Goal: Task Accomplishment & Management: Use online tool/utility

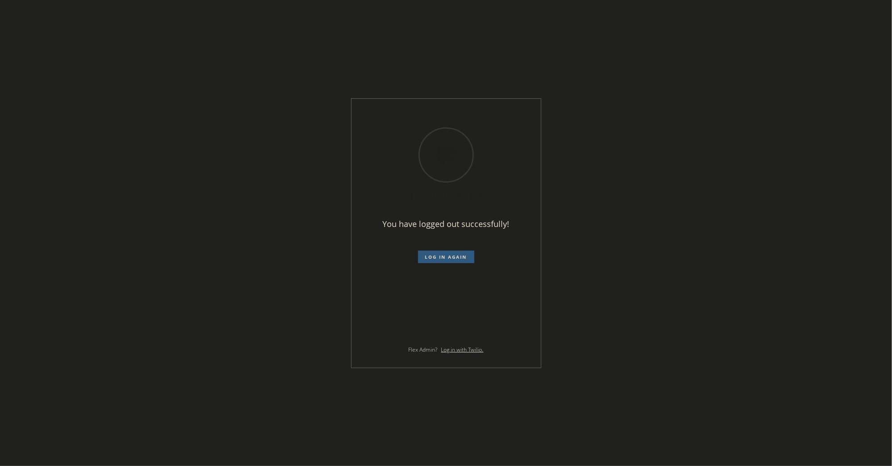
click at [54, 165] on div "You have logged out successfully! Log in again Flex Admin? Log in with Twilio." at bounding box center [446, 233] width 892 height 466
click at [427, 253] on button "Log in again" at bounding box center [446, 257] width 56 height 13
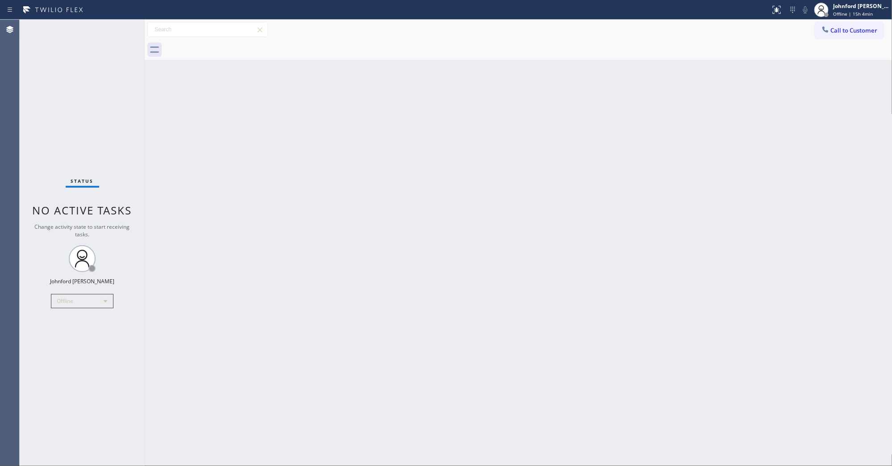
click at [46, 66] on div "Status No active tasks Change activity state to start receiving tasks. Johnford…" at bounding box center [82, 243] width 125 height 446
drag, startPoint x: 77, startPoint y: 317, endPoint x: 77, endPoint y: 306, distance: 10.7
click at [77, 317] on div "Status No active tasks Change activity state to start receiving tasks. Johnford…" at bounding box center [82, 243] width 125 height 446
click at [77, 306] on div "Offline" at bounding box center [82, 301] width 63 height 14
click at [81, 331] on li "Unavailable" at bounding box center [81, 335] width 61 height 11
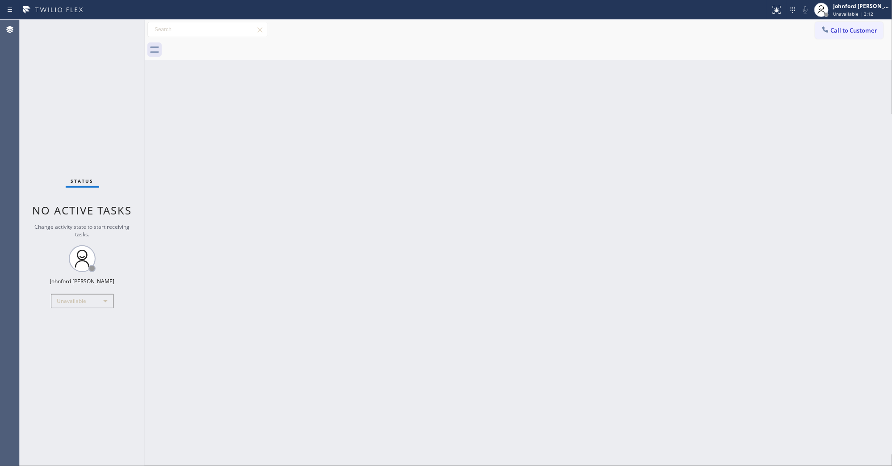
click at [641, 237] on div "Back to Dashboard Change Sender ID Customers Technicians Select a contact Outbo…" at bounding box center [519, 243] width 748 height 446
click at [42, 131] on div "Status No active tasks Change activity state to start receiving tasks. [PERSON_…" at bounding box center [82, 243] width 125 height 446
drag, startPoint x: 56, startPoint y: 117, endPoint x: 54, endPoint y: 81, distance: 36.2
click at [56, 117] on div "Status No active tasks Change activity state to start receiving tasks. [PERSON_…" at bounding box center [82, 243] width 125 height 446
click at [683, 197] on div "Back to Dashboard Change Sender ID Customers Technicians Select a contact Outbo…" at bounding box center [519, 243] width 748 height 446
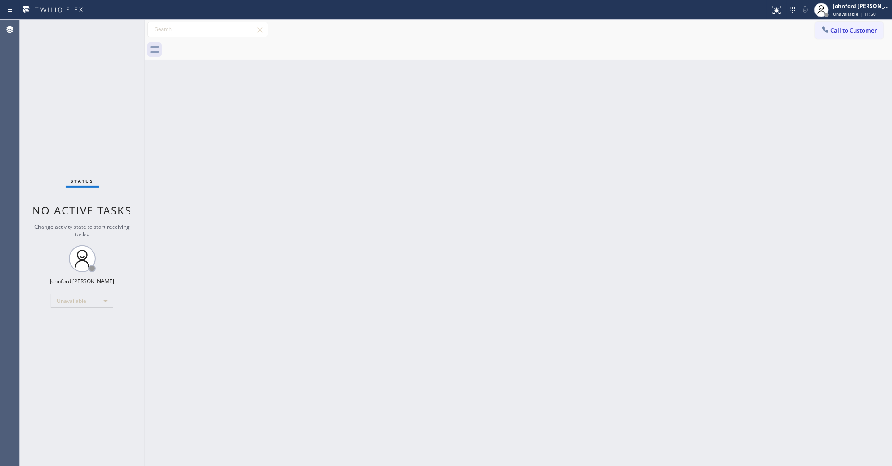
drag, startPoint x: 789, startPoint y: 153, endPoint x: 791, endPoint y: 131, distance: 22.4
click at [789, 153] on div "Back to Dashboard Change Sender ID Customers Technicians Select a contact Outbo…" at bounding box center [519, 243] width 748 height 446
click at [836, 32] on span "Call to Customer" at bounding box center [854, 30] width 47 height 8
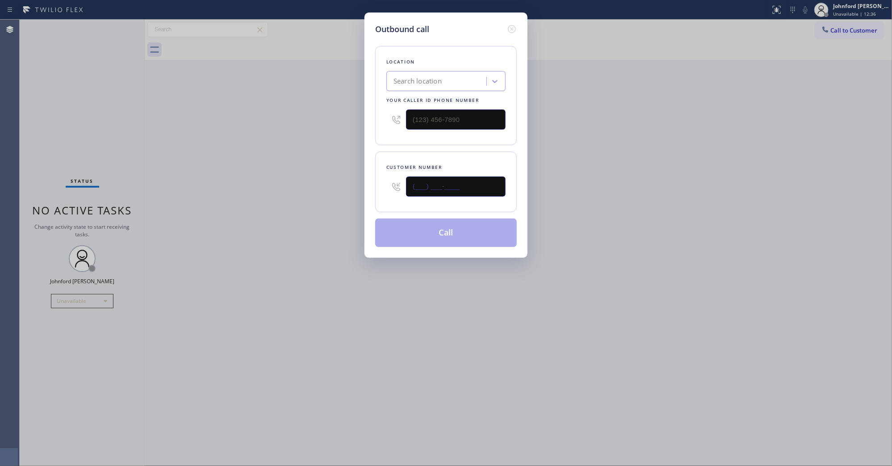
drag, startPoint x: 444, startPoint y: 181, endPoint x: 347, endPoint y: 181, distance: 96.9
click at [349, 181] on div "Outbound call Location Search location Your caller id phone number Customer num…" at bounding box center [446, 233] width 892 height 466
paste input "619) 887-5270"
type input "(619) 887-5270"
drag, startPoint x: 704, startPoint y: 134, endPoint x: 718, endPoint y: 91, distance: 45.8
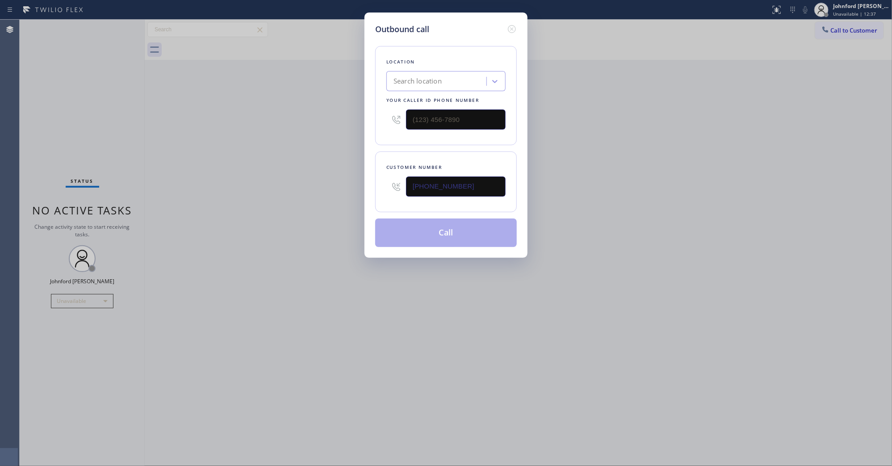
click at [706, 130] on div "Outbound call Location Search location Your caller id phone number Customer num…" at bounding box center [446, 233] width 892 height 466
drag, startPoint x: 469, startPoint y: 118, endPoint x: 352, endPoint y: 117, distance: 117.5
click at [371, 117] on div "Outbound call Location Search location Your caller id phone number (___) ___-__…" at bounding box center [445, 135] width 163 height 245
paste input "619) 717-8630"
type input "(619) 717-8630"
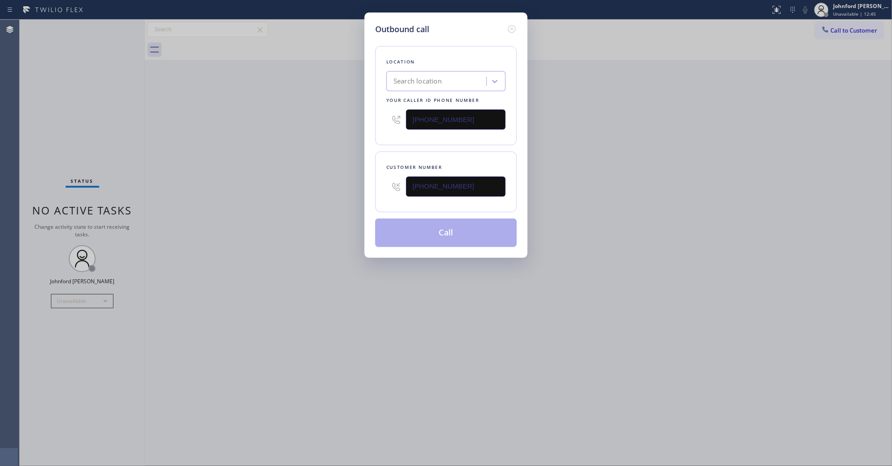
click at [341, 117] on div "Outbound call Location Search location Your caller id phone number (619) 717-86…" at bounding box center [446, 233] width 892 height 466
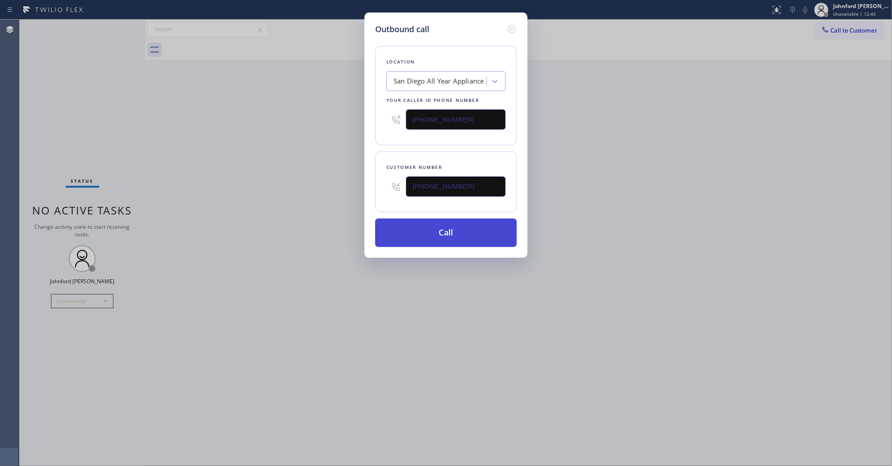
click at [413, 229] on button "Call" at bounding box center [446, 232] width 142 height 29
click at [677, 184] on div "Outbound call Location San Diego All Year Appliance Your caller id phone number…" at bounding box center [446, 233] width 892 height 466
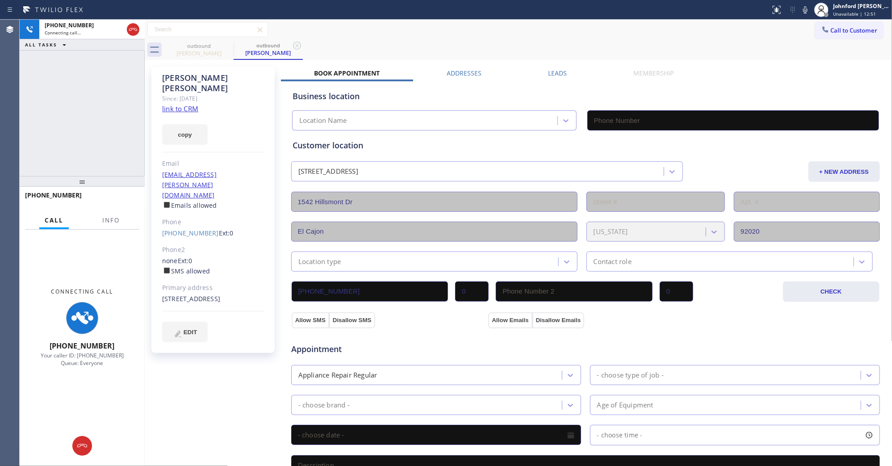
type input "(619) 717-8630"
click at [101, 218] on button "Info" at bounding box center [111, 220] width 28 height 17
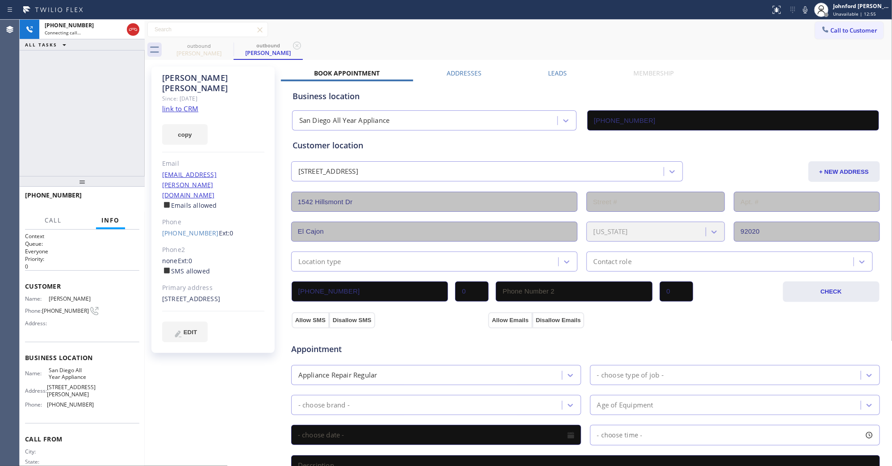
click at [103, 76] on div "+16198875270 Connecting call… ALL TASKS ALL TASKS ACTIVE TASKS TASKS IN WRAP UP…" at bounding box center [82, 243] width 125 height 446
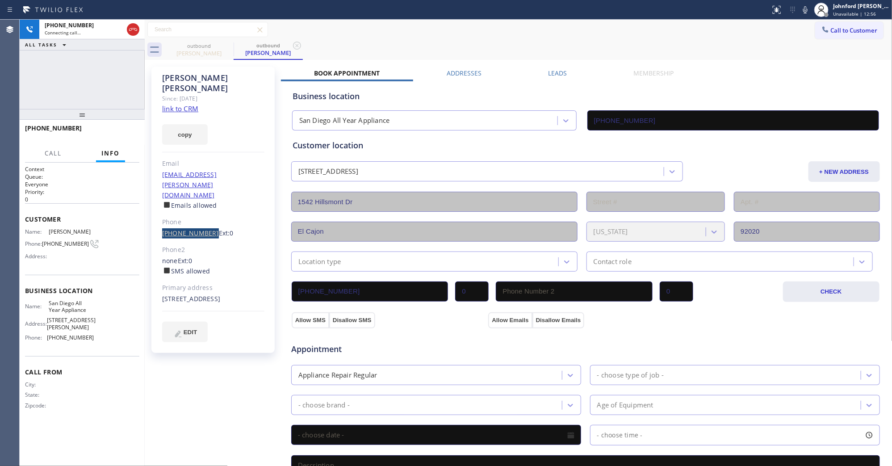
drag, startPoint x: 172, startPoint y: 201, endPoint x: 205, endPoint y: 204, distance: 32.7
click at [205, 204] on div "Jeff Davies Since: 20 may 2020 link to CRM copy Email jeffdeby@cox.net Emails a…" at bounding box center [212, 210] width 123 height 286
copy link "(619) 887-5270"
click at [117, 94] on div "+16198875270 Connecting call… ALL TASKS ALL TASKS ACTIVE TASKS TASKS IN WRAP UP" at bounding box center [82, 64] width 125 height 89
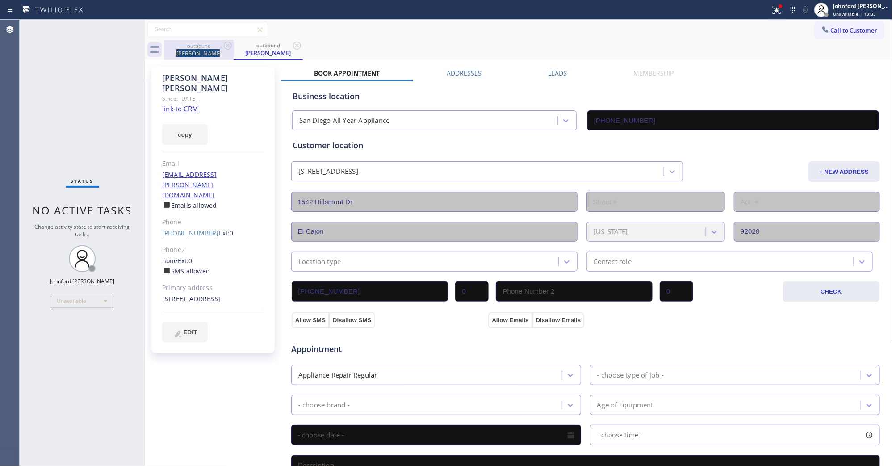
click at [219, 48] on div "outbound Jeff Davies" at bounding box center [198, 50] width 67 height 20
click at [222, 48] on div "outbound Jeff Davies" at bounding box center [198, 50] width 69 height 20
click at [224, 48] on icon at bounding box center [227, 45] width 11 height 11
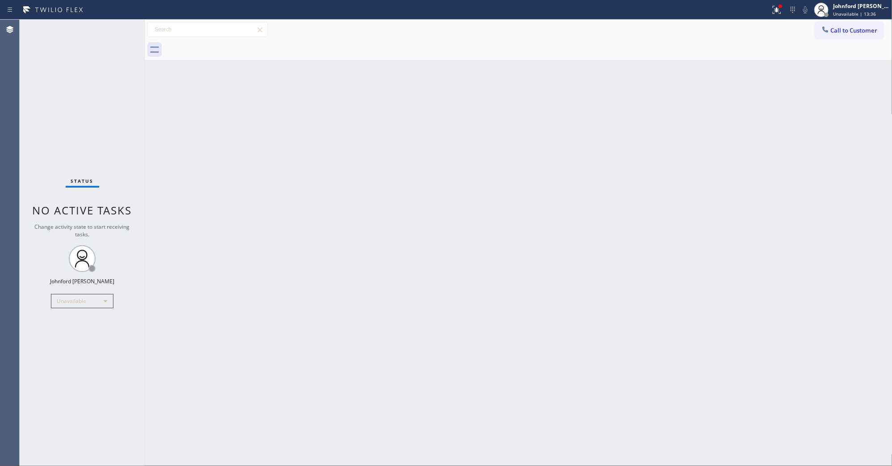
click at [401, 43] on div at bounding box center [528, 50] width 728 height 20
click at [646, 92] on div "Back to Dashboard Change Sender ID Customers Technicians Select a contact Outbo…" at bounding box center [519, 243] width 748 height 446
click at [816, 32] on button "Call to Customer" at bounding box center [849, 30] width 68 height 17
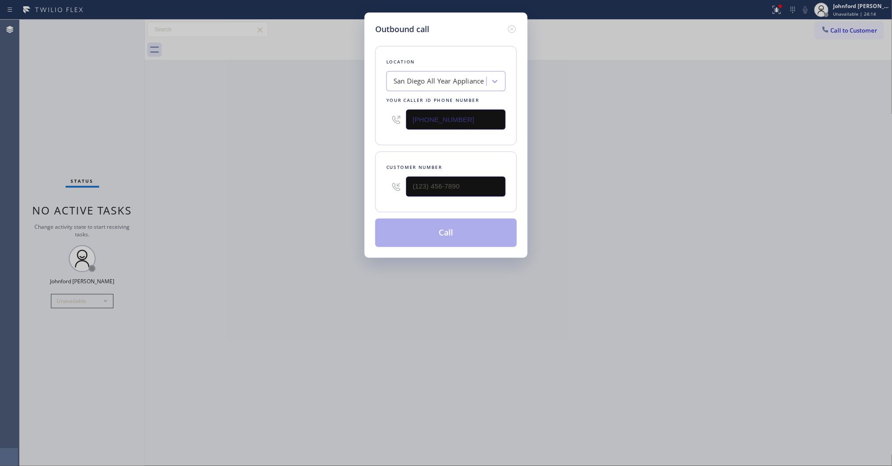
drag, startPoint x: 441, startPoint y: 121, endPoint x: 398, endPoint y: 122, distance: 43.8
click at [404, 122] on div "(619) 717-8630" at bounding box center [445, 119] width 119 height 29
paste input "213) 699-3829"
type input "(213) 699-3829"
drag, startPoint x: 482, startPoint y: 175, endPoint x: 383, endPoint y: 189, distance: 100.2
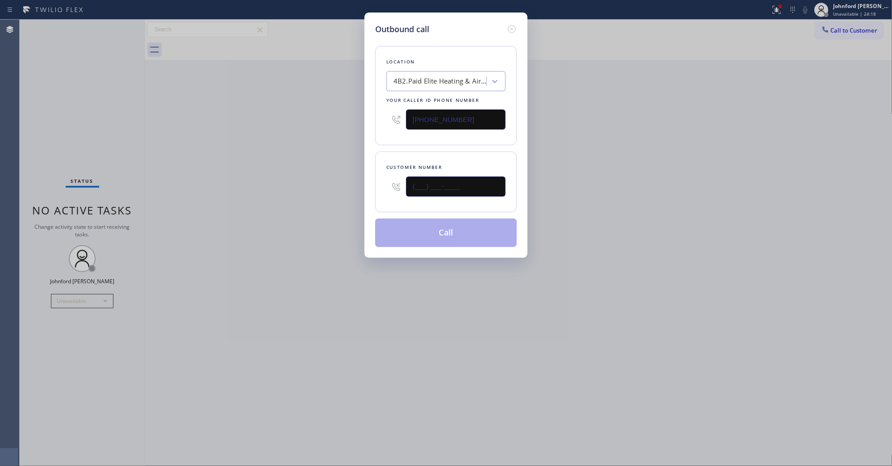
click at [392, 188] on div "(___) ___-____" at bounding box center [445, 186] width 119 height 29
paste input "916) 612-9624"
type input "(916) 612-9624"
drag, startPoint x: 324, startPoint y: 191, endPoint x: 422, endPoint y: 236, distance: 107.5
click at [325, 193] on div "Outbound call Location 4B2.Paid Elite Heating & Air Conditioning GG Your caller…" at bounding box center [446, 233] width 892 height 466
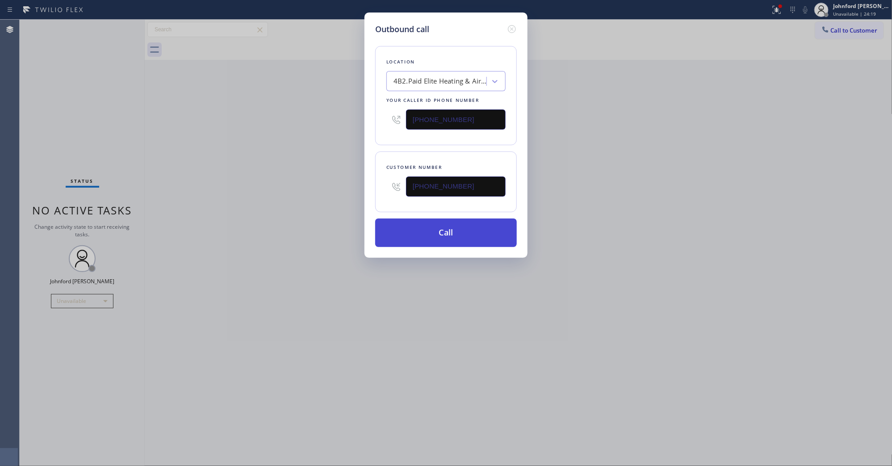
click at [424, 237] on button "Call" at bounding box center [446, 232] width 142 height 29
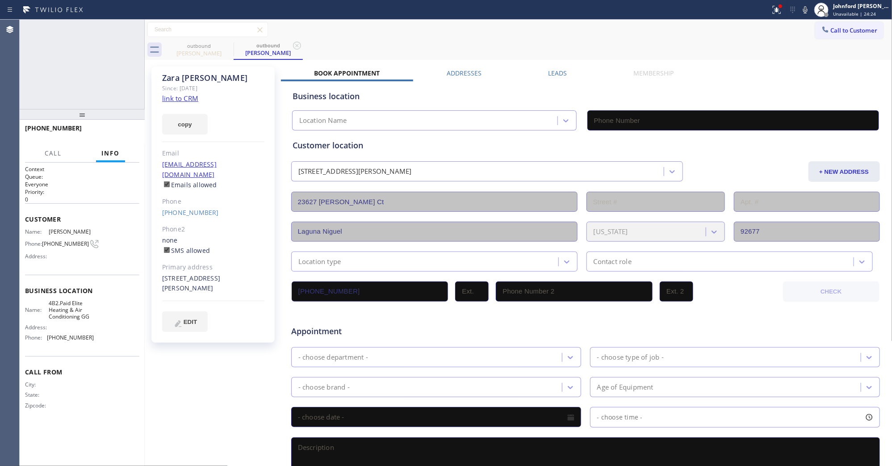
type input "(213) 699-3829"
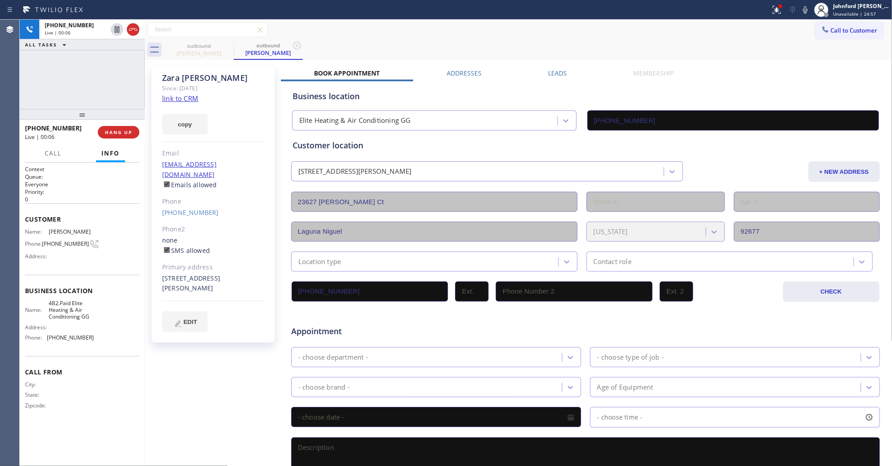
click at [130, 140] on div "+19166129624 Live | 00:06 HANG UP" at bounding box center [82, 132] width 114 height 23
click at [124, 137] on button "HANG UP" at bounding box center [119, 132] width 42 height 13
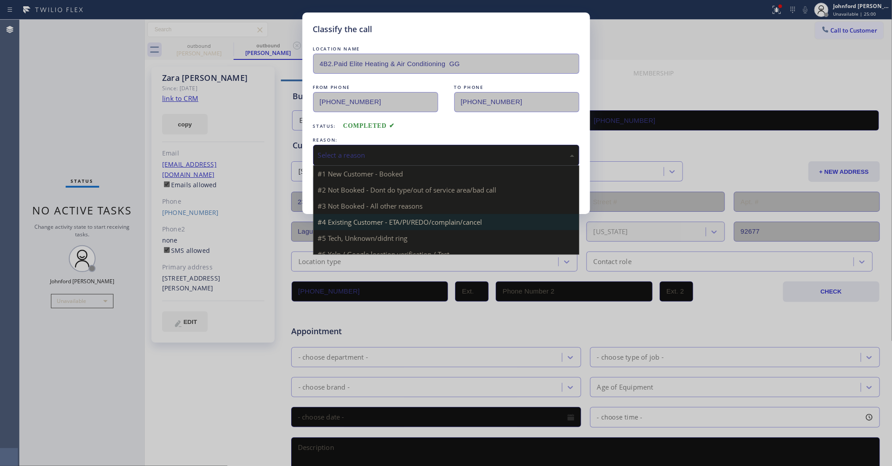
drag, startPoint x: 365, startPoint y: 150, endPoint x: 433, endPoint y: 208, distance: 90.0
click at [393, 156] on div "Select a reason" at bounding box center [446, 155] width 256 height 10
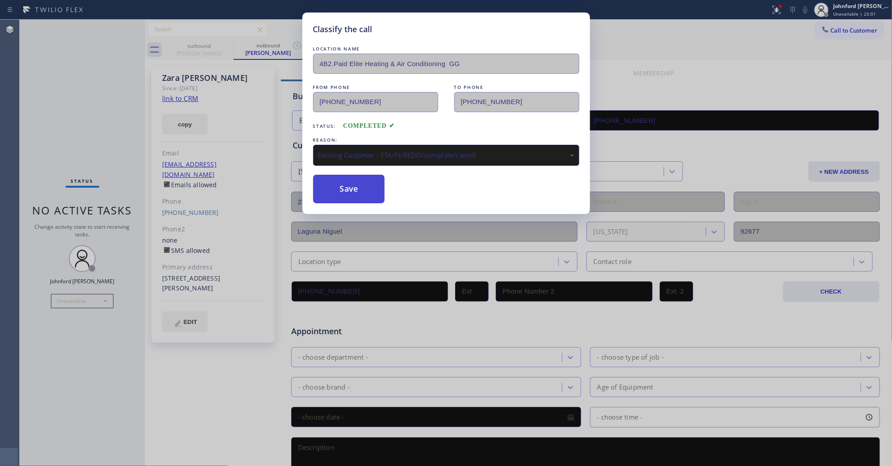
click at [380, 179] on button "Save" at bounding box center [349, 189] width 72 height 29
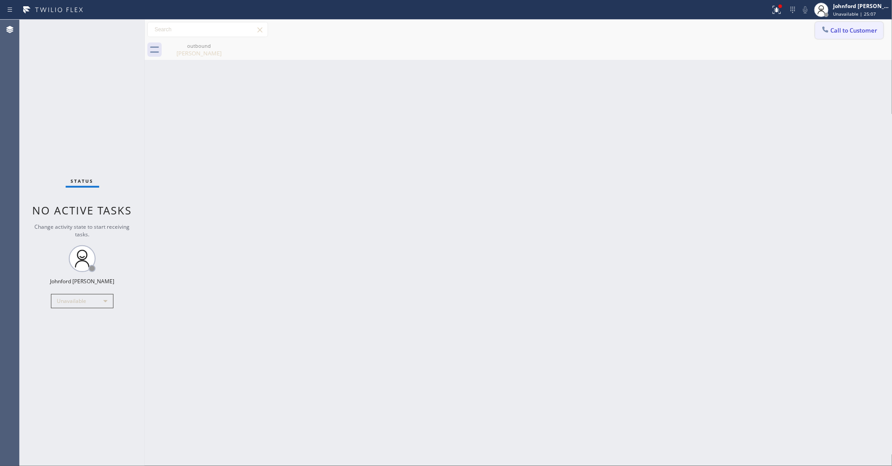
click at [832, 30] on span "Call to Customer" at bounding box center [854, 30] width 47 height 8
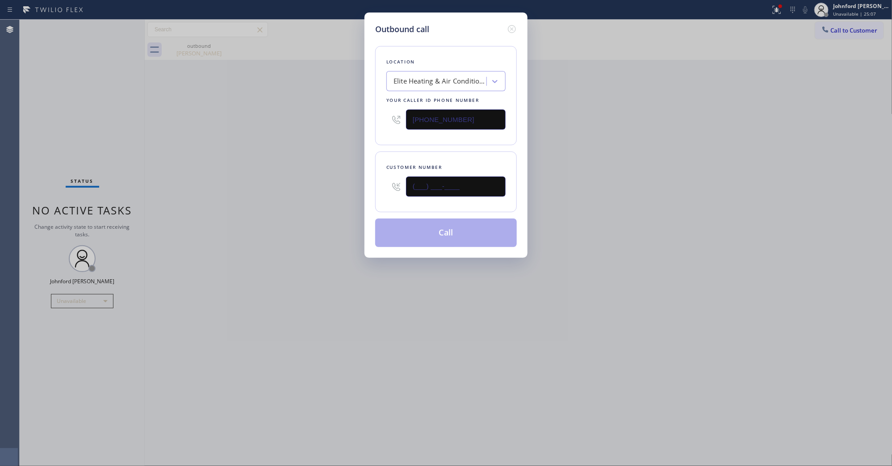
drag, startPoint x: 404, startPoint y: 182, endPoint x: 342, endPoint y: 182, distance: 62.5
click at [342, 182] on div "Outbound call Location Elite Heating & Air Conditioning GG Your caller id phone…" at bounding box center [446, 233] width 892 height 466
paste input "818) 981-2491"
type input "(818) 981-2491"
drag, startPoint x: 452, startPoint y: 114, endPoint x: 372, endPoint y: 112, distance: 80.0
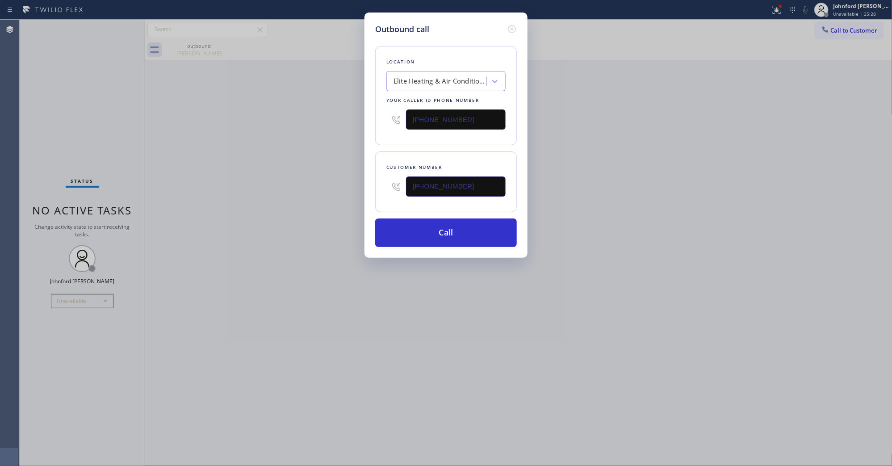
click at [380, 112] on div "Location Elite Heating & Air Conditioning GG Your caller id phone number (213) …" at bounding box center [446, 95] width 142 height 99
paste input "800) 686-5038"
type input "[PHONE_NUMBER]"
click at [246, 141] on div "Outbound call Location Elite Heating & Air Conditioning GG Your caller id phone…" at bounding box center [446, 233] width 892 height 466
click at [441, 238] on button "Call" at bounding box center [446, 232] width 142 height 29
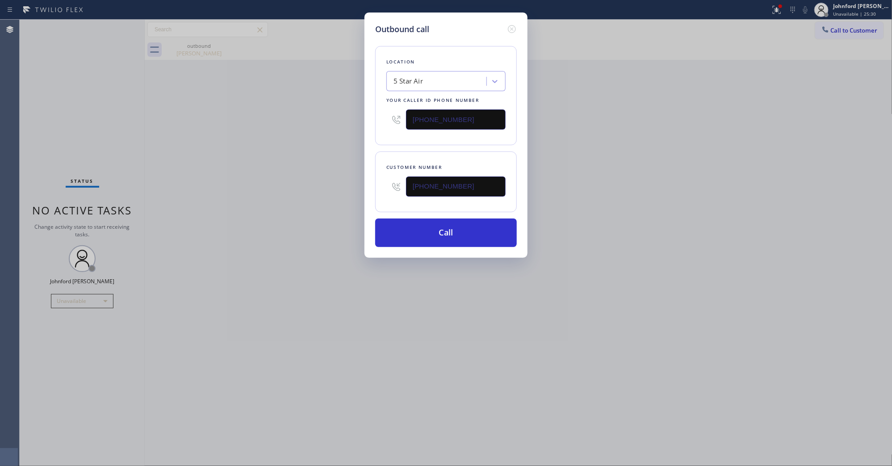
drag, startPoint x: 624, startPoint y: 199, endPoint x: 626, endPoint y: 193, distance: 6.4
click at [624, 199] on div "Outbound call Location 5 Star Air Your caller id phone number (800) 686-5038 Cu…" at bounding box center [446, 233] width 892 height 466
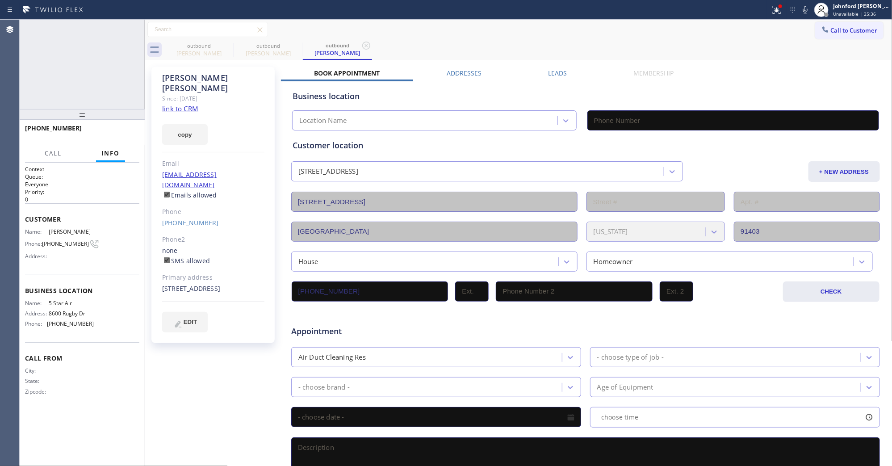
type input "[PHONE_NUMBER]"
click at [130, 124] on div "+18189812491 Live | 00:07 HANG UP" at bounding box center [82, 132] width 114 height 23
click at [126, 131] on span "HANG UP" at bounding box center [118, 132] width 27 height 6
click at [124, 130] on span "COMPLETE" at bounding box center [116, 132] width 31 height 6
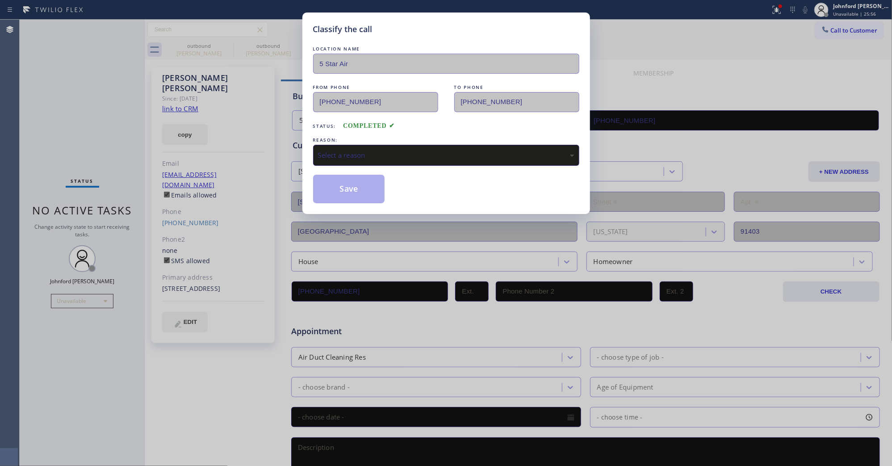
click at [384, 147] on div "Select a reason" at bounding box center [446, 155] width 266 height 21
click at [345, 196] on button "Save" at bounding box center [349, 189] width 72 height 29
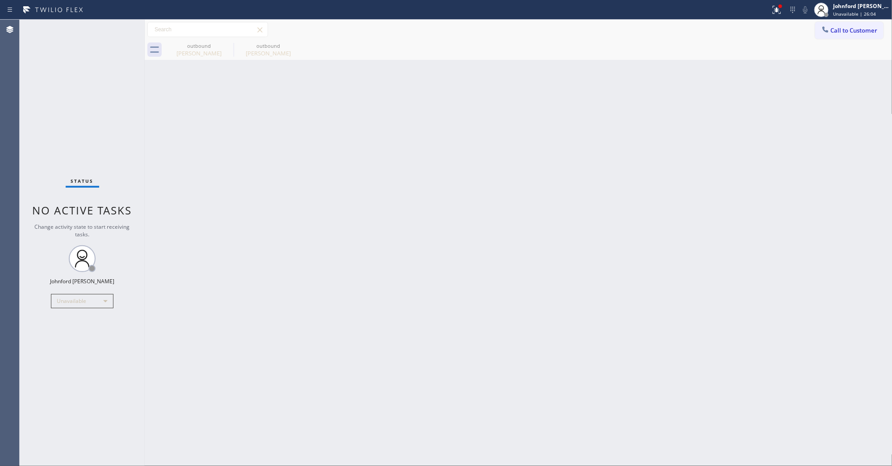
click at [859, 37] on button "Call to Customer" at bounding box center [849, 30] width 68 height 17
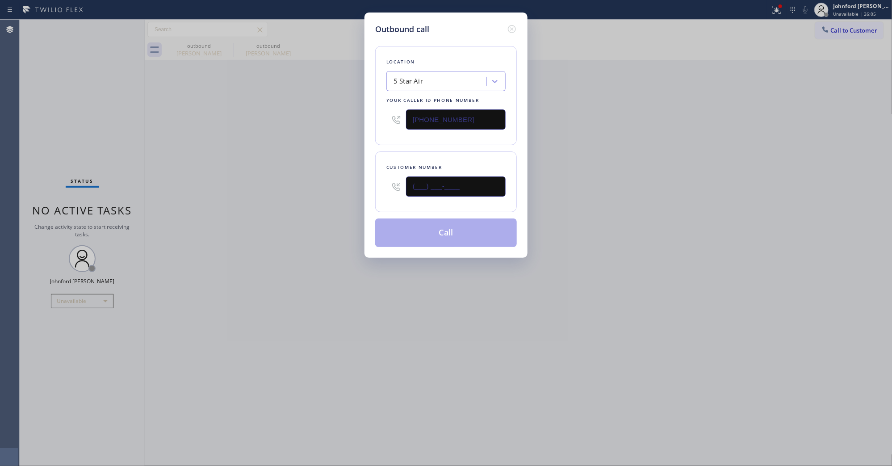
drag, startPoint x: 473, startPoint y: 189, endPoint x: 389, endPoint y: 199, distance: 85.4
click at [391, 197] on div "(___) ___-____" at bounding box center [445, 186] width 119 height 29
paste input "805) 910-0876"
type input "(805) 910-0876"
click at [353, 203] on div "Outbound call Location 5 Star Air Your caller id phone number (800) 686-5038 Cu…" at bounding box center [446, 233] width 892 height 466
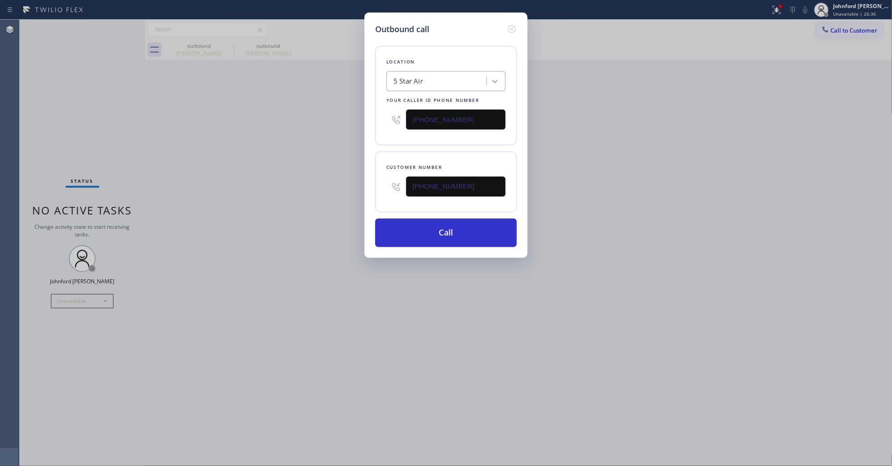
drag, startPoint x: 375, startPoint y: 110, endPoint x: 346, endPoint y: 114, distance: 29.3
click at [347, 113] on div "Outbound call Location 5 Star Air Your caller id phone number (800) 686-5038 Cu…" at bounding box center [446, 233] width 892 height 466
paste input "55) 731-4952"
type input "[PHONE_NUMBER]"
click at [326, 135] on div "Outbound call Location 5 Star Air Your caller id phone number (855) 731-4952 Cu…" at bounding box center [446, 233] width 892 height 466
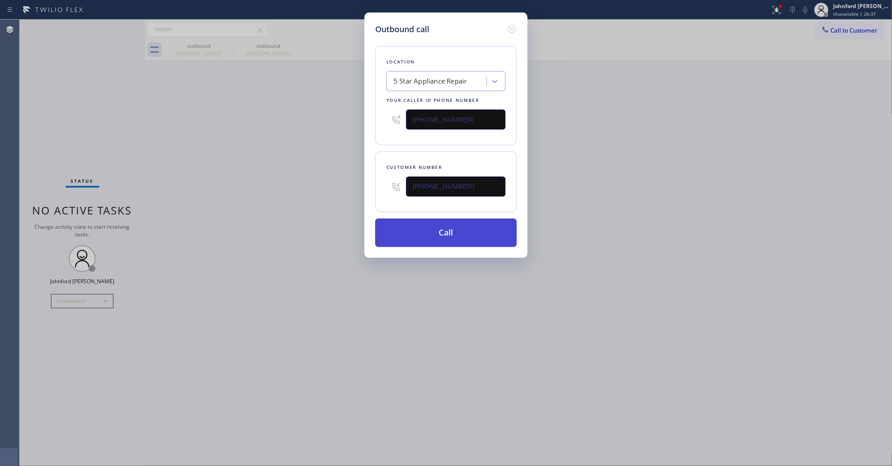
click at [416, 230] on button "Call" at bounding box center [446, 232] width 142 height 29
click at [625, 214] on div "Outbound call Location 5 Star Appliance Repair Your caller id phone number (855…" at bounding box center [446, 233] width 892 height 466
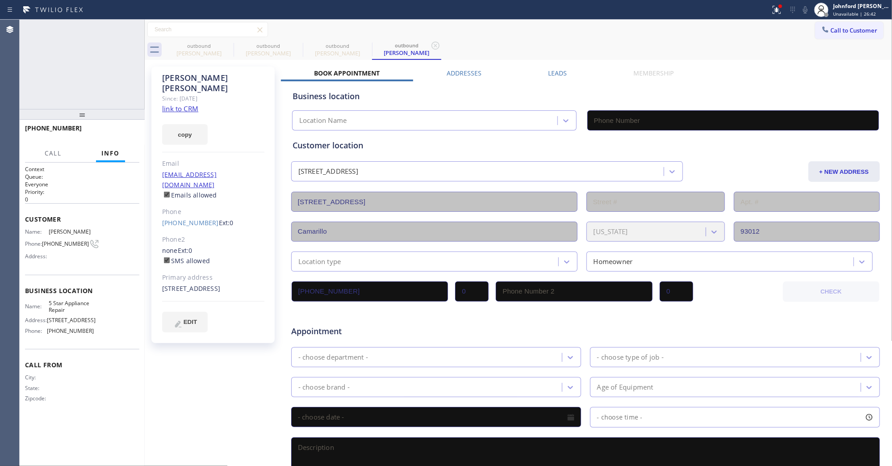
type input "[PHONE_NUMBER]"
click at [802, 10] on icon at bounding box center [805, 9] width 11 height 11
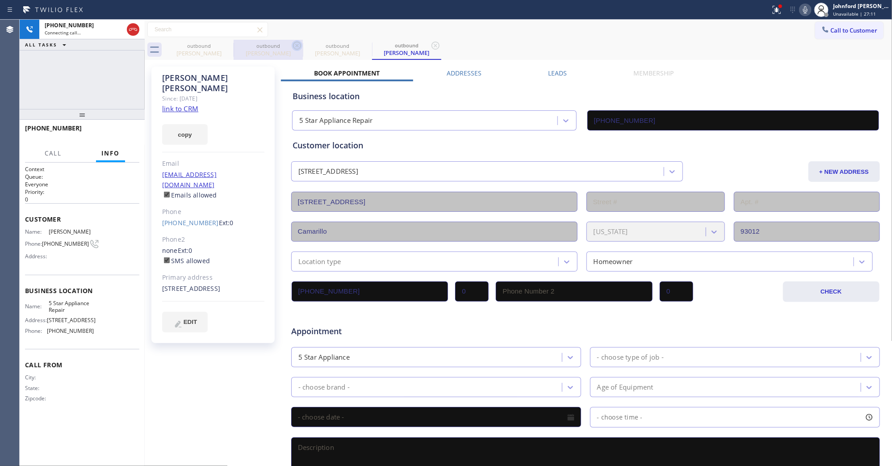
click at [0, 0] on icon at bounding box center [0, 0] width 0 height 0
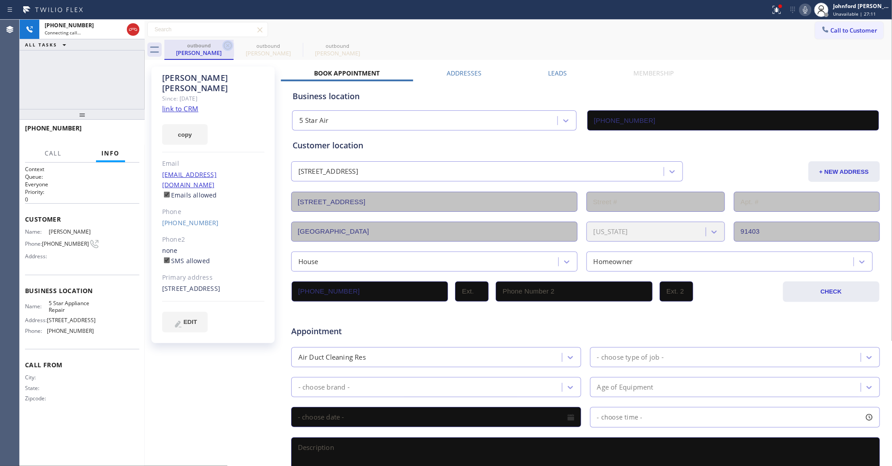
click at [231, 43] on icon at bounding box center [228, 46] width 8 height 8
type input "[PHONE_NUMBER]"
click at [409, 41] on div "outbound Kimberly Sandlin outbound Kimberly Sandlin" at bounding box center [528, 50] width 728 height 20
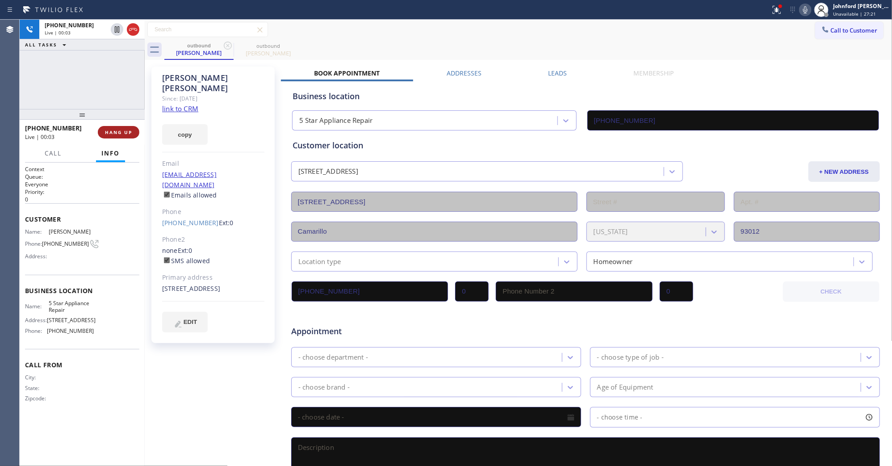
click at [132, 126] on button "HANG UP" at bounding box center [119, 132] width 42 height 13
click at [131, 130] on span "COMPLETE" at bounding box center [116, 132] width 31 height 6
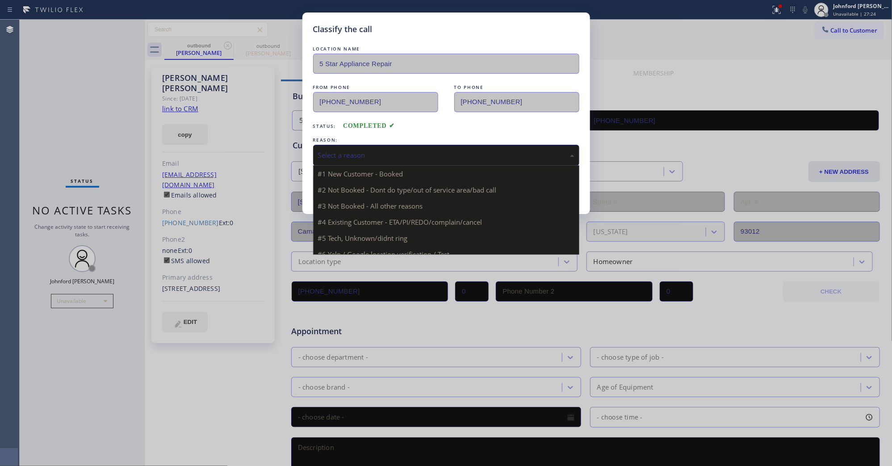
click at [355, 160] on div "Select a reason" at bounding box center [446, 155] width 266 height 21
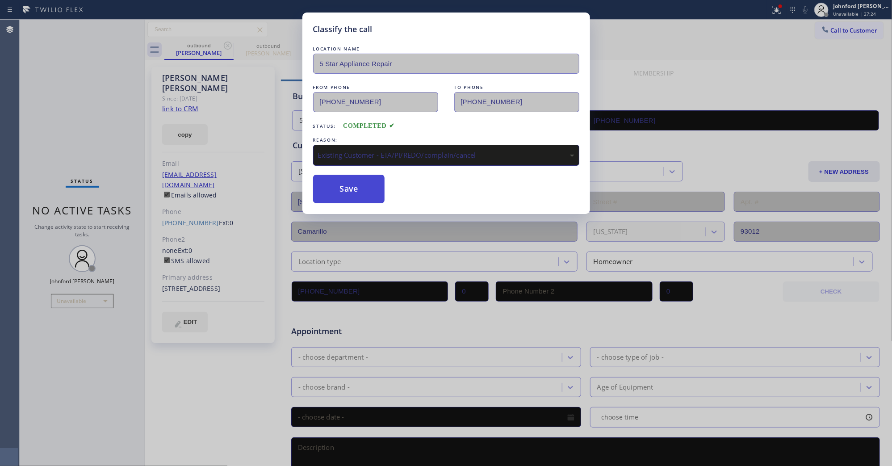
click at [356, 189] on button "Save" at bounding box center [349, 189] width 72 height 29
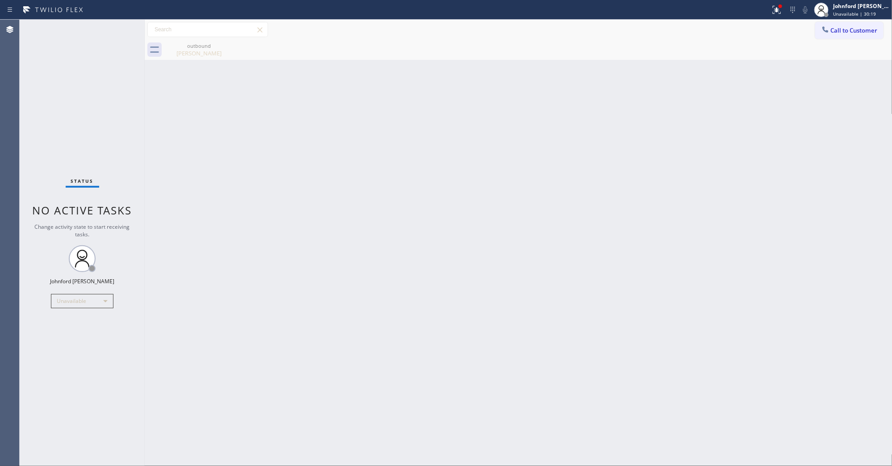
click at [850, 39] on div "Call to Customer Outbound call Location 5 Star Appliance Repair Your caller id …" at bounding box center [519, 30] width 748 height 20
click at [841, 32] on button "Call to Customer" at bounding box center [849, 30] width 68 height 17
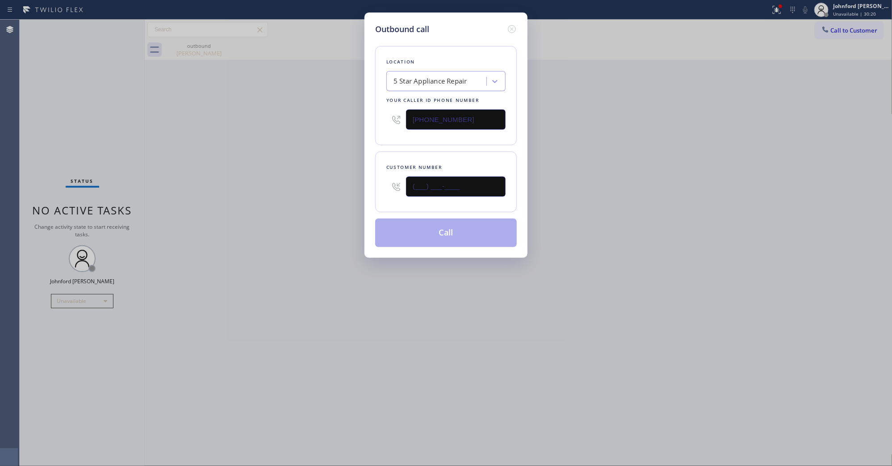
drag, startPoint x: 445, startPoint y: 190, endPoint x: 347, endPoint y: 186, distance: 98.4
click at [364, 188] on div "Outbound call Location 5 Star Appliance Repair Your caller id phone number [PHO…" at bounding box center [446, 233] width 892 height 466
paste input "858) 361-2139"
type input "(858) 361-2139"
drag, startPoint x: 467, startPoint y: 125, endPoint x: 360, endPoint y: 128, distance: 106.8
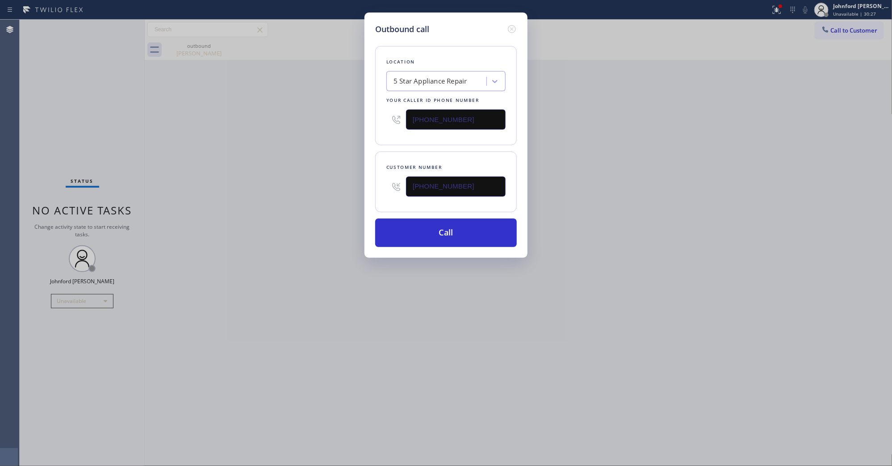
click at [369, 127] on div "Outbound call Location 5 Star Appliance Repair Your caller id phone number (855…" at bounding box center [445, 135] width 163 height 245
paste input "760) 642-6449"
type input "(760) 642-6449"
click at [293, 144] on div "Outbound call Location 5 Star Appliance Repair Your caller id phone number (760…" at bounding box center [446, 233] width 892 height 466
click at [436, 235] on button "Call" at bounding box center [446, 232] width 142 height 29
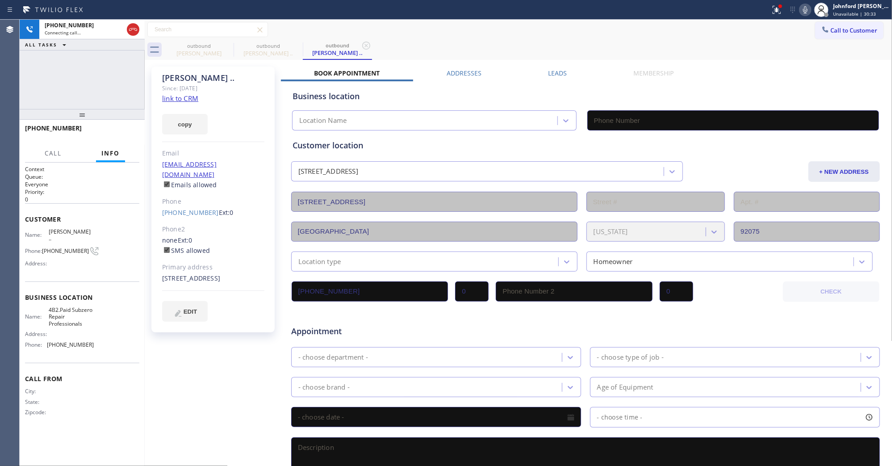
type input "(760) 642-6449"
click at [804, 13] on icon at bounding box center [805, 9] width 11 height 11
click at [779, 14] on icon at bounding box center [776, 9] width 11 height 11
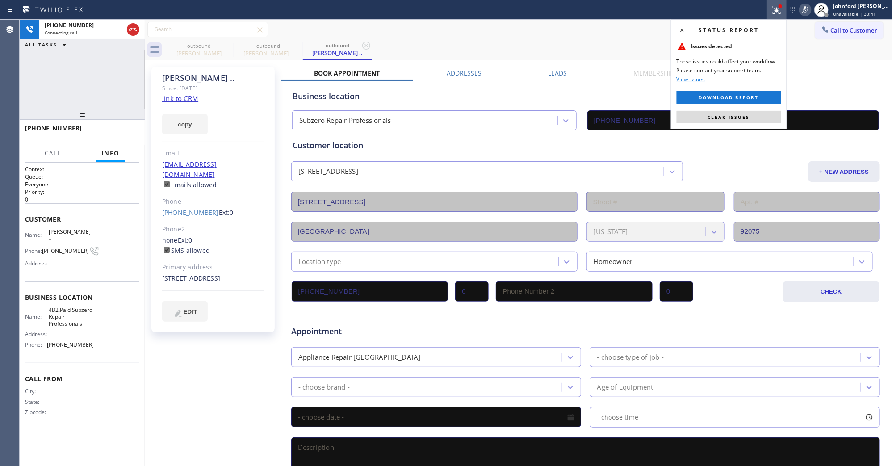
click at [754, 125] on div "Status report Issues detected These issues could affect your workflow. Please c…" at bounding box center [729, 74] width 116 height 110
click at [757, 120] on button "Clear issues" at bounding box center [729, 117] width 105 height 13
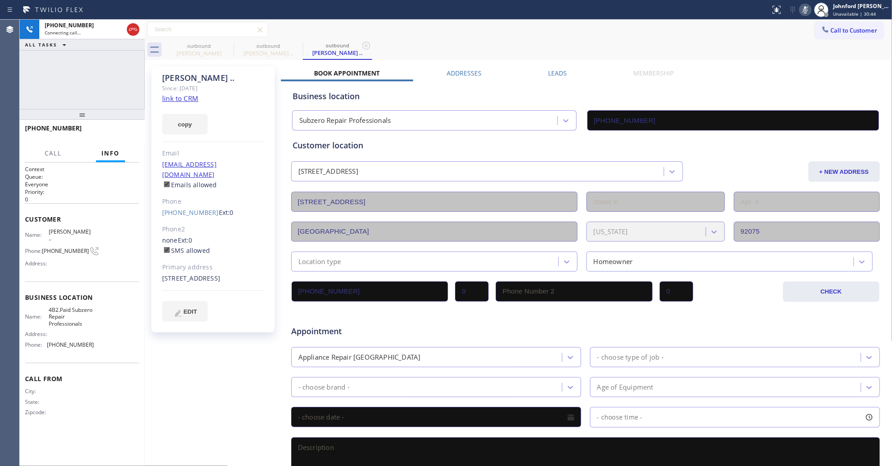
click at [807, 12] on icon at bounding box center [805, 9] width 11 height 11
click at [232, 48] on icon at bounding box center [227, 45] width 11 height 11
click at [112, 73] on div "+18583612139 Connecting call… ALL TASKS ALL TASKS ACTIVE TASKS TASKS IN WRAP UP" at bounding box center [82, 64] width 125 height 89
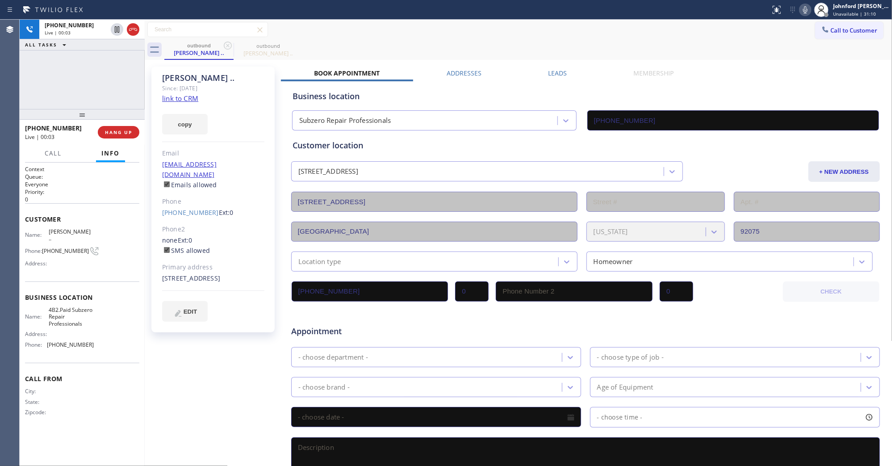
click at [755, 40] on div "outbound Melissa .. outbound Melissa .." at bounding box center [528, 50] width 728 height 20
click at [129, 135] on span "COMPLETE" at bounding box center [116, 132] width 31 height 6
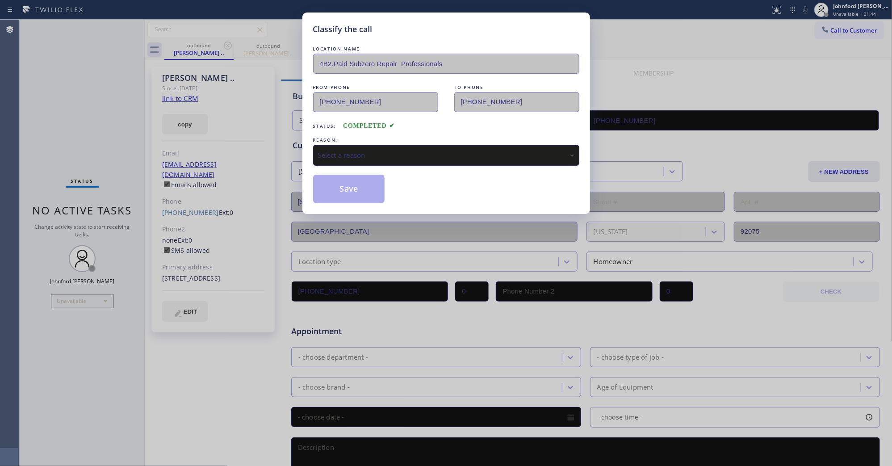
click at [387, 175] on div "Save" at bounding box center [446, 189] width 266 height 29
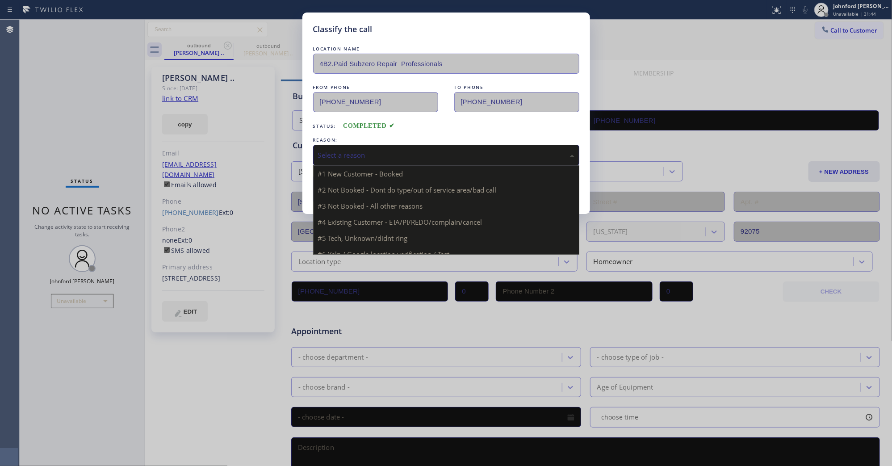
click at [394, 150] on div "Select a reason" at bounding box center [446, 155] width 256 height 10
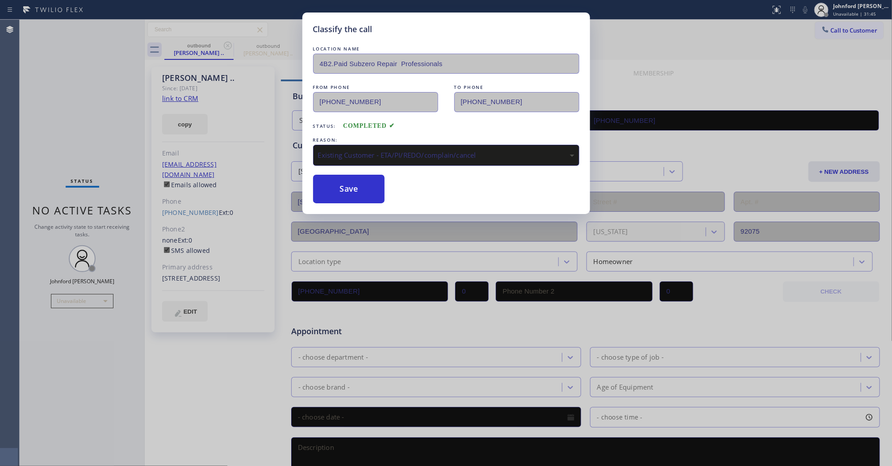
drag, startPoint x: 364, startPoint y: 202, endPoint x: 363, endPoint y: 198, distance: 4.8
click at [364, 202] on div "Classify the call LOCATION NAME 4B2.Paid Subzero Repair Professionals FROM PHON…" at bounding box center [446, 113] width 288 height 201
click at [357, 188] on button "Save" at bounding box center [349, 189] width 72 height 29
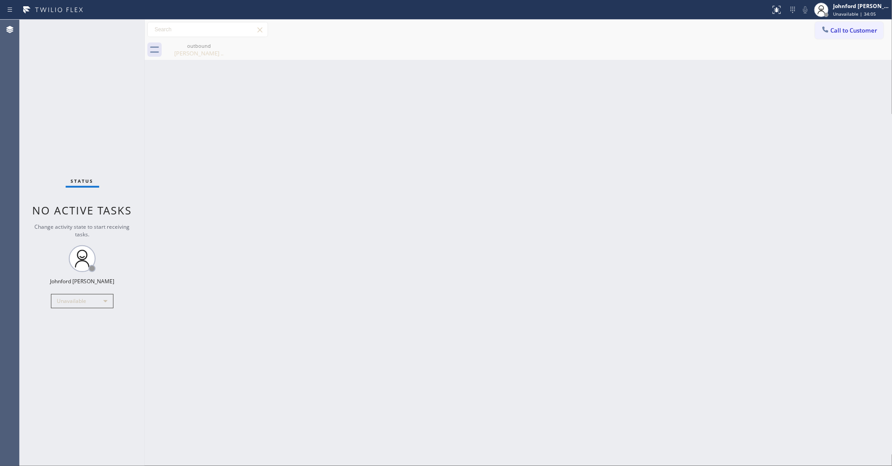
click at [821, 132] on div "Back to Dashboard Change Sender ID Customers Technicians Select a contact Outbo…" at bounding box center [519, 243] width 748 height 446
drag, startPoint x: 842, startPoint y: 25, endPoint x: 838, endPoint y: 26, distance: 4.6
click at [842, 25] on button "Call to Customer" at bounding box center [849, 30] width 68 height 17
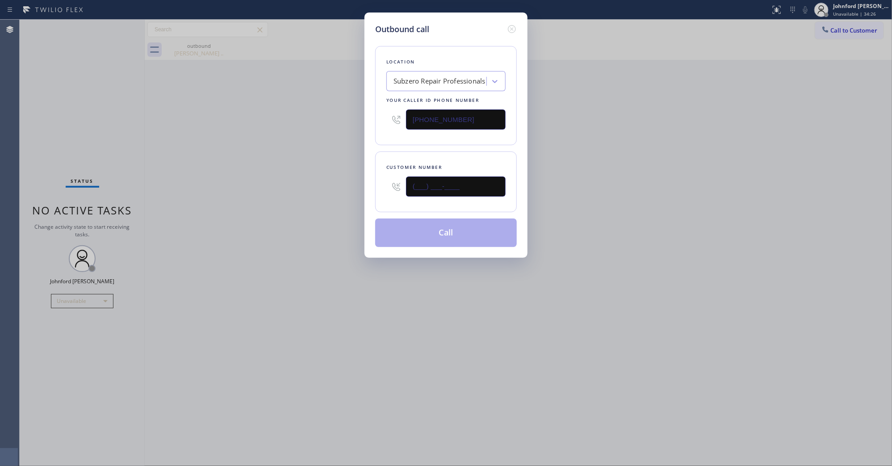
drag, startPoint x: 478, startPoint y: 187, endPoint x: 324, endPoint y: 192, distance: 154.6
click at [332, 192] on div "Outbound call Location Subzero Repair Professionals Your caller id phone number…" at bounding box center [446, 233] width 892 height 466
paste input "714) 743-4545"
type input "(714) 743-4545"
drag, startPoint x: 317, startPoint y: 193, endPoint x: 528, endPoint y: 41, distance: 260.1
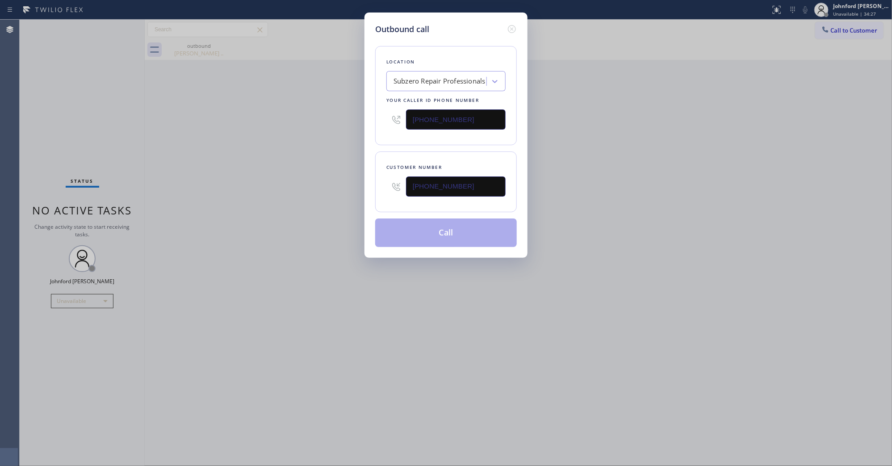
click at [315, 193] on div "Outbound call Location Subzero Repair Professionals Your caller id phone number…" at bounding box center [446, 233] width 892 height 466
drag, startPoint x: 467, startPoint y: 122, endPoint x: 338, endPoint y: 136, distance: 129.9
click at [357, 130] on div "Outbound call Location Subzero Repair Professionals Your caller id phone number…" at bounding box center [446, 233] width 892 height 466
paste input "949) 734-7320"
type input "(949) 734-7320"
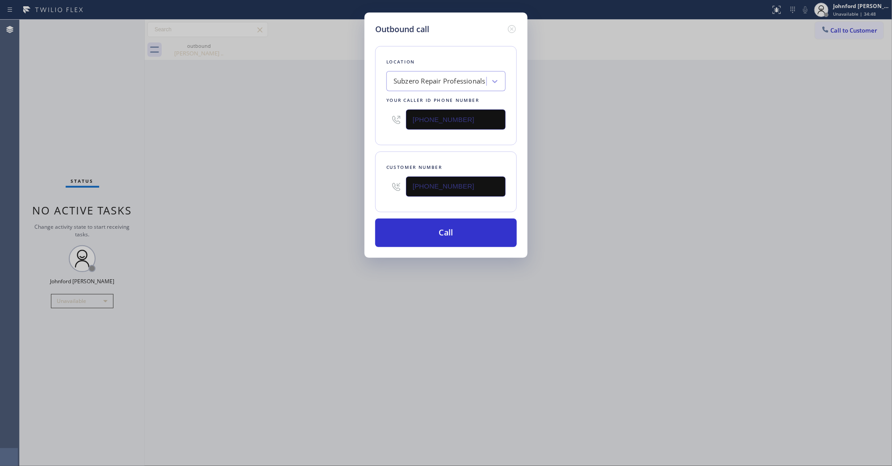
drag, startPoint x: 305, startPoint y: 143, endPoint x: 338, endPoint y: 189, distance: 56.9
click at [304, 143] on div "Outbound call Location Subzero Repair Professionals Your caller id phone number…" at bounding box center [446, 233] width 892 height 466
click at [415, 230] on button "Call" at bounding box center [446, 232] width 142 height 29
click at [599, 203] on div "Outbound call Location Yorba Linda Appliance Repair 2 #uncorrect Your caller id…" at bounding box center [446, 233] width 892 height 466
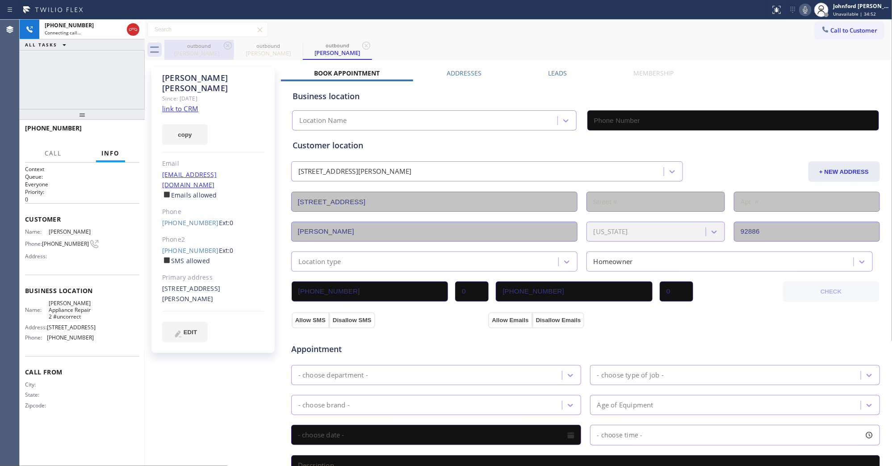
drag, startPoint x: 120, startPoint y: 72, endPoint x: 217, endPoint y: 48, distance: 100.2
click at [120, 72] on div "+17147434545 Connecting call… ALL TASKS ALL TASKS ACTIVE TASKS TASKS IN WRAP UP" at bounding box center [82, 64] width 125 height 89
click at [218, 48] on div "outbound" at bounding box center [198, 45] width 67 height 7
click at [0, 0] on icon at bounding box center [0, 0] width 0 height 0
type input "(949) 734-7320"
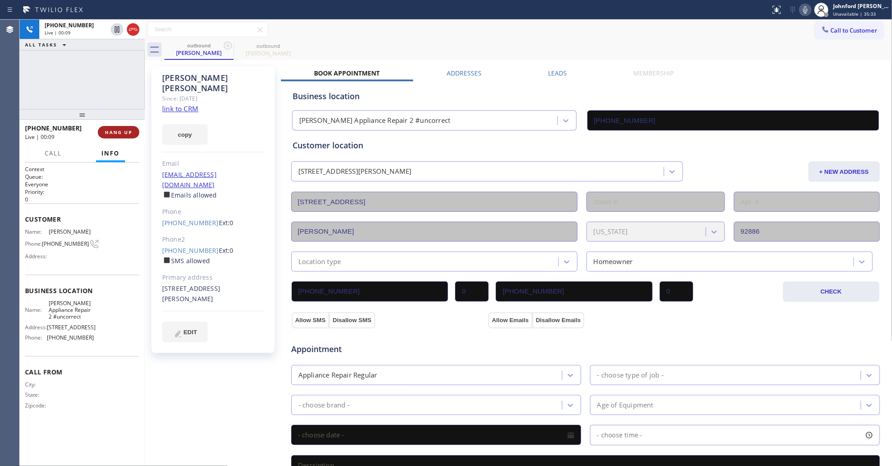
click at [121, 126] on button "HANG UP" at bounding box center [119, 132] width 42 height 13
click at [133, 128] on button "COMPLETE" at bounding box center [116, 132] width 45 height 13
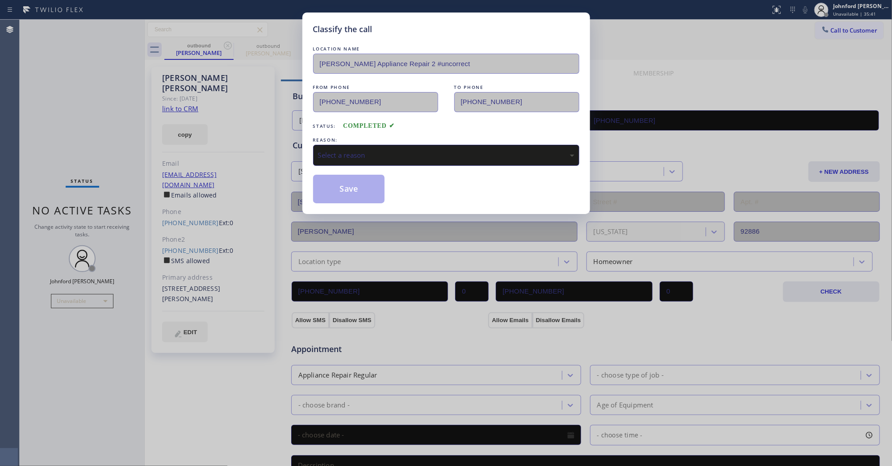
click at [364, 146] on div "Select a reason" at bounding box center [446, 155] width 266 height 21
click at [367, 188] on button "Save" at bounding box center [349, 189] width 72 height 29
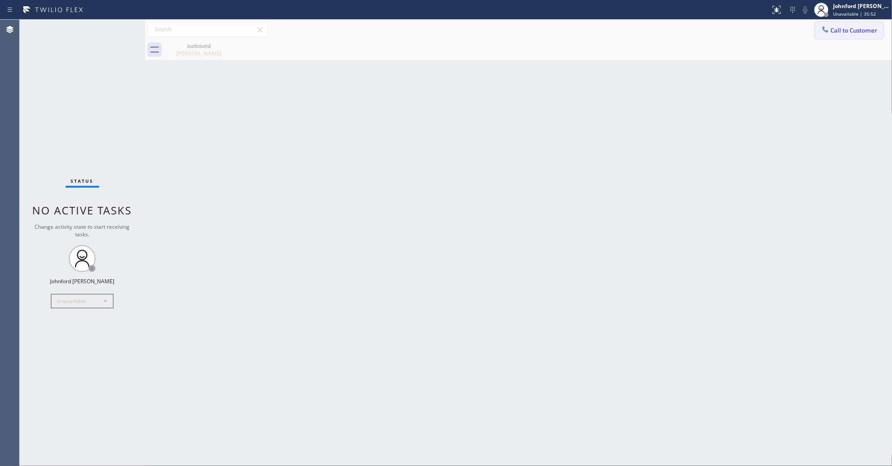
click at [850, 22] on button "Call to Customer" at bounding box center [849, 30] width 68 height 17
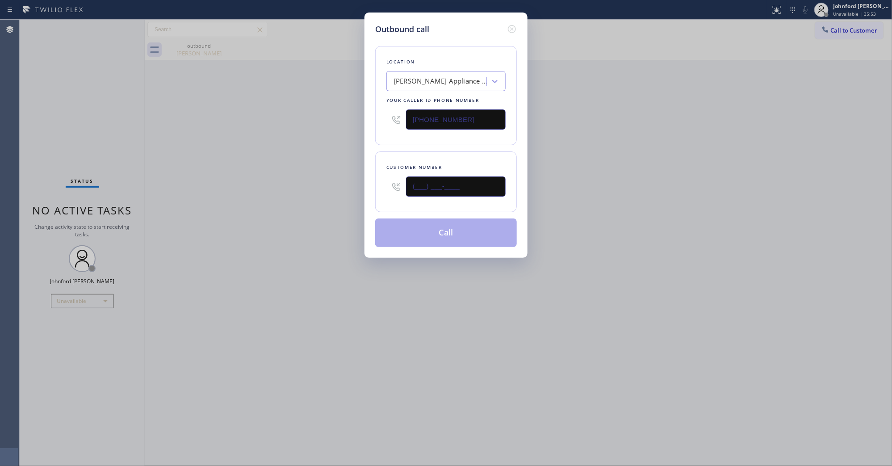
drag, startPoint x: 444, startPoint y: 184, endPoint x: 342, endPoint y: 186, distance: 102.7
click at [344, 186] on div "Outbound call Location Yorba Linda Appliance Repair 2 #uncorrect Your caller id…" at bounding box center [446, 233] width 892 height 466
paste input "310) 989-5679"
type input "(310) 989-5679"
drag, startPoint x: 369, startPoint y: 178, endPoint x: 307, endPoint y: 182, distance: 62.2
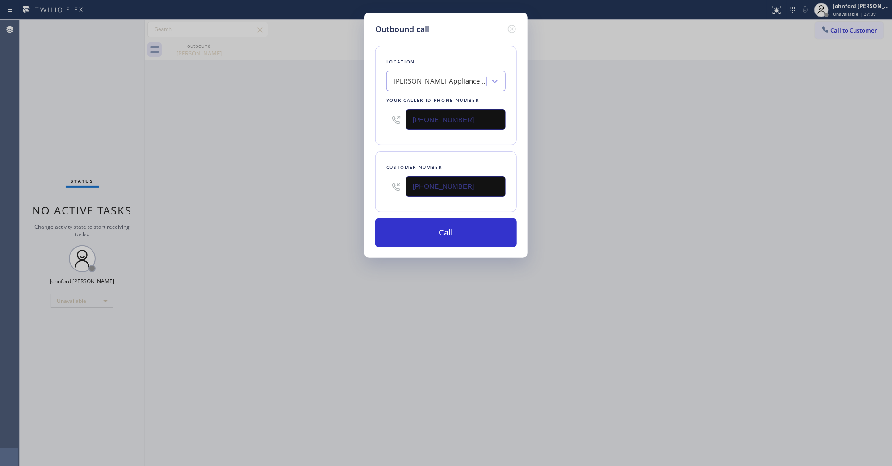
click at [314, 180] on div "Outbound call Location Yorba Linda Appliance Repair 2 #uncorrect Your caller id…" at bounding box center [446, 233] width 892 height 466
click at [298, 185] on div "Outbound call Location Yorba Linda Appliance Repair 2 #uncorrect Your caller id…" at bounding box center [446, 233] width 892 height 466
drag, startPoint x: 488, startPoint y: 187, endPoint x: 307, endPoint y: 188, distance: 180.9
click at [324, 188] on div "Outbound call Location Yorba Linda Appliance Repair 2 #uncorrect Your caller id…" at bounding box center [446, 233] width 892 height 466
paste input "310) 990-8556"
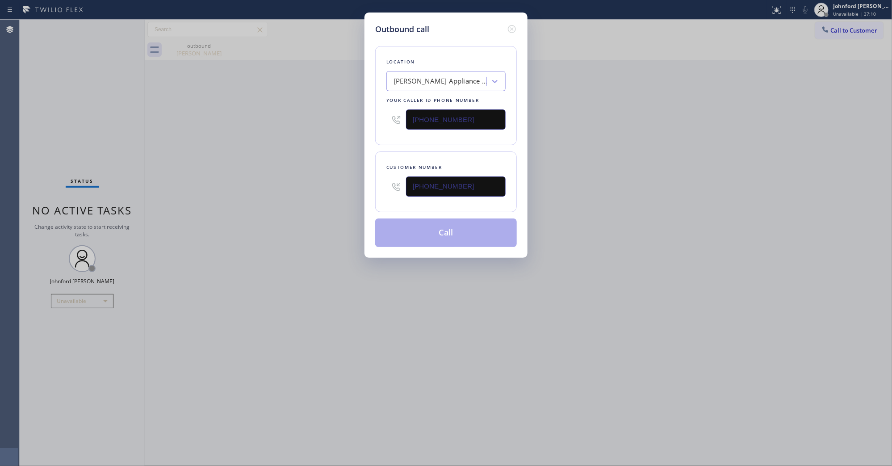
click at [251, 208] on div "Outbound call Location Yorba Linda Appliance Repair 2 #uncorrect Your caller id…" at bounding box center [446, 233] width 892 height 466
drag, startPoint x: 479, startPoint y: 193, endPoint x: 341, endPoint y: 201, distance: 138.7
click at [359, 197] on div "Outbound call Location Yorba Linda Appliance Repair 2 #uncorrect Your caller id…" at bounding box center [446, 233] width 892 height 466
paste input "23) 578-5351"
type input "(323) 578-5351"
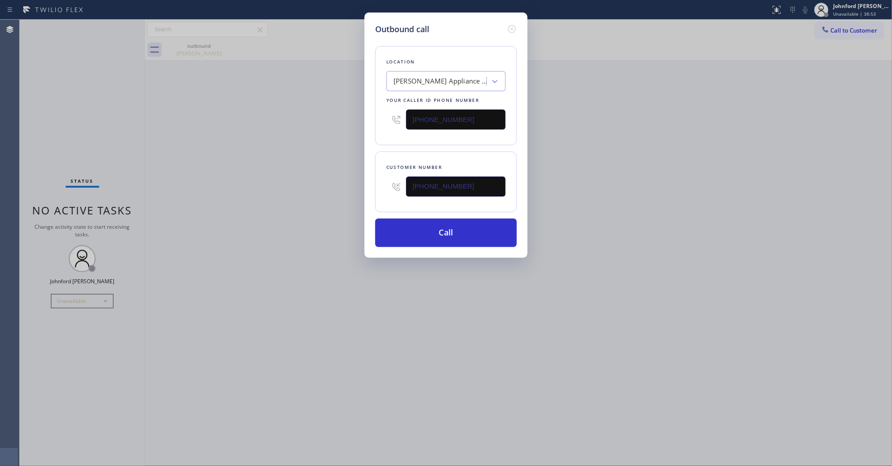
click at [286, 201] on div "Outbound call Location Yorba Linda Appliance Repair 2 #uncorrect Your caller id…" at bounding box center [446, 233] width 892 height 466
click at [602, 252] on div "Outbound call Location Yorba Linda Appliance Repair 2 #uncorrect Your caller id…" at bounding box center [446, 233] width 892 height 466
drag, startPoint x: 666, startPoint y: 213, endPoint x: 657, endPoint y: 88, distance: 125.4
click at [666, 213] on div "Outbound call Location Yorba Linda Appliance Repair 2 #uncorrect Your caller id…" at bounding box center [446, 233] width 892 height 466
drag, startPoint x: 470, startPoint y: 121, endPoint x: 329, endPoint y: 121, distance: 141.1
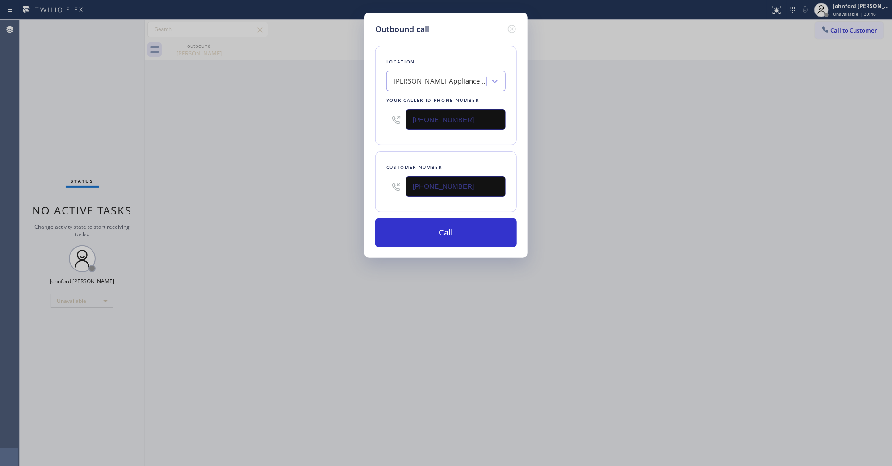
click at [339, 121] on div "Outbound call Location Yorba Linda Appliance Repair 2 #uncorrect Your caller id…" at bounding box center [446, 233] width 892 height 466
paste input "866) 875-2471"
type input "(866) 875-2471"
drag, startPoint x: 329, startPoint y: 121, endPoint x: 414, endPoint y: 214, distance: 126.1
click at [328, 121] on div "Outbound call Location Yorba Linda Appliance Repair 2 #uncorrect Your caller id…" at bounding box center [446, 233] width 892 height 466
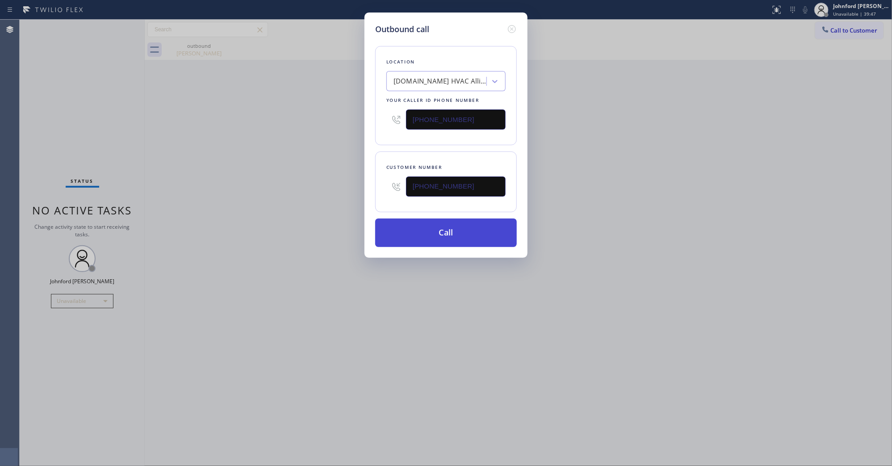
click at [422, 230] on button "Call" at bounding box center [446, 232] width 142 height 29
click at [662, 220] on div "Outbound call Location 4C.Email HVAC Alliance Expert Your caller id phone numbe…" at bounding box center [446, 233] width 892 height 466
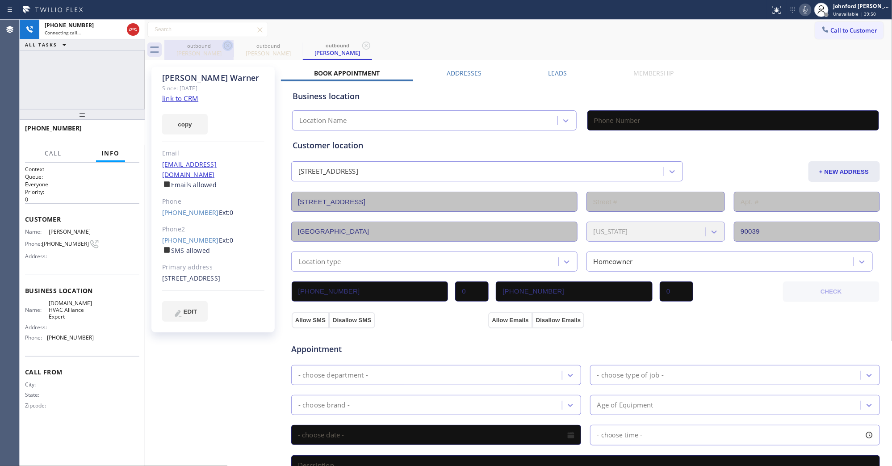
click at [228, 49] on icon at bounding box center [228, 46] width 8 height 8
click at [399, 42] on div "outbound Tim Warner" at bounding box center [528, 50] width 728 height 20
type input "(866) 875-2471"
click at [801, 12] on icon at bounding box center [805, 9] width 11 height 11
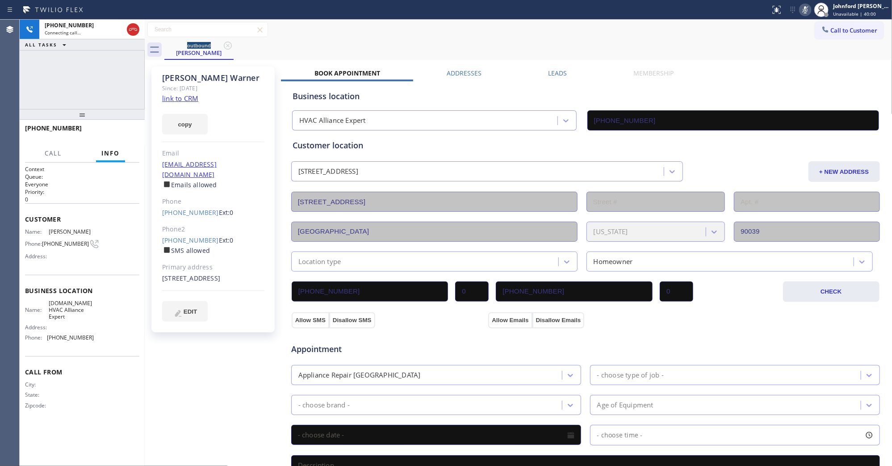
click at [804, 12] on icon at bounding box center [805, 9] width 11 height 11
click at [50, 76] on div "+13235785351 Connecting call… ALL TASKS ALL TASKS ACTIVE TASKS TASKS IN WRAP UP" at bounding box center [82, 64] width 125 height 89
click at [127, 140] on div "+13235785351 Live | 00:15 HANG UP" at bounding box center [82, 132] width 114 height 23
click at [126, 132] on span "HANG UP" at bounding box center [118, 132] width 27 height 6
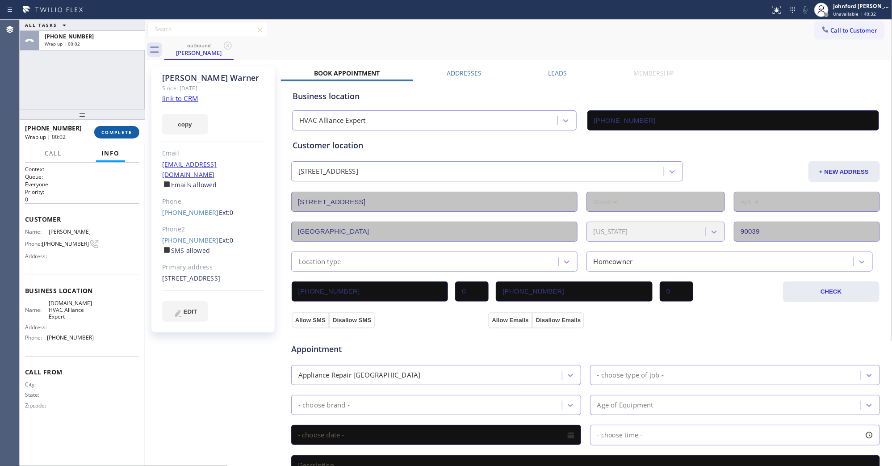
click at [137, 134] on button "COMPLETE" at bounding box center [116, 132] width 45 height 13
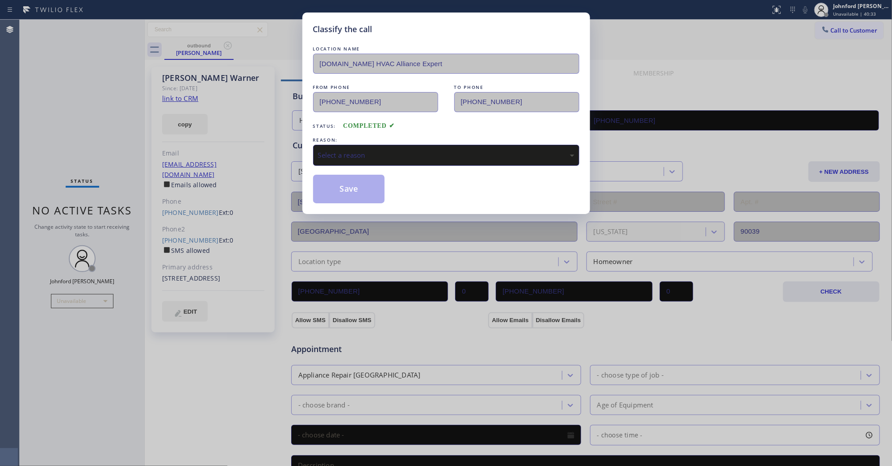
click at [390, 165] on div "LOCATION NAME 4C.Email HVAC Alliance Expert FROM PHONE (866) 875-2471 TO PHONE …" at bounding box center [446, 123] width 266 height 159
click at [397, 159] on div "Select a reason" at bounding box center [446, 155] width 266 height 21
click at [389, 193] on div "Save" at bounding box center [446, 189] width 266 height 29
click at [354, 193] on button "Save" at bounding box center [349, 189] width 72 height 29
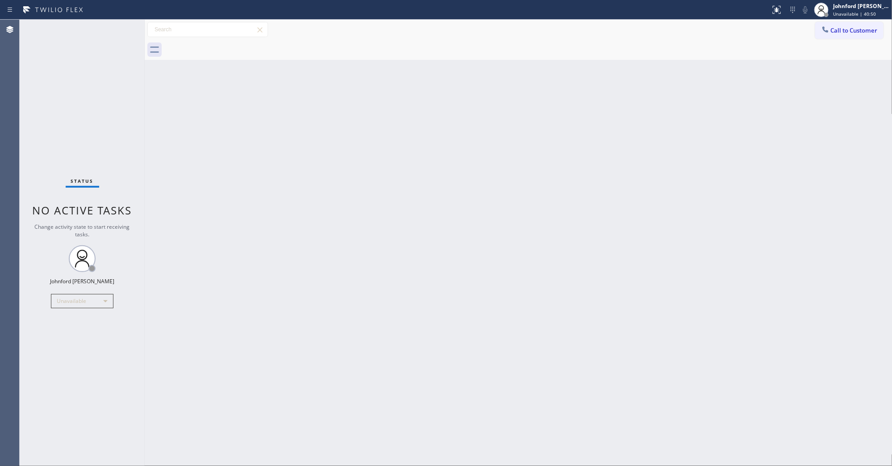
click at [823, 29] on icon at bounding box center [825, 29] width 9 height 9
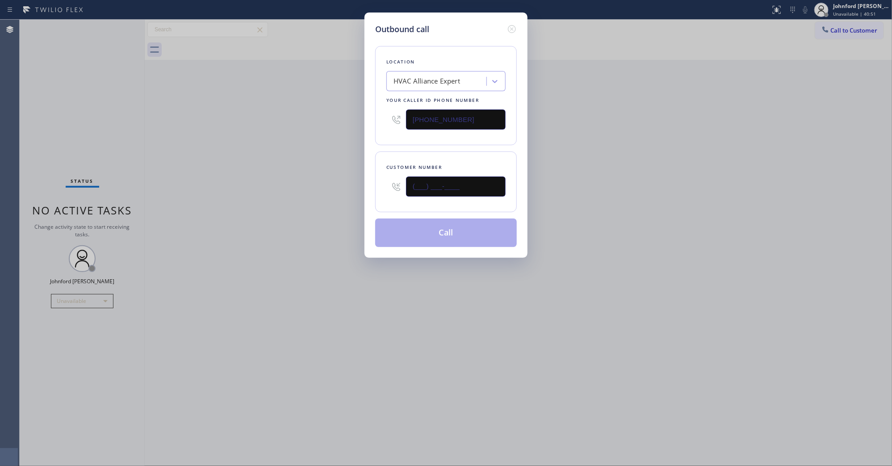
drag, startPoint x: 485, startPoint y: 186, endPoint x: 375, endPoint y: 191, distance: 109.6
click at [383, 188] on div "Customer number (___) ___-____" at bounding box center [446, 181] width 142 height 61
paste input "310) 570-7570"
type input "(310) 570-7570"
click at [325, 197] on div "Outbound call Location HVAC Alliance Expert Your caller id phone number (866) 8…" at bounding box center [446, 233] width 892 height 466
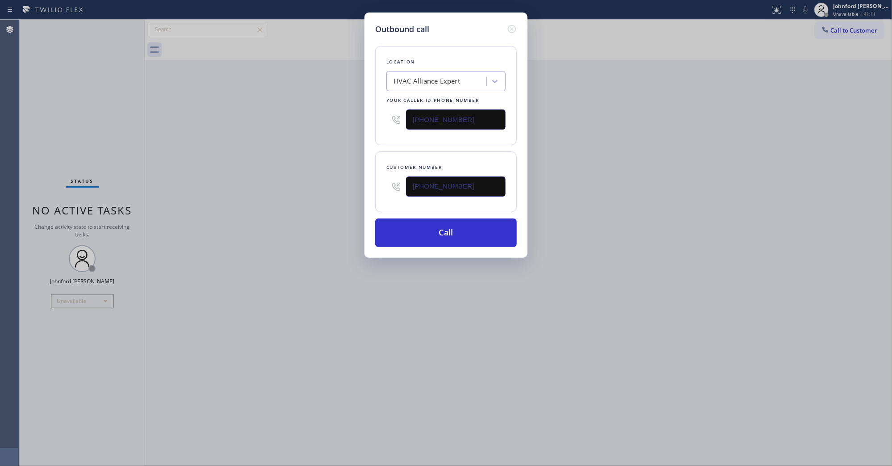
drag, startPoint x: 491, startPoint y: 120, endPoint x: 346, endPoint y: 126, distance: 145.3
click at [382, 123] on div "Location HVAC Alliance Expert Your caller id phone number (866) 875-2471" at bounding box center [446, 95] width 142 height 99
paste input "33) 692-22"
type input "(833) 692-2271"
click at [331, 128] on div "Outbound call Location HVAC Alliance Expert Your caller id phone number (833) 6…" at bounding box center [446, 233] width 892 height 466
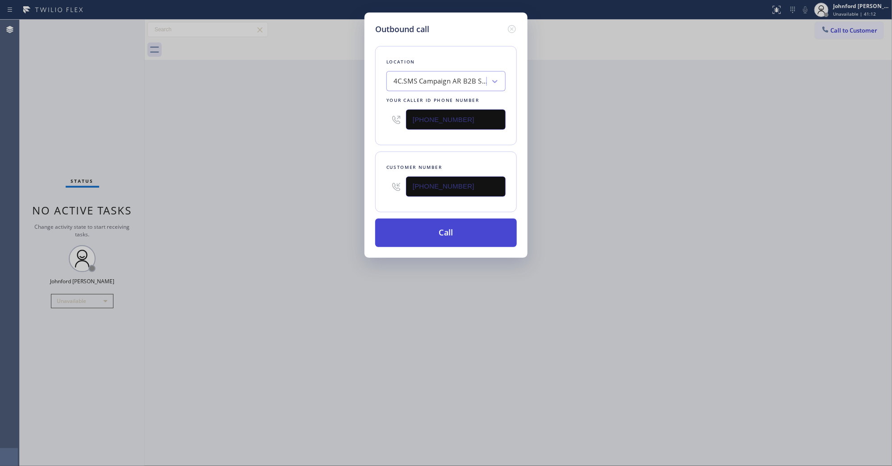
click at [431, 235] on button "Call" at bounding box center [446, 232] width 142 height 29
click at [622, 218] on div "Outbound call Location 4C.SMS Campaign AR B2B SMS Your caller id phone number (…" at bounding box center [446, 233] width 892 height 466
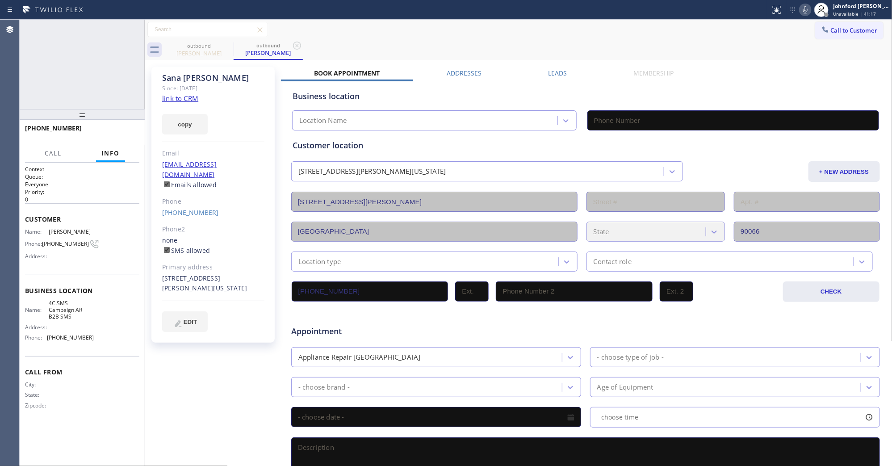
type input "(833) 692-2271"
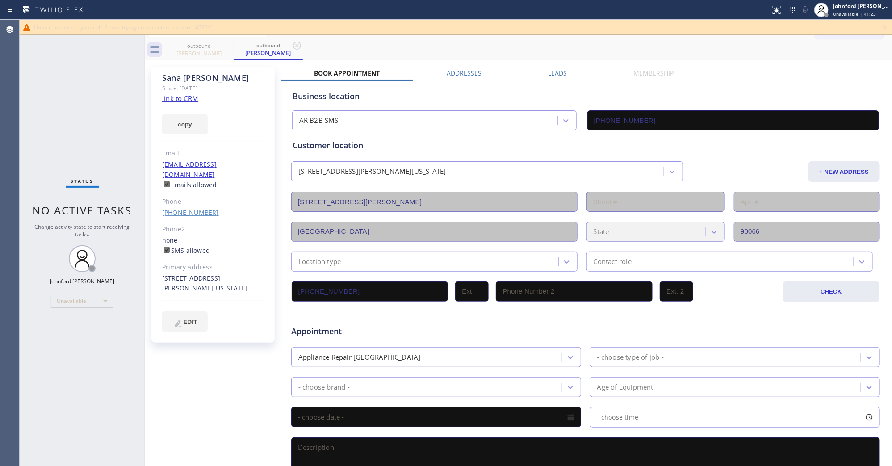
click at [193, 208] on link "(310) 570-7570" at bounding box center [190, 212] width 57 height 8
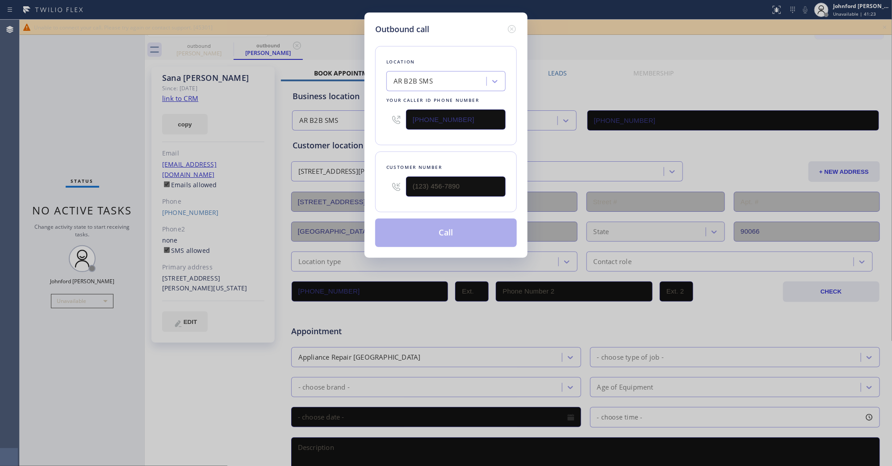
type input "(310) 570-7570"
drag, startPoint x: 488, startPoint y: 106, endPoint x: 409, endPoint y: 126, distance: 81.0
click at [409, 126] on div "(833) 692-2271" at bounding box center [445, 119] width 119 height 29
paste input "00) 686-5038"
drag, startPoint x: 467, startPoint y: 119, endPoint x: 354, endPoint y: 119, distance: 113.0
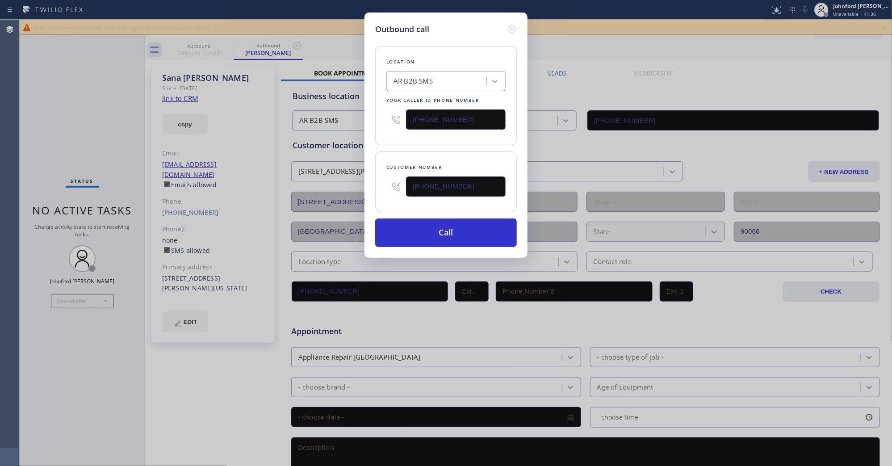
click at [354, 119] on div "Outbound call Location AR B2B SMS Your caller id phone number (800) 686-5038 Cu…" at bounding box center [446, 233] width 892 height 466
type input "[PHONE_NUMBER]"
drag, startPoint x: 410, startPoint y: 150, endPoint x: 421, endPoint y: 165, distance: 19.2
click at [410, 153] on div "Customer number (310) 570-7570" at bounding box center [446, 181] width 142 height 61
click at [449, 231] on button "Call" at bounding box center [446, 232] width 142 height 29
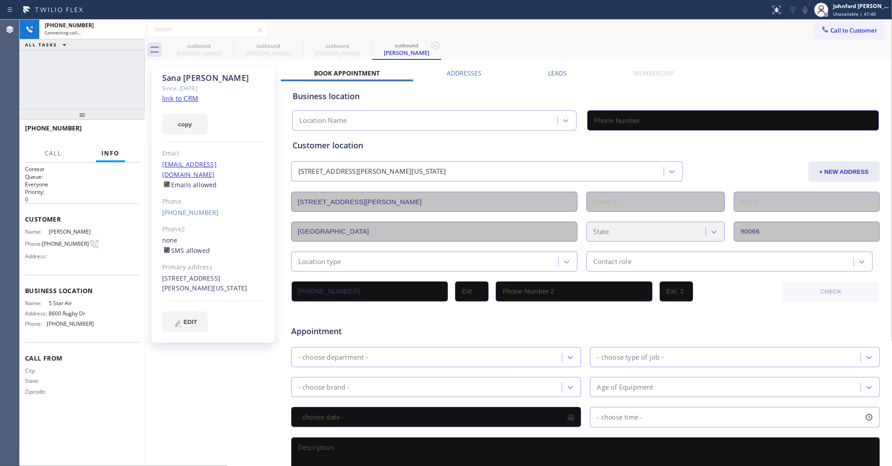
type input "[PHONE_NUMBER]"
drag, startPoint x: 225, startPoint y: 47, endPoint x: 463, endPoint y: 0, distance: 242.7
click at [0, 0] on icon at bounding box center [0, 0] width 0 height 0
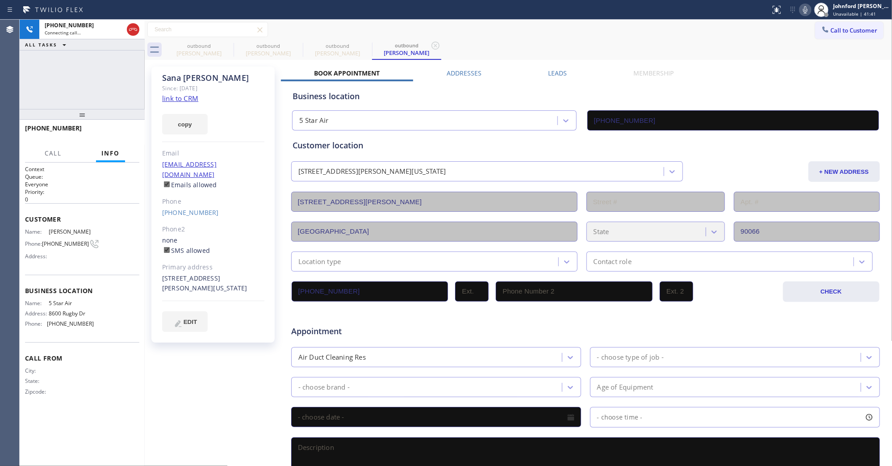
type input "[PHONE_NUMBER]"
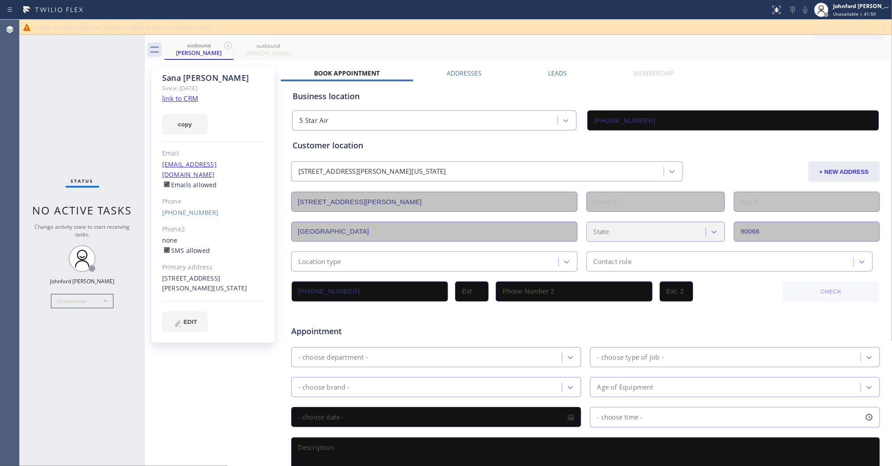
click at [882, 30] on icon at bounding box center [885, 27] width 11 height 11
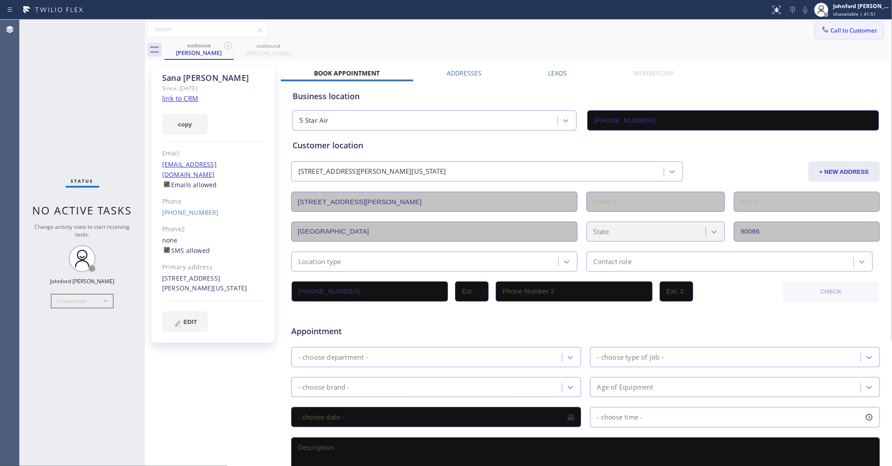
click at [846, 27] on span "Call to Customer" at bounding box center [854, 30] width 47 height 8
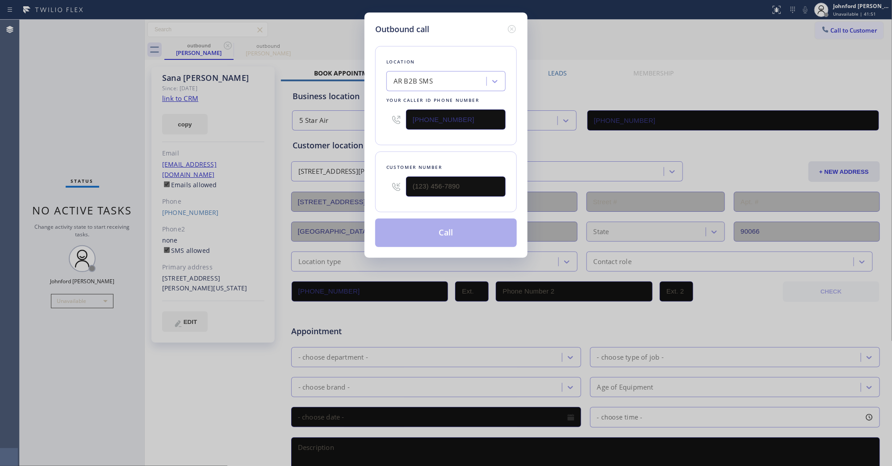
drag, startPoint x: 470, startPoint y: 121, endPoint x: 346, endPoint y: 128, distance: 123.9
click at [353, 126] on div "Outbound call Location AR B2B SMS Your caller id phone number (833) 692-2271 Cu…" at bounding box center [446, 233] width 892 height 466
paste input "310) 340-1775"
type input "(310) 340-1775"
drag, startPoint x: 360, startPoint y: 148, endPoint x: 395, endPoint y: 172, distance: 43.0
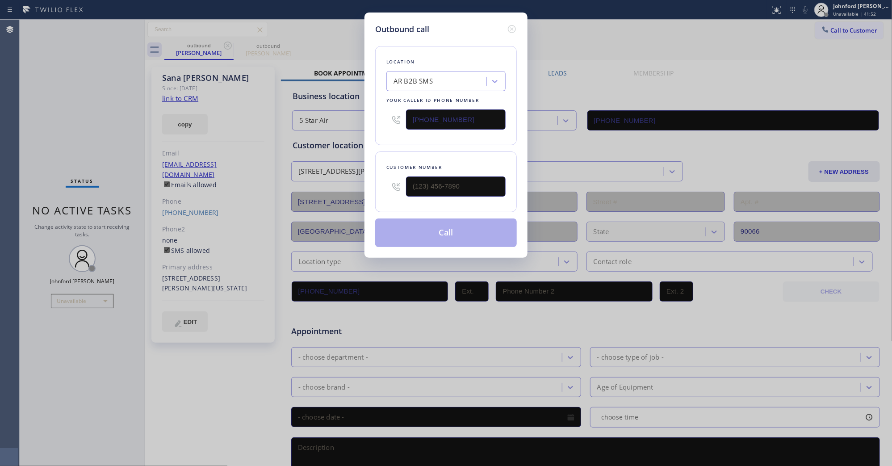
click at [363, 148] on div "Outbound call Location AR B2B SMS Your caller id phone number (310) 340-1775 Cu…" at bounding box center [446, 233] width 892 height 466
click at [94, 102] on div "Outbound call Location Palms Heating and Air Conditioning Crew Your caller id p…" at bounding box center [446, 233] width 892 height 466
drag, startPoint x: 479, startPoint y: 186, endPoint x: 339, endPoint y: 188, distance: 139.8
click at [339, 188] on div "Outbound call Location Palms Heating and Air Conditioning Crew Your caller id p…" at bounding box center [446, 233] width 892 height 466
type input "(310) 570-7570"
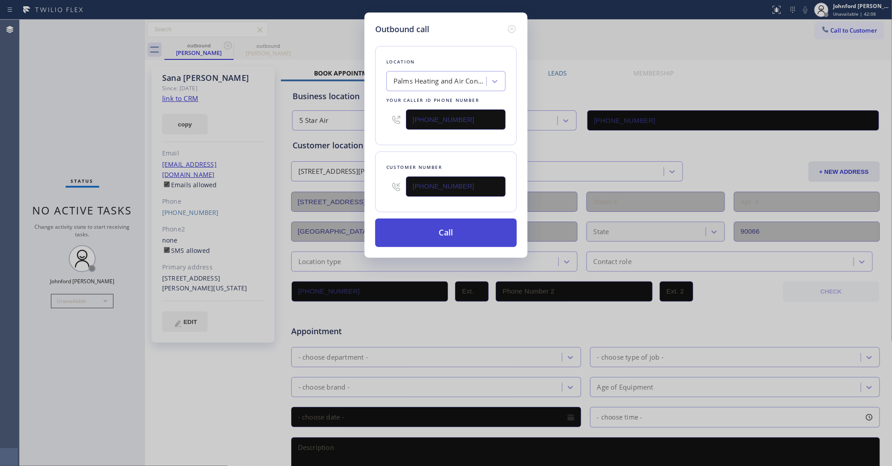
click at [427, 231] on button "Call" at bounding box center [446, 232] width 142 height 29
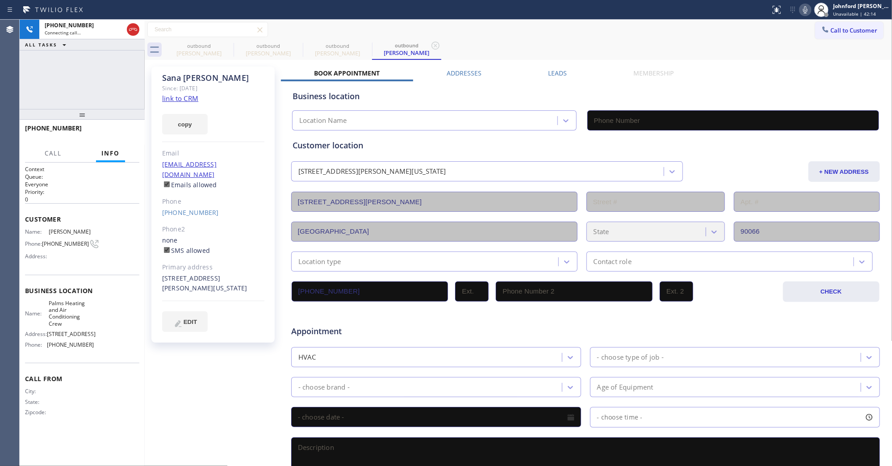
type input "(310) 340-1775"
drag, startPoint x: 48, startPoint y: 81, endPoint x: 73, endPoint y: 46, distance: 43.6
click at [48, 81] on div "+13105707570 Connecting call… ALL TASKS ALL TASKS ACTIVE TASKS TASKS IN WRAP UP" at bounding box center [82, 64] width 125 height 89
click at [131, 133] on span "HANG UP" at bounding box center [118, 132] width 27 height 6
click at [176, 208] on link "(310) 570-7570" at bounding box center [190, 212] width 57 height 8
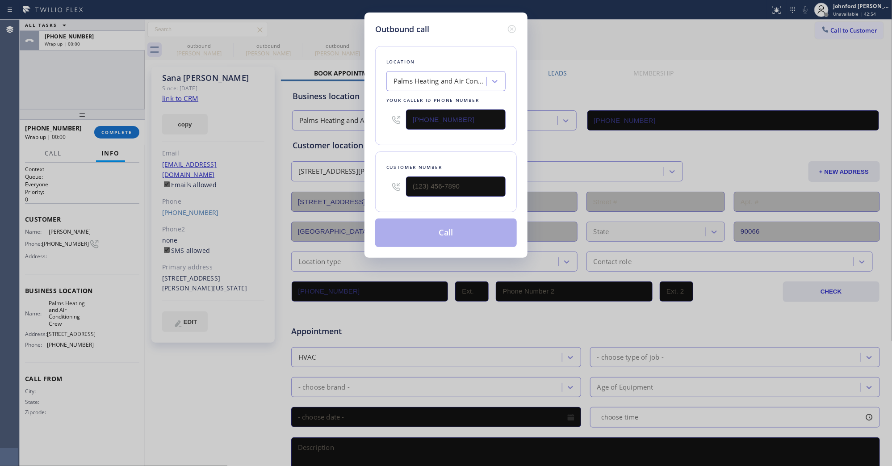
type input "(310) 570-7570"
click at [401, 239] on button "Call" at bounding box center [446, 232] width 142 height 29
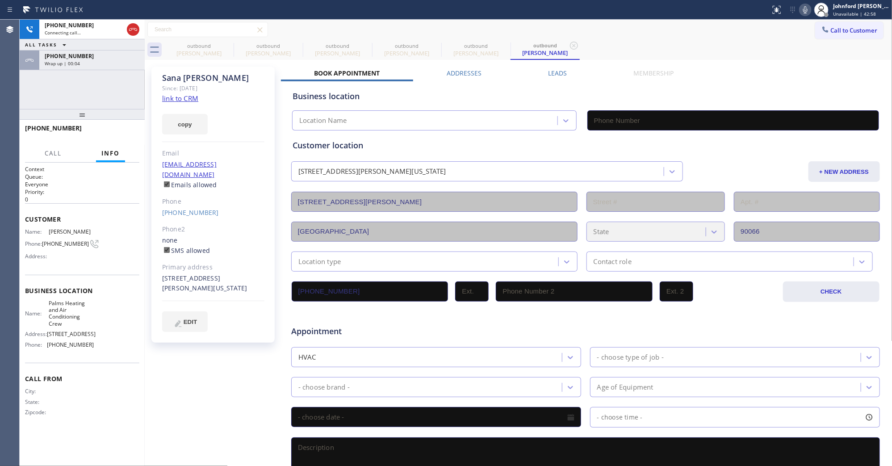
type input "(310) 340-1775"
click at [46, 95] on div "+13105707570 Connecting call… ALL TASKS ALL TASKS ACTIVE TASKS TASKS IN WRAP UP…" at bounding box center [82, 64] width 125 height 89
click at [87, 57] on div "+13105707570" at bounding box center [92, 56] width 95 height 8
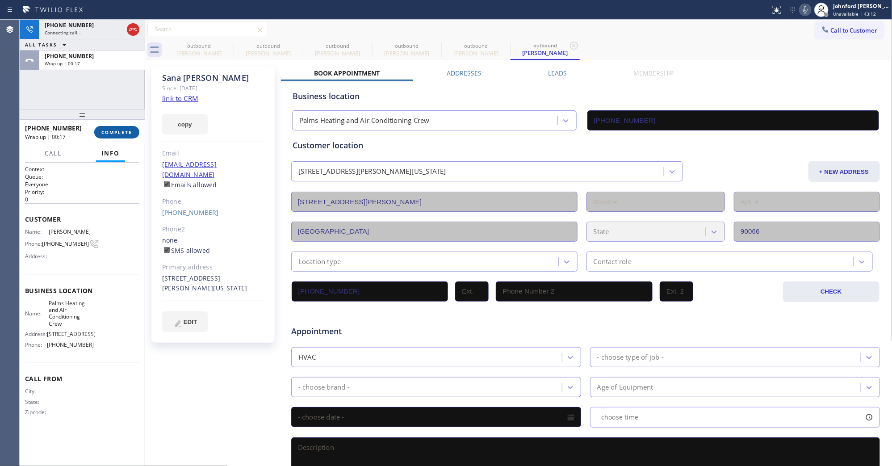
click at [114, 128] on button "COMPLETE" at bounding box center [116, 132] width 45 height 13
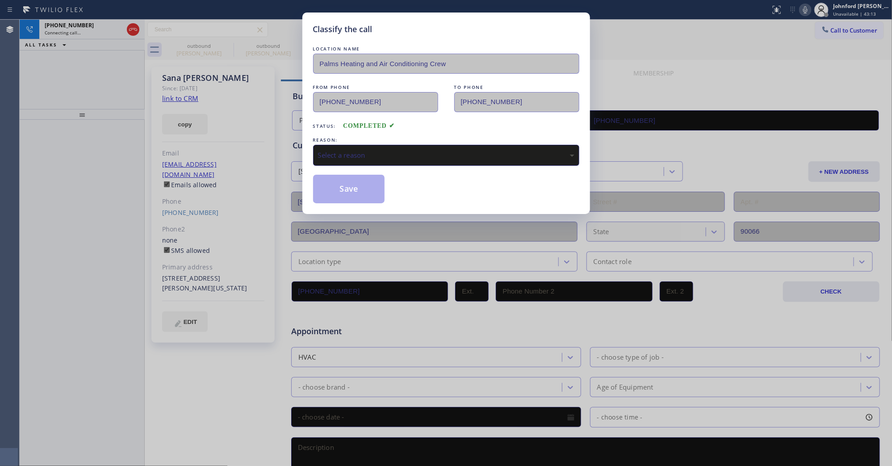
click at [423, 150] on div "Select a reason" at bounding box center [446, 155] width 256 height 10
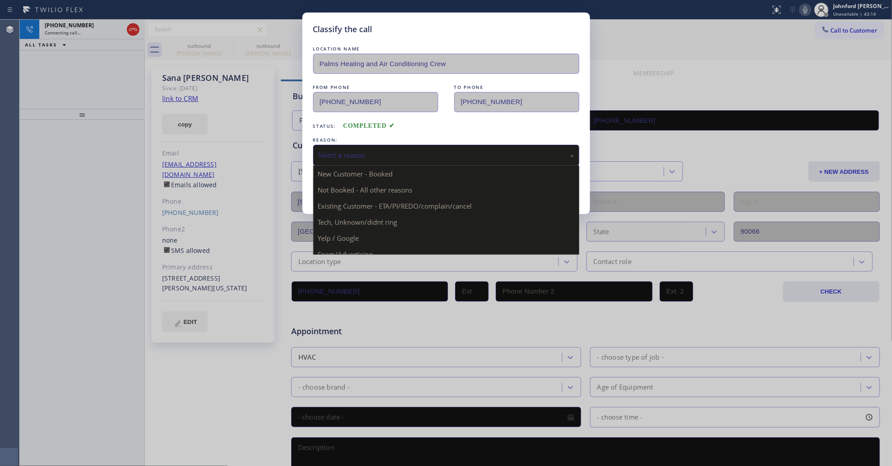
drag, startPoint x: 385, startPoint y: 200, endPoint x: 352, endPoint y: 184, distance: 36.6
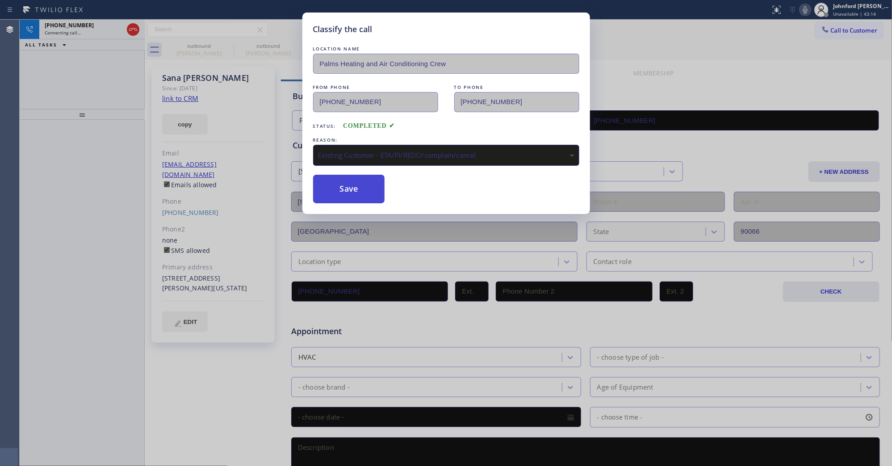
click at [352, 184] on button "Save" at bounding box center [349, 189] width 72 height 29
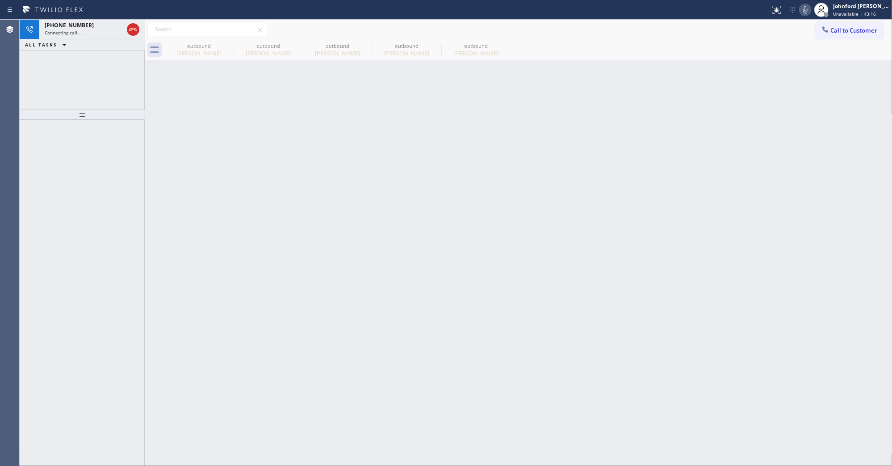
drag, startPoint x: 41, startPoint y: 66, endPoint x: 67, endPoint y: 60, distance: 27.3
click at [41, 66] on div "+13105707570 Connecting call… ALL TASKS ALL TASKS ACTIVE TASKS TASKS IN WRAP UP" at bounding box center [82, 64] width 125 height 89
click at [137, 30] on icon at bounding box center [133, 29] width 11 height 11
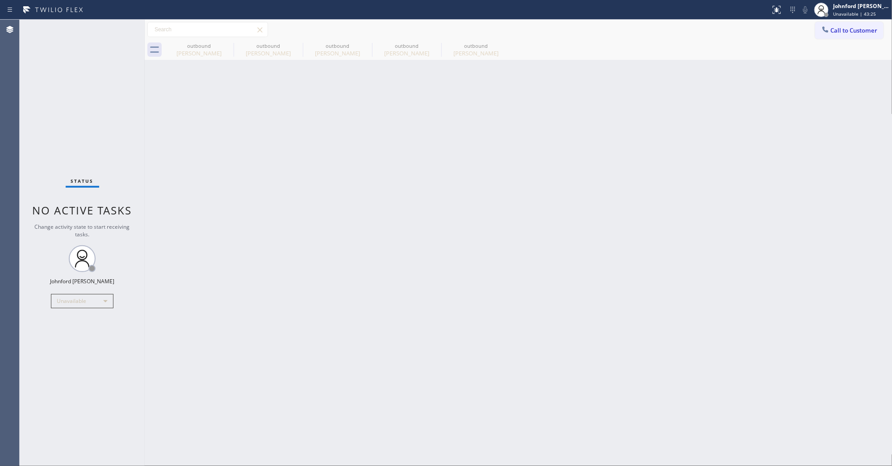
click at [829, 26] on div at bounding box center [825, 30] width 11 height 11
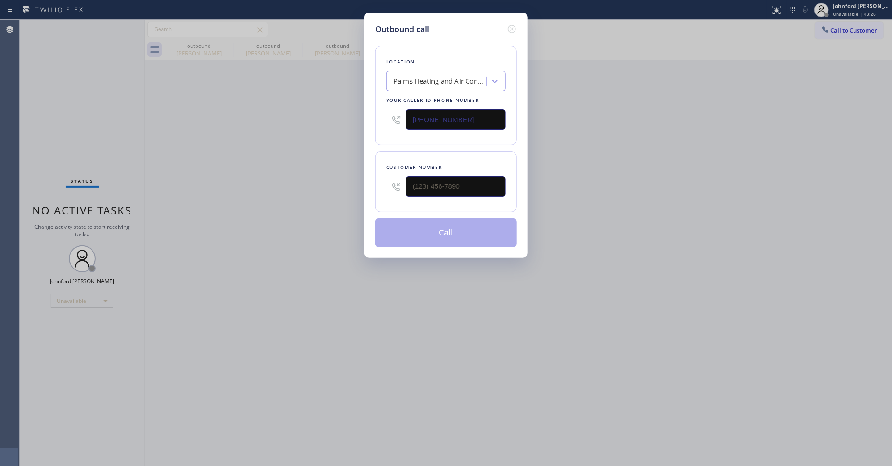
click at [340, 188] on div "Outbound call Location Palms Heating and Air Conditioning Crew Your caller id p…" at bounding box center [446, 233] width 892 height 466
paste input "805) 390-3253"
type input "(805) 390-3253"
drag, startPoint x: 489, startPoint y: 113, endPoint x: 264, endPoint y: 141, distance: 226.5
click at [367, 133] on div "Outbound call Location Palms Heating and Air Conditioning Crew Your caller id p…" at bounding box center [445, 135] width 163 height 245
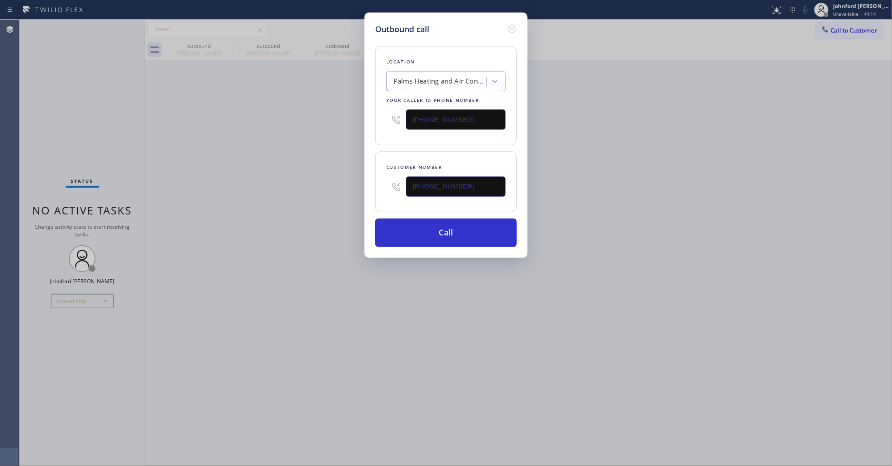
paste input "805) 870-822"
type input "(805) 870-8225"
click at [253, 141] on div "Outbound call Location Palms Heating and Air Conditioning Crew Your caller id p…" at bounding box center [446, 233] width 892 height 466
click at [429, 234] on button "Call" at bounding box center [446, 232] width 142 height 29
click at [678, 110] on div "Outbound call Location Axis Air Duct Cleaning Newbury Park Your caller id phone…" at bounding box center [446, 233] width 892 height 466
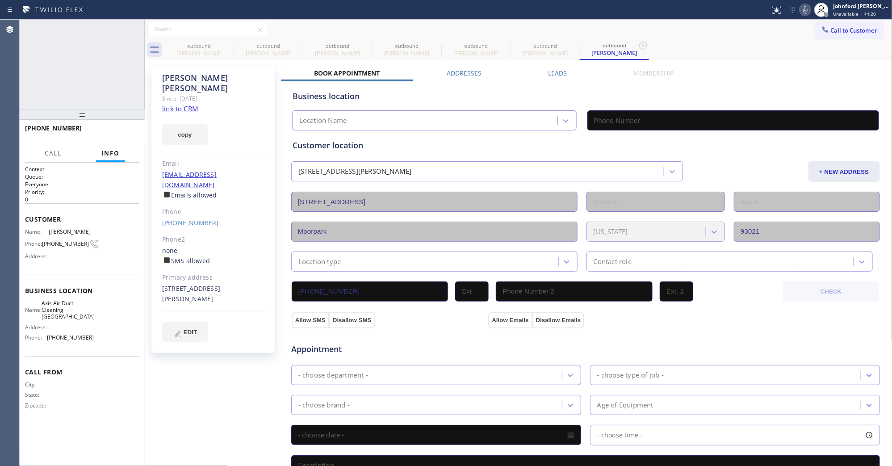
type input "(805) 870-8225"
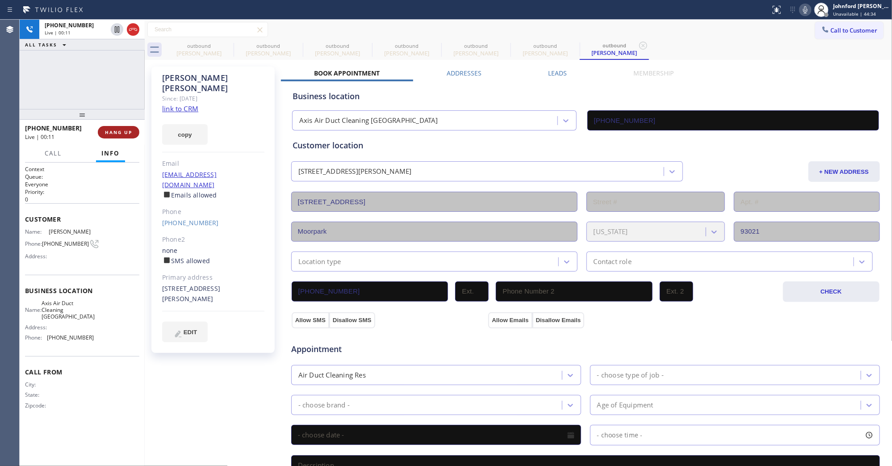
click at [134, 129] on button "HANG UP" at bounding box center [119, 132] width 42 height 13
click at [134, 129] on button "COMPLETE" at bounding box center [116, 132] width 45 height 13
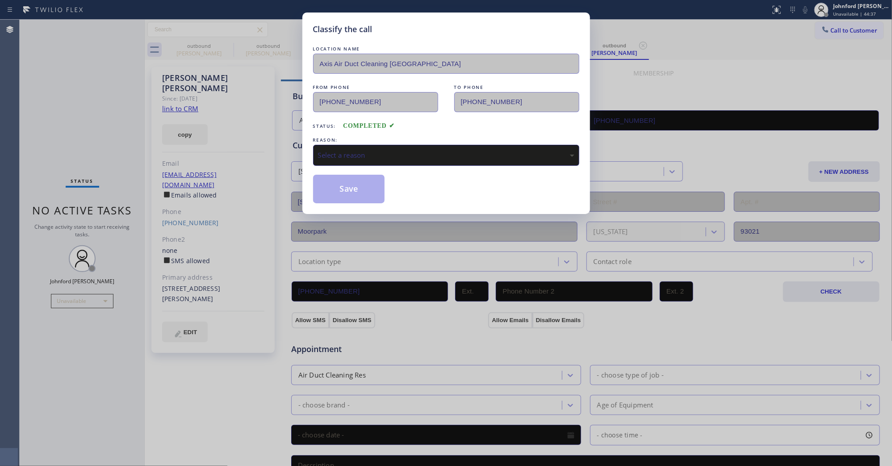
click at [402, 151] on div "Select a reason" at bounding box center [446, 155] width 256 height 10
click at [365, 190] on button "Save" at bounding box center [349, 189] width 72 height 29
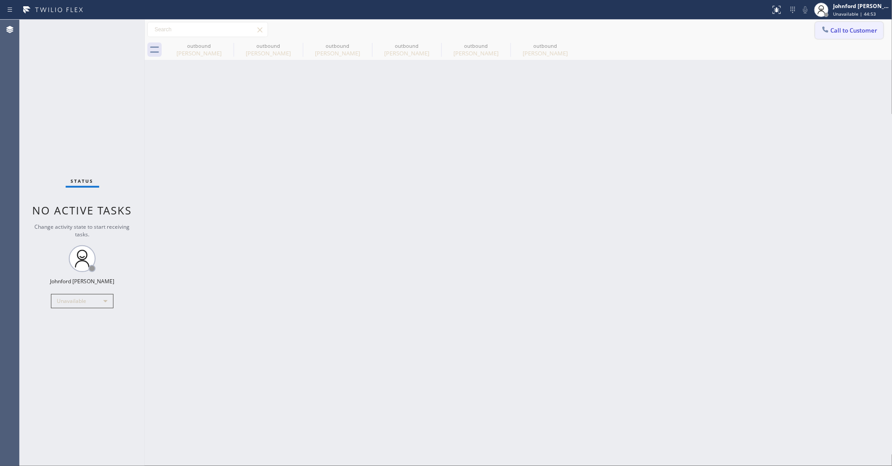
click at [825, 28] on icon at bounding box center [825, 29] width 9 height 9
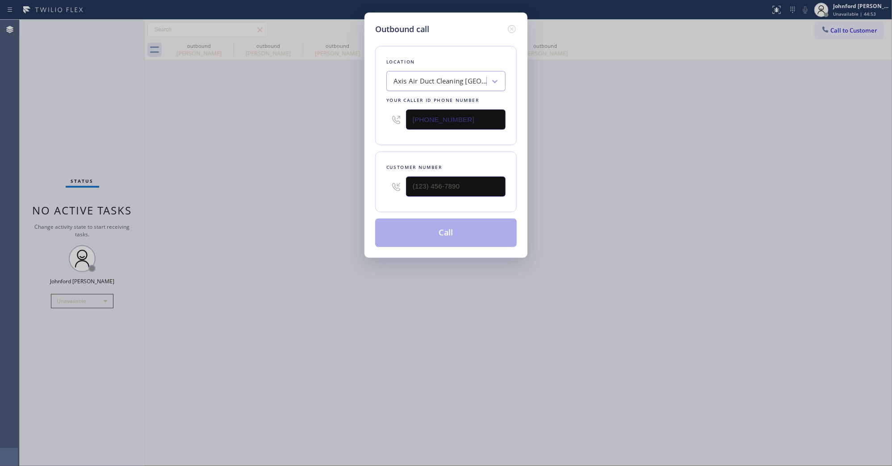
drag, startPoint x: 473, startPoint y: 115, endPoint x: 364, endPoint y: 102, distance: 110.3
click at [364, 102] on div "Outbound call Location Axis Air Duct Cleaning Newbury Park Your caller id phone…" at bounding box center [446, 233] width 892 height 466
paste input "310) 422-3562"
type input "(805) 870-8225"
click at [441, 185] on input "(___) ___-____" at bounding box center [456, 186] width 100 height 20
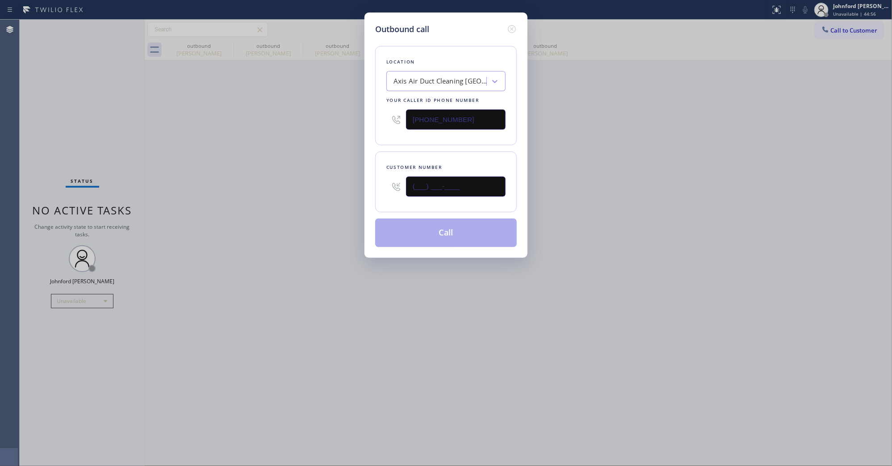
paste input "310) 422-3562"
type input "(310) 422-3562"
drag, startPoint x: 436, startPoint y: 117, endPoint x: 336, endPoint y: 121, distance: 99.7
click at [351, 119] on div "Outbound call Location Axis Air Duct Cleaning Newbury Park Your caller id phone…" at bounding box center [446, 233] width 892 height 466
paste input "626) 247-3298"
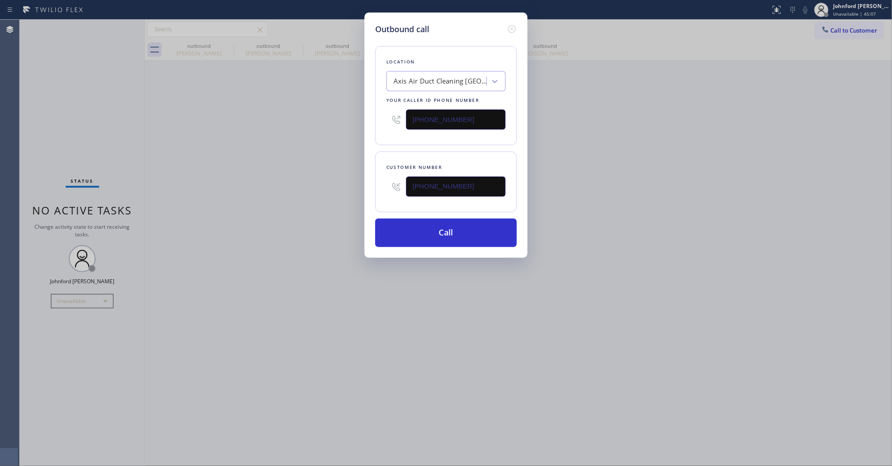
type input "(626) 247-3298"
click at [308, 134] on div "Outbound call Location Axis Air Duct Cleaning Newbury Park Your caller id phone…" at bounding box center [446, 233] width 892 height 466
click at [425, 244] on button "Call" at bounding box center [446, 232] width 142 height 29
click at [687, 190] on div "Outbound call Location Duct Power Cleaners Arcadia Your caller id phone number …" at bounding box center [446, 233] width 892 height 466
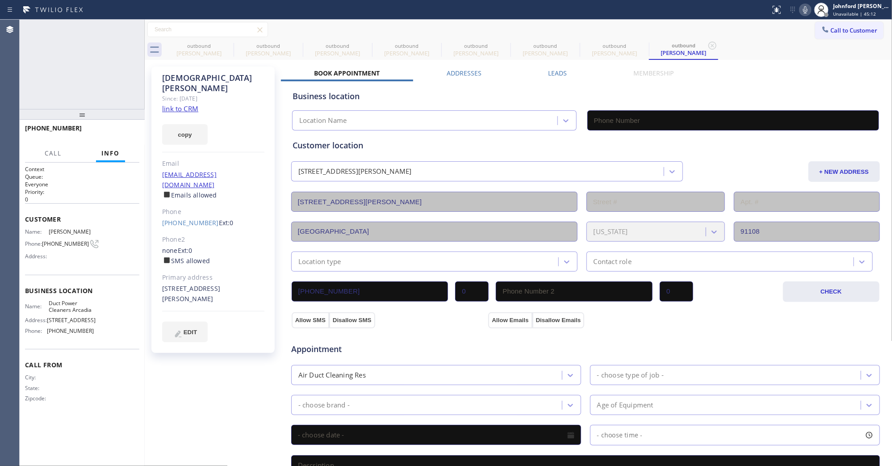
type input "(626) 247-3298"
click at [120, 144] on div "+13104223562 Live | 00:05 HANG UP" at bounding box center [82, 132] width 125 height 25
click at [122, 137] on button "HANG UP" at bounding box center [119, 132] width 42 height 13
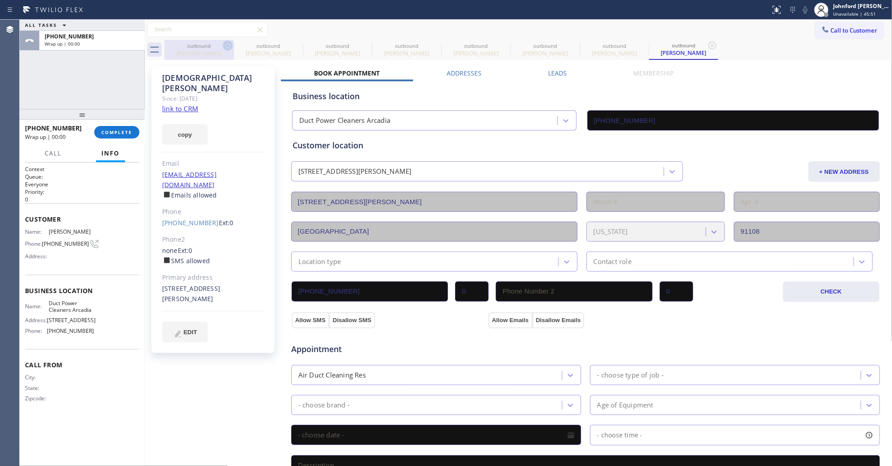
click at [230, 43] on icon at bounding box center [227, 45] width 11 height 11
click at [0, 0] on icon at bounding box center [0, 0] width 0 height 0
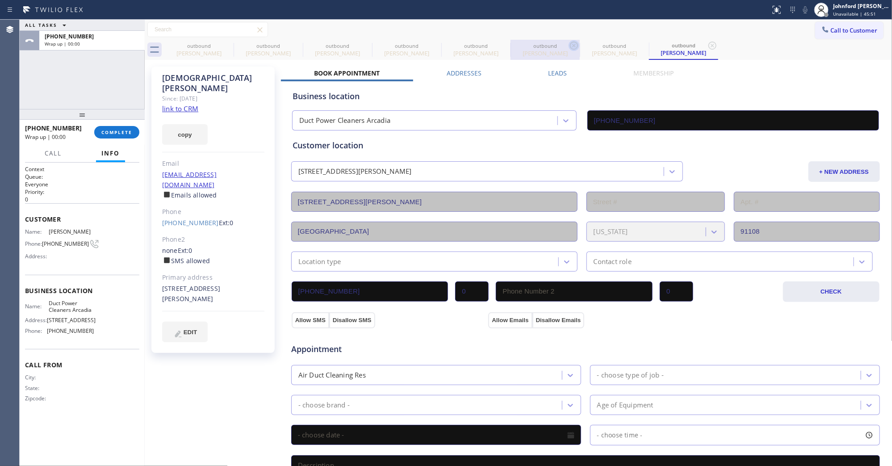
click at [511, 48] on div "outbound" at bounding box center [544, 45] width 67 height 7
click at [569, 48] on icon at bounding box center [574, 45] width 11 height 11
click at [0, 0] on icon at bounding box center [0, 0] width 0 height 0
click at [228, 48] on icon at bounding box center [227, 45] width 11 height 11
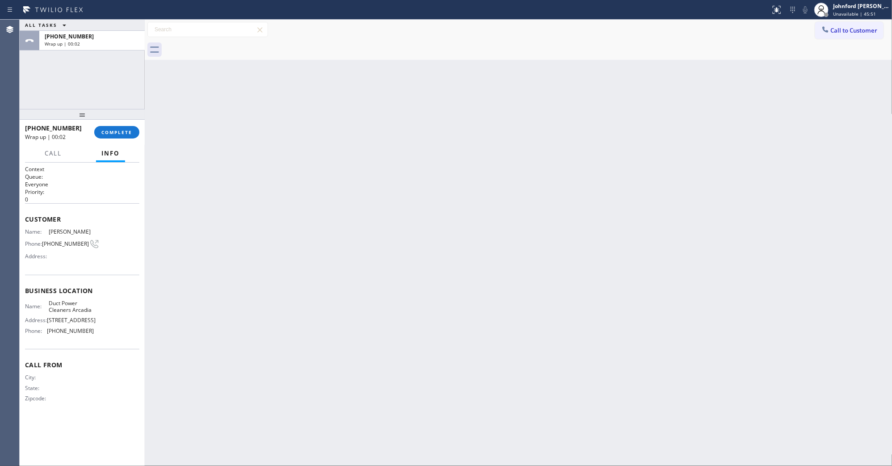
click at [228, 48] on div at bounding box center [528, 50] width 728 height 20
click at [120, 135] on span "COMPLETE" at bounding box center [116, 132] width 31 height 6
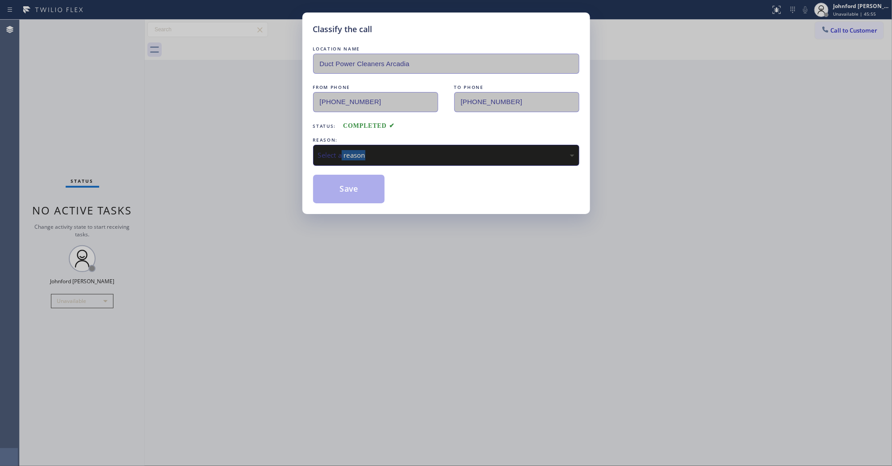
drag, startPoint x: 338, startPoint y: 164, endPoint x: 345, endPoint y: 155, distance: 11.7
click at [343, 159] on div "LOCATION NAME Duct Power Cleaners Arcadia FROM PHONE (626) 247-3298 TO PHONE (3…" at bounding box center [446, 123] width 266 height 159
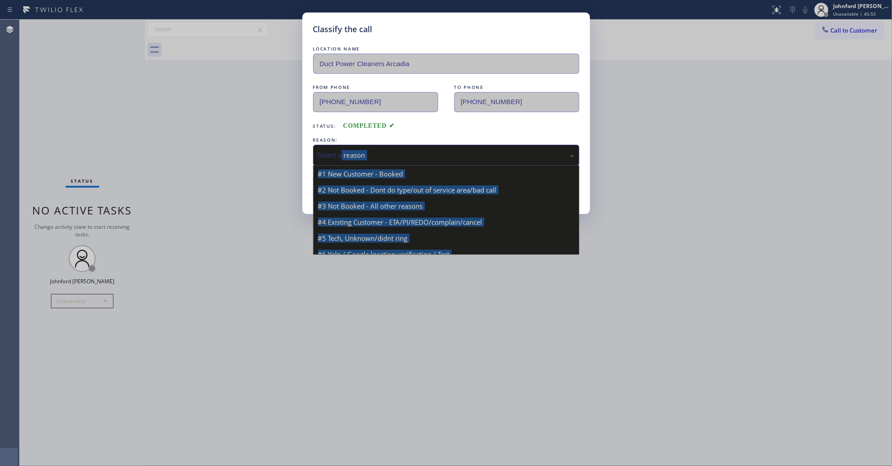
click at [348, 151] on div "Select a reason" at bounding box center [446, 155] width 256 height 10
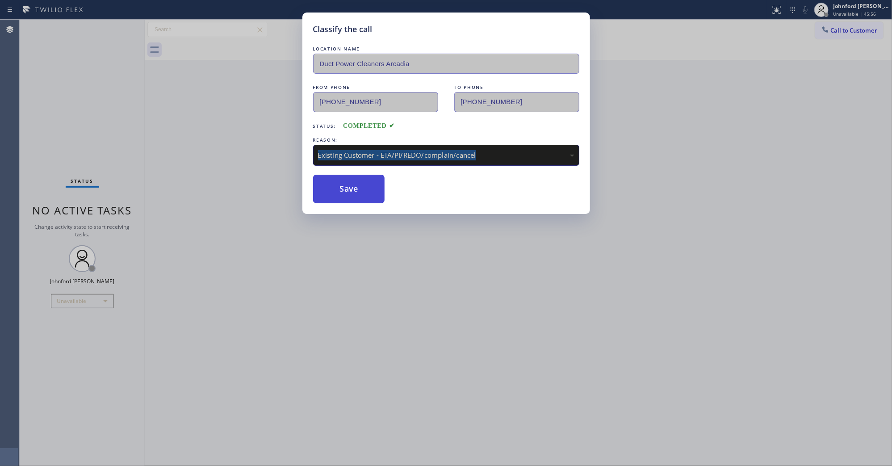
click at [350, 197] on button "Save" at bounding box center [349, 189] width 72 height 29
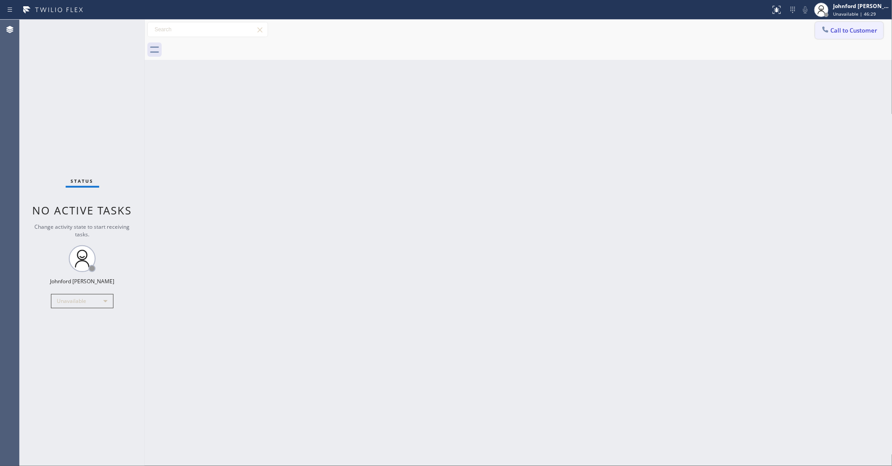
click at [831, 29] on span "Call to Customer" at bounding box center [854, 30] width 47 height 8
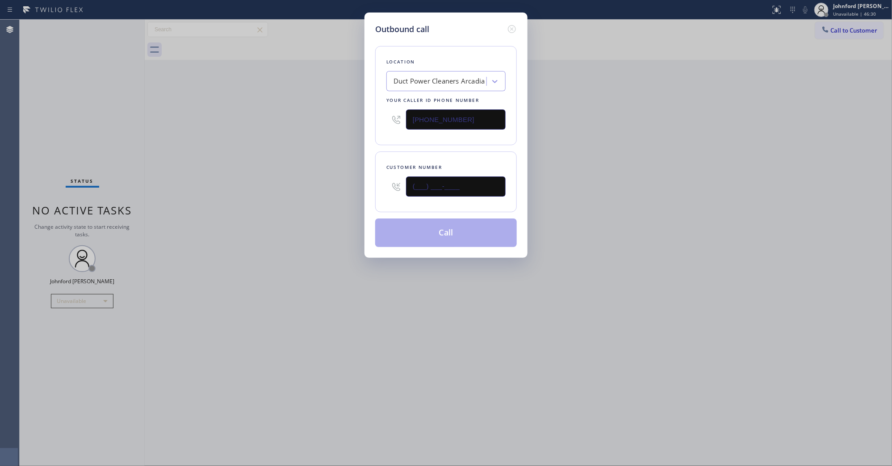
drag, startPoint x: 487, startPoint y: 177, endPoint x: 306, endPoint y: 194, distance: 182.2
click at [348, 194] on div "Outbound call Location Duct Power Cleaners Arcadia Your caller id phone number …" at bounding box center [446, 233] width 892 height 466
paste input "424) 302-9994"
type input "(424) 302-9994"
drag, startPoint x: 478, startPoint y: 119, endPoint x: 310, endPoint y: 161, distance: 173.4
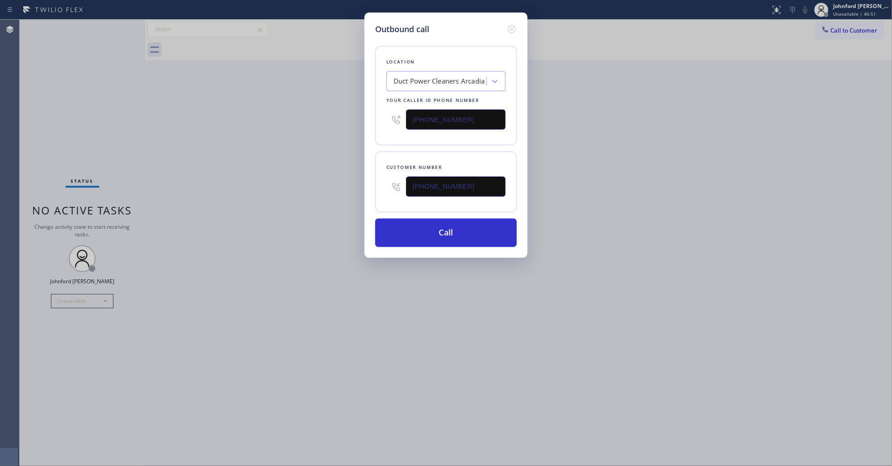
click at [385, 133] on div "Location Duct Power Cleaners Arcadia Your caller id phone number (626) 247-3298" at bounding box center [446, 95] width 142 height 99
paste input "833) 341-0170"
type input "(833) 341-0170"
click at [299, 165] on div "Outbound call Location Duct Power Cleaners Arcadia Your caller id phone number …" at bounding box center [446, 233] width 892 height 466
click at [444, 230] on button "Call" at bounding box center [446, 232] width 142 height 29
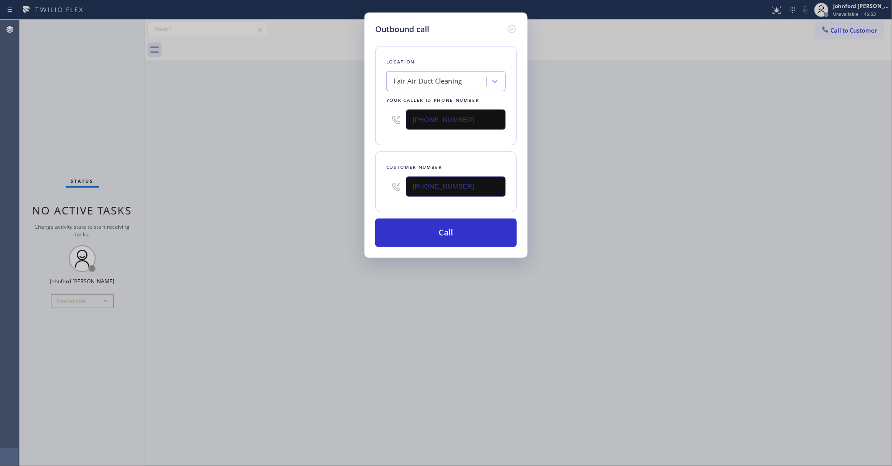
click at [706, 192] on div "Outbound call Location Fair Air Duct Cleaning Your caller id phone number (833)…" at bounding box center [446, 233] width 892 height 466
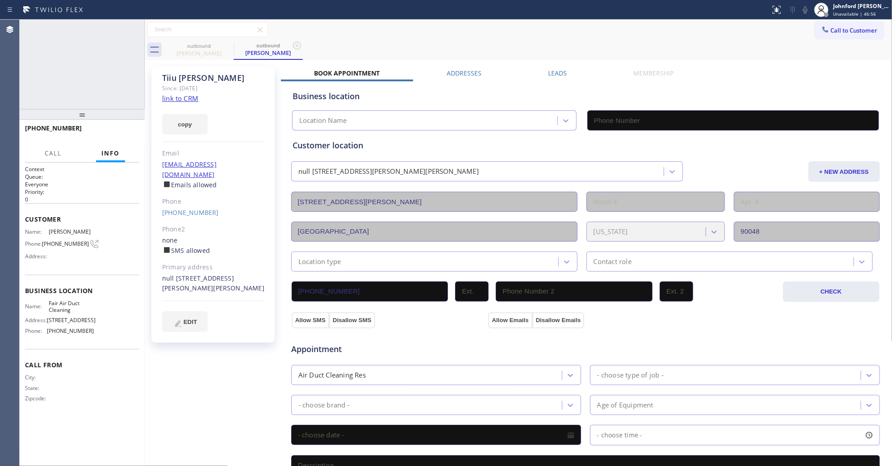
type input "(833) 341-0170"
click at [114, 128] on button "HANG UP" at bounding box center [119, 132] width 42 height 13
click at [122, 126] on button "COMPLETE" at bounding box center [116, 132] width 45 height 13
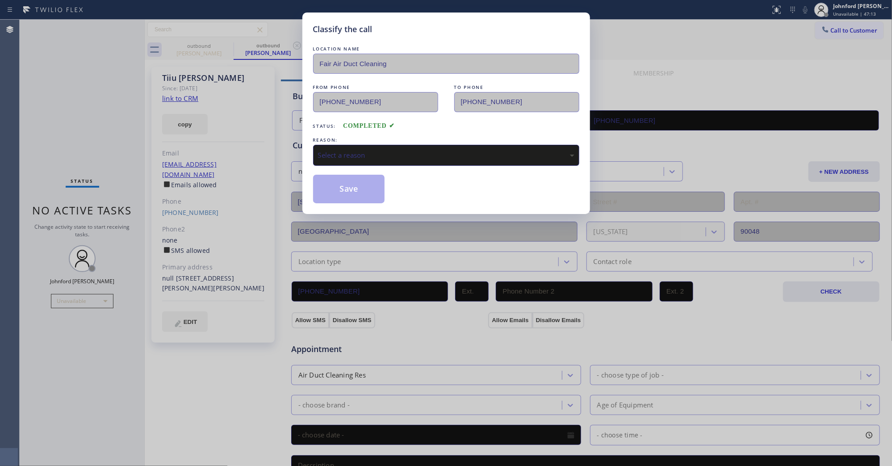
click at [391, 152] on div "Select a reason" at bounding box center [446, 155] width 256 height 10
click at [339, 184] on button "Save" at bounding box center [349, 189] width 72 height 29
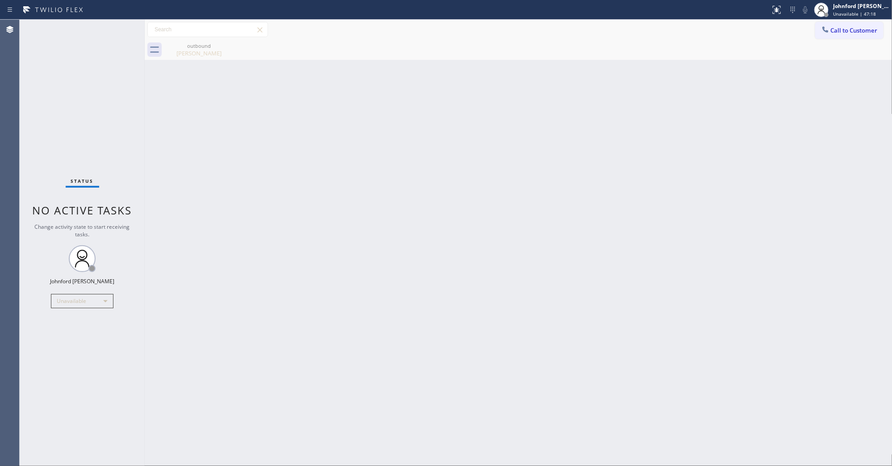
click at [444, 205] on div "Back to Dashboard Change Sender ID Customers Technicians Select a contact Outbo…" at bounding box center [519, 243] width 748 height 446
click at [834, 25] on button "Call to Customer" at bounding box center [849, 30] width 68 height 17
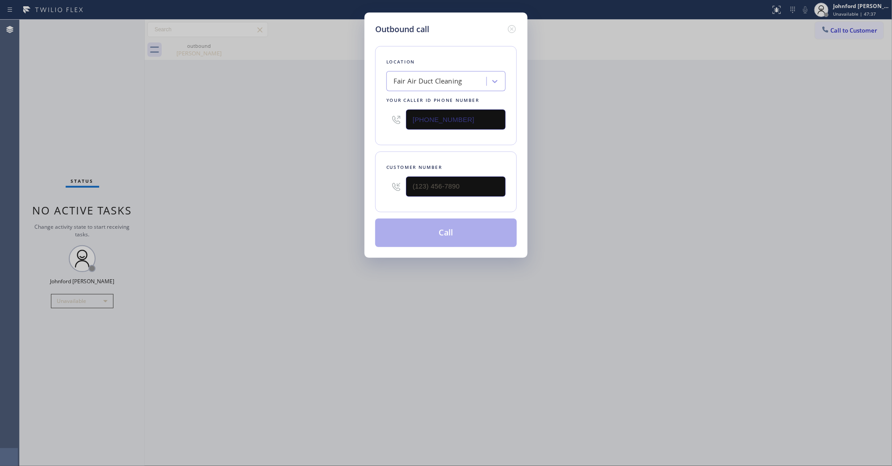
drag, startPoint x: 398, startPoint y: 118, endPoint x: 365, endPoint y: 118, distance: 33.5
click at [373, 118] on div "Outbound call Location Fair Air Duct Cleaning Your caller id phone number (833)…" at bounding box center [445, 135] width 163 height 245
paste input "909) 287-552"
type input "(833) 341-0170"
drag, startPoint x: 482, startPoint y: 181, endPoint x: 369, endPoint y: 174, distance: 113.7
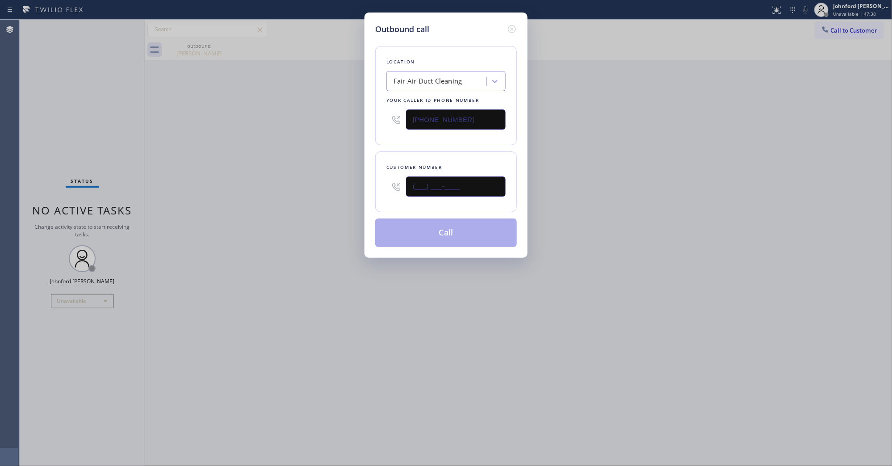
click at [362, 184] on div "Outbound call Location Fair Air Duct Cleaning Your caller id phone number (833)…" at bounding box center [446, 233] width 892 height 466
paste input "909) 287-5520"
type input "(909) 287-5520"
drag, startPoint x: 467, startPoint y: 124, endPoint x: 346, endPoint y: 135, distance: 121.1
click at [354, 133] on div "Outbound call Location Fair Air Duct Cleaning Your caller id phone number (833)…" at bounding box center [446, 233] width 892 height 466
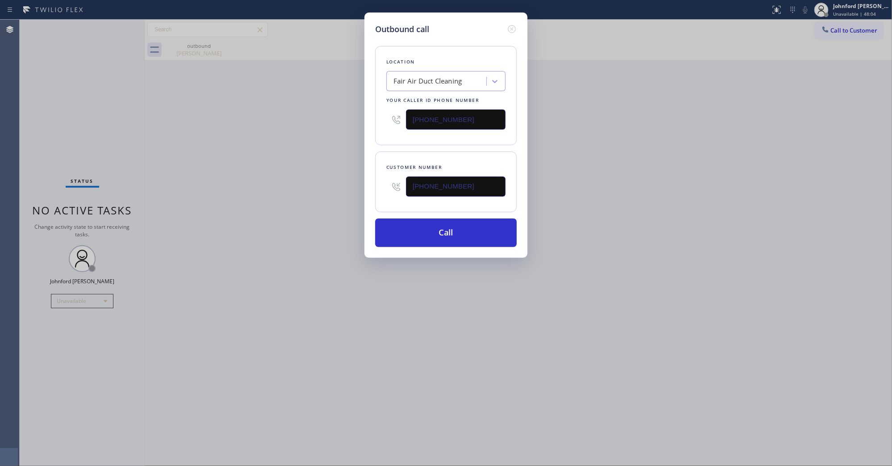
paste input "909) 784-2817"
type input "(909) 784-2817"
click at [329, 145] on div "Outbound call Location Fair Air Duct Cleaning Your caller id phone number (909)…" at bounding box center [446, 233] width 892 height 466
click at [423, 235] on button "Call" at bounding box center [446, 232] width 142 height 29
click at [654, 195] on div "Outbound call Location Pomona Absolute Comfort Your caller id phone number (909…" at bounding box center [446, 233] width 892 height 466
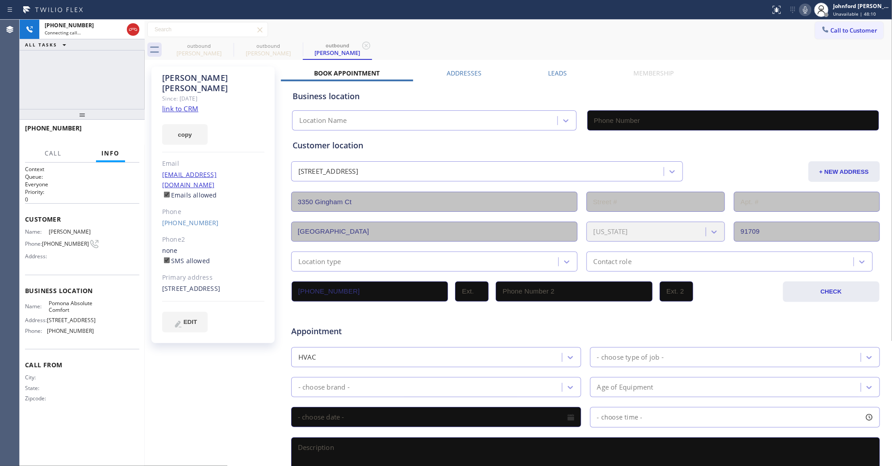
type input "(909) 784-2817"
click at [130, 140] on div "+19092875520 Live | 00:03 HANG UP" at bounding box center [82, 132] width 114 height 23
click at [127, 138] on button "HANG UP" at bounding box center [119, 132] width 42 height 13
click at [188, 218] on link "(909) 287-5520" at bounding box center [190, 222] width 57 height 8
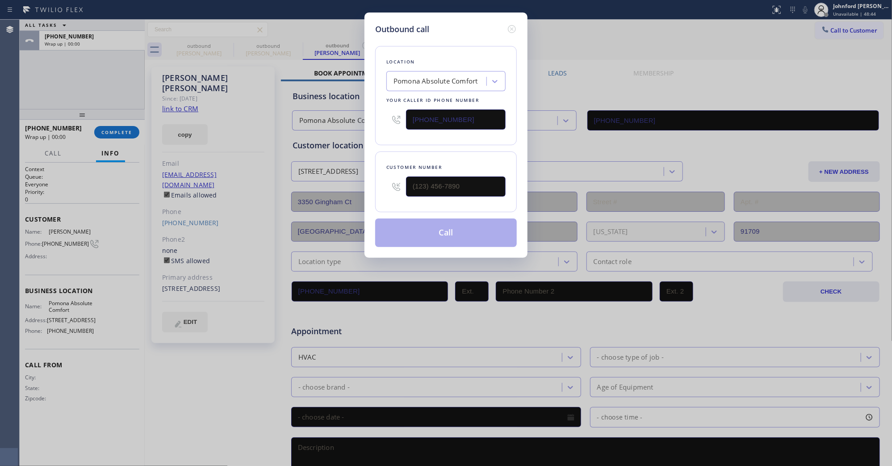
type input "(909) 287-5520"
click at [472, 229] on button "Call" at bounding box center [446, 232] width 142 height 29
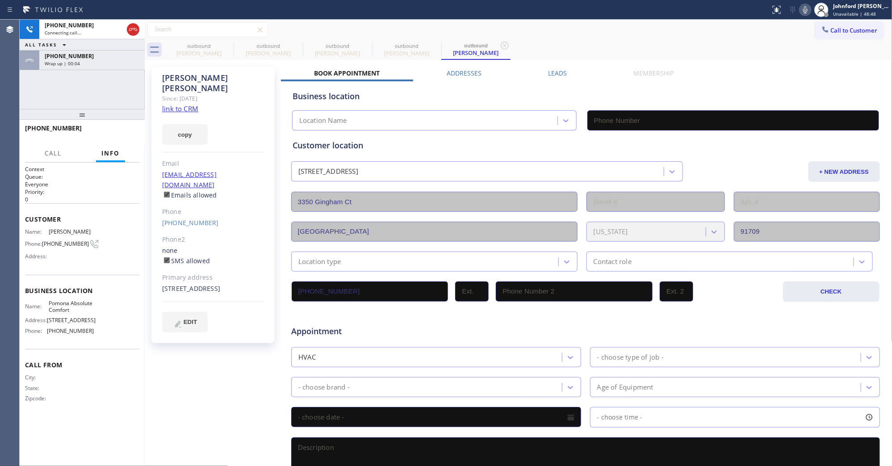
type input "(909) 784-2817"
click at [113, 60] on div "Wrap up | 00:06" at bounding box center [92, 63] width 95 height 6
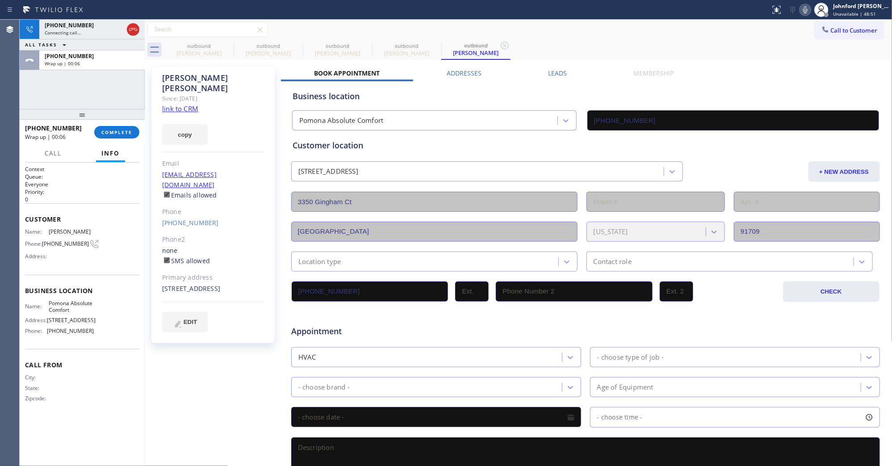
click at [120, 122] on div "+19092875520 Wrap up | 00:06 COMPLETE" at bounding box center [82, 132] width 114 height 23
click at [121, 129] on span "COMPLETE" at bounding box center [116, 132] width 31 height 6
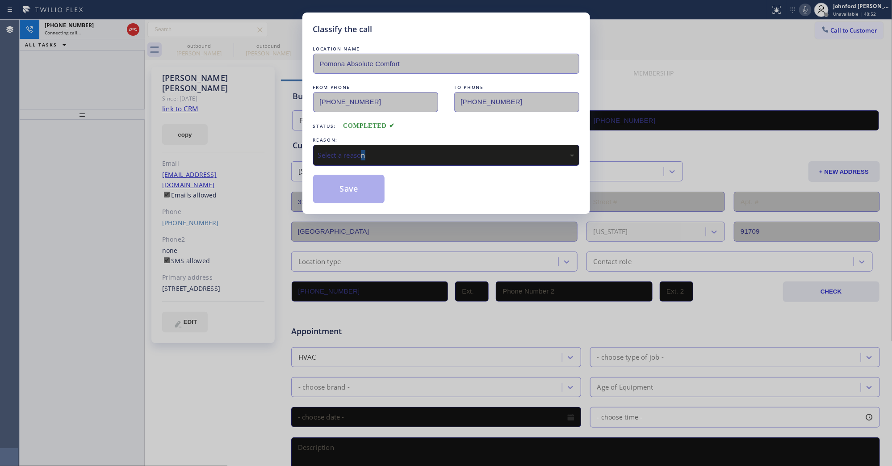
click at [363, 163] on div "LOCATION NAME Pomona Absolute Comfort FROM PHONE (909) 784-2817 TO PHONE (909) …" at bounding box center [446, 123] width 266 height 159
drag, startPoint x: 363, startPoint y: 153, endPoint x: 387, endPoint y: 152, distance: 24.1
click at [363, 152] on div "Select a reason" at bounding box center [446, 155] width 256 height 10
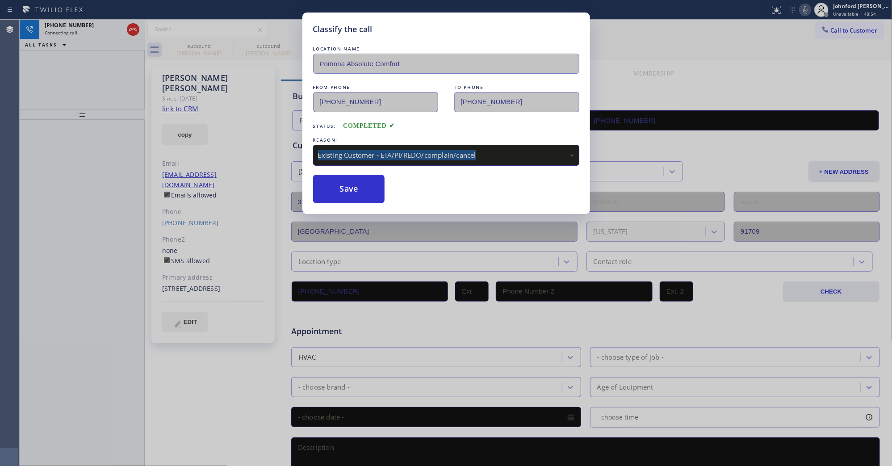
click at [373, 193] on button "Save" at bounding box center [349, 189] width 72 height 29
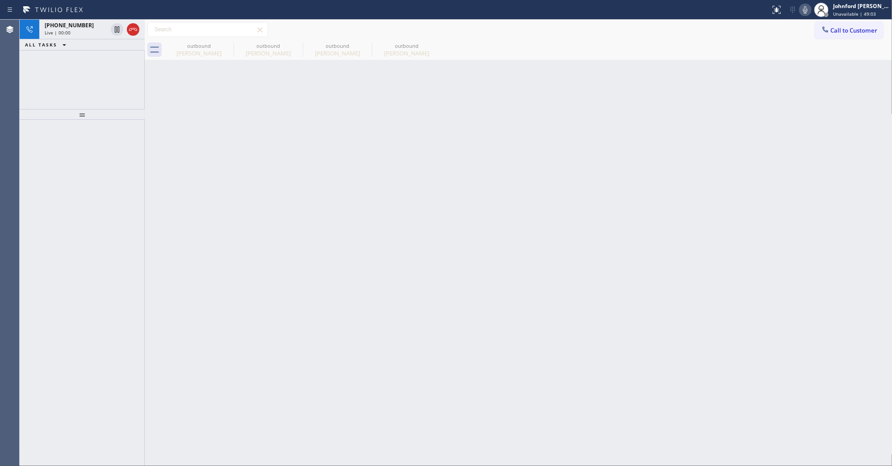
click at [52, 80] on div "+19092875520 Live | 00:00 ALL TASKS ALL TASKS ACTIVE TASKS TASKS IN WRAP UP" at bounding box center [82, 64] width 125 height 89
click at [226, 46] on icon at bounding box center [227, 45] width 11 height 11
click at [0, 0] on icon at bounding box center [0, 0] width 0 height 0
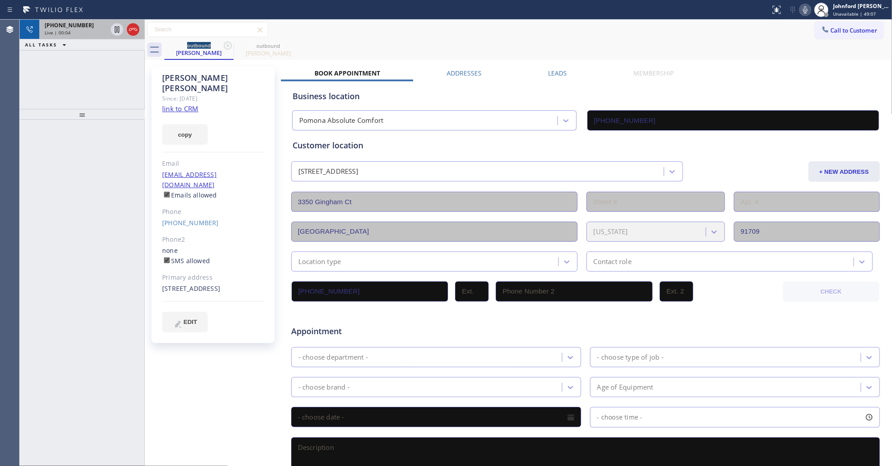
click at [94, 32] on div "Live | 00:04" at bounding box center [76, 32] width 63 height 6
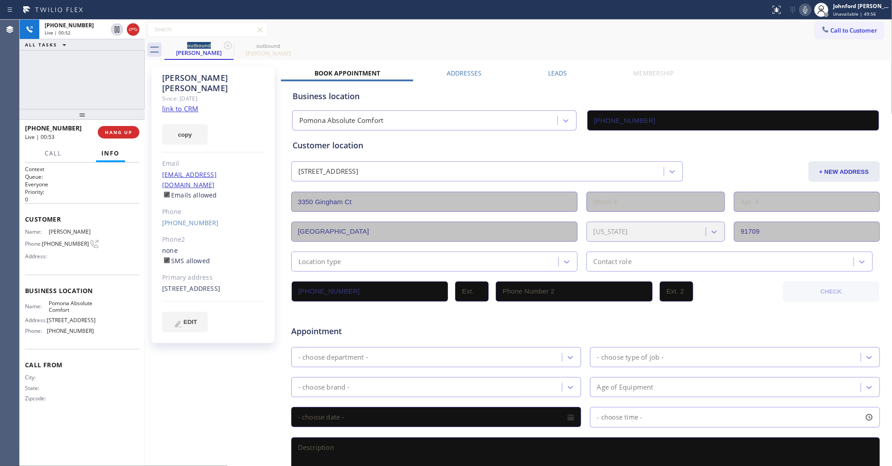
click at [808, 11] on icon at bounding box center [805, 9] width 11 height 11
click at [805, 10] on icon at bounding box center [805, 9] width 4 height 7
click at [433, 36] on div "Call to Customer Outbound call Location Pomona Absolute Comfort Your caller id …" at bounding box center [519, 30] width 748 height 16
click at [126, 88] on div "+19092875520 Live | 01:24 ALL TASKS ALL TASKS ACTIVE TASKS TASKS IN WRAP UP" at bounding box center [82, 64] width 125 height 89
click at [446, 30] on div "Call to Customer Outbound call Location Pomona Absolute Comfort Your caller id …" at bounding box center [519, 30] width 748 height 16
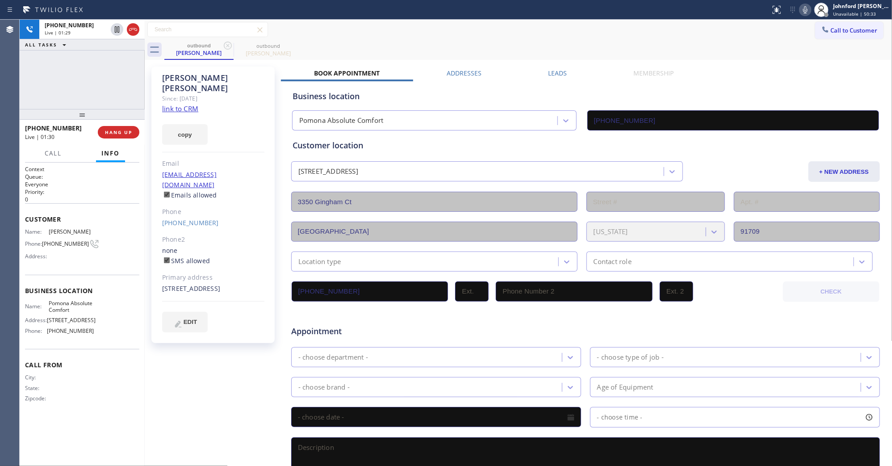
click at [57, 79] on div "+19092875520 Live | 01:29 ALL TASKS ALL TASKS ACTIVE TASKS TASKS IN WRAP UP" at bounding box center [82, 64] width 125 height 89
drag, startPoint x: 160, startPoint y: 200, endPoint x: 226, endPoint y: 206, distance: 66.0
click at [226, 206] on div "Irene Quezada Since: 20 may 2020 link to CRM copy Email iqmakeupartist@gmail.co…" at bounding box center [212, 205] width 123 height 276
copy link "(909) 287-5520"
click at [104, 133] on button "HANG UP" at bounding box center [119, 132] width 42 height 13
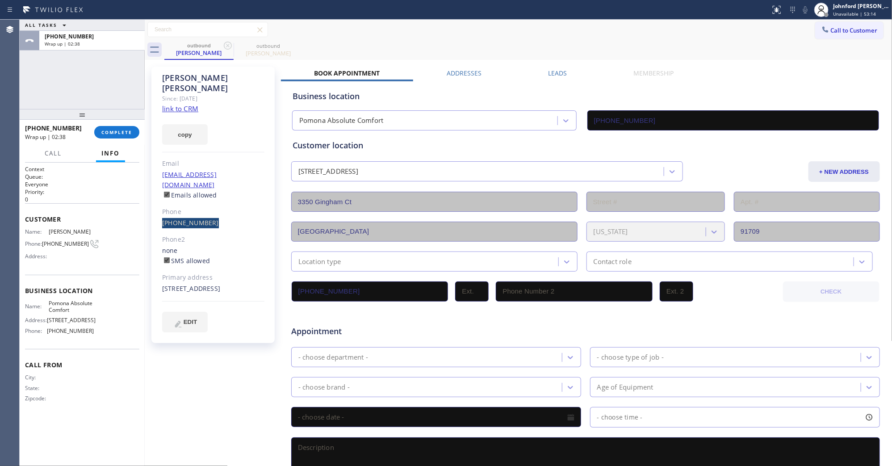
click at [59, 90] on div "ALL TASKS ALL TASKS ACTIVE TASKS TASKS IN WRAP UP +19092875520 Wrap up | 02:38" at bounding box center [82, 64] width 125 height 89
click at [122, 135] on button "COMPLETE" at bounding box center [116, 132] width 45 height 13
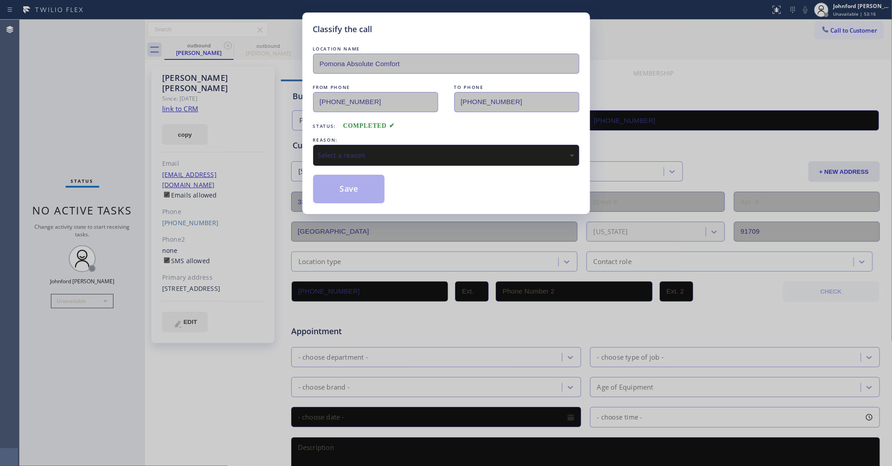
click at [405, 153] on div "Select a reason" at bounding box center [446, 155] width 256 height 10
click at [360, 185] on button "Save" at bounding box center [349, 189] width 72 height 29
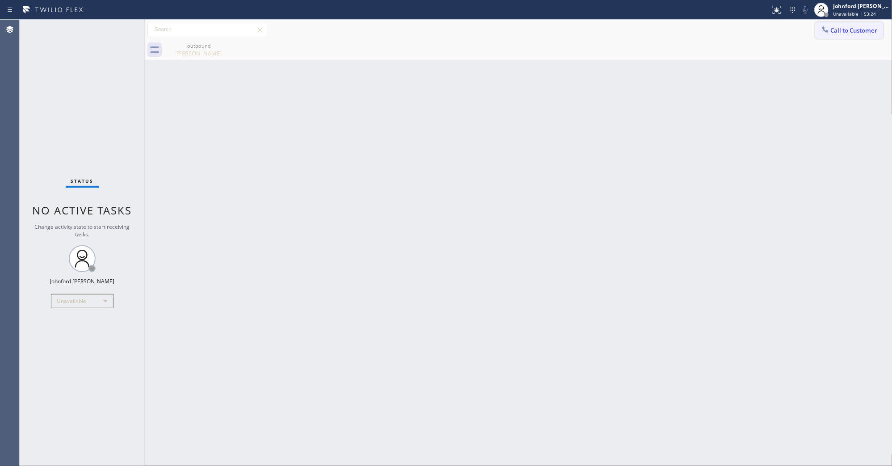
click at [835, 30] on span "Call to Customer" at bounding box center [854, 30] width 47 height 8
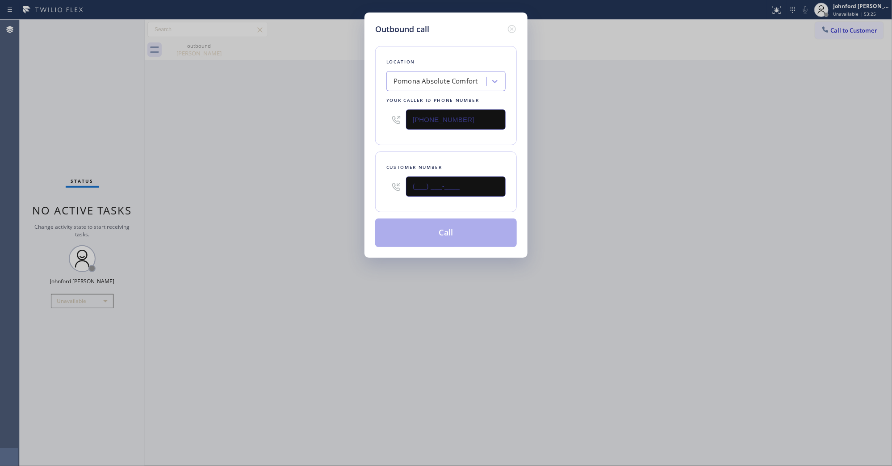
drag, startPoint x: 380, startPoint y: 183, endPoint x: 300, endPoint y: 177, distance: 80.2
click at [305, 177] on div "Outbound call Location Pomona Absolute Comfort Your caller id phone number (909…" at bounding box center [446, 233] width 892 height 466
paste input "213) 604-7113"
type input "(213) 604-7113"
click at [272, 181] on div "Outbound call Location Pomona Absolute Comfort Your caller id phone number (909…" at bounding box center [446, 233] width 892 height 466
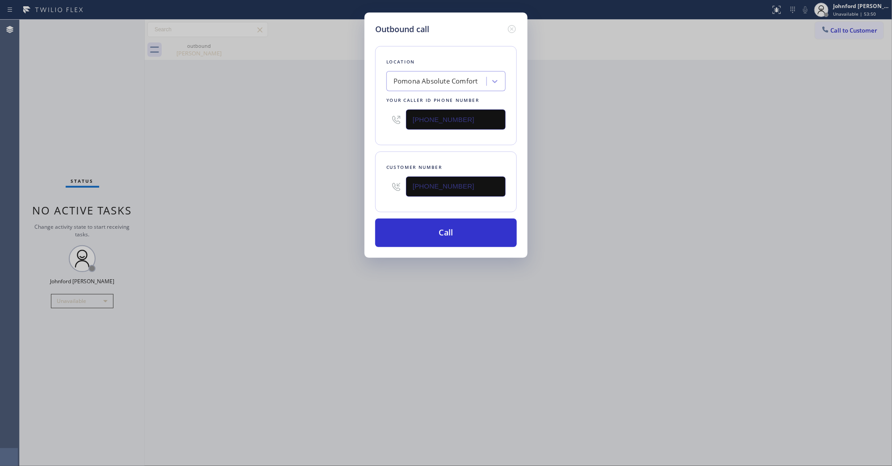
drag, startPoint x: 486, startPoint y: 109, endPoint x: 318, endPoint y: 121, distance: 168.9
click at [345, 120] on div "Outbound call Location Pomona Absolute Comfort Your caller id phone number (909…" at bounding box center [446, 233] width 892 height 466
paste input "562) 524-1155"
type input "(562) 524-1155"
click at [273, 123] on div "Outbound call Location Pomona Absolute Comfort Your caller id phone number (562…" at bounding box center [446, 233] width 892 height 466
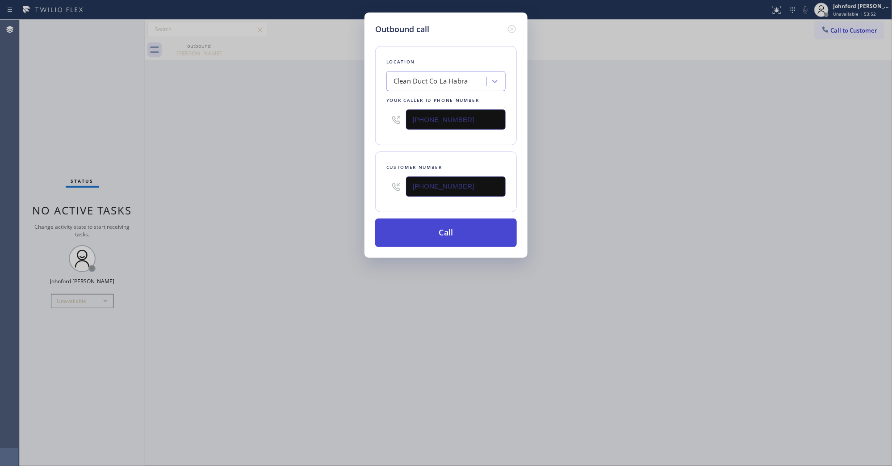
click at [437, 228] on button "Call" at bounding box center [446, 232] width 142 height 29
drag, startPoint x: 619, startPoint y: 179, endPoint x: 637, endPoint y: 30, distance: 149.4
click at [621, 171] on div "Outbound call Location Clean Duct Co La Habra Your caller id phone number (562)…" at bounding box center [446, 233] width 892 height 466
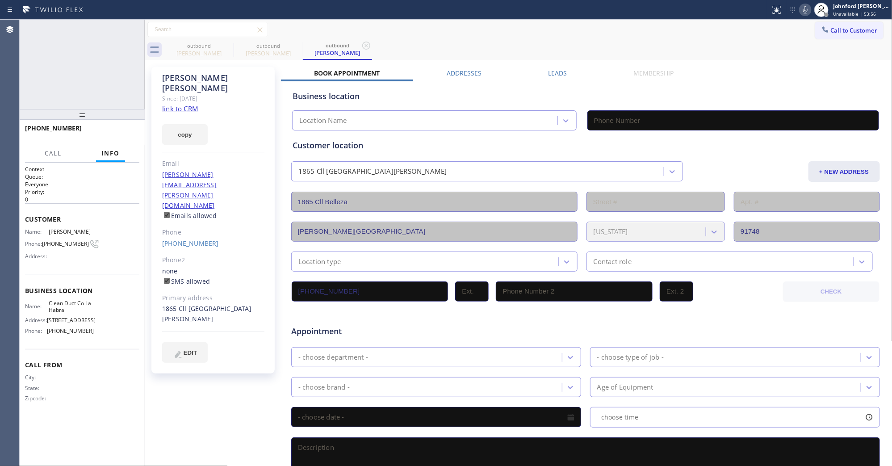
type input "(562) 524-1155"
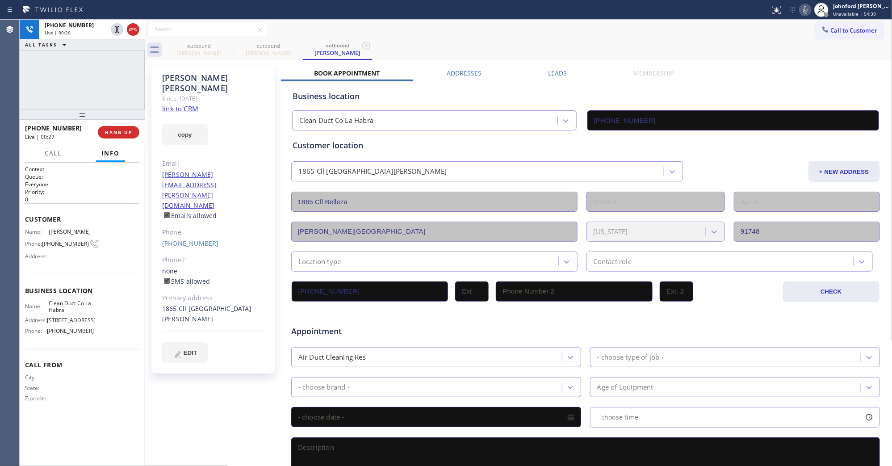
click at [806, 12] on icon at bounding box center [805, 9] width 4 height 7
click at [548, 77] on div "Leads" at bounding box center [557, 75] width 85 height 13
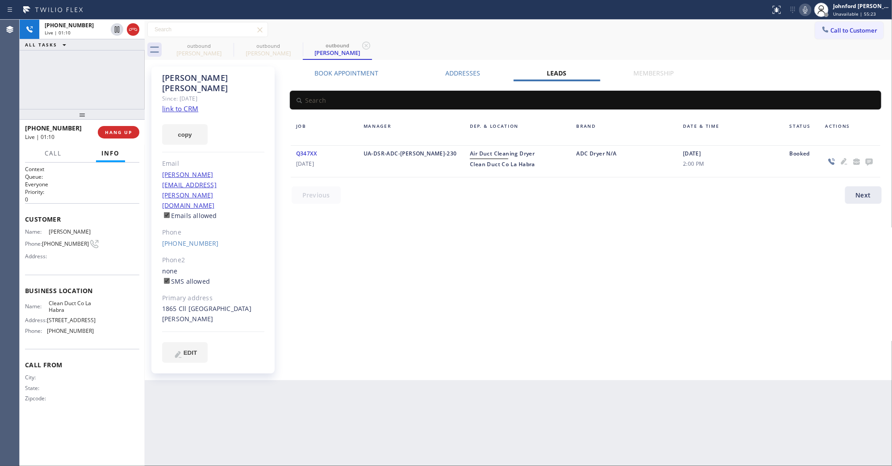
click at [70, 95] on div "+12136047113 Live | 01:10 ALL TASKS ALL TASKS ACTIVE TASKS TASKS IN WRAP UP" at bounding box center [82, 64] width 125 height 89
click at [114, 130] on span "HANG UP" at bounding box center [118, 132] width 27 height 6
click at [114, 130] on span "COMPLETE" at bounding box center [116, 132] width 31 height 6
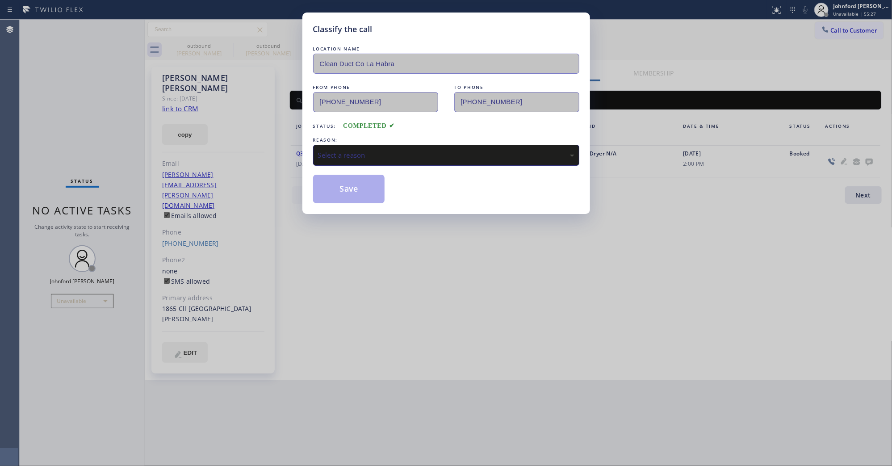
click at [357, 135] on div "REASON:" at bounding box center [446, 139] width 266 height 9
click at [354, 150] on div "Select a reason" at bounding box center [446, 155] width 256 height 10
click at [345, 179] on button "Save" at bounding box center [349, 189] width 72 height 29
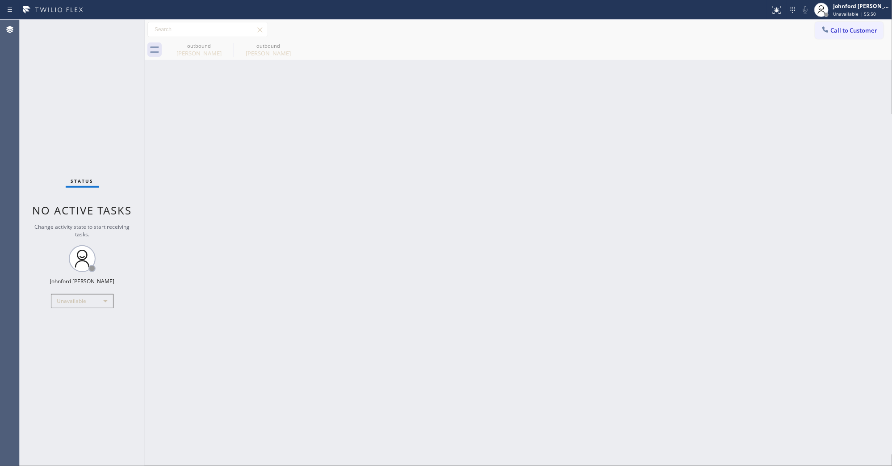
drag, startPoint x: 39, startPoint y: 57, endPoint x: 100, endPoint y: 0, distance: 82.8
click at [39, 57] on div "Status No active tasks Change activity state to start receiving tasks. [PERSON_…" at bounding box center [82, 243] width 125 height 446
click at [847, 37] on button "Call to Customer" at bounding box center [849, 30] width 68 height 17
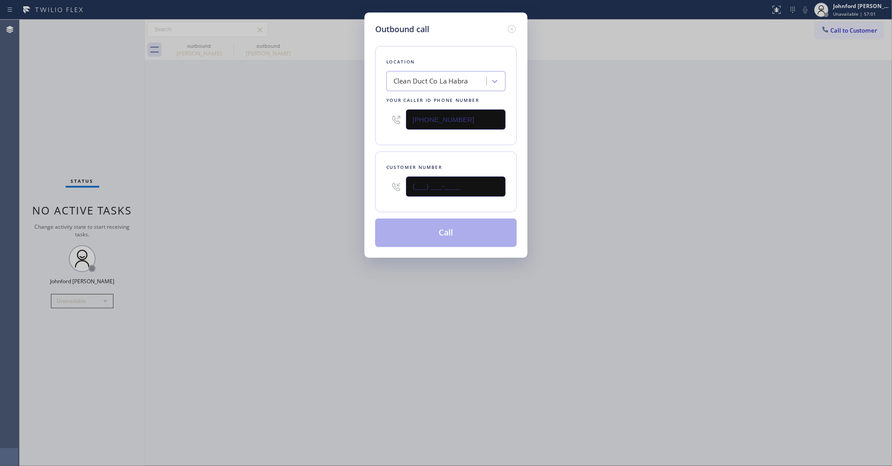
paste input "562) 303-7919"
drag, startPoint x: 360, startPoint y: 186, endPoint x: 473, endPoint y: 184, distance: 113.0
click at [347, 186] on div "Outbound call Location Clean Duct Co La Habra Your caller id phone number (562)…" at bounding box center [446, 233] width 892 height 466
click at [697, 179] on div "Outbound call Location Clean Duct Co La Habra Your caller id phone number (562)…" at bounding box center [446, 233] width 892 height 466
click at [473, 184] on input "(562) 303-7919" at bounding box center [456, 186] width 100 height 20
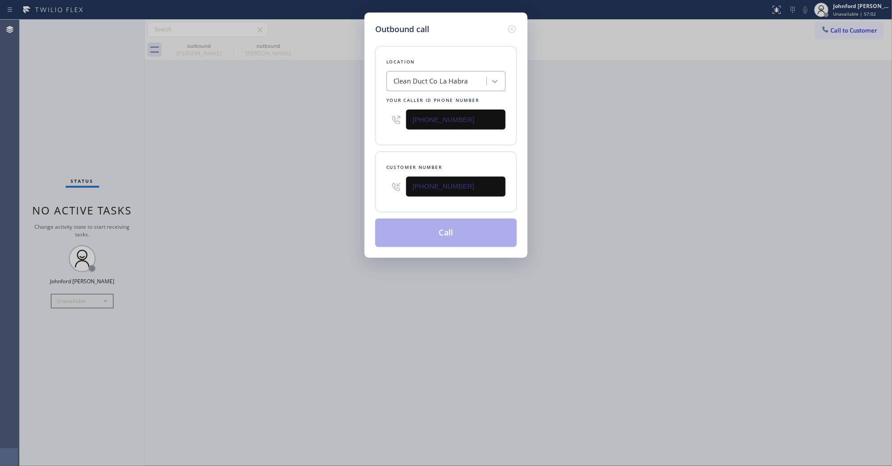
drag, startPoint x: 402, startPoint y: 184, endPoint x: 377, endPoint y: 186, distance: 25.5
click at [383, 184] on div "Customer number (562) 303-7919" at bounding box center [446, 181] width 142 height 61
paste input "text"
type input "(562) 303-7919"
click at [329, 203] on div "Outbound call Location Clean Duct Co La Habra Your caller id phone number (562)…" at bounding box center [446, 233] width 892 height 466
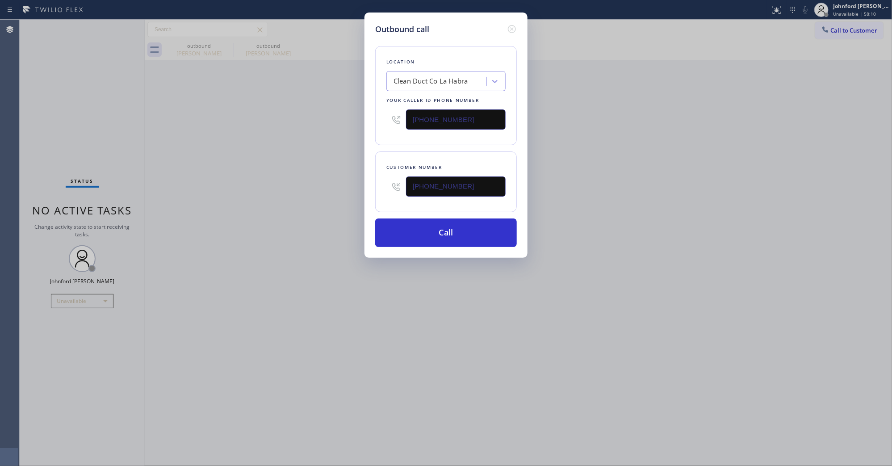
drag, startPoint x: 475, startPoint y: 113, endPoint x: 452, endPoint y: 195, distance: 84.9
click at [337, 121] on div "Outbound call Location Clean Duct Co La Habra Your caller id phone number (562)…" at bounding box center [446, 233] width 892 height 466
paste input "858) 800-3094"
click at [307, 135] on div "Outbound call Location Clean Duct Co La Habra Your caller id phone number (858)…" at bounding box center [446, 233] width 892 height 466
drag, startPoint x: 472, startPoint y: 117, endPoint x: 385, endPoint y: 116, distance: 87.6
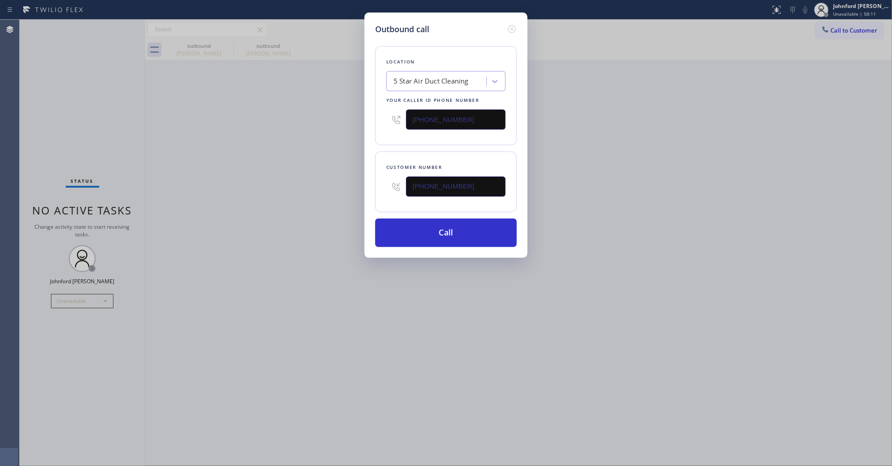
click at [385, 116] on div "Location 5 Star Air Duct Cleaning Your caller id phone number [PHONE_NUMBER]" at bounding box center [446, 95] width 142 height 99
paste input "text"
type input "[PHONE_NUMBER]"
click at [339, 139] on div "Outbound call Location 5 Star Air Duct Cleaning Your caller id phone number (85…" at bounding box center [446, 233] width 892 height 466
click at [427, 237] on button "Call" at bounding box center [446, 232] width 142 height 29
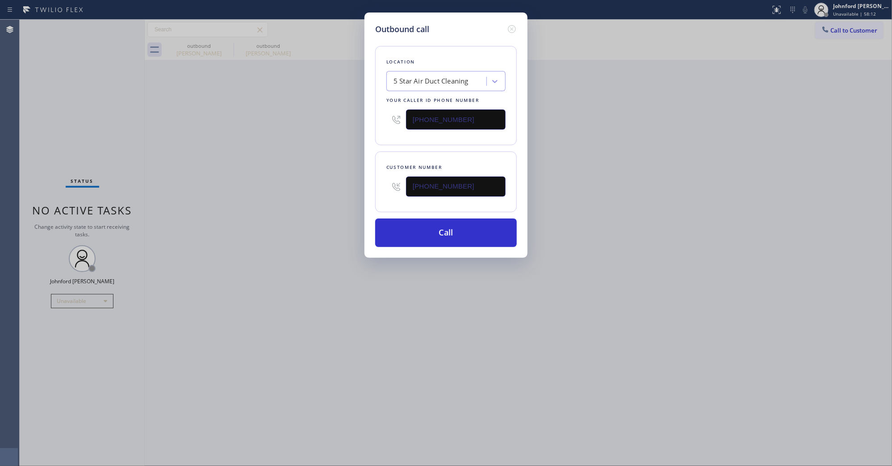
drag, startPoint x: 588, startPoint y: 194, endPoint x: 632, endPoint y: 90, distance: 113.1
click at [605, 170] on div "Outbound call Location 5 Star Air Duct Cleaning Your caller id phone number (85…" at bounding box center [446, 233] width 892 height 466
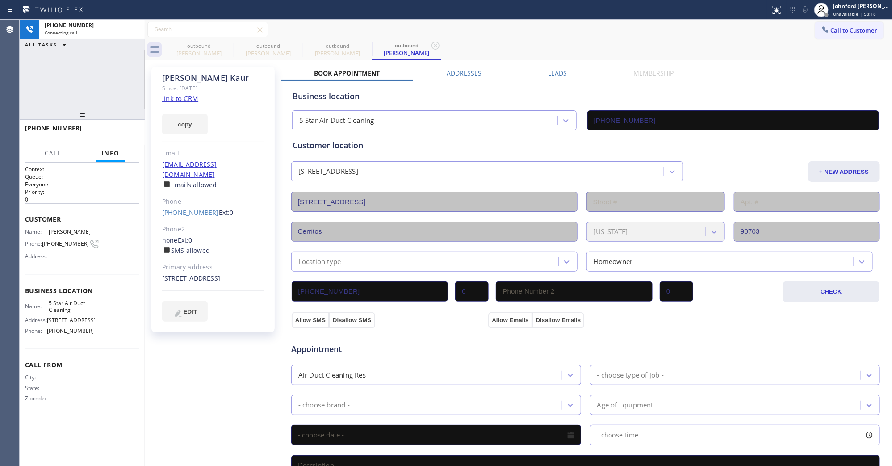
type input "[PHONE_NUMBER]"
click at [129, 134] on span "COMPLETE" at bounding box center [116, 132] width 31 height 6
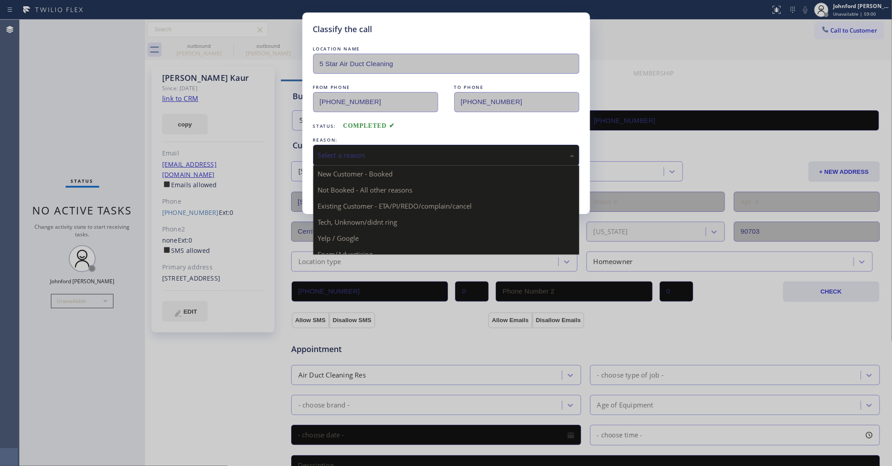
click at [362, 159] on div "Select a reason" at bounding box center [446, 155] width 266 height 21
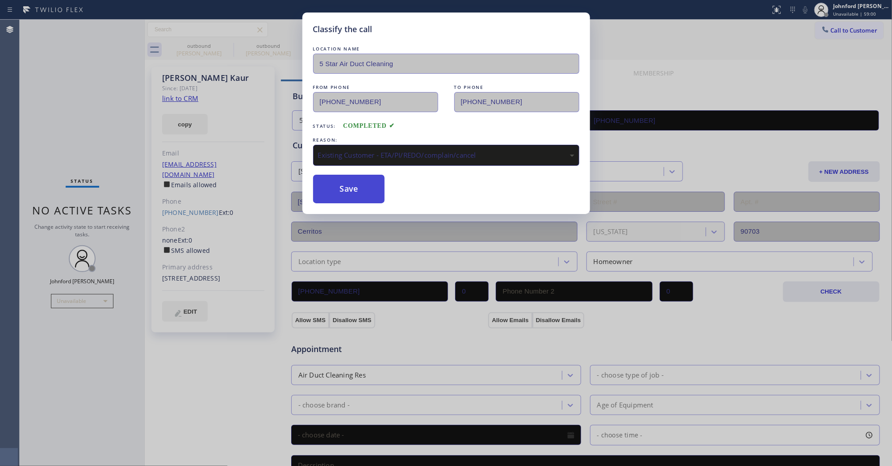
click at [360, 197] on button "Save" at bounding box center [349, 189] width 72 height 29
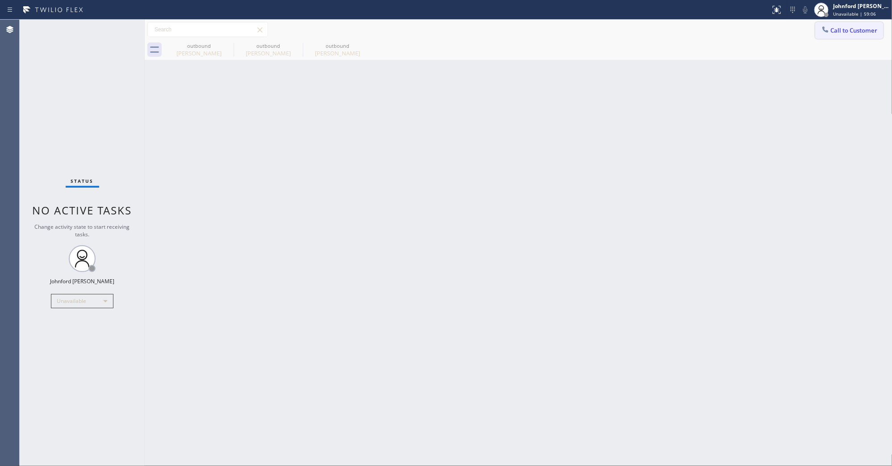
click at [823, 27] on icon at bounding box center [825, 29] width 6 height 6
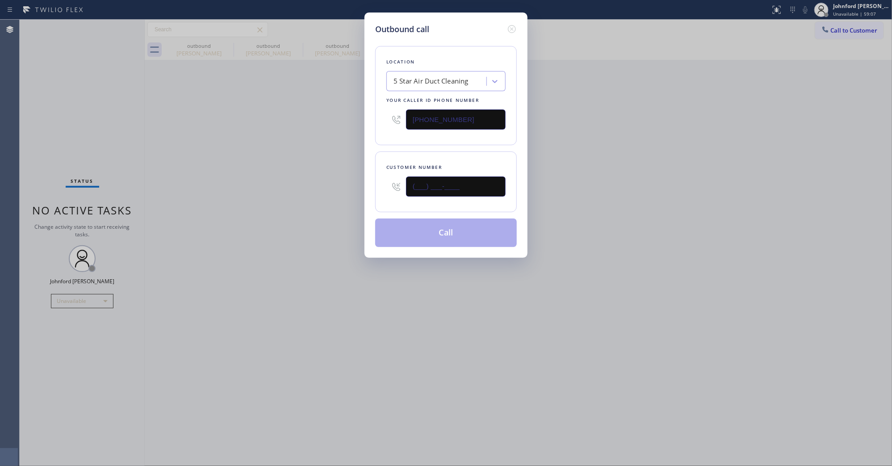
drag, startPoint x: 465, startPoint y: 193, endPoint x: 309, endPoint y: 206, distance: 156.4
click at [338, 201] on div "Outbound call Location 5 Star Air Duct Cleaning Your caller id phone number [PH…" at bounding box center [446, 233] width 892 height 466
paste input "626) 792-4206"
type input "(626) 792-4206"
click at [283, 215] on div "Outbound call Location 5 Star Air Duct Cleaning Your caller id phone number (85…" at bounding box center [446, 233] width 892 height 466
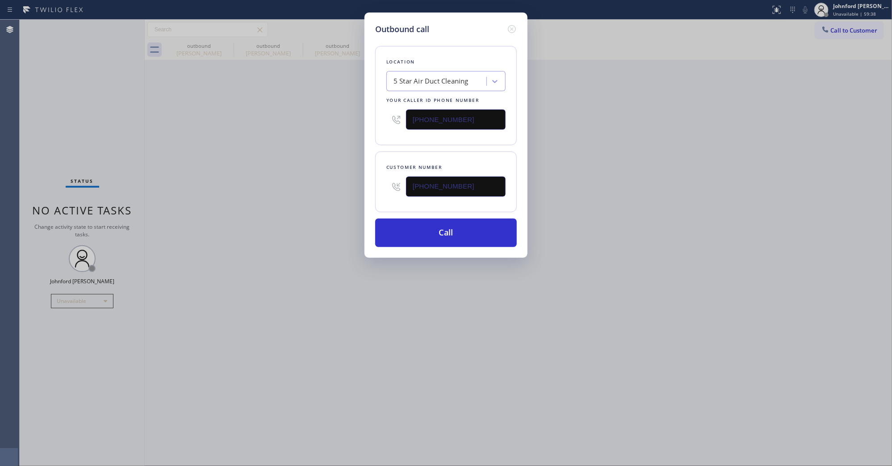
drag, startPoint x: 489, startPoint y: 130, endPoint x: 463, endPoint y: 118, distance: 28.2
click at [462, 130] on div "[PHONE_NUMBER]" at bounding box center [445, 119] width 119 height 29
drag, startPoint x: 463, startPoint y: 118, endPoint x: 373, endPoint y: 121, distance: 89.8
click at [373, 121] on div "Outbound call Location 5 Star Air Duct Cleaning Your caller id phone number (85…" at bounding box center [445, 135] width 163 height 245
paste input "626) 539-2537"
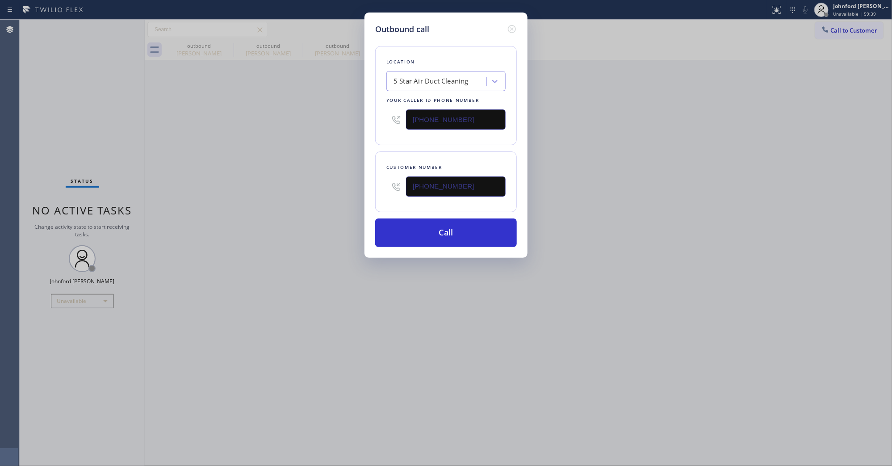
type input "(626) 539-2537"
click at [349, 140] on div "Outbound call Location 5 Star Air Duct Cleaning Your caller id phone number (62…" at bounding box center [446, 233] width 892 height 466
click at [406, 235] on button "Call" at bounding box center [446, 232] width 142 height 29
drag, startPoint x: 685, startPoint y: 176, endPoint x: 688, endPoint y: 5, distance: 170.7
click at [691, 168] on div "Outbound call Location Pasadena Dryer Vent Cleaning Your caller id phone number…" at bounding box center [446, 233] width 892 height 466
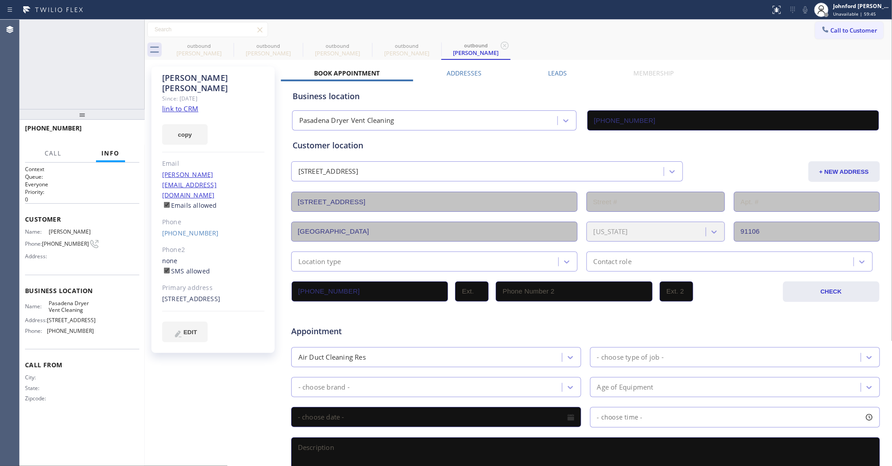
type input "(626) 539-2537"
click at [123, 130] on span "HANG UP" at bounding box center [118, 132] width 27 height 6
click at [120, 130] on span "HANG UP" at bounding box center [118, 132] width 27 height 6
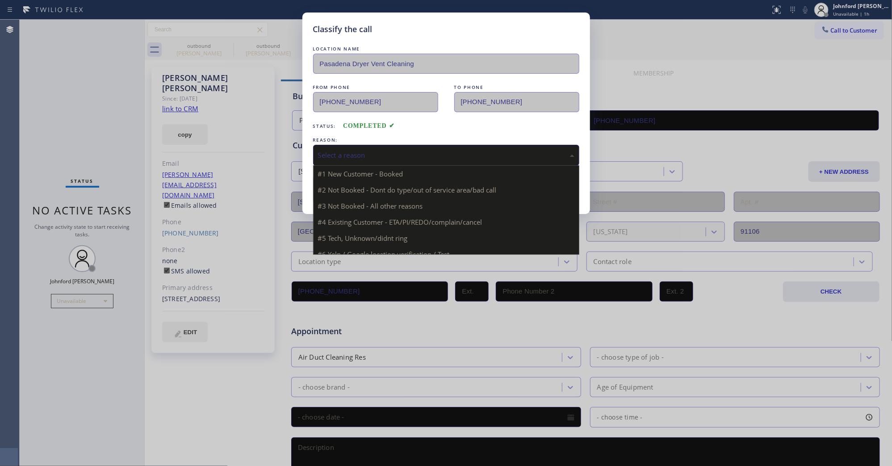
click at [408, 156] on div "Select a reason" at bounding box center [446, 155] width 256 height 10
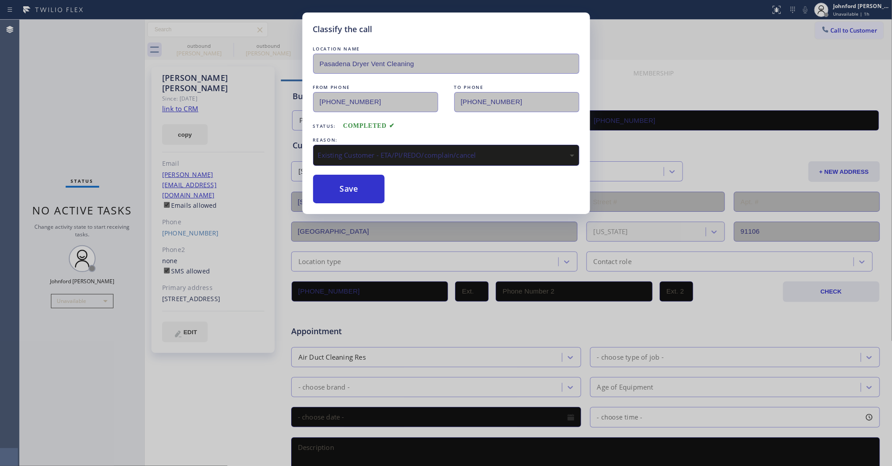
drag, startPoint x: 365, startPoint y: 195, endPoint x: 369, endPoint y: 119, distance: 76.0
click at [364, 193] on button "Save" at bounding box center [349, 189] width 72 height 29
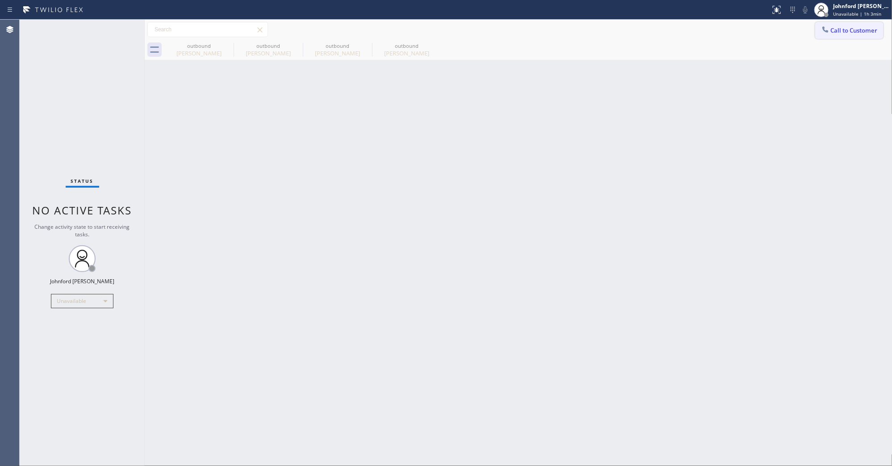
drag, startPoint x: 850, startPoint y: 33, endPoint x: 816, endPoint y: 43, distance: 35.9
click at [849, 32] on span "Call to Customer" at bounding box center [854, 30] width 47 height 8
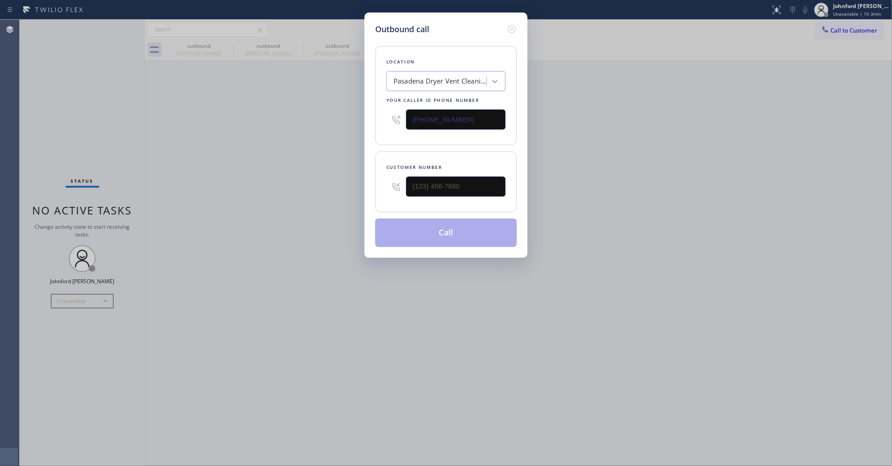
drag, startPoint x: 476, startPoint y: 121, endPoint x: 363, endPoint y: 124, distance: 113.1
click at [364, 124] on div "Outbound call Location Pasadena Dryer Vent Cleaning Your caller id phone number…" at bounding box center [446, 233] width 892 height 466
paste input "917) 363-6054"
type input "(626) 539-2537"
drag, startPoint x: 431, startPoint y: 196, endPoint x: 390, endPoint y: 201, distance: 41.9
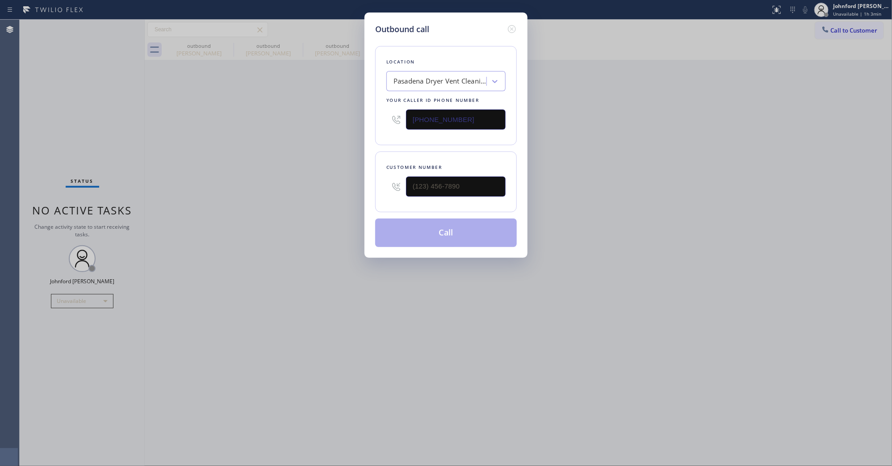
click at [390, 201] on div "Customer number" at bounding box center [446, 181] width 142 height 61
drag, startPoint x: 445, startPoint y: 188, endPoint x: 374, endPoint y: 195, distance: 70.9
click at [374, 195] on div "Outbound call Location Pasadena Dryer Vent Cleaning Your caller id phone number…" at bounding box center [445, 135] width 163 height 245
paste input "917) 363-6054"
type input "(917) 363-6054"
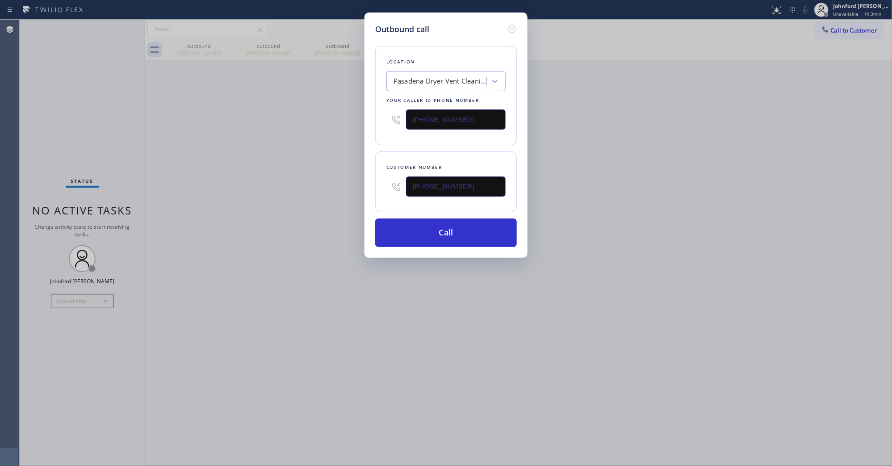
drag, startPoint x: 369, startPoint y: 119, endPoint x: 334, endPoint y: 124, distance: 35.2
click at [343, 123] on div "Outbound call Location Pasadena Dryer Vent Cleaning Your caller id phone number…" at bounding box center [446, 233] width 892 height 466
paste input "888) 909-0120"
type input "[PHONE_NUMBER]"
click at [306, 141] on div "Outbound call Location Pasadena Dryer Vent Cleaning Your caller id phone number…" at bounding box center [446, 233] width 892 height 466
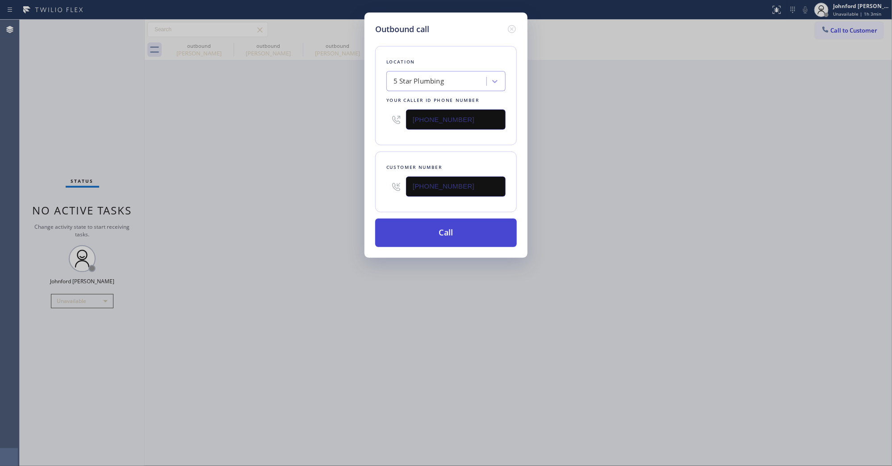
click at [424, 224] on button "Call" at bounding box center [446, 232] width 142 height 29
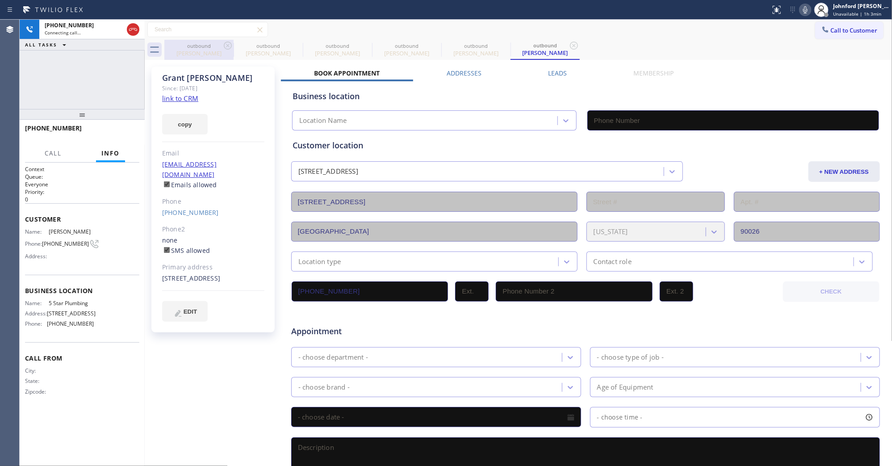
type input "[PHONE_NUMBER]"
click at [226, 43] on icon at bounding box center [227, 45] width 11 height 11
click at [0, 0] on icon at bounding box center [0, 0] width 0 height 0
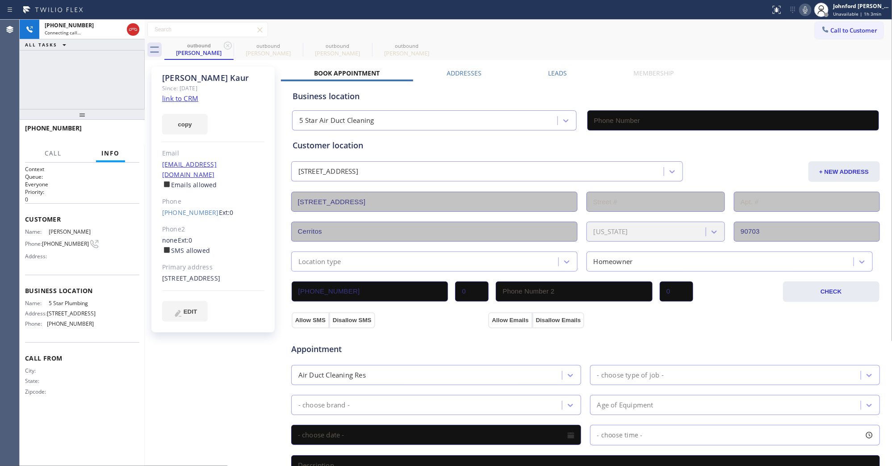
click at [226, 43] on icon at bounding box center [227, 45] width 11 height 11
type input "(626) 539-2537"
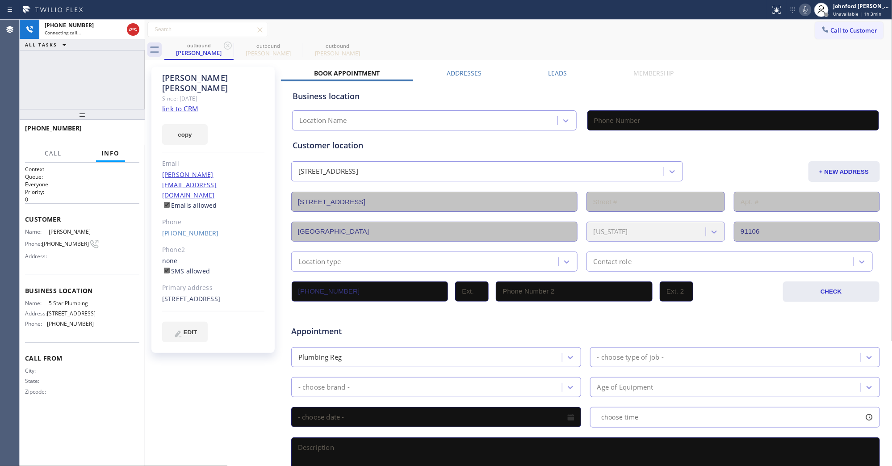
type input "[PHONE_NUMBER]"
click at [226, 43] on icon at bounding box center [227, 45] width 11 height 11
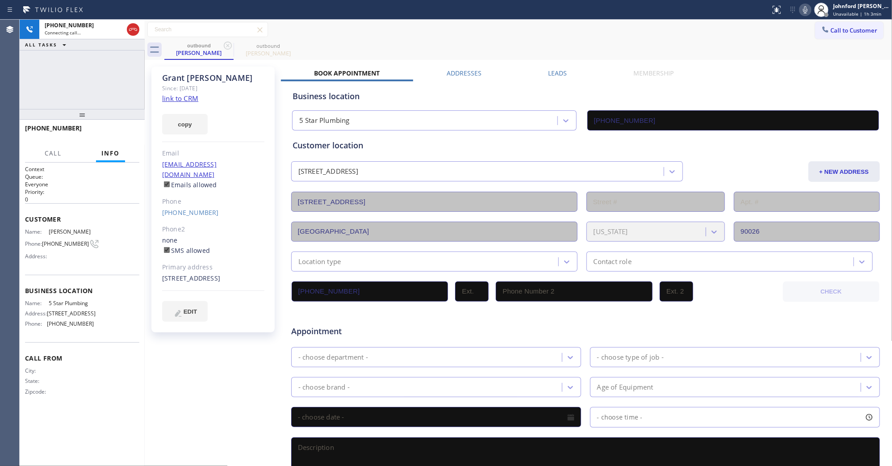
click at [382, 45] on div "outbound Grant Kahler outbound Grant Kahler" at bounding box center [528, 50] width 728 height 20
click at [54, 97] on div "+19173636054 Connecting call… ALL TASKS ALL TASKS ACTIVE TASKS TASKS IN WRAP UP" at bounding box center [82, 64] width 125 height 89
click at [68, 31] on span "Connecting call…" at bounding box center [63, 32] width 36 height 6
click at [41, 59] on div "+19173636054 Live | 00:00 ALL TASKS ALL TASKS ACTIVE TASKS TASKS IN WRAP UP" at bounding box center [82, 64] width 125 height 89
click at [130, 28] on icon at bounding box center [133, 29] width 11 height 11
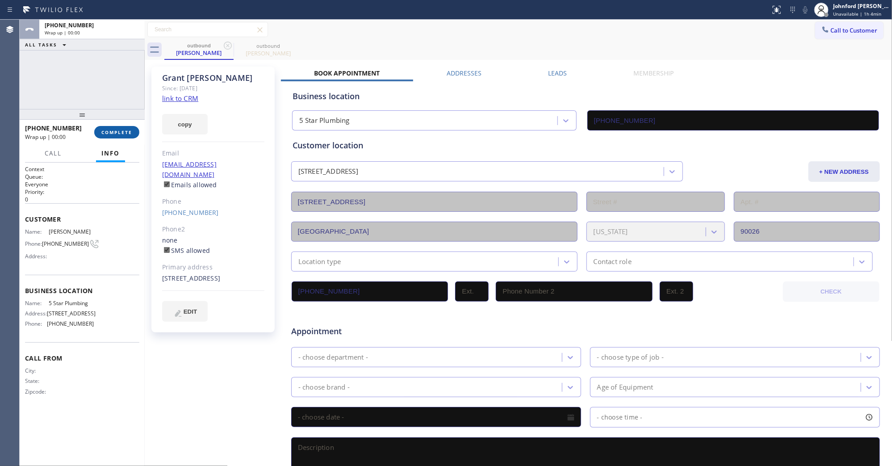
click at [121, 130] on span "COMPLETE" at bounding box center [116, 132] width 31 height 6
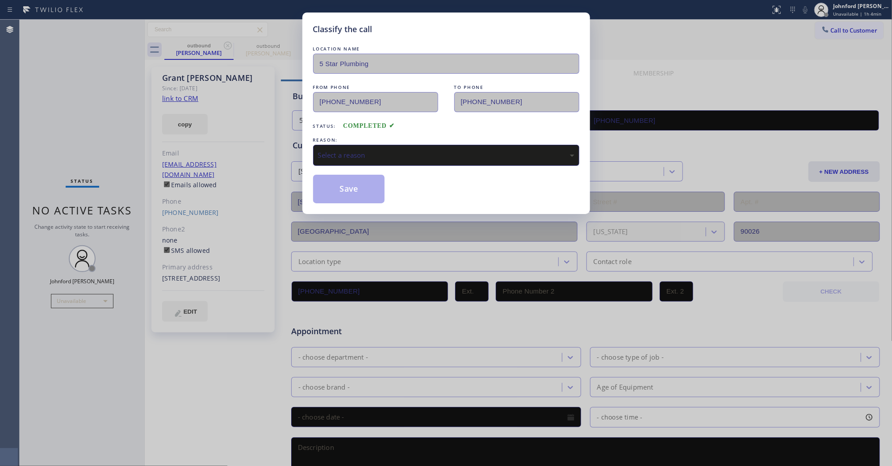
click at [341, 150] on div "Select a reason" at bounding box center [446, 155] width 256 height 10
click at [346, 150] on div "Tech, Unknown/didnt ring" at bounding box center [446, 155] width 256 height 10
click at [342, 197] on button "Save" at bounding box center [349, 189] width 72 height 29
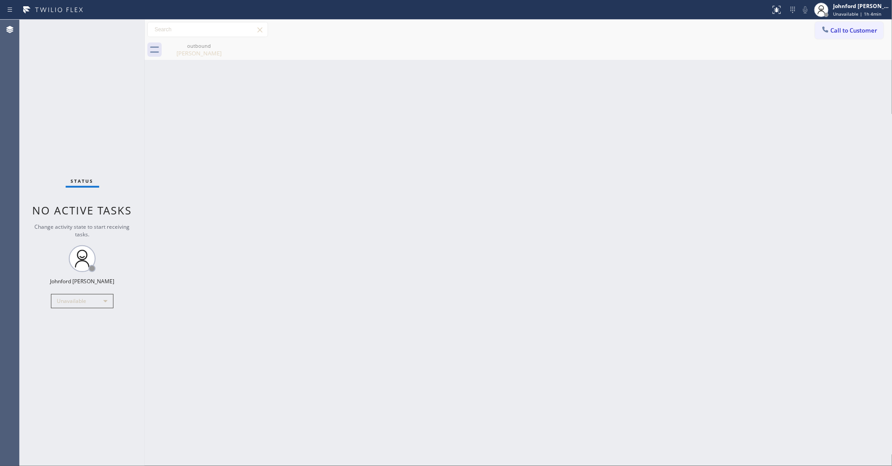
drag, startPoint x: 845, startPoint y: 28, endPoint x: 581, endPoint y: 168, distance: 298.7
click at [836, 28] on span "Call to Customer" at bounding box center [854, 30] width 47 height 8
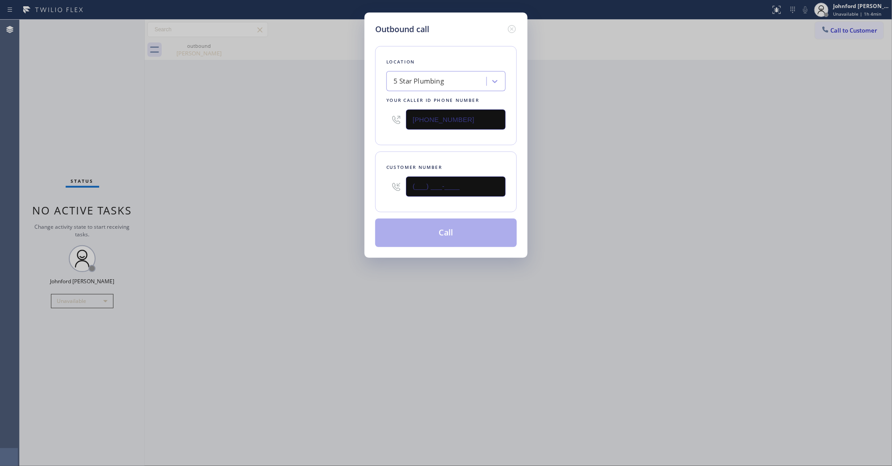
drag, startPoint x: 413, startPoint y: 190, endPoint x: 395, endPoint y: 189, distance: 17.9
click at [397, 189] on div "(___) ___-____" at bounding box center [445, 186] width 119 height 29
paste input "310) 490-6956"
type input "(310) 490-6956"
click at [345, 188] on div "Outbound call Location 5 Star Plumbing Your caller id phone number (888) 909-01…" at bounding box center [446, 233] width 892 height 466
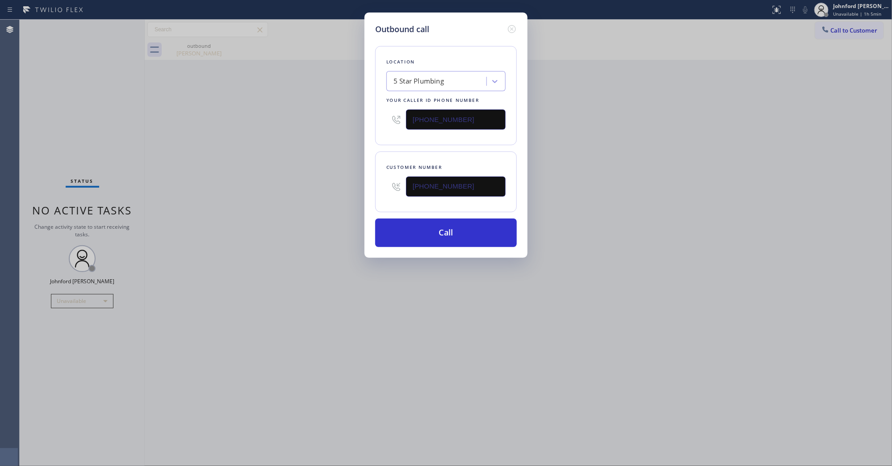
drag, startPoint x: 440, startPoint y: 116, endPoint x: 356, endPoint y: 126, distance: 84.2
click at [356, 126] on div "Outbound call Location 5 Star Plumbing Your caller id phone number (888) 909-01…" at bounding box center [446, 233] width 892 height 466
paste input "55) 731-4952"
type input "[PHONE_NUMBER]"
drag, startPoint x: 323, startPoint y: 147, endPoint x: 396, endPoint y: 219, distance: 103.6
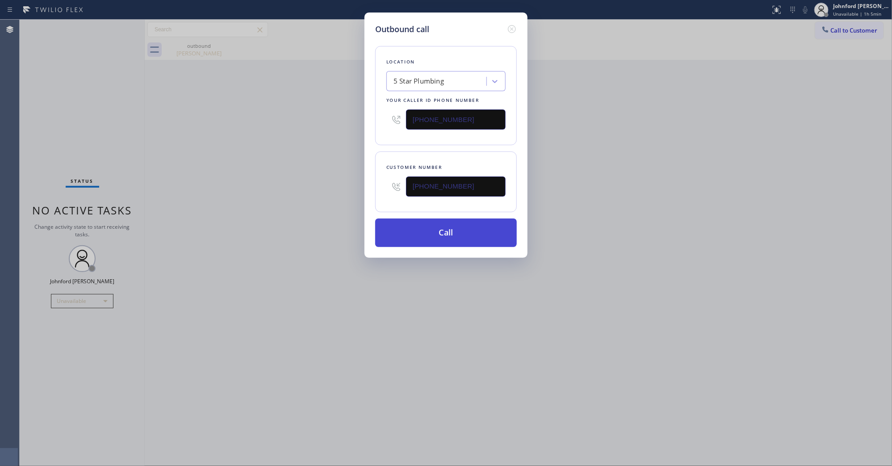
click at [322, 150] on div "Outbound call Location 5 Star Plumbing Your caller id phone number (855) 731-49…" at bounding box center [446, 233] width 892 height 466
click at [403, 222] on button "Call" at bounding box center [446, 232] width 142 height 29
click at [519, 195] on div "Outbound call Location 5 Star Appliance Repair Your caller id phone number (855…" at bounding box center [445, 135] width 163 height 245
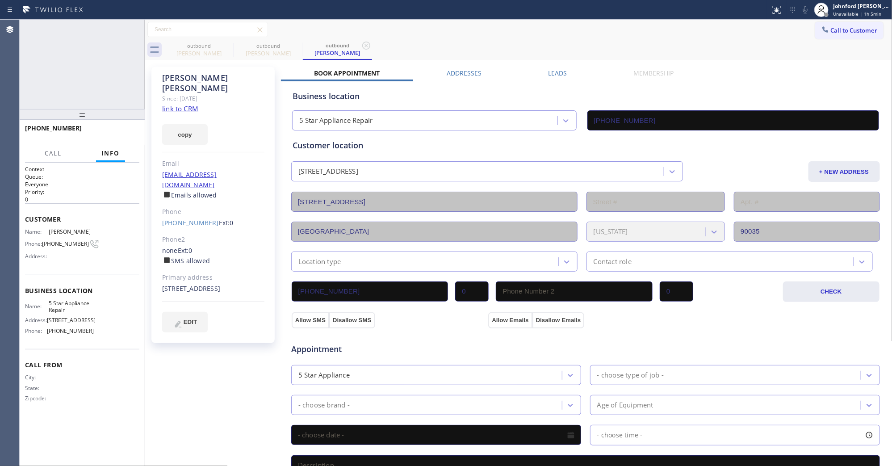
type input "[PHONE_NUMBER]"
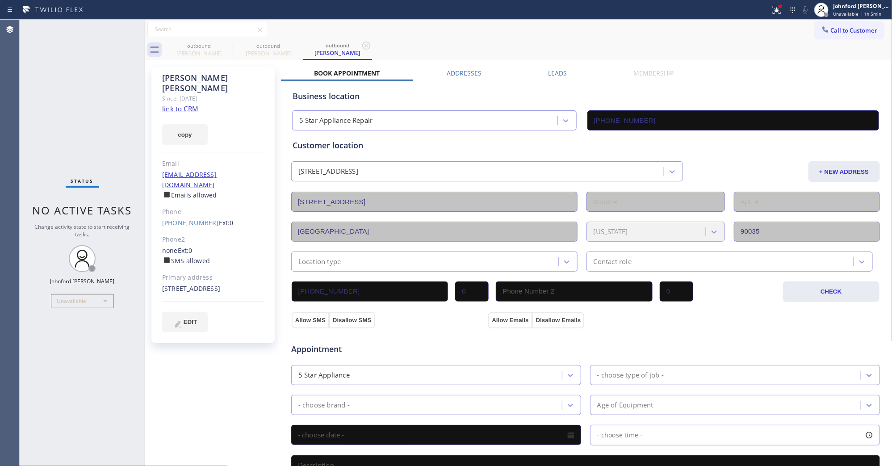
click at [195, 218] on div "(310) 490-6956 Ext: 0" at bounding box center [213, 223] width 102 height 10
drag, startPoint x: 827, startPoint y: 30, endPoint x: 823, endPoint y: 37, distance: 7.6
click at [831, 31] on span "Call to Customer" at bounding box center [854, 30] width 47 height 8
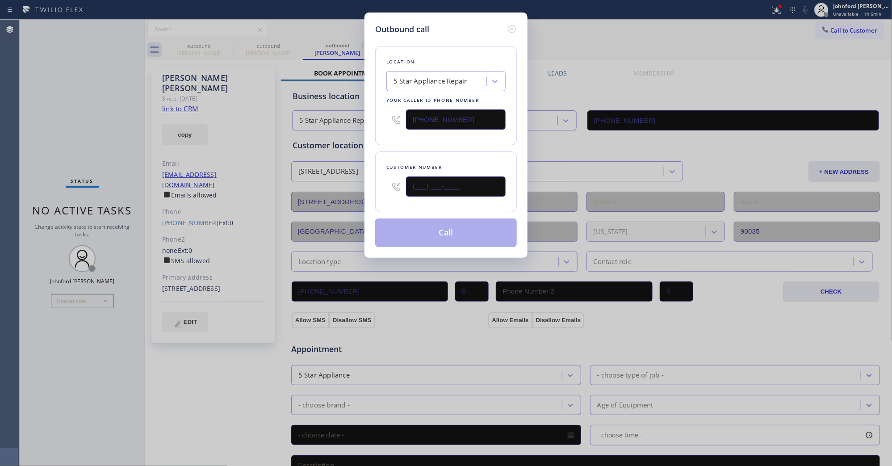
drag, startPoint x: 478, startPoint y: 188, endPoint x: 339, endPoint y: 209, distance: 140.1
click at [339, 209] on div "Outbound call Location 5 Star Appliance Repair Your caller id phone number [PHO…" at bounding box center [446, 233] width 892 height 466
paste input "818) 742-7109"
type input "(818) 742-7109"
click at [401, 134] on div "Location 5 Star Appliance Repair Your caller id phone number (855) 731-4952" at bounding box center [446, 95] width 142 height 99
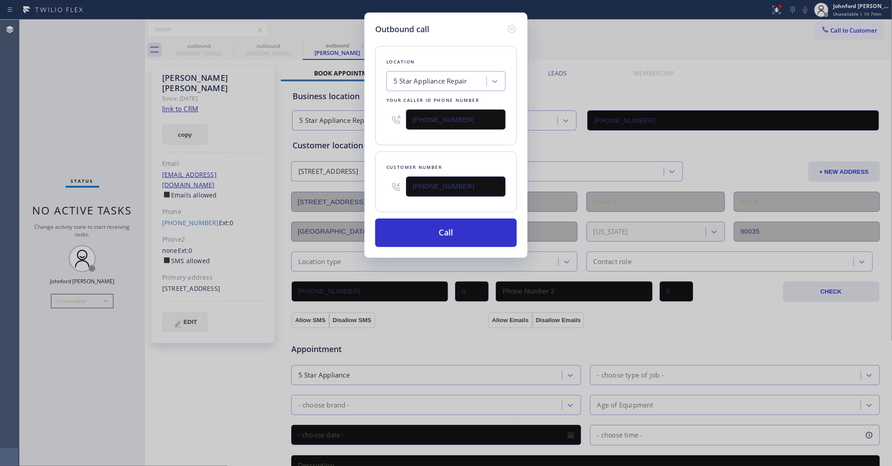
drag, startPoint x: 479, startPoint y: 115, endPoint x: 371, endPoint y: 126, distance: 108.3
click at [371, 126] on div "Outbound call Location 5 Star Appliance Repair Your caller id phone number (855…" at bounding box center [445, 135] width 163 height 245
paste input "18) 921-3129"
type input "(818) 921-3129"
click at [371, 146] on div "Outbound call Location 5 Star Appliance Repair Your caller id phone number (818…" at bounding box center [445, 135] width 163 height 245
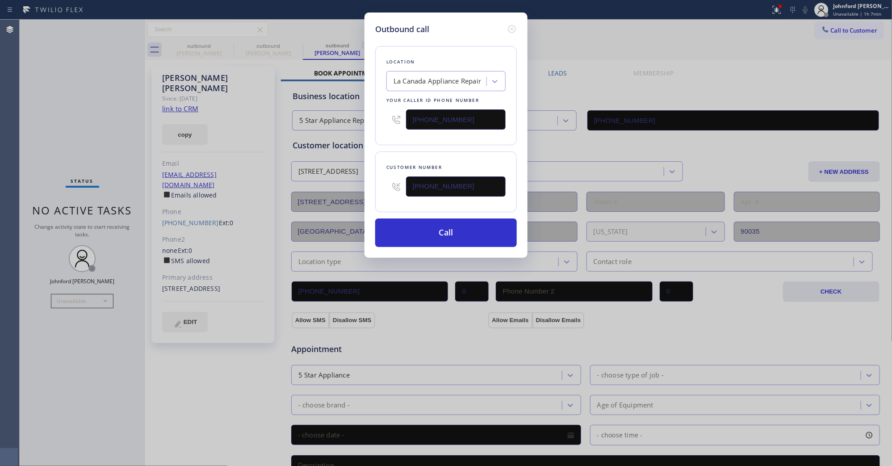
drag, startPoint x: 369, startPoint y: 187, endPoint x: 364, endPoint y: 187, distance: 4.9
click at [364, 187] on div "Outbound call Location La Canada Appliance Repair Your caller id phone number (…" at bounding box center [445, 135] width 163 height 245
paste input "text"
type input "(818) 742-7109"
click at [400, 156] on div "Customer number (818) 742-7109" at bounding box center [446, 181] width 142 height 61
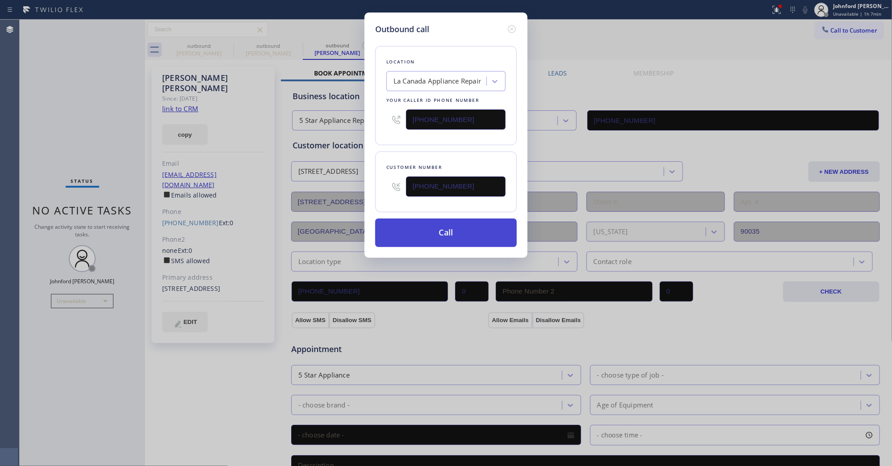
click at [481, 222] on button "Call" at bounding box center [446, 232] width 142 height 29
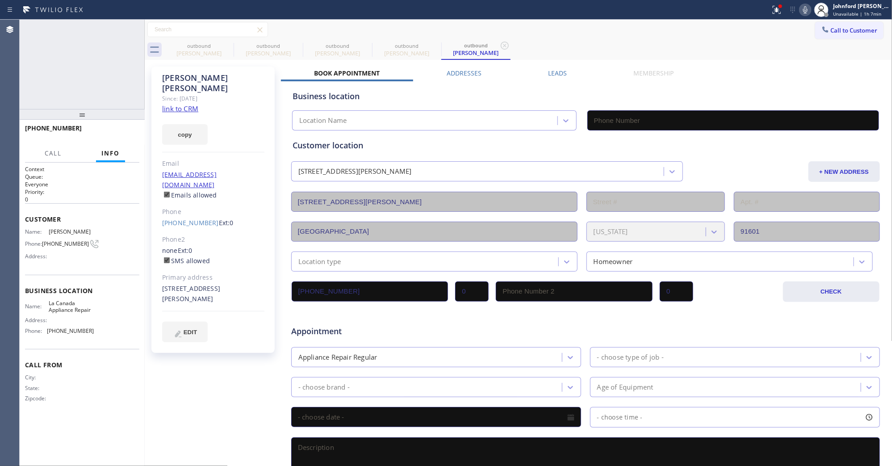
type input "(818) 921-3129"
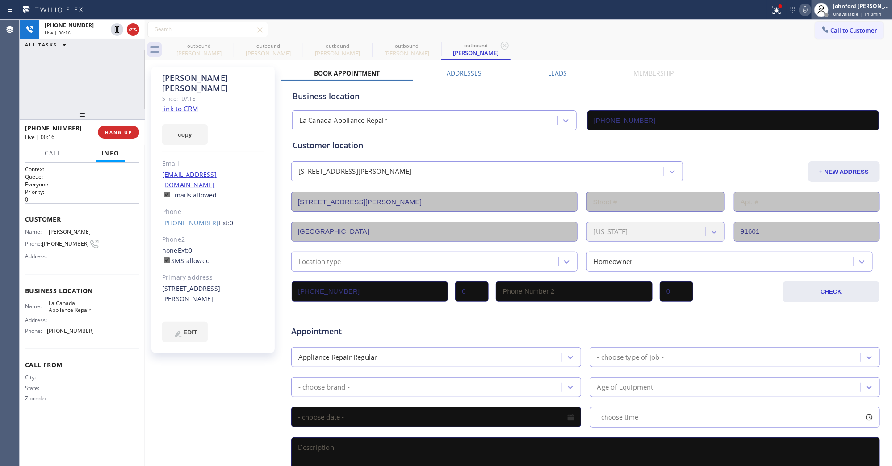
click at [812, 12] on div at bounding box center [822, 10] width 20 height 20
click at [805, 11] on icon at bounding box center [805, 9] width 11 height 11
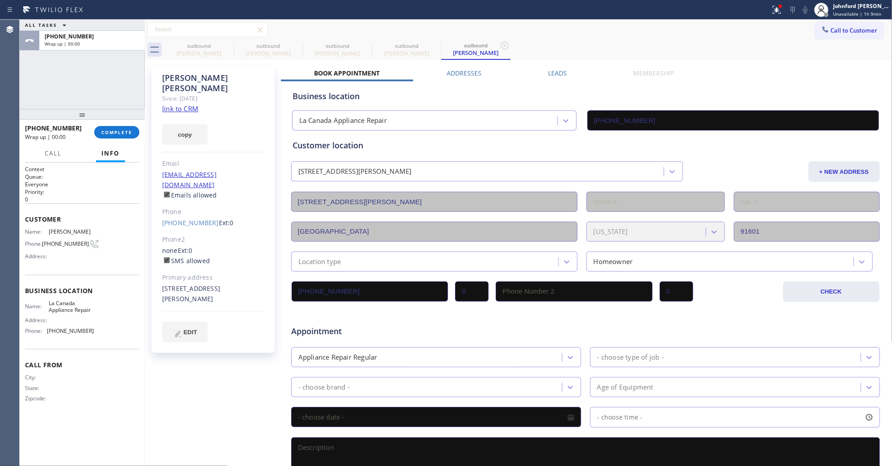
click at [555, 80] on div "Business location La Canada Appliance Repair (818) 921-3129" at bounding box center [586, 104] width 590 height 53
click at [563, 69] on label "Leads" at bounding box center [557, 73] width 19 height 8
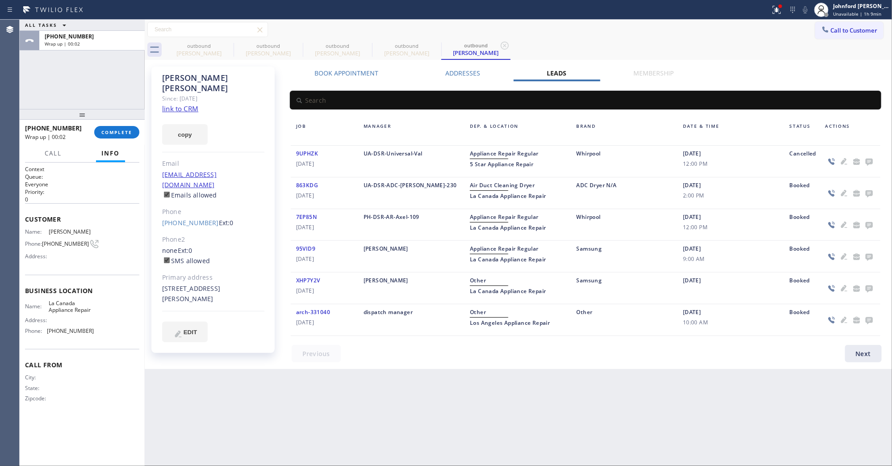
click at [867, 162] on icon at bounding box center [869, 162] width 7 height 7
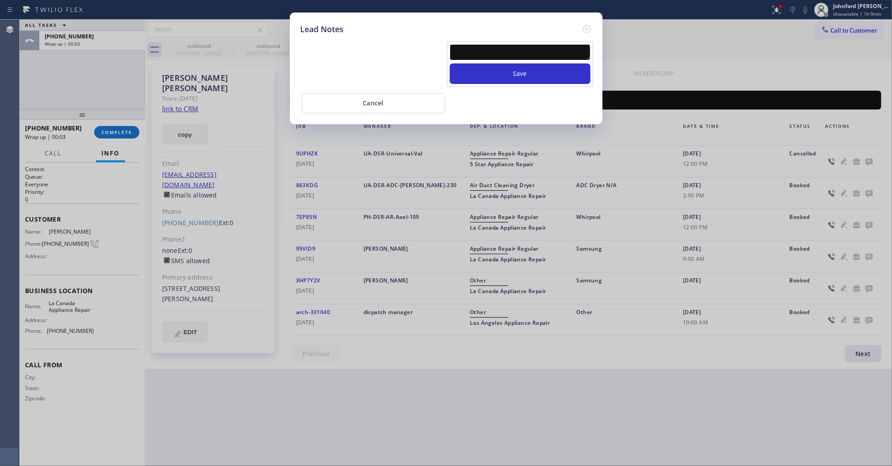
click at [523, 52] on textarea at bounding box center [520, 52] width 141 height 16
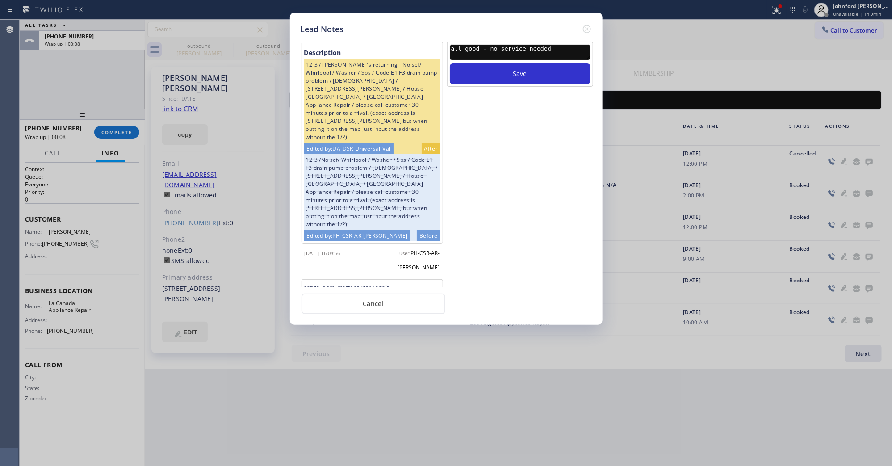
type textarea "all good - no service needed"
click at [450, 63] on button "Save" at bounding box center [520, 73] width 141 height 21
click at [591, 24] on icon at bounding box center [587, 29] width 11 height 11
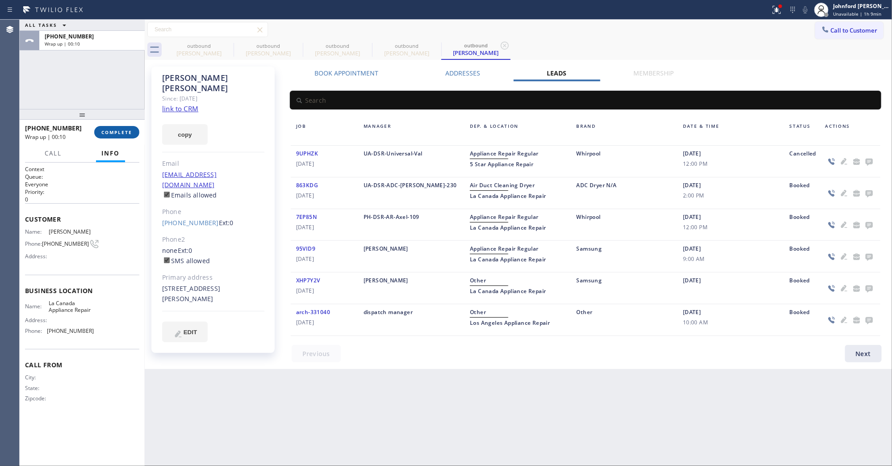
click at [115, 128] on button "COMPLETE" at bounding box center [116, 132] width 45 height 13
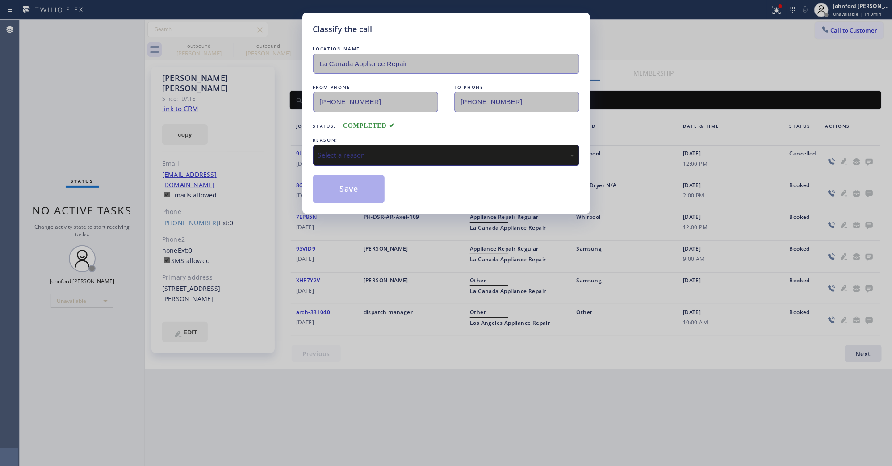
drag, startPoint x: 368, startPoint y: 137, endPoint x: 433, endPoint y: 167, distance: 72.2
click at [371, 137] on div "REASON:" at bounding box center [446, 139] width 266 height 9
click at [422, 157] on div "Select a reason" at bounding box center [446, 155] width 256 height 10
click at [371, 193] on button "Save" at bounding box center [349, 189] width 72 height 29
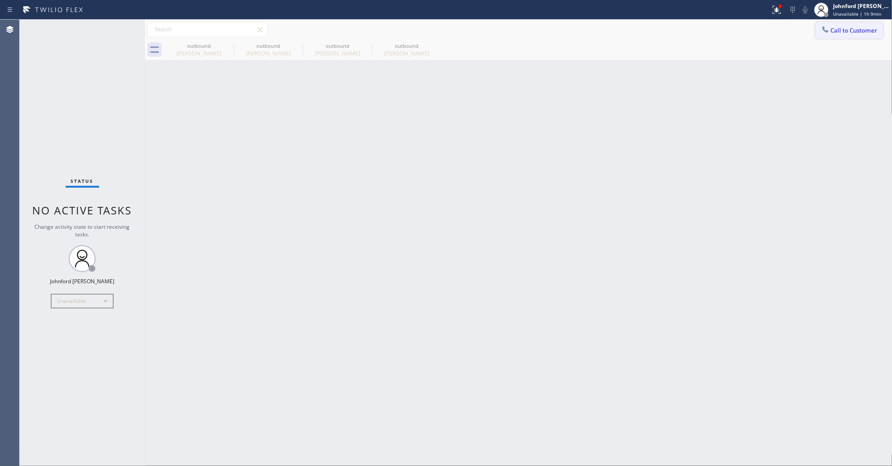
click at [821, 35] on div at bounding box center [825, 30] width 11 height 11
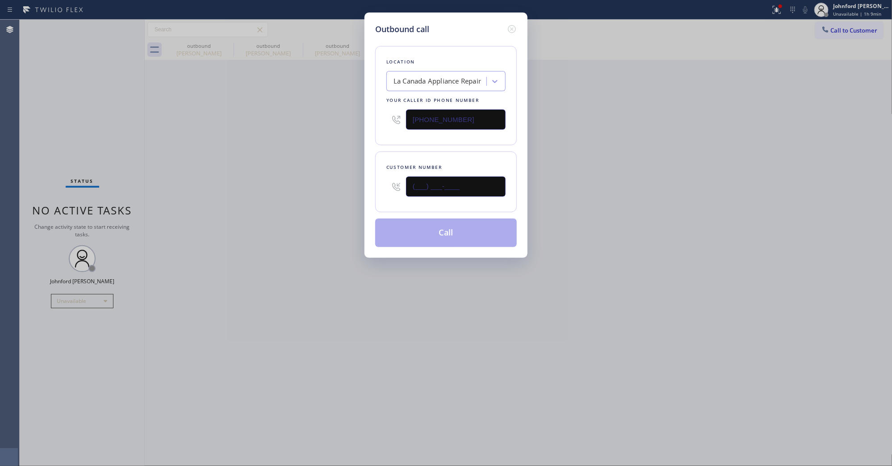
drag, startPoint x: 389, startPoint y: 191, endPoint x: 381, endPoint y: 191, distance: 7.6
click at [382, 191] on div "Customer number (___) ___-____" at bounding box center [446, 181] width 142 height 61
paste input "626) 437-7709"
type input "(626) 437-7709"
click at [264, 191] on div "Outbound call Location La Canada Appliance Repair Your caller id phone number (…" at bounding box center [446, 233] width 892 height 466
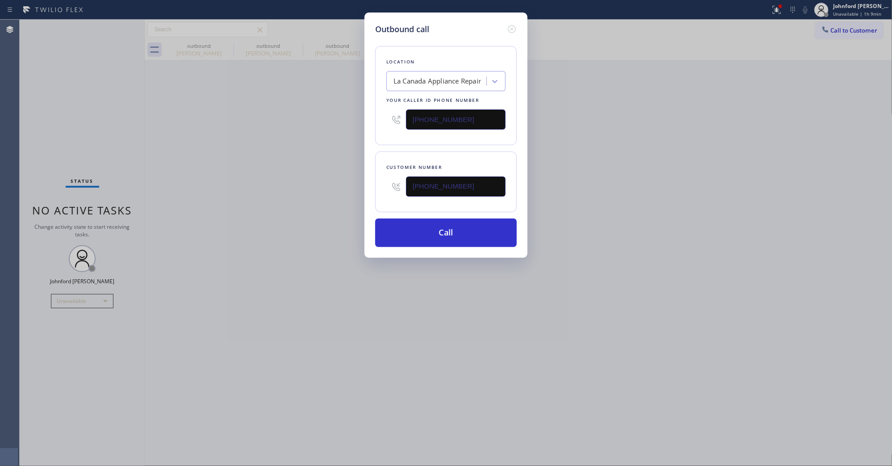
drag, startPoint x: 382, startPoint y: 111, endPoint x: 338, endPoint y: 117, distance: 44.7
click at [361, 112] on div "Outbound call Location La Canada Appliance Repair Your caller id phone number (…" at bounding box center [446, 233] width 892 height 466
paste input "00) 686-5038"
type input "[PHONE_NUMBER]"
click at [286, 130] on div "Outbound call Location La Canada Appliance Repair Your caller id phone number (…" at bounding box center [446, 233] width 892 height 466
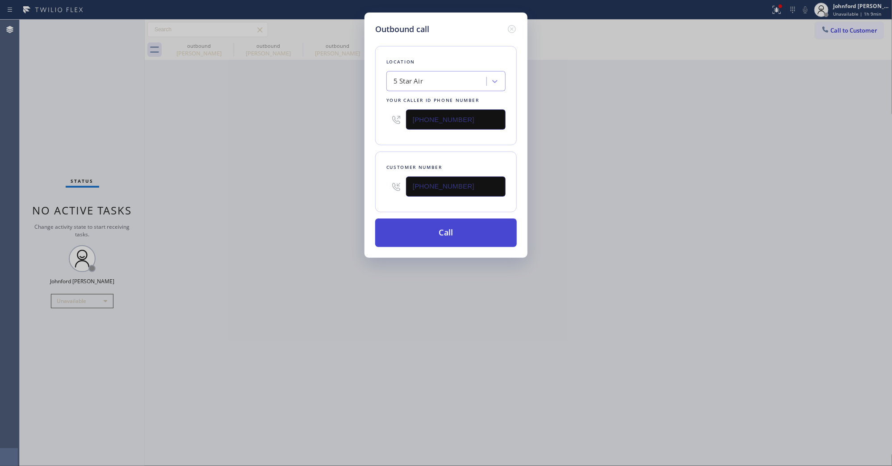
click at [440, 237] on button "Call" at bounding box center [446, 232] width 142 height 29
drag, startPoint x: 691, startPoint y: 197, endPoint x: 698, endPoint y: 93, distance: 104.8
click at [695, 197] on div "Outbound call Location 5 Star Air Your caller id phone number (800) 686-5038 Cu…" at bounding box center [446, 233] width 892 height 466
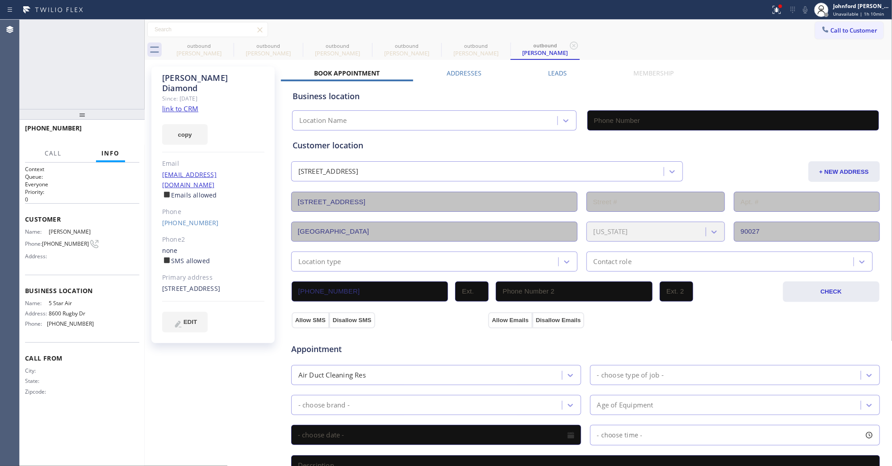
type input "[PHONE_NUMBER]"
click at [808, 7] on icon at bounding box center [805, 9] width 11 height 11
click at [228, 53] on div "Grant Kahler" at bounding box center [198, 53] width 67 height 8
click at [228, 47] on icon at bounding box center [227, 45] width 11 height 11
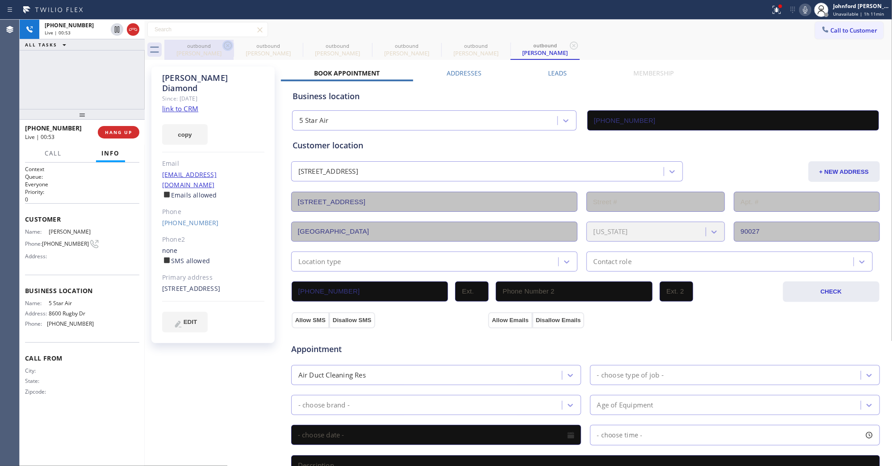
click at [0, 0] on icon at bounding box center [0, 0] width 0 height 0
click at [228, 47] on icon at bounding box center [227, 45] width 11 height 11
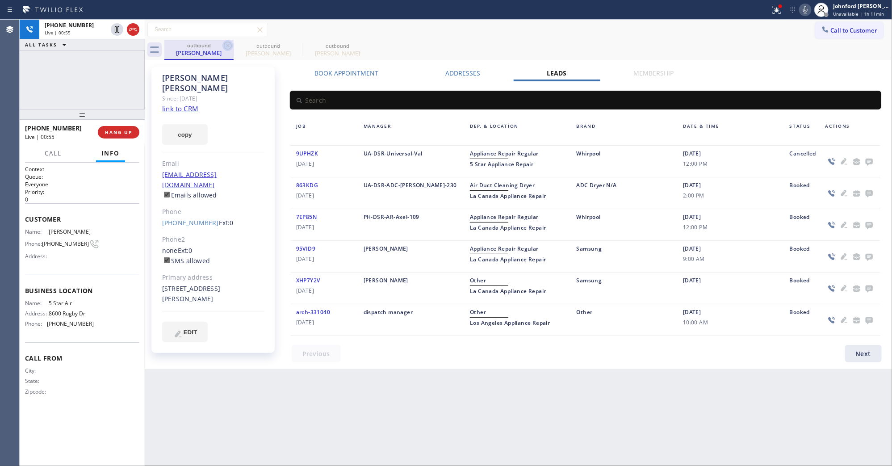
click at [223, 46] on icon at bounding box center [227, 45] width 11 height 11
type input "[PHONE_NUMBER]"
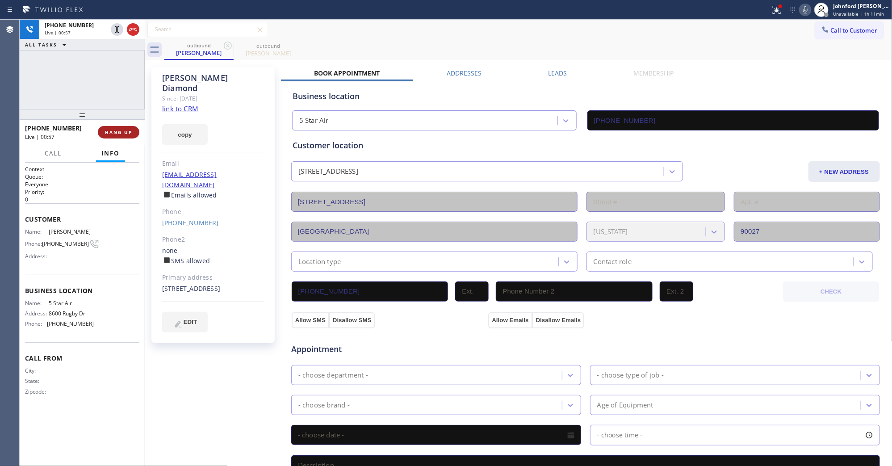
click at [121, 128] on button "HANG UP" at bounding box center [119, 132] width 42 height 13
click at [538, 76] on div "Leads" at bounding box center [557, 75] width 85 height 13
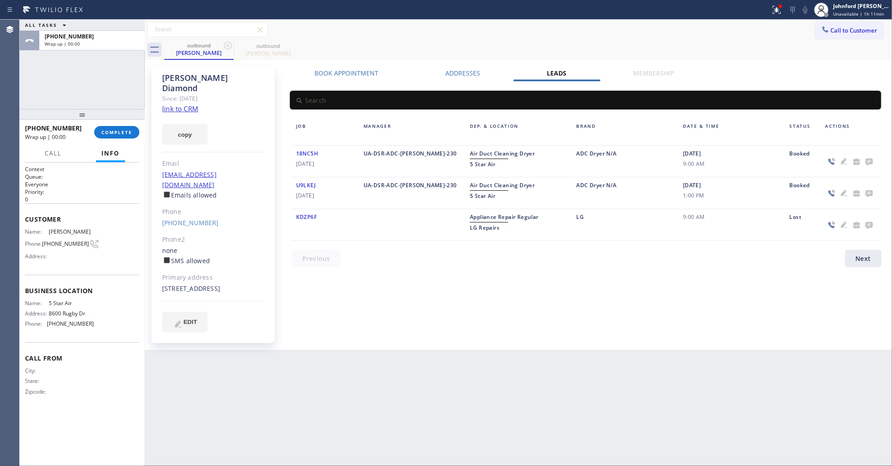
click at [866, 160] on icon at bounding box center [869, 162] width 7 height 7
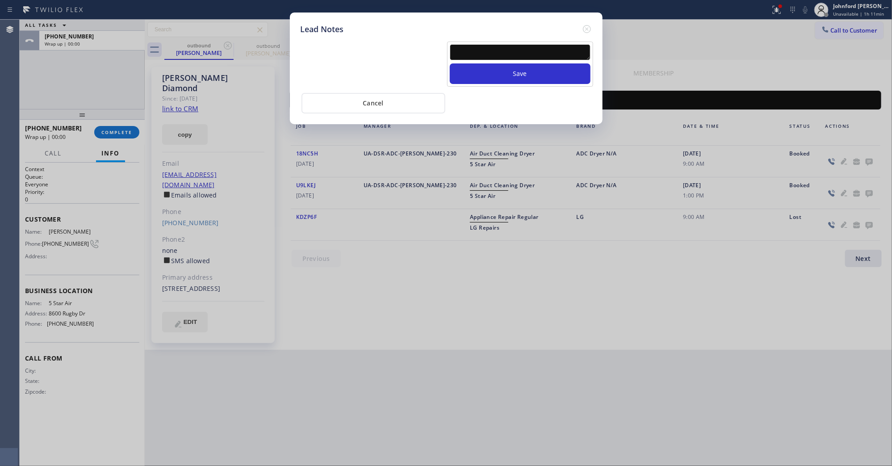
click at [473, 54] on div at bounding box center [520, 53] width 141 height 19
click at [473, 54] on textarea at bounding box center [520, 52] width 141 height 16
click at [496, 44] on textarea at bounding box center [520, 52] width 141 height 16
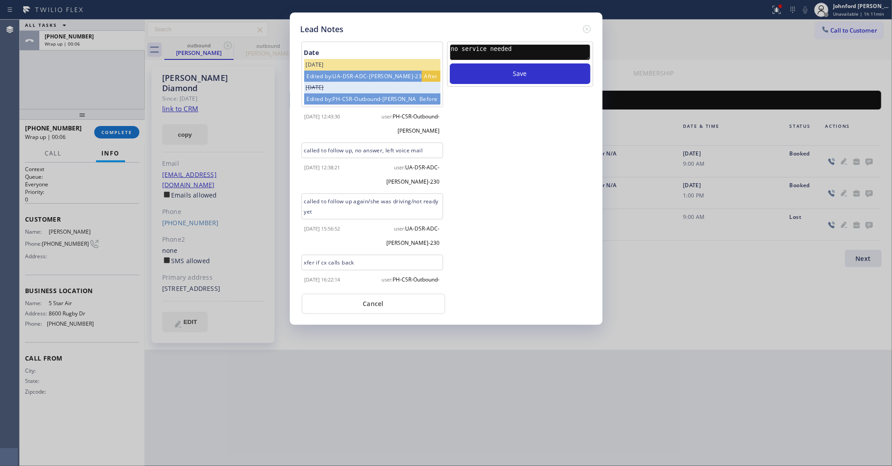
type textarea "no service needed"
click at [450, 63] on button "Save" at bounding box center [520, 73] width 141 height 21
click at [588, 25] on icon at bounding box center [587, 29] width 11 height 11
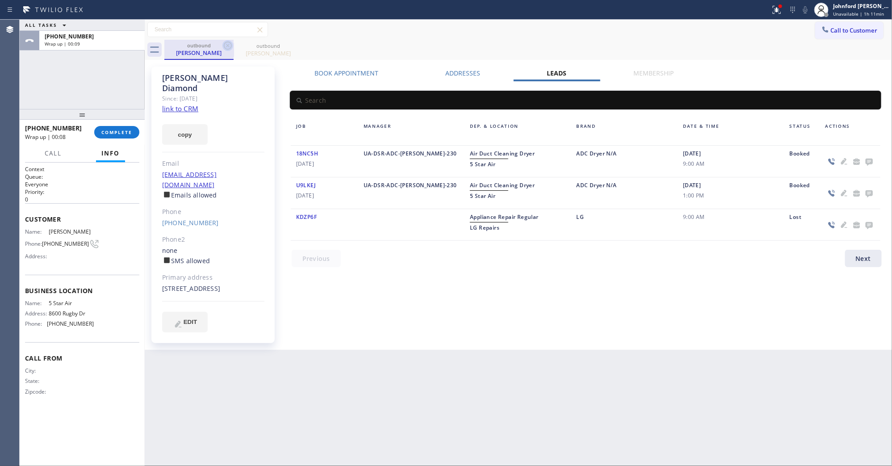
click at [229, 48] on icon at bounding box center [227, 45] width 11 height 11
click at [0, 0] on icon at bounding box center [0, 0] width 0 height 0
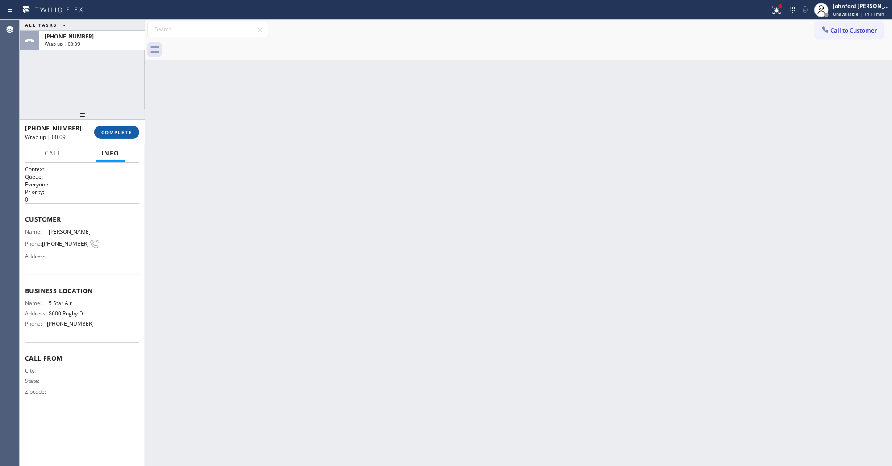
click at [108, 132] on span "COMPLETE" at bounding box center [116, 132] width 31 height 6
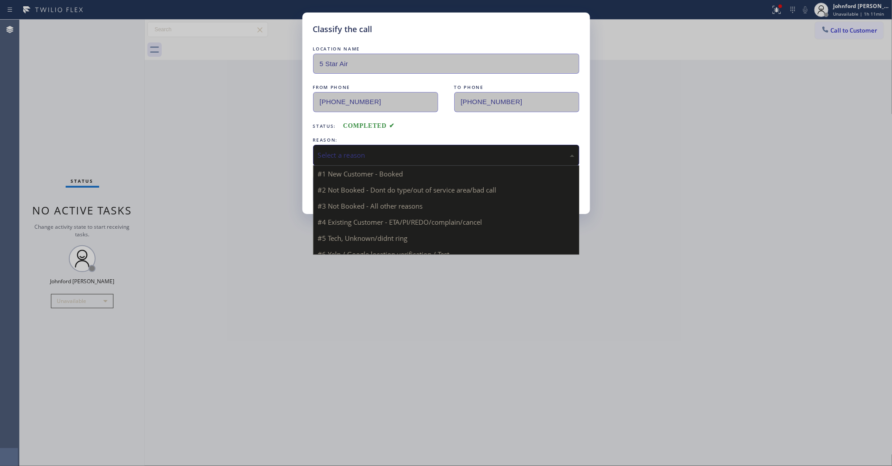
click at [369, 157] on div "Select a reason" at bounding box center [446, 155] width 256 height 10
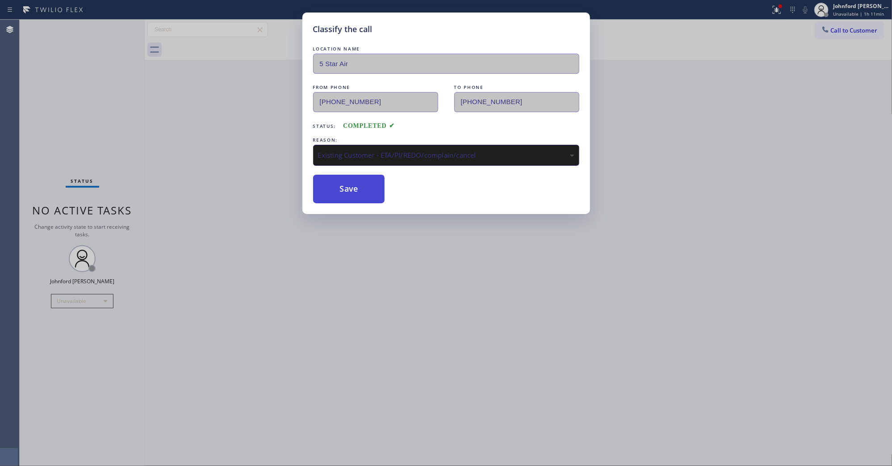
click at [359, 182] on button "Save" at bounding box center [349, 189] width 72 height 29
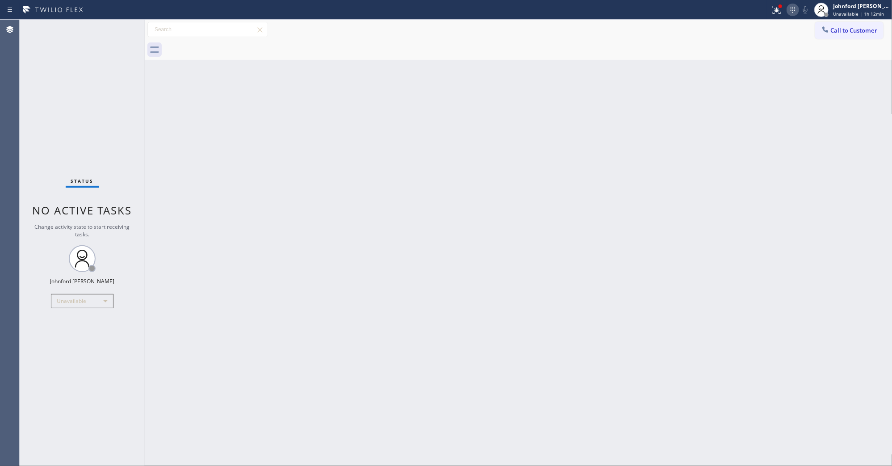
click at [792, 14] on icon at bounding box center [792, 9] width 11 height 11
click at [778, 11] on icon at bounding box center [777, 10] width 8 height 8
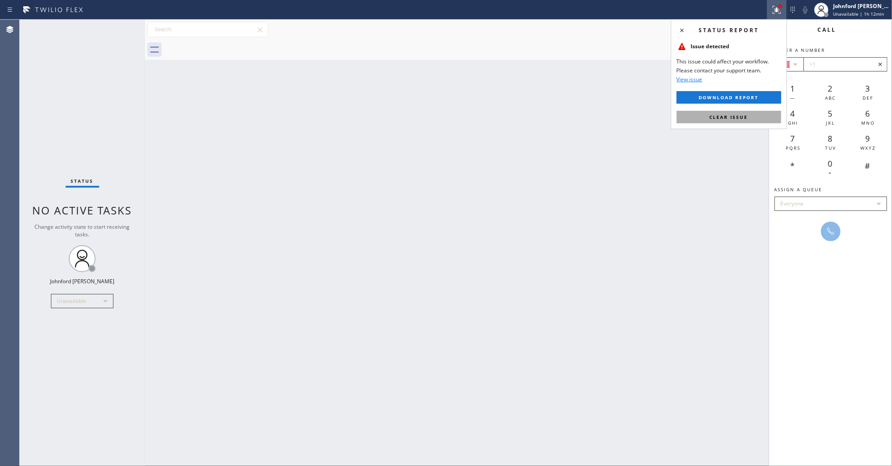
click at [725, 117] on span "Clear issue" at bounding box center [729, 117] width 38 height 6
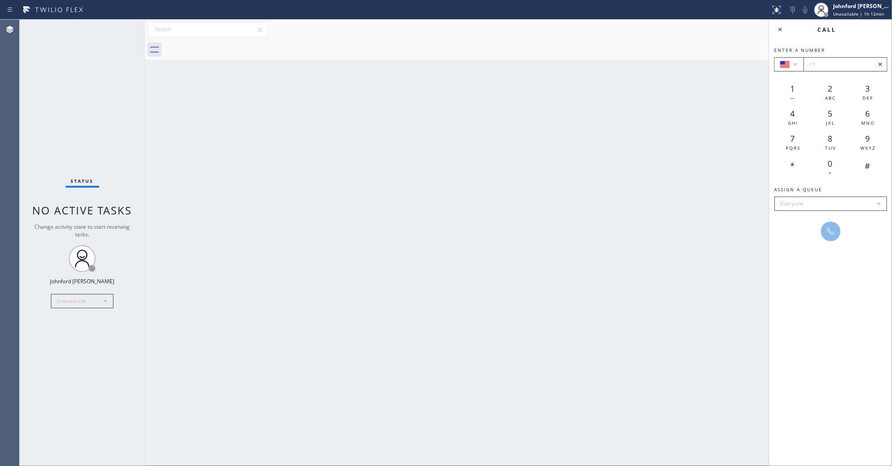
click at [883, 64] on icon at bounding box center [880, 64] width 11 height 11
click at [620, 143] on div "Back to Dashboard Change Sender ID Customers Technicians Select a contact Outbo…" at bounding box center [519, 243] width 748 height 446
click at [782, 25] on icon at bounding box center [780, 29] width 11 height 11
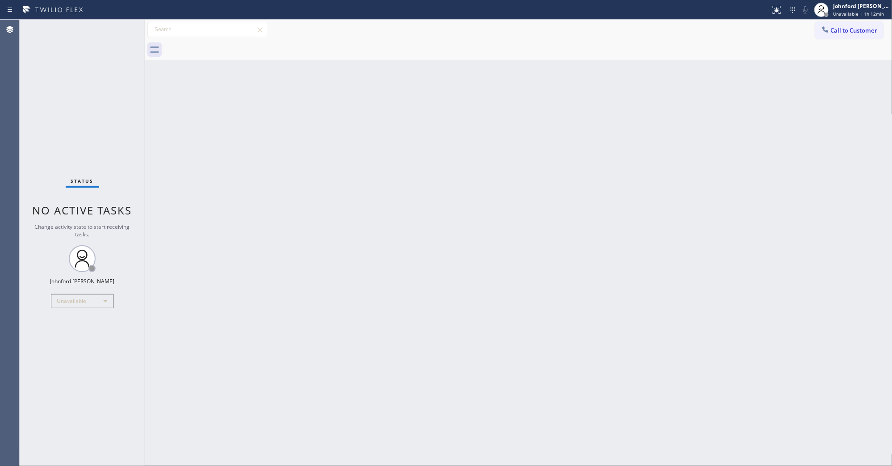
click at [670, 117] on div "Back to Dashboard Change Sender ID Customers Technicians Select a contact Outbo…" at bounding box center [519, 243] width 748 height 446
drag, startPoint x: 849, startPoint y: 30, endPoint x: 794, endPoint y: 44, distance: 57.0
click at [845, 30] on span "Call to Customer" at bounding box center [854, 30] width 47 height 8
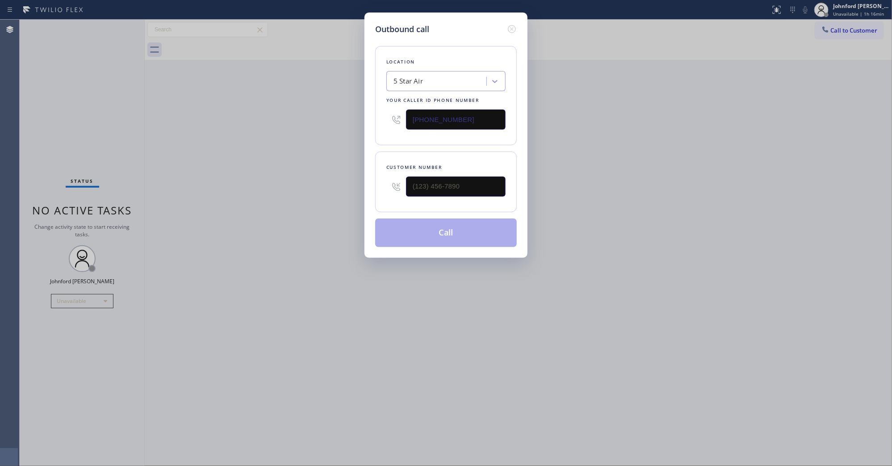
drag, startPoint x: 460, startPoint y: 116, endPoint x: 394, endPoint y: 112, distance: 66.7
click at [392, 116] on div "[PHONE_NUMBER]" at bounding box center [445, 119] width 119 height 29
paste input "55) 920-08"
type input "(855) 920-0838"
drag, startPoint x: 468, startPoint y: 204, endPoint x: 417, endPoint y: 190, distance: 53.1
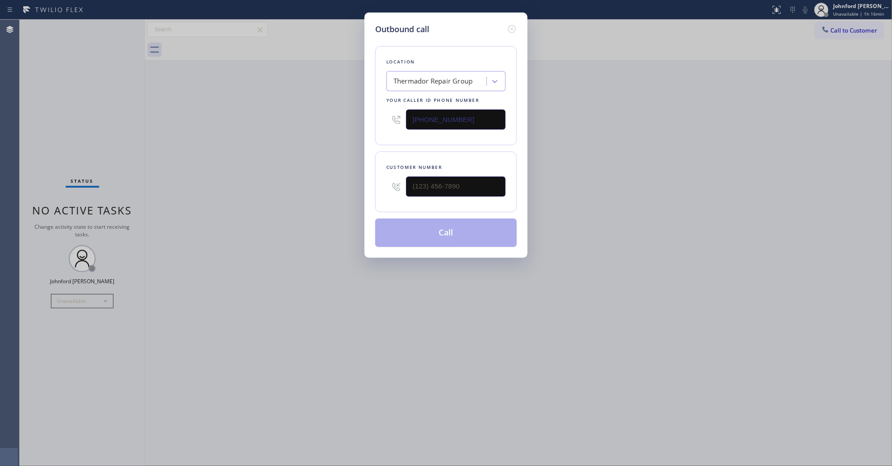
click at [384, 202] on div "Customer number" at bounding box center [446, 181] width 142 height 61
paste input "519) 380-5721"
drag, startPoint x: 459, startPoint y: 179, endPoint x: 347, endPoint y: 186, distance: 112.4
click at [348, 186] on div "Outbound call Location Thermador Repair Group Your caller id phone number (855)…" at bounding box center [446, 233] width 892 height 466
type input "(519) 380-5721"
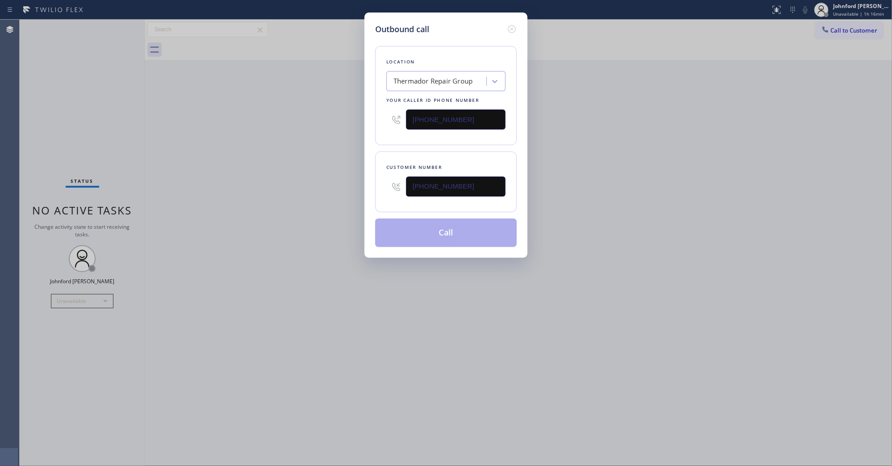
click at [347, 186] on div "Outbound call Location Thermador Repair Group Your caller id phone number (855)…" at bounding box center [446, 233] width 892 height 466
click at [418, 232] on button "Call" at bounding box center [446, 232] width 142 height 29
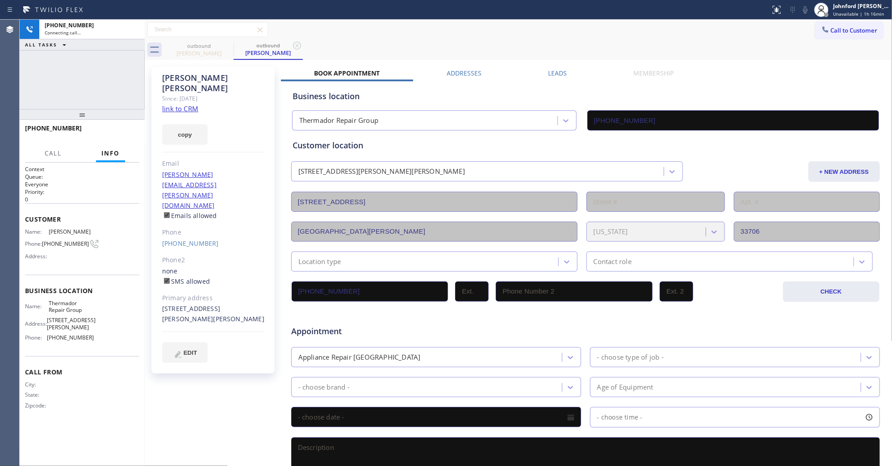
type input "(855) 920-0838"
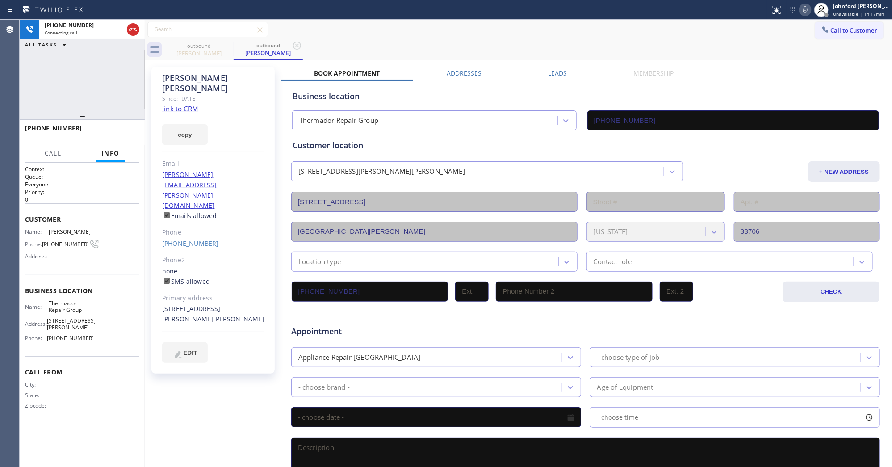
click at [800, 5] on icon at bounding box center [805, 9] width 11 height 11
click at [804, 8] on icon at bounding box center [805, 9] width 11 height 11
drag, startPoint x: 183, startPoint y: 204, endPoint x: 161, endPoint y: 204, distance: 22.3
click at [161, 204] on div "Mike Kilby Since: 20 may 2020 link to CRM copy Email mike.kilby@dajcor.com Emai…" at bounding box center [212, 220] width 123 height 307
click at [677, 36] on div "Call to Customer Outbound call Location Thermador Repair Group Your caller id p…" at bounding box center [519, 30] width 748 height 16
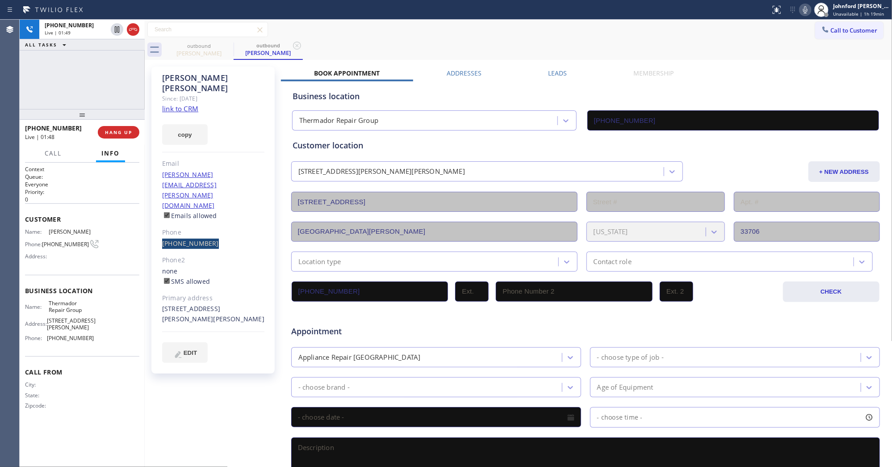
drag, startPoint x: 226, startPoint y: 203, endPoint x: 155, endPoint y: 199, distance: 71.2
click at [155, 199] on div "Mike Kilby Since: 20 may 2020 link to CRM copy Email mike.kilby@dajcor.com Emai…" at bounding box center [212, 220] width 123 height 307
copy link "(519) 380-5721"
drag, startPoint x: 84, startPoint y: 115, endPoint x: 84, endPoint y: 99, distance: 16.1
click at [84, 99] on div "+15193805721 Live | 01:50 ALL TASKS ALL TASKS ACTIVE TASKS TASKS IN WRAP UP +15…" at bounding box center [82, 243] width 125 height 447
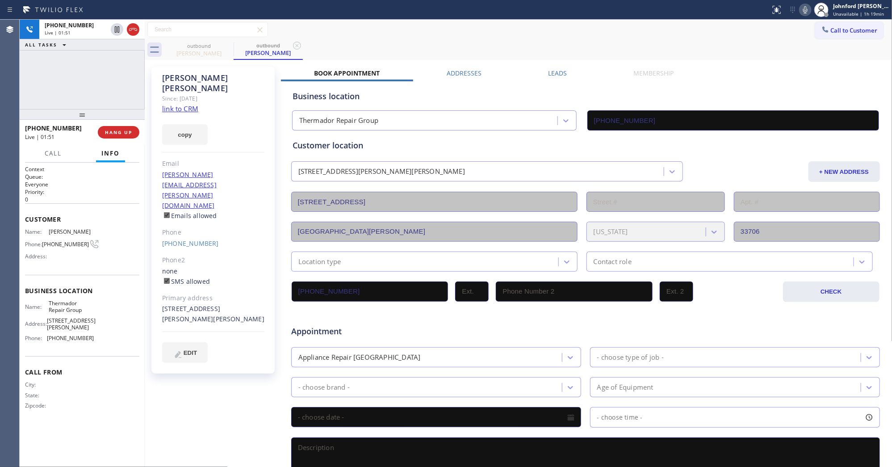
click at [95, 90] on div "+15193805721 Live | 01:51 ALL TASKS ALL TASKS ACTIVE TASKS TASKS IN WRAP UP" at bounding box center [82, 64] width 125 height 89
click at [119, 128] on button "COMPLETE" at bounding box center [116, 132] width 45 height 13
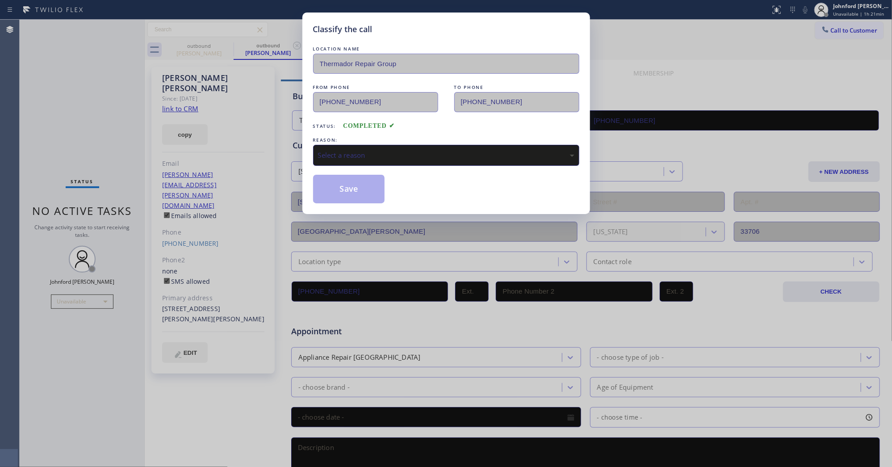
click at [356, 150] on div "Select a reason" at bounding box center [446, 155] width 256 height 10
click at [374, 193] on button "Save" at bounding box center [349, 189] width 72 height 29
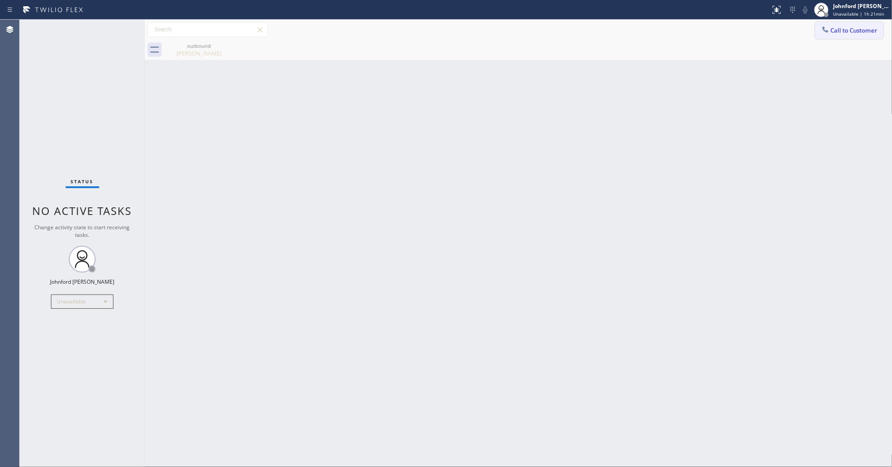
click at [833, 28] on span "Call to Customer" at bounding box center [854, 30] width 47 height 8
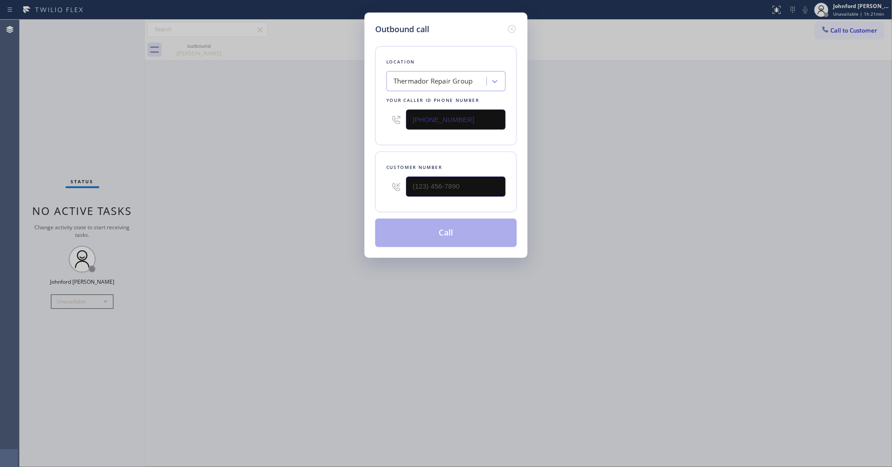
drag, startPoint x: 493, startPoint y: 122, endPoint x: 386, endPoint y: 115, distance: 106.5
click at [376, 118] on div "Location Thermador Repair Group Your caller id phone number (855) 920-0838" at bounding box center [446, 95] width 142 height 99
paste input "323) 359-4123"
type input "(323) 359-4123"
drag, startPoint x: 459, startPoint y: 188, endPoint x: 363, endPoint y: 188, distance: 96.5
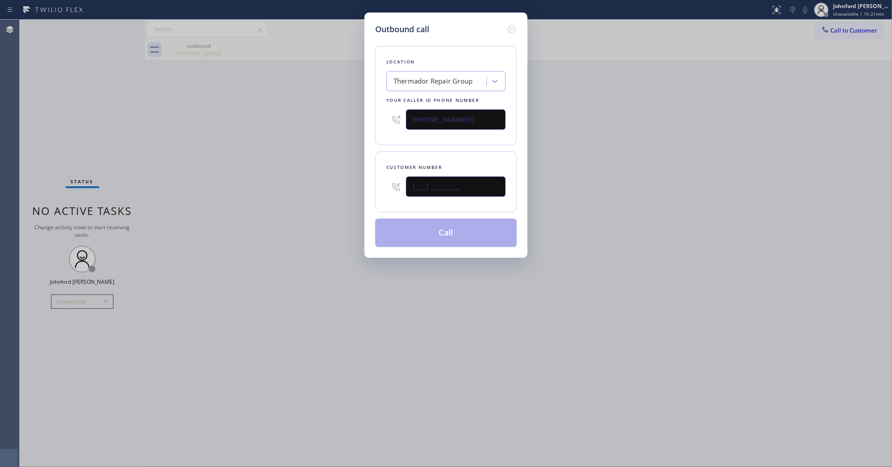
click at [363, 188] on div "Outbound call Location Thermador Repair Group Your caller id phone number (323)…" at bounding box center [446, 233] width 892 height 467
paste input "323) 359-4123"
type input "(323) 359-4123"
click at [845, 34] on div "Outbound call Location Thermador Repair Group Your caller id phone number (855)…" at bounding box center [446, 233] width 892 height 467
drag, startPoint x: 348, startPoint y: 117, endPoint x: 336, endPoint y: 117, distance: 12.1
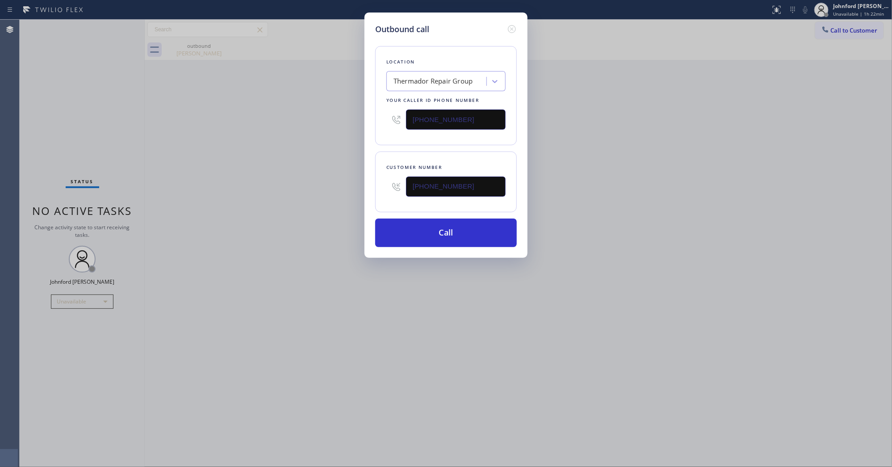
click at [338, 117] on div "Outbound call Location Thermador Repair Group Your caller id phone number (855)…" at bounding box center [446, 233] width 892 height 467
paste input "00) 686-50"
type input "[PHONE_NUMBER]"
drag, startPoint x: 465, startPoint y: 188, endPoint x: 560, endPoint y: 184, distance: 94.4
click at [389, 188] on div "(323) 359-4123" at bounding box center [445, 186] width 119 height 29
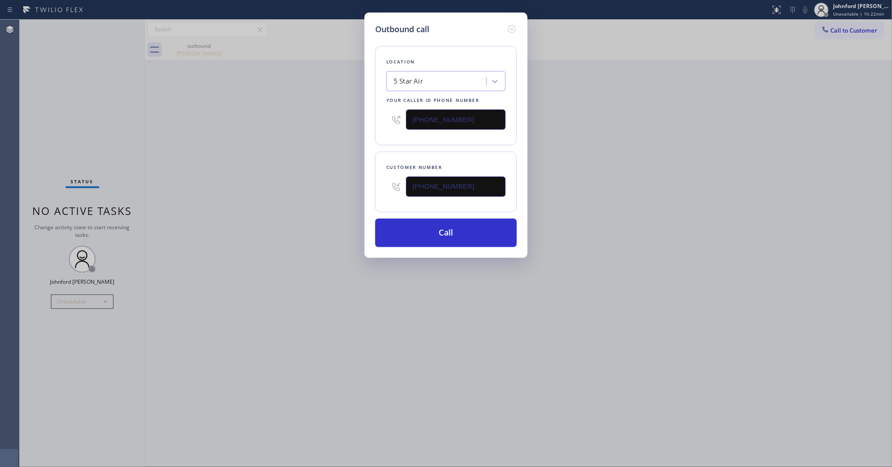
paste input "text"
click at [612, 172] on div "Outbound call Location 5 Star Air Your caller id phone number (800) 686-5038 Cu…" at bounding box center [446, 233] width 892 height 467
drag, startPoint x: 423, startPoint y: 177, endPoint x: 402, endPoint y: 177, distance: 21.0
click at [403, 177] on div "(323) 359-4123" at bounding box center [445, 186] width 119 height 29
paste input "text"
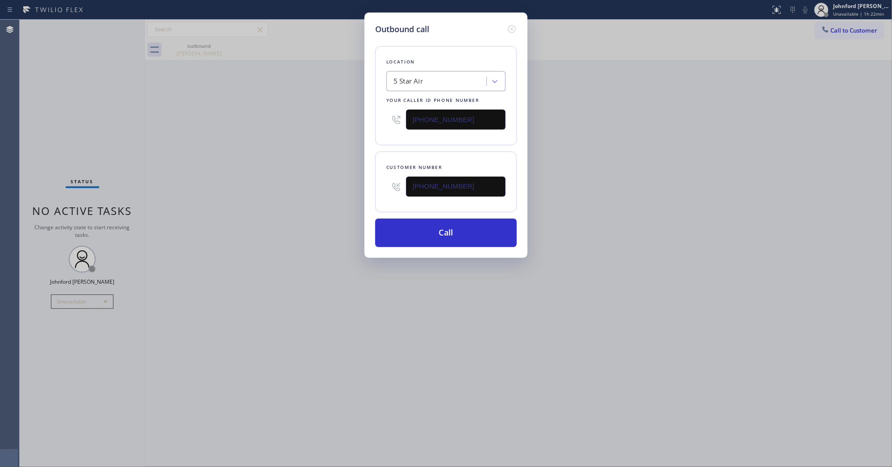
type input "(323) 359-4123"
click at [360, 112] on div "Outbound call Location 5 Star Air Your caller id phone number (800) 686-5038 Cu…" at bounding box center [446, 233] width 892 height 467
click at [490, 233] on button "Call" at bounding box center [446, 232] width 142 height 29
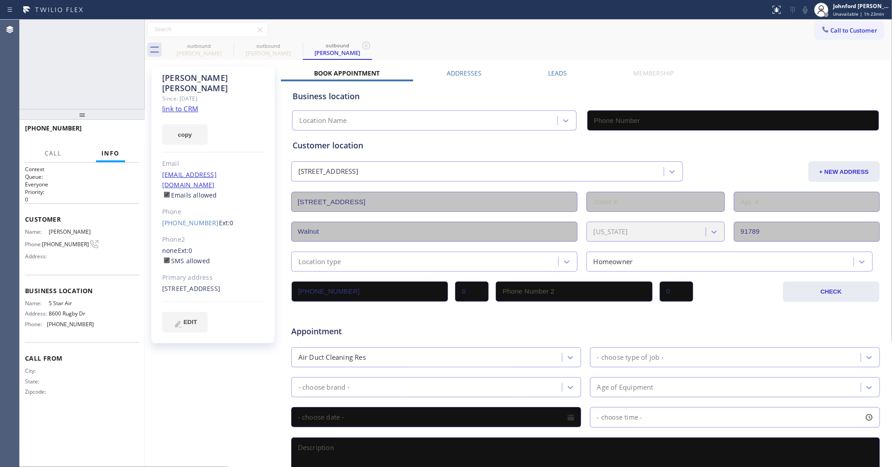
type input "[PHONE_NUMBER]"
click at [806, 11] on icon at bounding box center [805, 9] width 11 height 11
click at [803, 7] on icon at bounding box center [805, 9] width 11 height 11
drag, startPoint x: 110, startPoint y: 132, endPoint x: 142, endPoint y: 144, distance: 33.9
click at [110, 132] on span "HANG UP" at bounding box center [118, 132] width 27 height 6
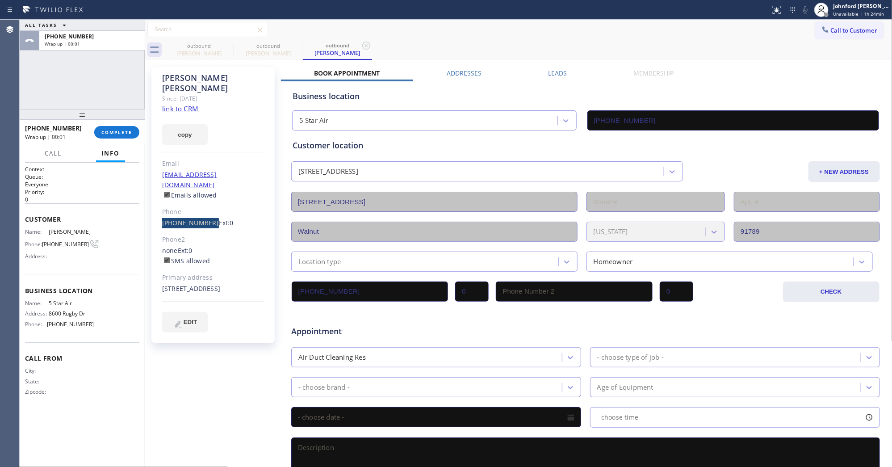
drag, startPoint x: 157, startPoint y: 201, endPoint x: 206, endPoint y: 204, distance: 49.7
click at [206, 204] on div "Magdalena Savala Since: 20 may 2020 link to CRM copy Email magpie30@msn.com Ema…" at bounding box center [212, 205] width 123 height 276
copy link "(323) 359-4123"
click at [188, 218] on link "(323) 359-4123" at bounding box center [190, 222] width 57 height 8
click at [0, 0] on div "Outbound call Location 5 Star Air Your caller id phone number [PHONE_NUMBER] Cu…" at bounding box center [0, 0] width 0 height 0
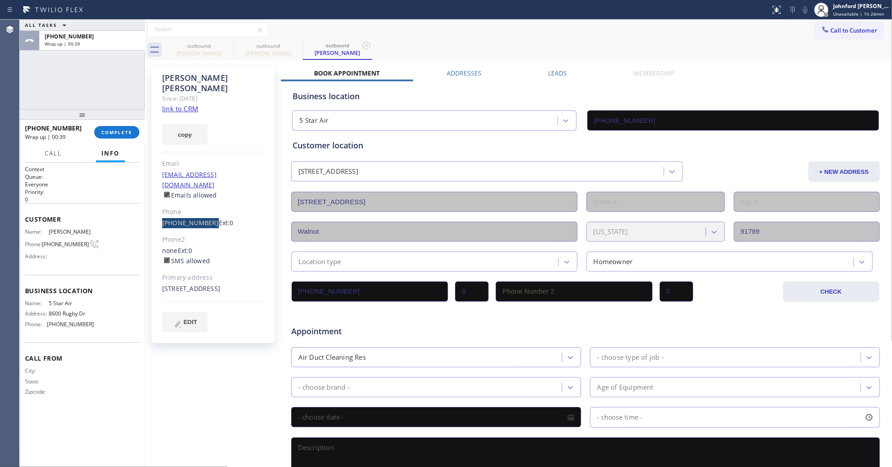
click at [0, 0] on div "Outbound call Location 5 Star Air Your caller id phone number [PHONE_NUMBER] Cu…" at bounding box center [0, 0] width 0 height 0
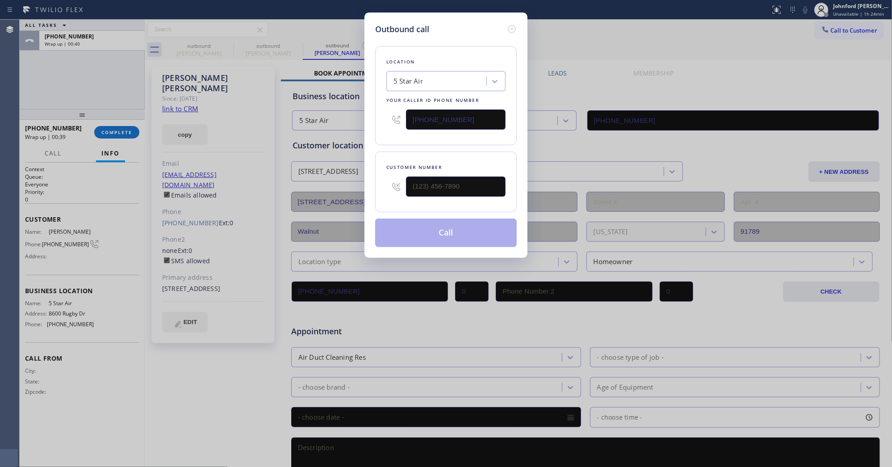
click at [201, 213] on div "Outbound call Location 5 Star Air Your caller id phone number [PHONE_NUMBER] Cu…" at bounding box center [446, 233] width 892 height 467
type input "(323) 359-4123"
click at [438, 231] on button "Call" at bounding box center [446, 232] width 142 height 29
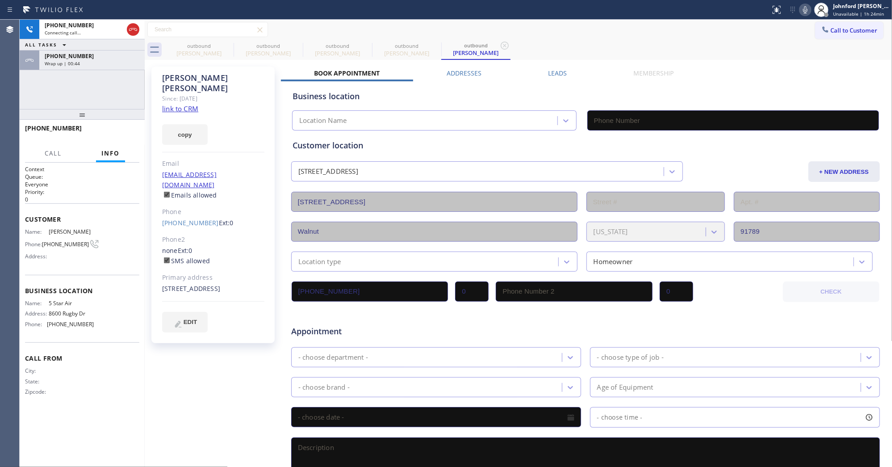
type input "[PHONE_NUMBER]"
click at [129, 60] on div "Wrap up | 00:48" at bounding box center [92, 63] width 95 height 6
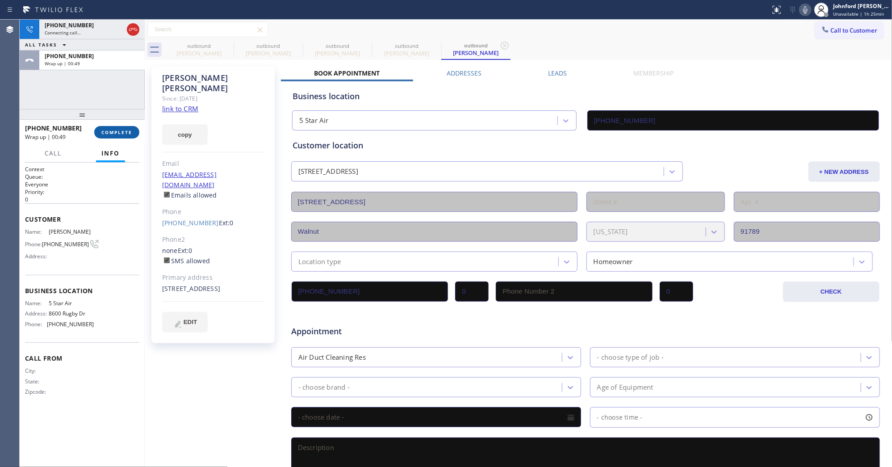
click at [118, 133] on span "COMPLETE" at bounding box center [116, 132] width 31 height 6
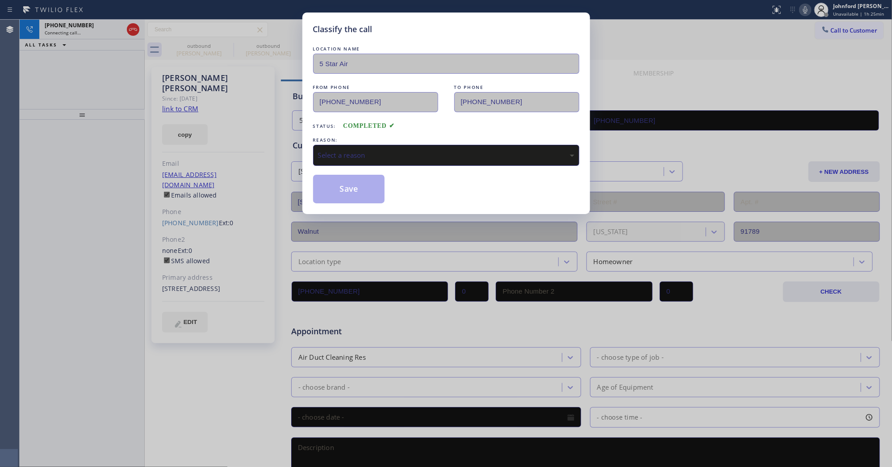
click at [371, 152] on div "Select a reason" at bounding box center [446, 155] width 256 height 10
click at [359, 193] on button "Save" at bounding box center [349, 189] width 72 height 29
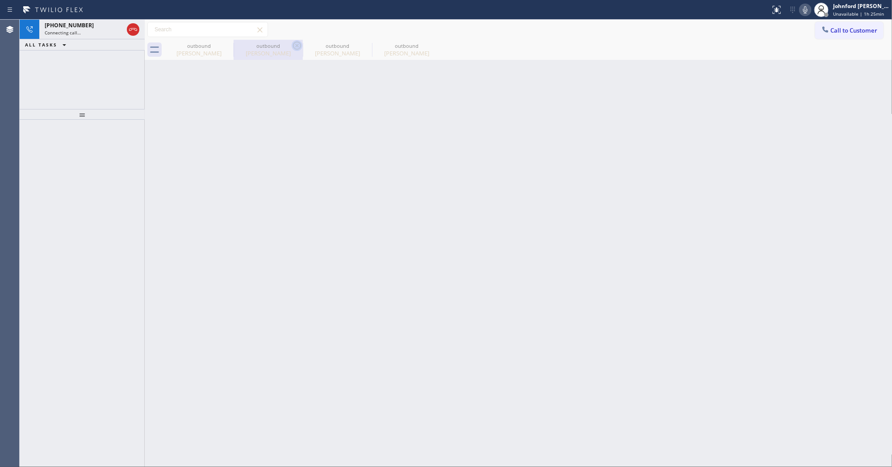
click at [0, 0] on icon at bounding box center [0, 0] width 0 height 0
click at [292, 43] on icon at bounding box center [297, 45] width 11 height 11
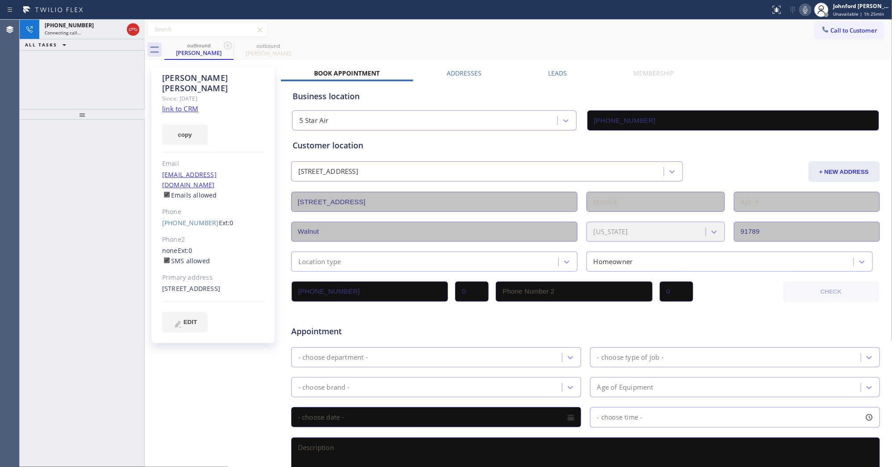
click at [224, 43] on icon at bounding box center [227, 45] width 11 height 11
drag, startPoint x: 130, startPoint y: 77, endPoint x: 123, endPoint y: 67, distance: 11.9
click at [128, 79] on div "+13233594123 Connecting call… ALL TASKS ALL TASKS ACTIVE TASKS TASKS IN WRAP UP" at bounding box center [82, 64] width 125 height 89
click at [108, 33] on div "Connecting call…" at bounding box center [84, 32] width 79 height 6
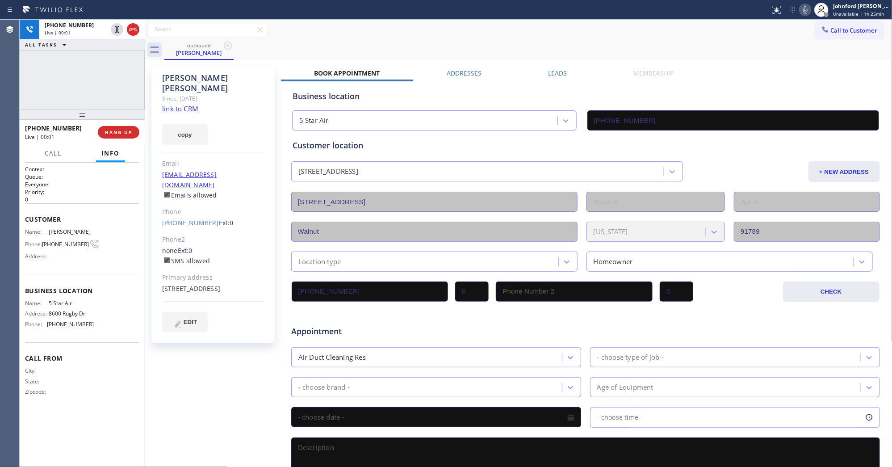
click at [643, 41] on div "outbound Magdalena Savala" at bounding box center [528, 50] width 728 height 20
click at [808, 9] on icon at bounding box center [805, 9] width 11 height 11
click at [805, 7] on icon at bounding box center [805, 9] width 4 height 7
click at [59, 88] on div "+13233594123 Live | 00:11 ALL TASKS ALL TASKS ACTIVE TASKS TASKS IN WRAP UP" at bounding box center [82, 64] width 125 height 89
click at [105, 131] on span "HANG UP" at bounding box center [118, 132] width 27 height 6
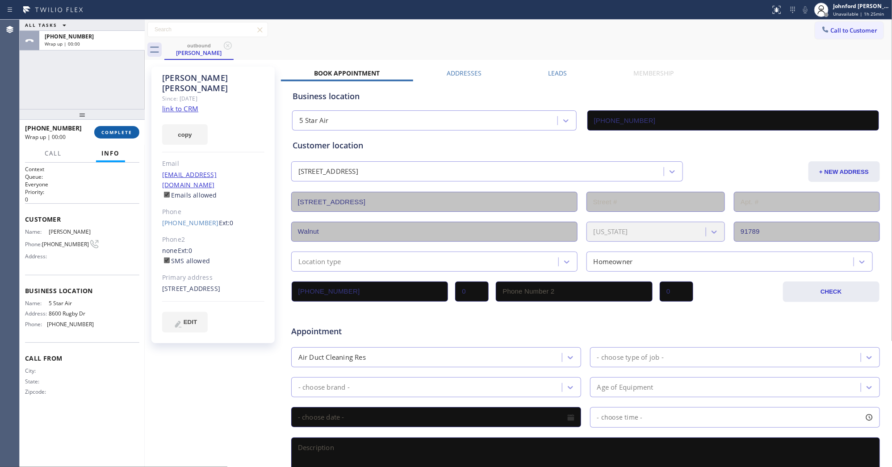
click at [133, 135] on button "COMPLETE" at bounding box center [116, 132] width 45 height 13
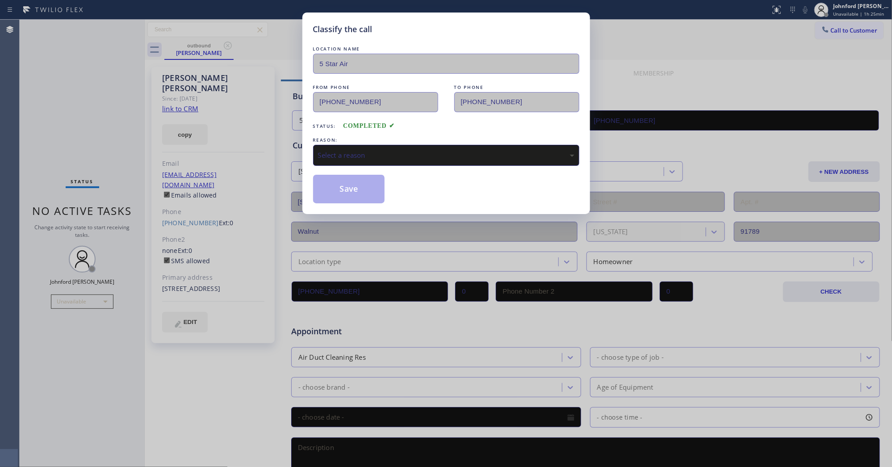
click at [400, 146] on div "Select a reason" at bounding box center [446, 155] width 266 height 21
drag, startPoint x: 381, startPoint y: 202, endPoint x: 362, endPoint y: 188, distance: 23.3
click at [362, 188] on button "Save" at bounding box center [349, 189] width 72 height 29
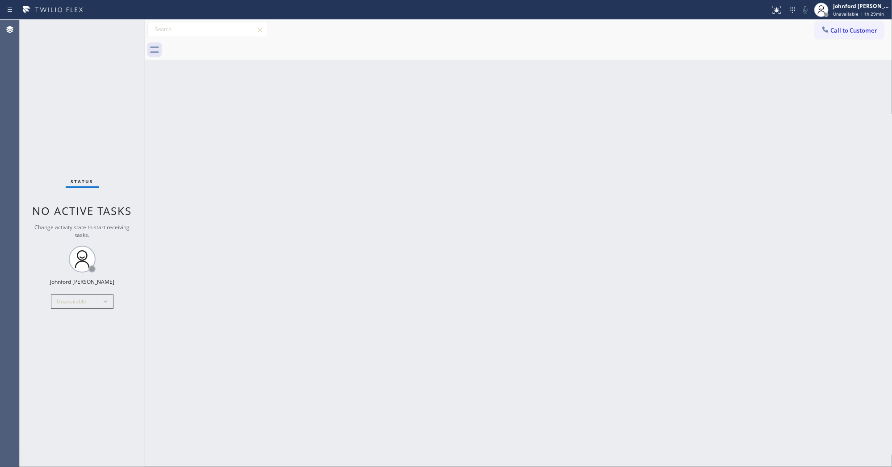
click at [622, 144] on div "Back to Dashboard Change Sender ID Customers Technicians Select a contact Outbo…" at bounding box center [519, 243] width 748 height 447
drag, startPoint x: 613, startPoint y: 284, endPoint x: 499, endPoint y: 94, distance: 220.8
click at [615, 272] on div "Back to Dashboard Change Sender ID Customers Technicians Select a contact Outbo…" at bounding box center [519, 243] width 748 height 447
drag, startPoint x: 837, startPoint y: 25, endPoint x: 812, endPoint y: 41, distance: 29.1
click at [837, 25] on button "Call to Customer" at bounding box center [849, 30] width 68 height 17
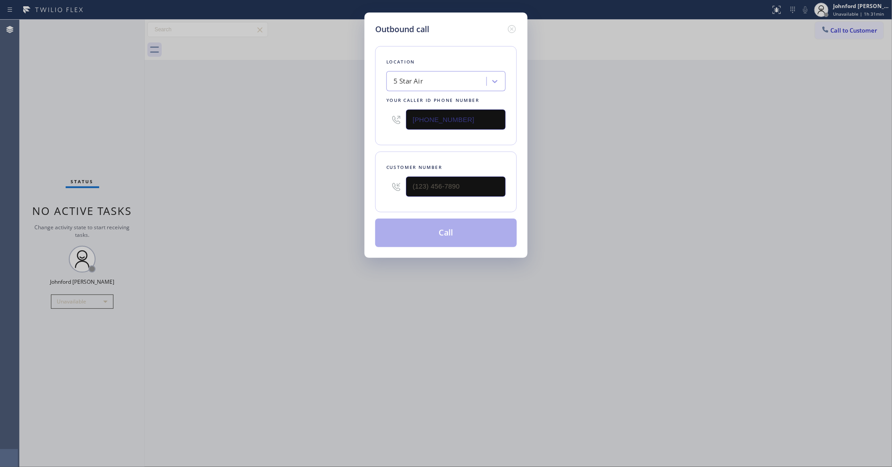
drag, startPoint x: 345, startPoint y: 113, endPoint x: 307, endPoint y: 111, distance: 38.0
click at [307, 111] on div "Outbound call Location 5 Star Air Your caller id phone number [PHONE_NUMBER] Cu…" at bounding box center [446, 233] width 892 height 467
paste input "18) 696-4899"
type input "(818) 696-4899"
drag, startPoint x: 355, startPoint y: 193, endPoint x: 340, endPoint y: 193, distance: 15.2
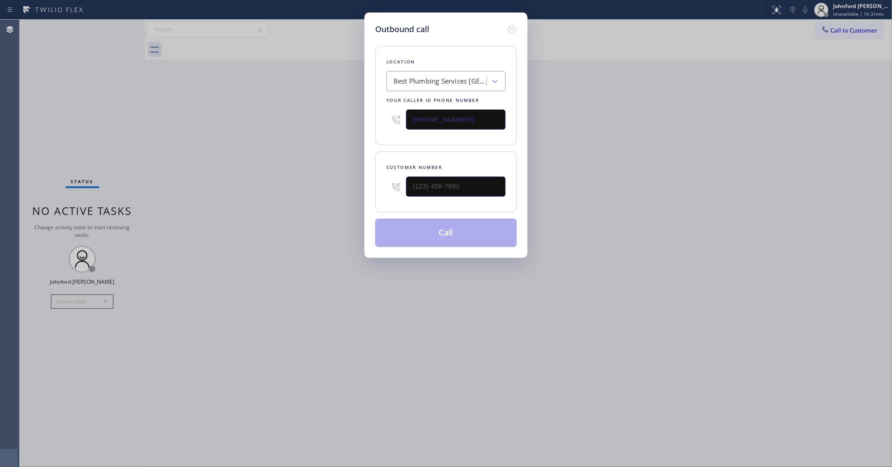
click at [340, 193] on div "Outbound call Location Best Plumbing Services Woodland Hills Your caller id pho…" at bounding box center [446, 233] width 892 height 467
click at [438, 182] on input "(___) ___-____" at bounding box center [456, 186] width 100 height 20
paste input "818) 862-1214"
type input "[PHONE_NUMBER]"
click at [313, 193] on div "Outbound call Location Best Plumbing Services Woodland Hills Your caller id pho…" at bounding box center [446, 233] width 892 height 467
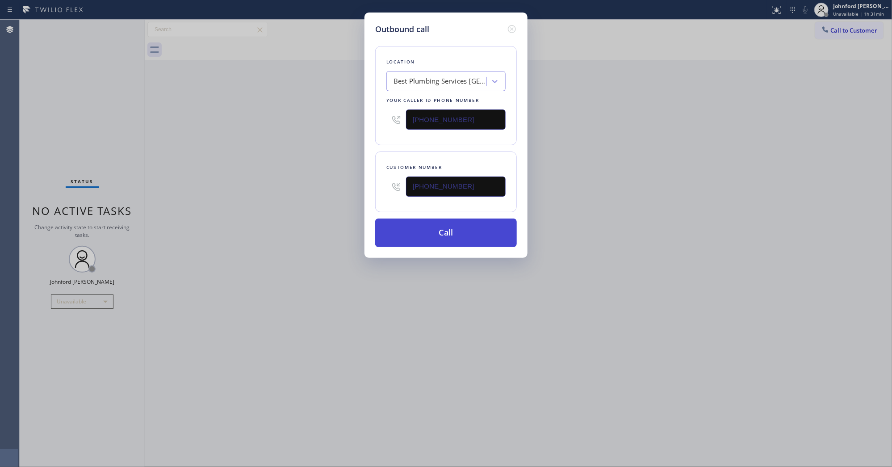
click at [467, 238] on button "Call" at bounding box center [446, 232] width 142 height 29
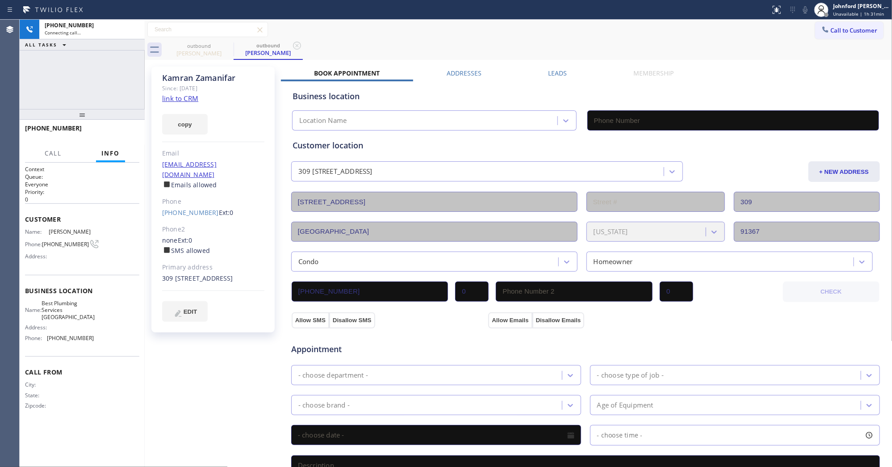
click at [487, 54] on div "outbound Kamran Zamanifar outbound Kamran Zamanifar" at bounding box center [528, 50] width 728 height 20
click at [803, 6] on icon at bounding box center [805, 9] width 11 height 11
type input "(818) 696-4899"
click at [802, 11] on icon at bounding box center [805, 9] width 11 height 11
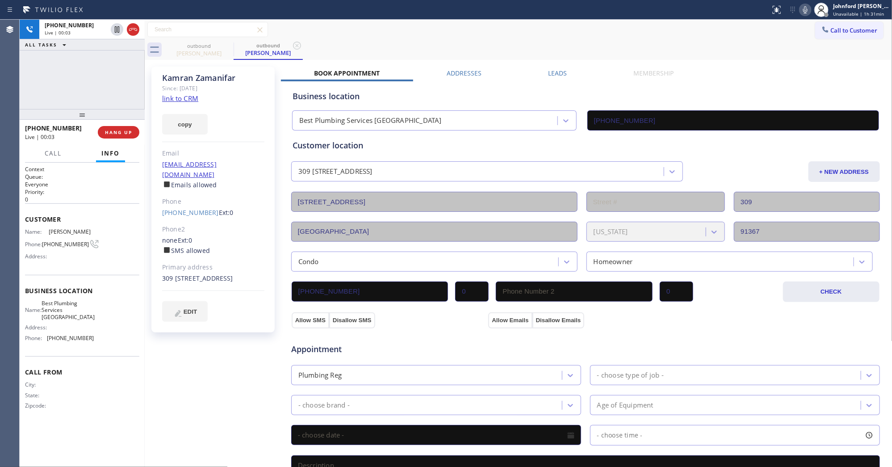
click at [44, 95] on div "+18188621214 Live | 00:03 ALL TASKS ALL TASKS ACTIVE TASKS TASKS IN WRAP UP" at bounding box center [82, 64] width 125 height 89
click at [124, 134] on span "HANG UP" at bounding box center [118, 132] width 27 height 6
click at [182, 208] on link "[PHONE_NUMBER]" at bounding box center [190, 212] width 57 height 8
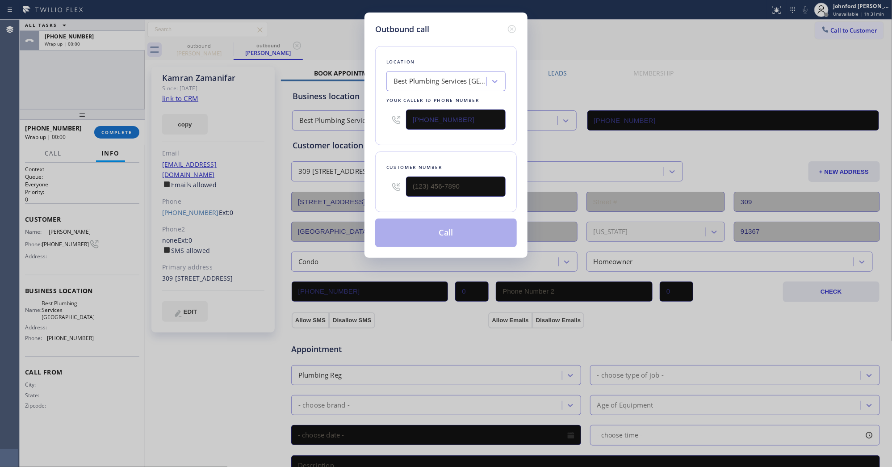
type input "[PHONE_NUMBER]"
click at [442, 222] on button "Call" at bounding box center [446, 232] width 142 height 29
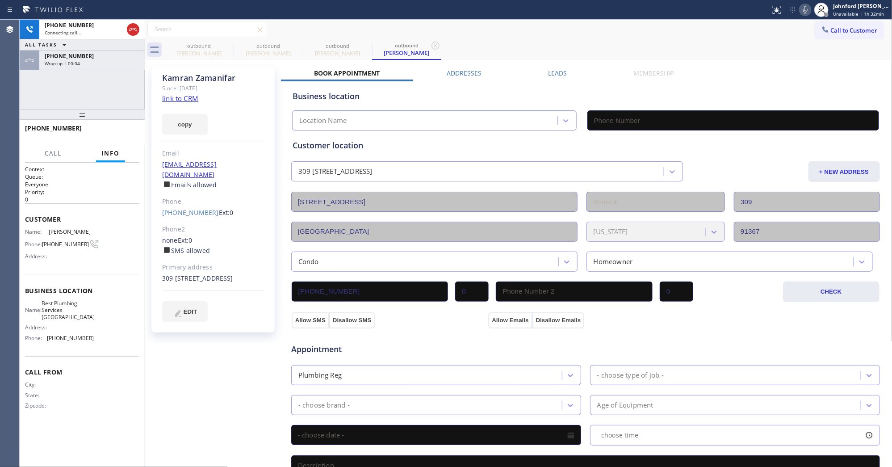
type input "(818) 696-4899"
click at [224, 45] on icon at bounding box center [228, 46] width 8 height 8
click at [0, 0] on icon at bounding box center [0, 0] width 0 height 0
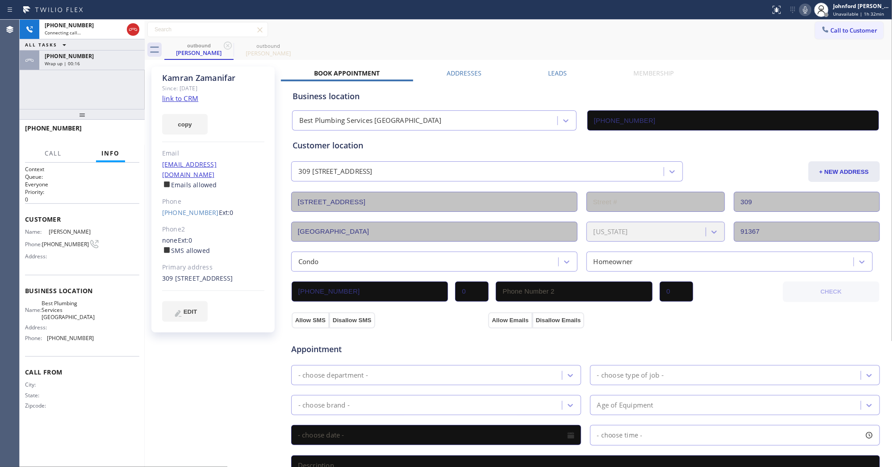
click at [79, 90] on div "+18188621214 Connecting call… ALL TASKS ALL TASKS ACTIVE TASKS TASKS IN WRAP UP…" at bounding box center [82, 64] width 125 height 89
click at [76, 62] on span "Wrap up | 00:17" at bounding box center [62, 63] width 35 height 6
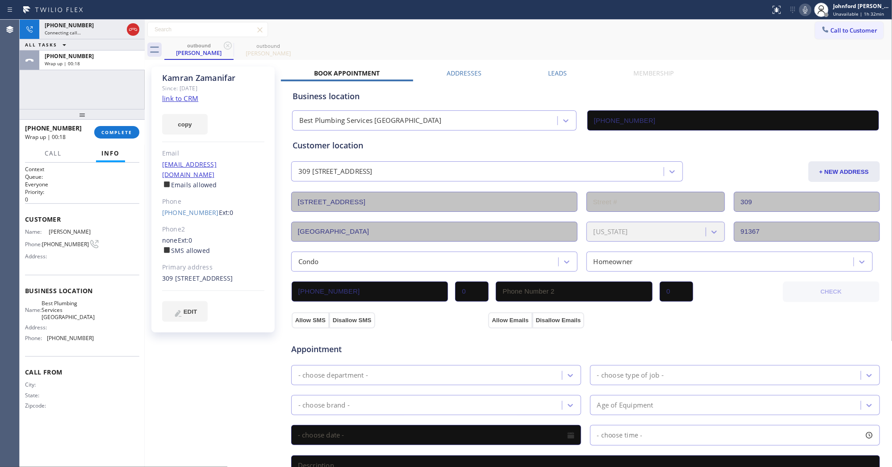
click at [106, 140] on div "+18188621214 Wrap up | 00:18 COMPLETE" at bounding box center [82, 132] width 114 height 23
click at [106, 137] on button "COMPLETE" at bounding box center [116, 132] width 45 height 13
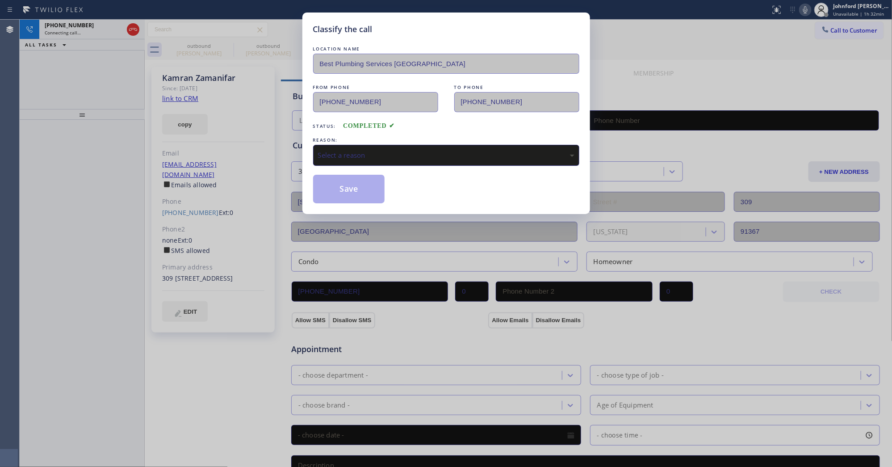
click at [377, 152] on div "Select a reason" at bounding box center [446, 155] width 256 height 10
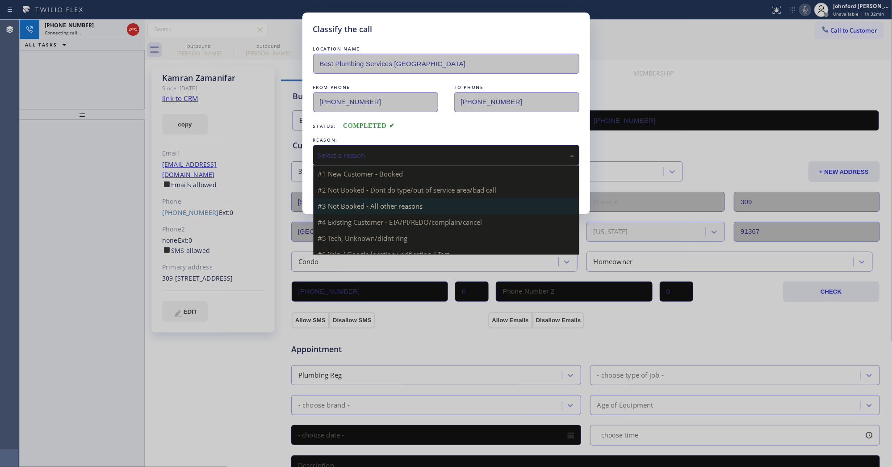
type input "(818) 696-4899"
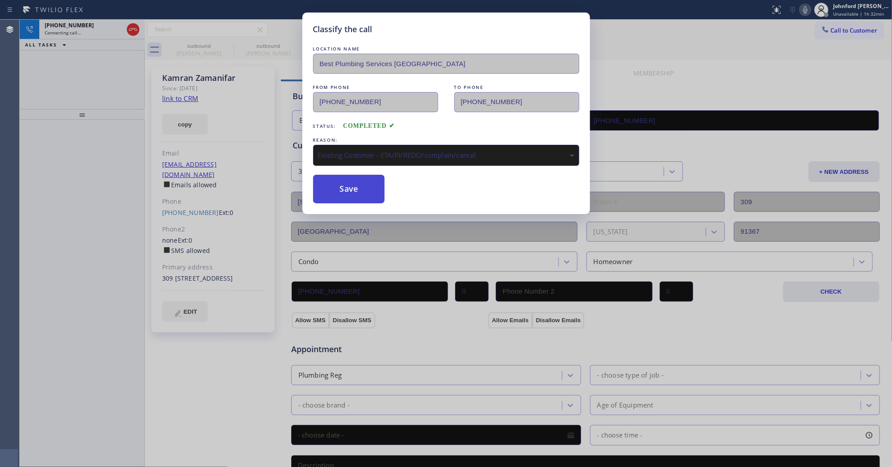
click at [353, 195] on button "Save" at bounding box center [349, 189] width 72 height 29
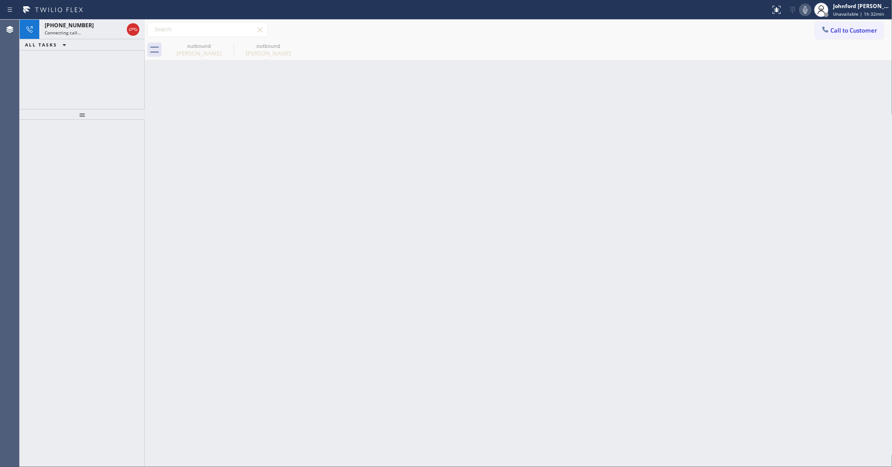
click at [42, 67] on div "+18188621214 Connecting call… ALL TASKS ALL TASKS ACTIVE TASKS TASKS IN WRAP UP" at bounding box center [82, 64] width 125 height 89
click at [124, 28] on div at bounding box center [125, 30] width 32 height 20
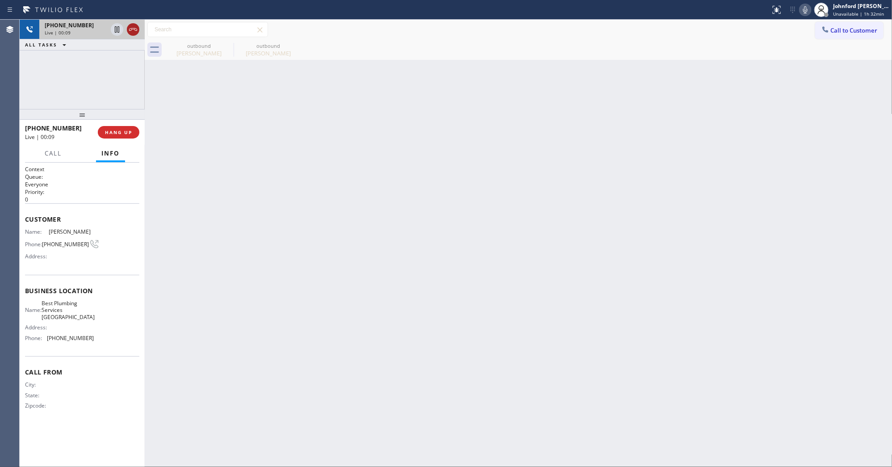
click at [127, 29] on div at bounding box center [125, 30] width 32 height 20
click at [118, 119] on div at bounding box center [82, 114] width 125 height 11
click at [122, 127] on button "HANG UP" at bounding box center [119, 132] width 42 height 13
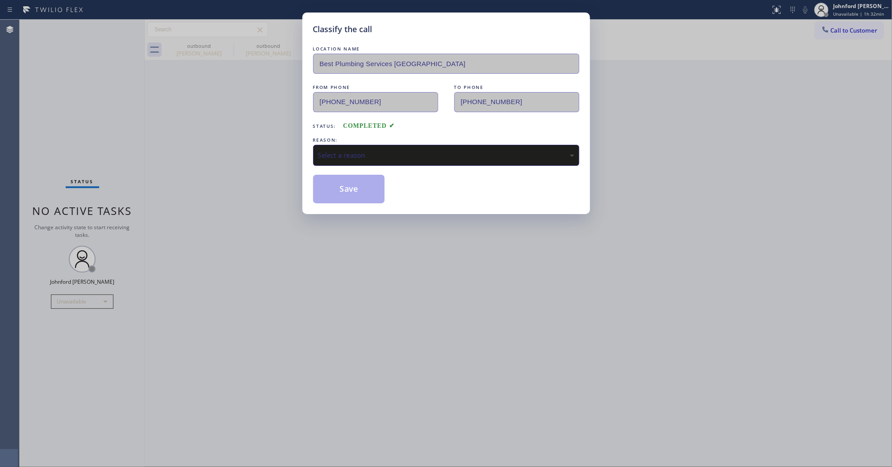
drag, startPoint x: 358, startPoint y: 143, endPoint x: 439, endPoint y: 157, distance: 81.6
click at [373, 145] on div "Select a reason" at bounding box center [446, 155] width 266 height 21
click at [364, 195] on button "Save" at bounding box center [349, 189] width 72 height 29
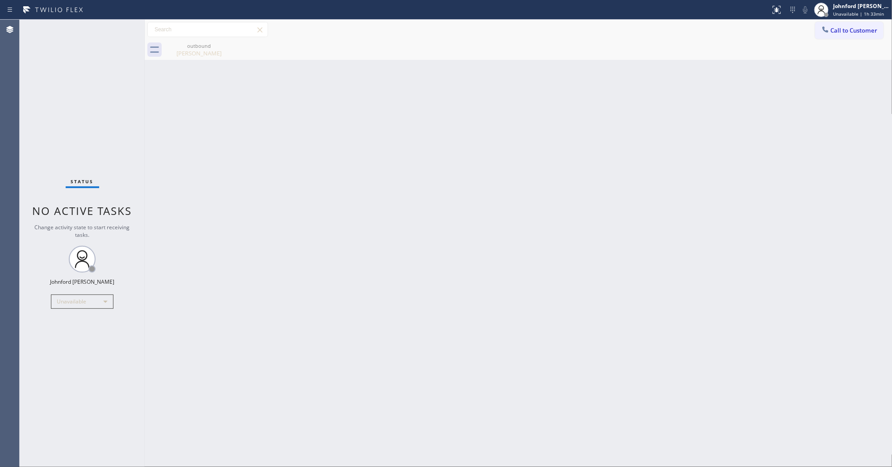
drag, startPoint x: 648, startPoint y: 52, endPoint x: 628, endPoint y: 50, distance: 20.7
click at [648, 52] on div "outbound Kamran Zamanifar" at bounding box center [528, 50] width 728 height 20
click at [844, 26] on button "Call to Customer" at bounding box center [849, 30] width 68 height 17
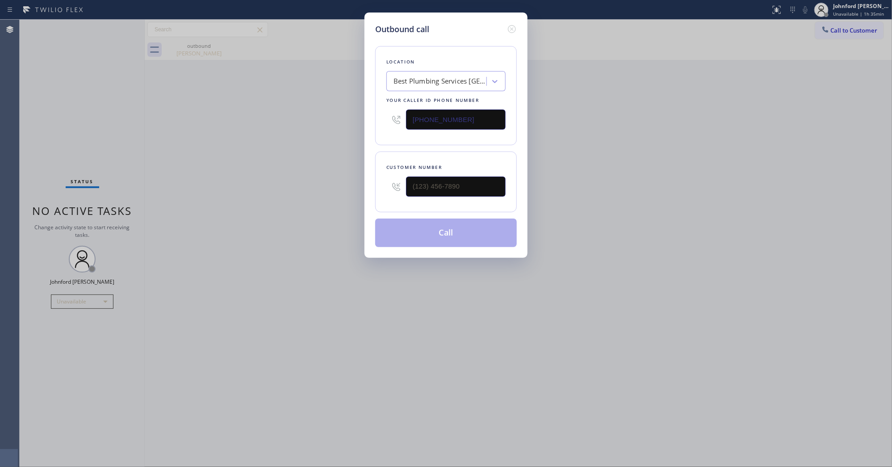
drag, startPoint x: 490, startPoint y: 116, endPoint x: 372, endPoint y: 117, distance: 117.9
click at [372, 117] on div "Outbound call Location Best Plumbing Services Woodland Hills Your caller id pho…" at bounding box center [445, 135] width 163 height 245
type input "(818) 696-4899"
drag, startPoint x: 460, startPoint y: 183, endPoint x: 375, endPoint y: 182, distance: 84.9
click at [375, 182] on div "Customer number (___) ___-____" at bounding box center [446, 181] width 142 height 61
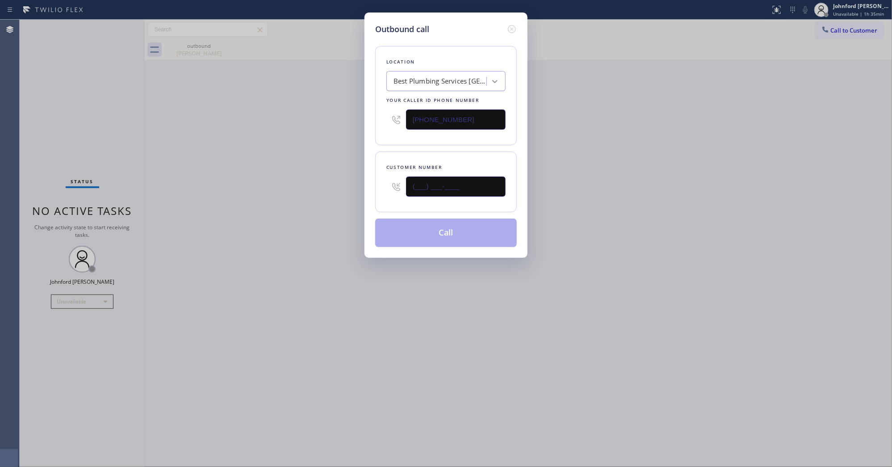
paste input "714) 310-9814"
type input "[PHONE_NUMBER]"
drag, startPoint x: 444, startPoint y: 117, endPoint x: 314, endPoint y: 127, distance: 130.0
click at [361, 120] on div "Outbound call Location Best Plumbing Services Woodland Hills Your caller id pho…" at bounding box center [446, 233] width 892 height 467
paste input "88) 909-0120"
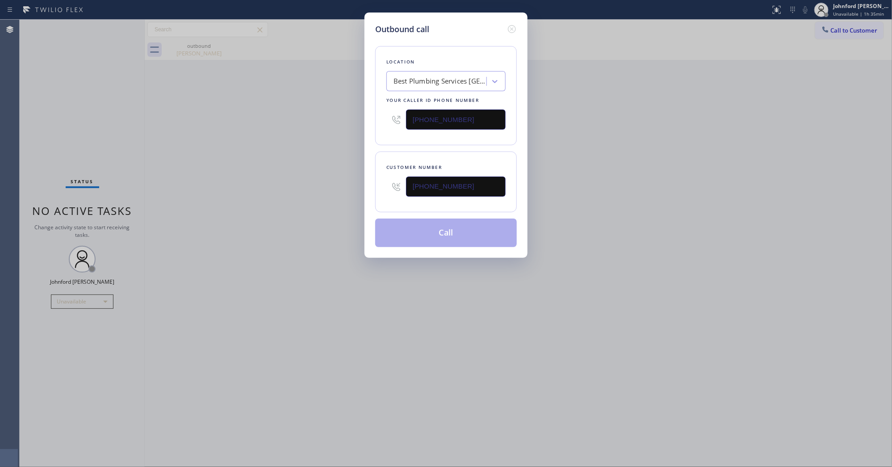
click at [289, 135] on div "Outbound call Location Best Plumbing Services Woodland Hills Your caller id pho…" at bounding box center [446, 233] width 892 height 467
drag, startPoint x: 470, startPoint y: 120, endPoint x: 406, endPoint y: 117, distance: 63.5
click at [406, 117] on input "[PHONE_NUMBER]" at bounding box center [456, 119] width 100 height 20
paste input "text"
type input "[PHONE_NUMBER]"
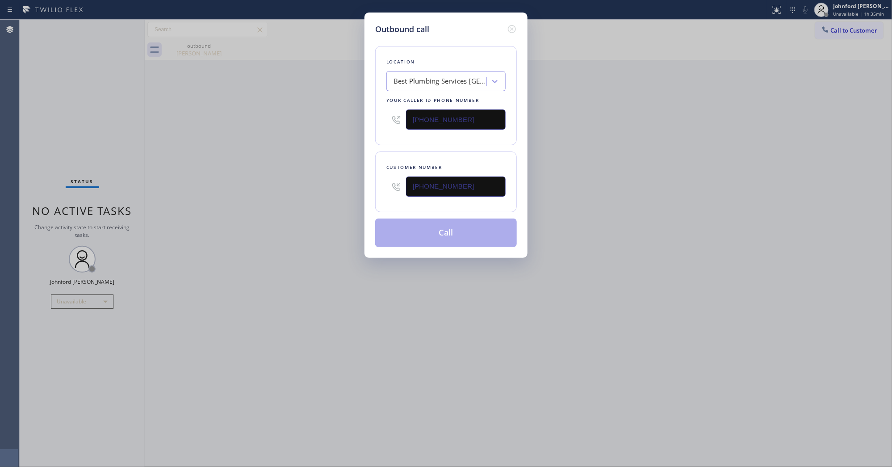
click at [398, 130] on div at bounding box center [396, 119] width 20 height 29
click at [510, 24] on icon at bounding box center [512, 29] width 11 height 11
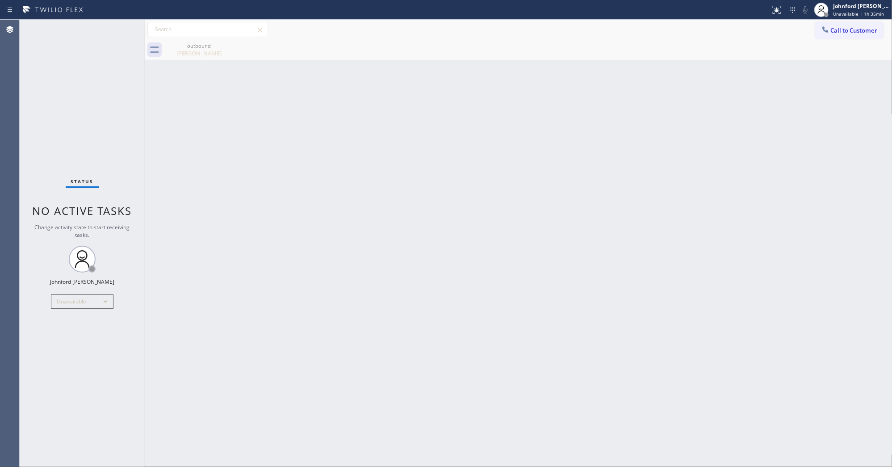
click at [808, 23] on div "Call to Customer Outbound call Location Search location Your caller id phone nu…" at bounding box center [519, 30] width 748 height 16
click at [825, 26] on icon at bounding box center [825, 29] width 9 height 9
click at [834, 28] on span "Call to Customer" at bounding box center [854, 30] width 47 height 8
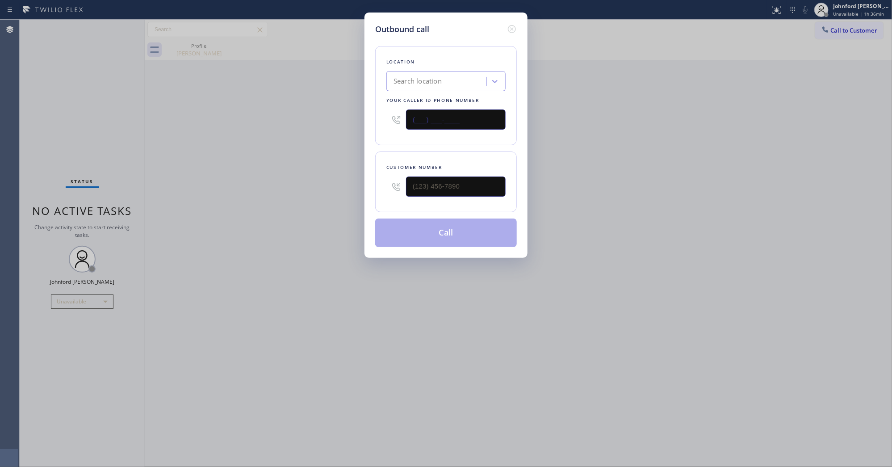
drag, startPoint x: 448, startPoint y: 117, endPoint x: 387, endPoint y: 129, distance: 62.4
click at [387, 129] on div "(___) ___-____" at bounding box center [445, 119] width 119 height 29
paste input "888) 909-0120"
type input "[PHONE_NUMBER]"
drag, startPoint x: 464, startPoint y: 181, endPoint x: 339, endPoint y: 181, distance: 124.2
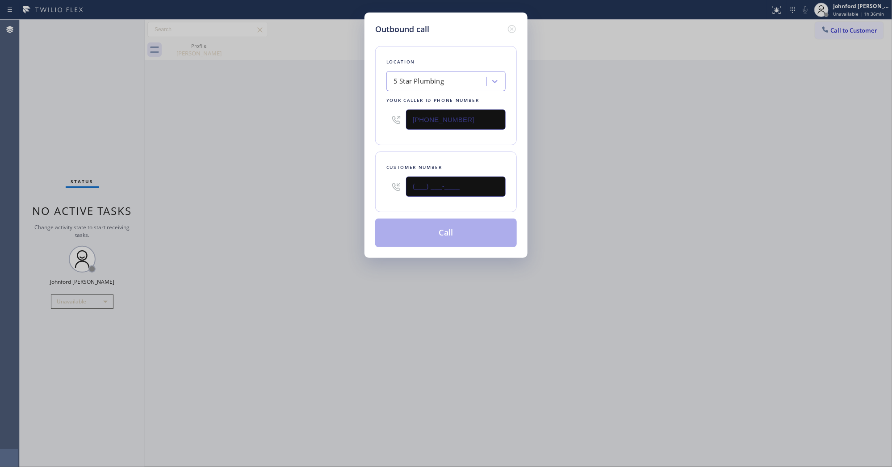
click at [339, 181] on div "Outbound call Location 5 Star Plumbing Your caller id phone number [PHONE_NUMBE…" at bounding box center [446, 233] width 892 height 467
paste input "714) 310-9814"
type input "[PHONE_NUMBER]"
click at [322, 183] on div "Outbound call Location 5 Star Plumbing Your caller id phone number [PHONE_NUMBE…" at bounding box center [446, 233] width 892 height 467
click at [411, 238] on button "Call" at bounding box center [446, 232] width 142 height 29
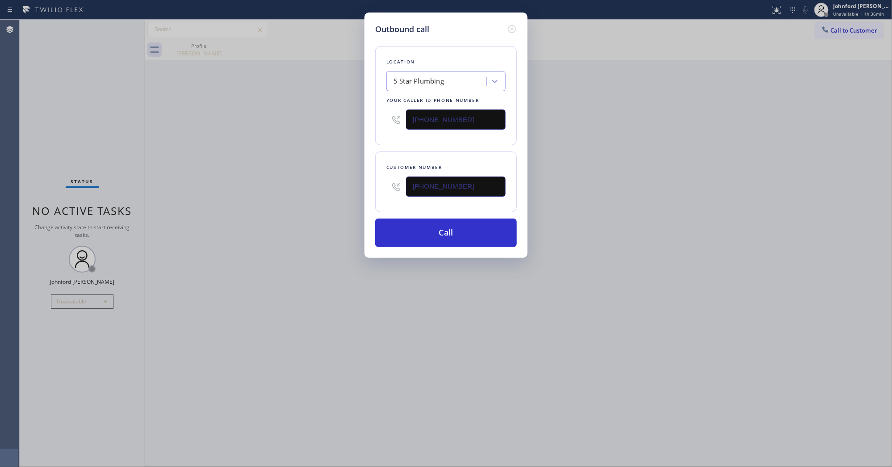
drag, startPoint x: 664, startPoint y: 180, endPoint x: 678, endPoint y: 170, distance: 17.3
click at [671, 180] on div "Outbound call Location 5 Star Plumbing Your caller id phone number [PHONE_NUMBE…" at bounding box center [446, 233] width 892 height 467
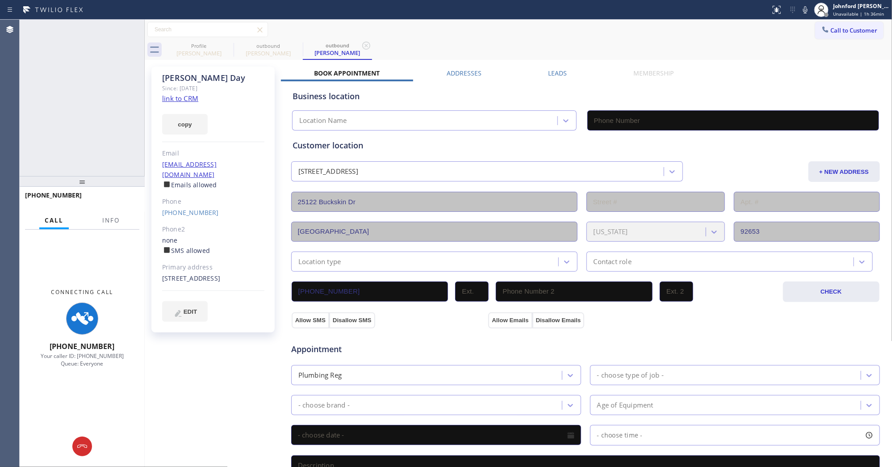
type input "[PHONE_NUMBER]"
click at [805, 9] on icon at bounding box center [805, 9] width 11 height 11
click at [117, 219] on span "Info" at bounding box center [110, 220] width 17 height 8
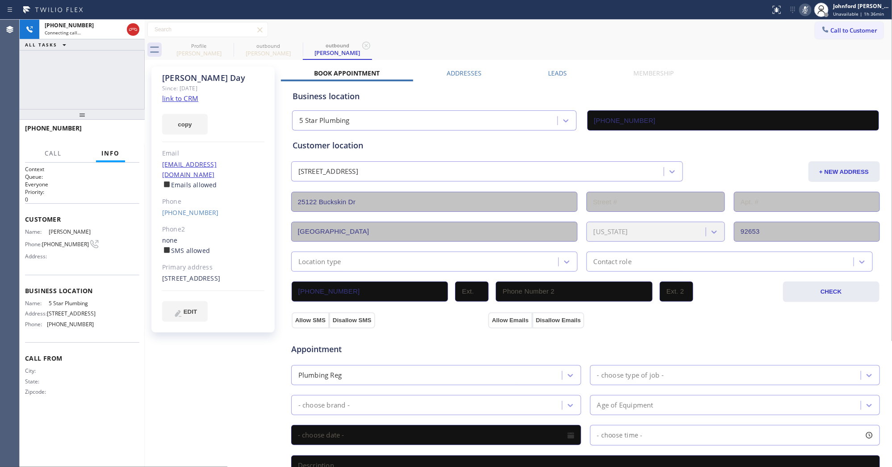
drag, startPoint x: 101, startPoint y: 182, endPoint x: 94, endPoint y: 68, distance: 113.6
click at [94, 68] on div "[PHONE_NUMBER] Connecting call… ALL TASKS ALL TASKS ACTIVE TASKS TASKS IN WRAP …" at bounding box center [82, 243] width 125 height 447
drag, startPoint x: 808, startPoint y: 11, endPoint x: 720, endPoint y: 35, distance: 91.6
click at [808, 11] on icon at bounding box center [805, 9] width 11 height 11
click at [106, 133] on span "HANG UP" at bounding box center [118, 132] width 27 height 6
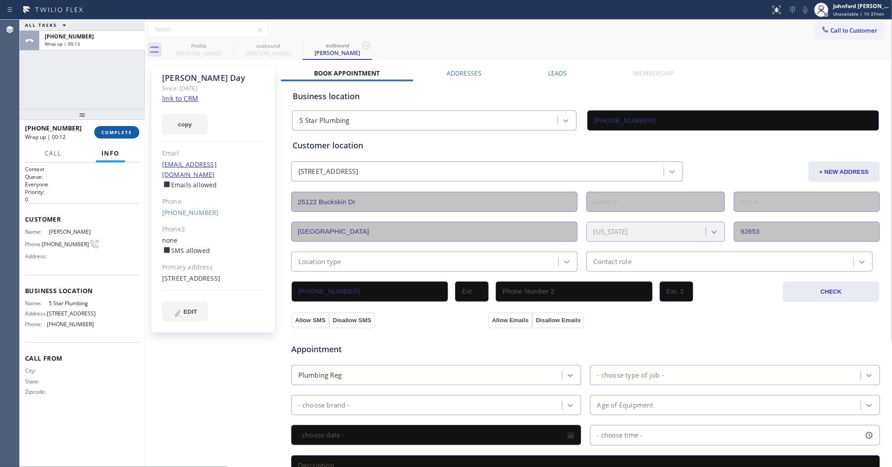
click at [127, 134] on span "COMPLETE" at bounding box center [116, 132] width 31 height 6
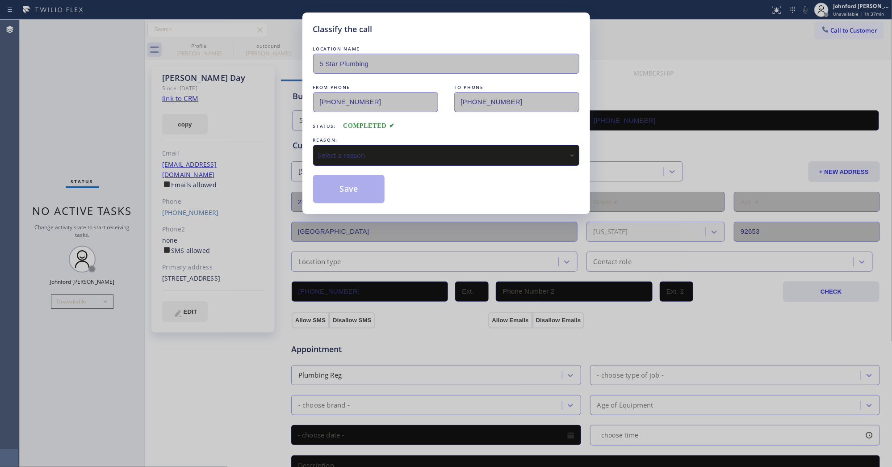
click at [434, 155] on div "Select a reason" at bounding box center [446, 155] width 256 height 10
drag, startPoint x: 378, startPoint y: 204, endPoint x: 366, endPoint y: 193, distance: 15.5
click at [366, 193] on button "Save" at bounding box center [349, 189] width 72 height 29
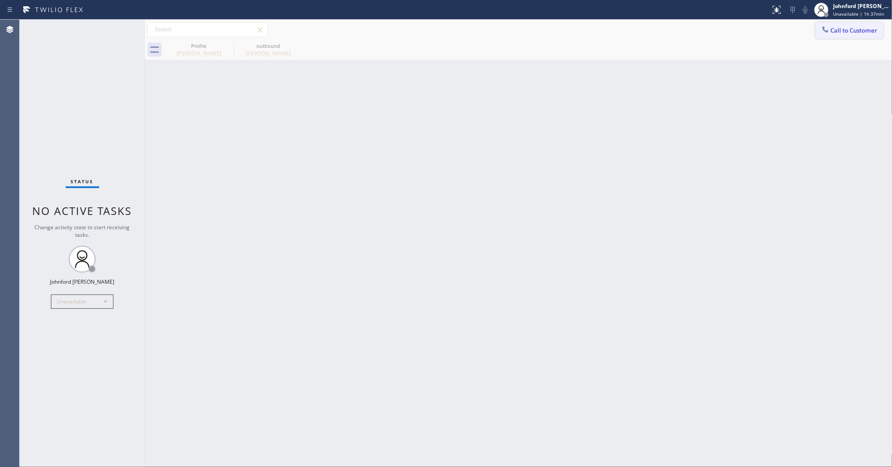
click at [836, 30] on span "Call to Customer" at bounding box center [854, 30] width 47 height 8
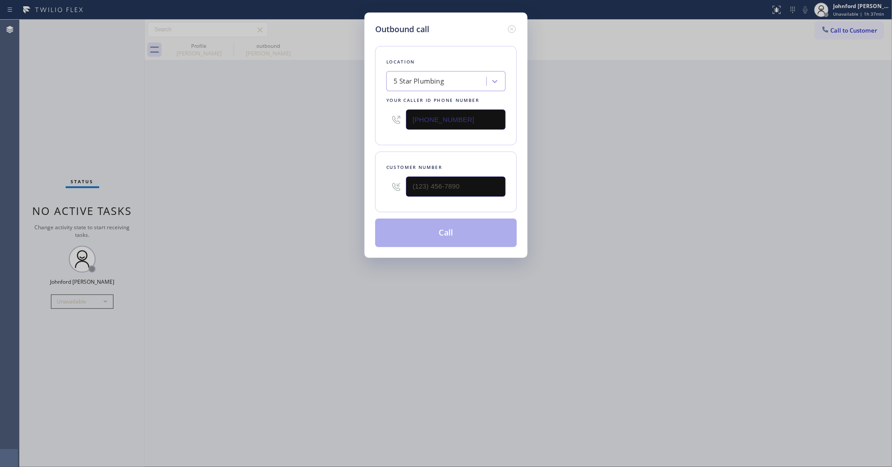
drag, startPoint x: 477, startPoint y: 112, endPoint x: 368, endPoint y: 119, distance: 109.6
click at [371, 120] on div "Outbound call Location 5 Star Plumbing Your caller id phone number [PHONE_NUMBE…" at bounding box center [445, 135] width 163 height 245
paste input "text"
type input "[PHONE_NUMBER]"
drag, startPoint x: 422, startPoint y: 191, endPoint x: 354, endPoint y: 191, distance: 67.9
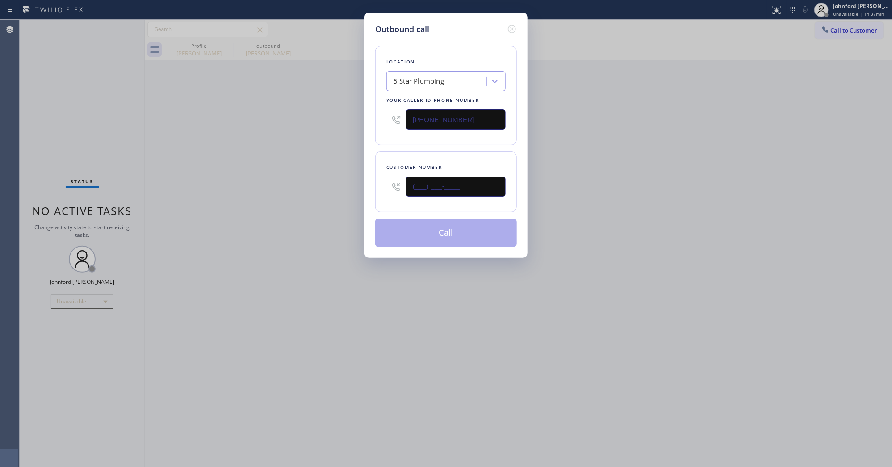
click at [358, 191] on div "Outbound call Location 5 Star Plumbing Your caller id phone number [PHONE_NUMBE…" at bounding box center [446, 233] width 892 height 467
paste input "323) 316-3073"
type input "[PHONE_NUMBER]"
drag, startPoint x: 620, startPoint y: 170, endPoint x: 653, endPoint y: 52, distance: 122.2
click at [625, 163] on div "Outbound call Location 5 Star Plumbing Your caller id phone number [PHONE_NUMBE…" at bounding box center [446, 233] width 892 height 467
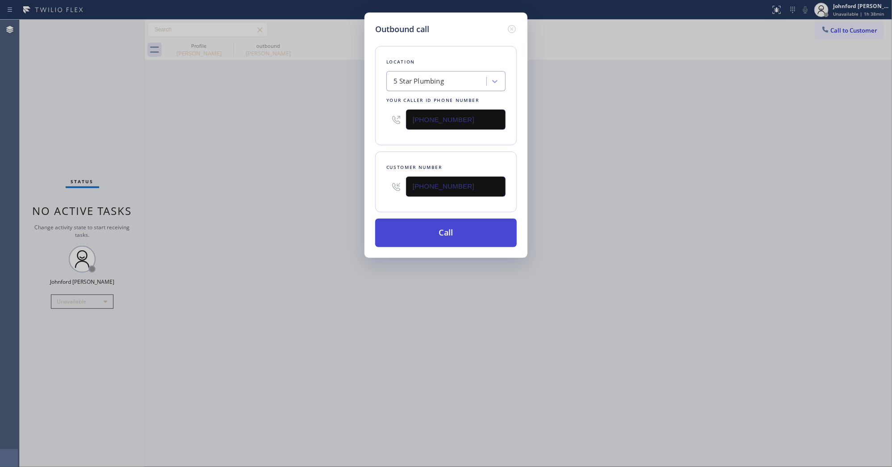
click at [417, 235] on button "Call" at bounding box center [446, 232] width 142 height 29
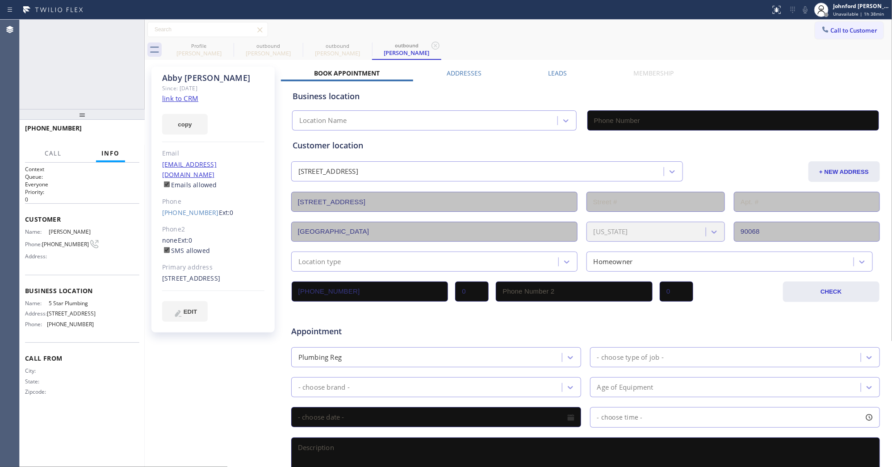
type input "[PHONE_NUMBER]"
click at [800, 11] on div at bounding box center [805, 9] width 13 height 11
click at [800, 10] on icon at bounding box center [805, 9] width 11 height 11
click at [103, 137] on button "HANG UP" at bounding box center [119, 132] width 42 height 13
click at [175, 208] on div "[PHONE_NUMBER] Ext: 0" at bounding box center [213, 213] width 102 height 10
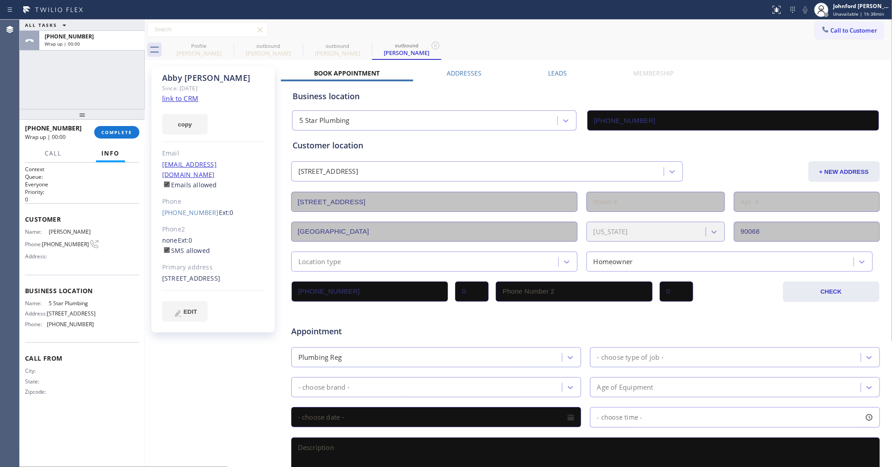
click at [190, 224] on div "Phone2" at bounding box center [213, 229] width 102 height 10
click at [190, 208] on link "[PHONE_NUMBER]" at bounding box center [190, 212] width 57 height 8
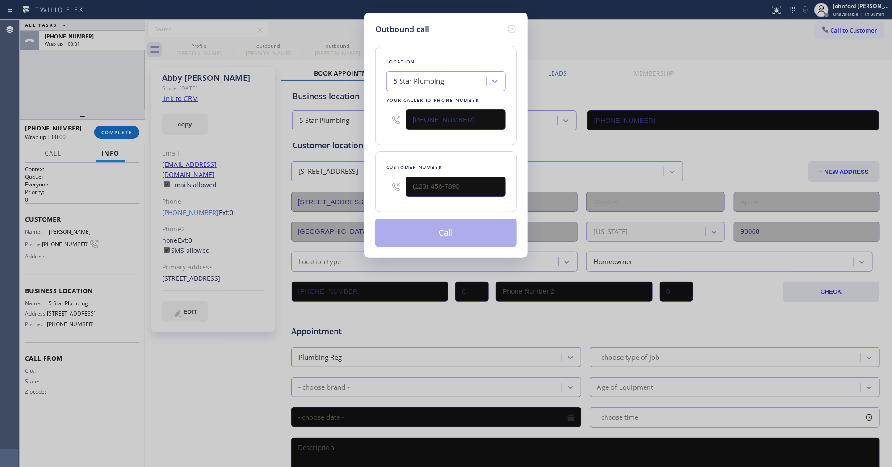
type input "[PHONE_NUMBER]"
click at [411, 230] on button "Call" at bounding box center [446, 232] width 142 height 29
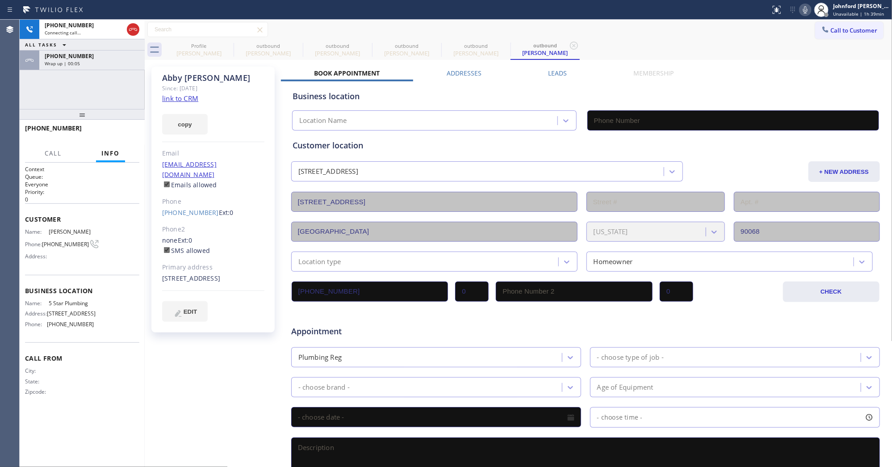
type input "[PHONE_NUMBER]"
click at [229, 46] on icon at bounding box center [227, 45] width 11 height 11
click at [0, 0] on icon at bounding box center [0, 0] width 0 height 0
click at [229, 46] on icon at bounding box center [227, 45] width 11 height 11
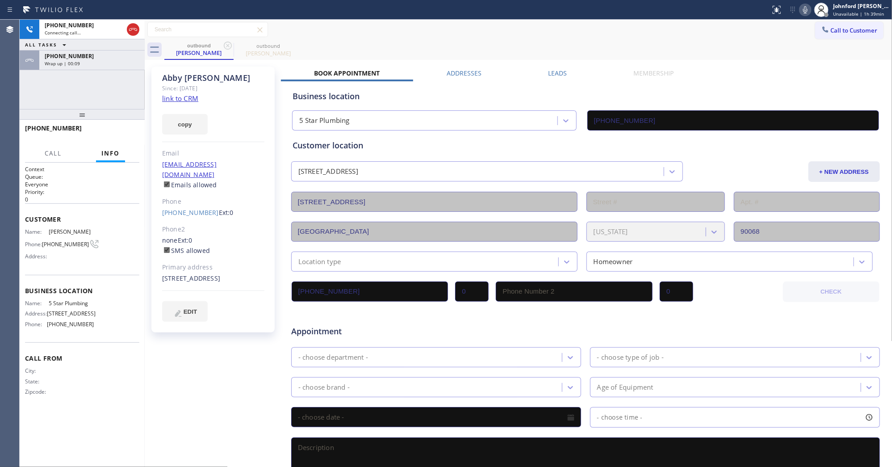
click at [107, 47] on div "ALL TASKS ALL TASKS ACTIVE TASKS TASKS IN WRAP UP" at bounding box center [82, 44] width 125 height 11
click at [104, 52] on div "[PHONE_NUMBER]" at bounding box center [92, 56] width 95 height 8
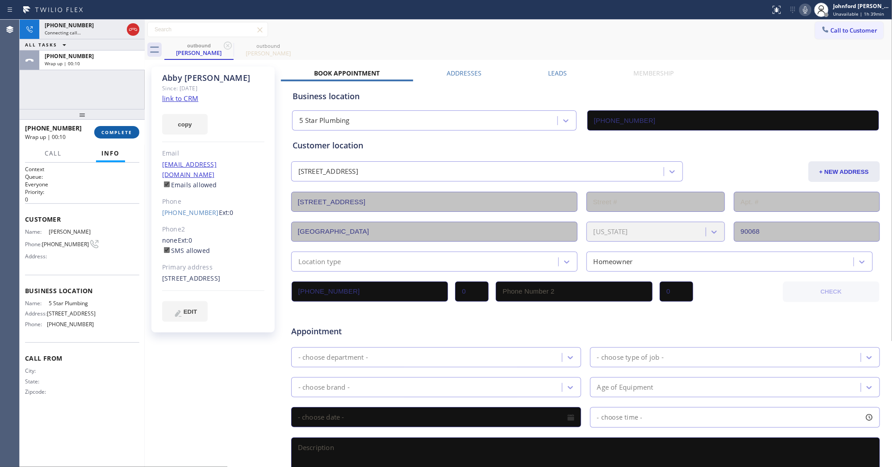
click at [104, 132] on span "COMPLETE" at bounding box center [116, 132] width 31 height 6
type input "[PHONE_NUMBER]"
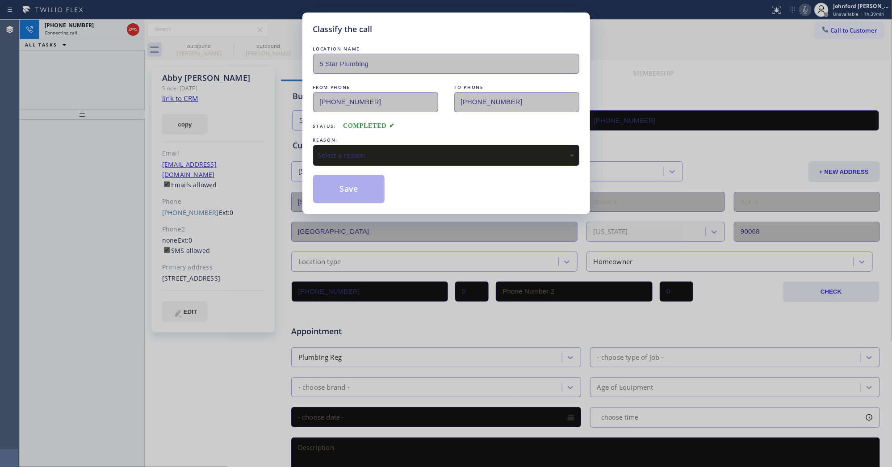
drag, startPoint x: 383, startPoint y: 159, endPoint x: 403, endPoint y: 161, distance: 20.2
click at [389, 159] on div "Select a reason" at bounding box center [446, 155] width 266 height 21
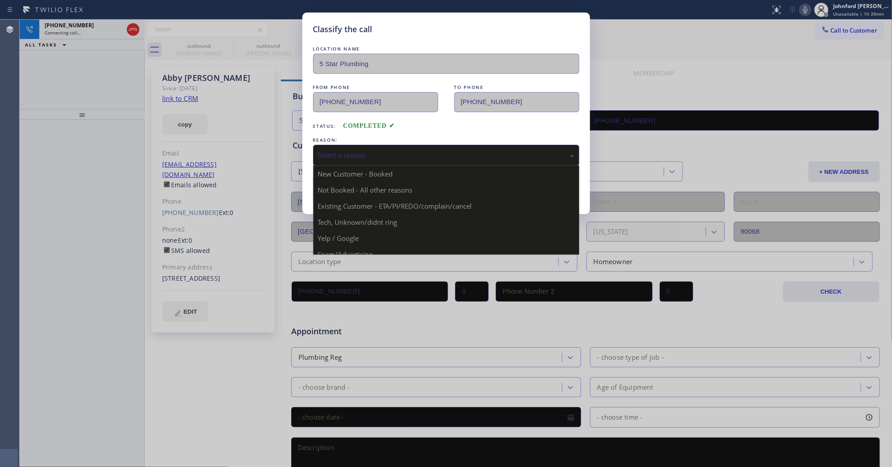
drag, startPoint x: 412, startPoint y: 208, endPoint x: 380, endPoint y: 201, distance: 33.4
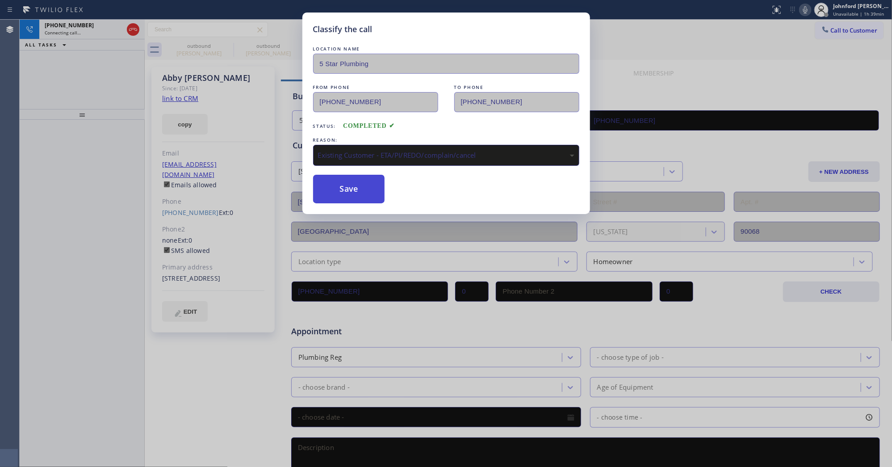
click at [358, 192] on button "Save" at bounding box center [349, 189] width 72 height 29
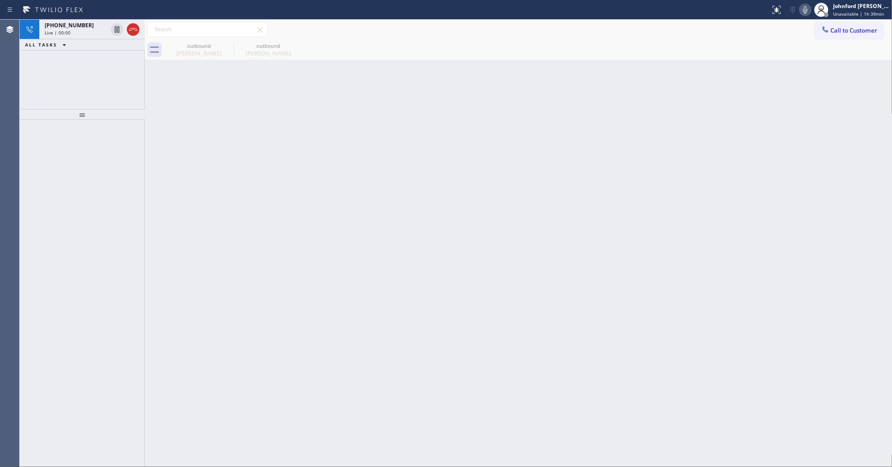
click at [59, 75] on div "[PHONE_NUMBER] Live | 00:00 ALL TASKS ALL TASKS ACTIVE TASKS TASKS IN WRAP UP" at bounding box center [82, 64] width 125 height 89
click at [133, 32] on icon at bounding box center [133, 29] width 11 height 11
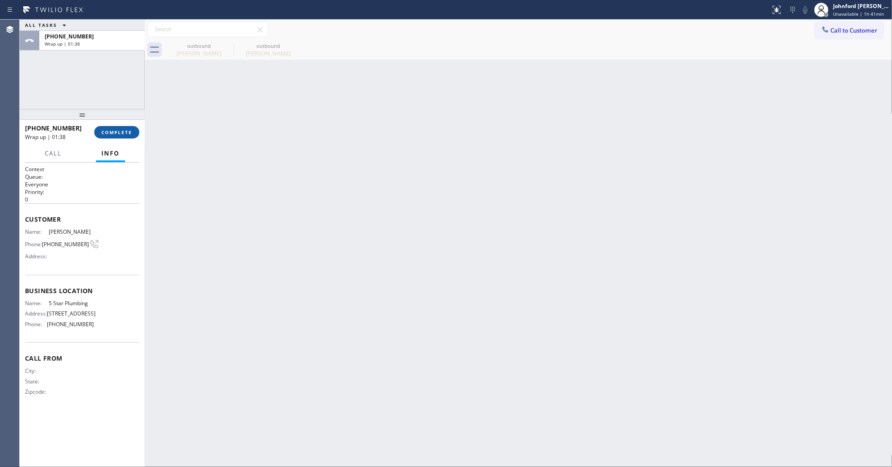
click at [117, 126] on button "COMPLETE" at bounding box center [116, 132] width 45 height 13
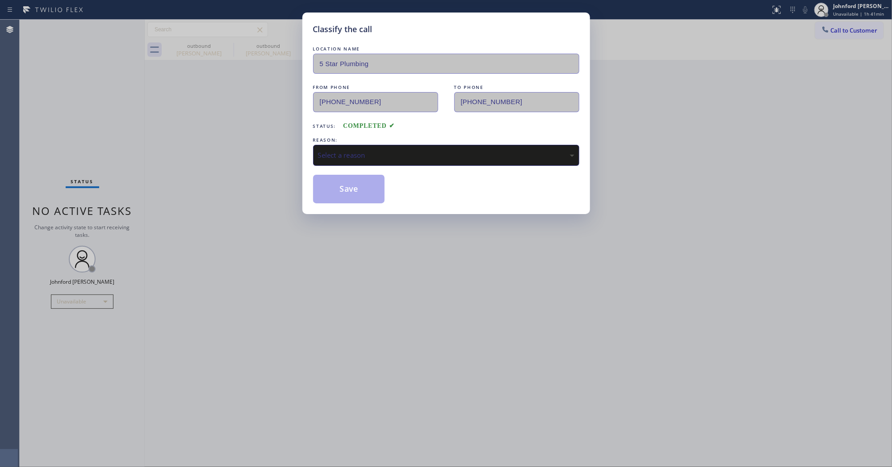
click at [322, 150] on div "Select a reason" at bounding box center [446, 155] width 256 height 10
click at [356, 195] on button "Save" at bounding box center [349, 189] width 72 height 29
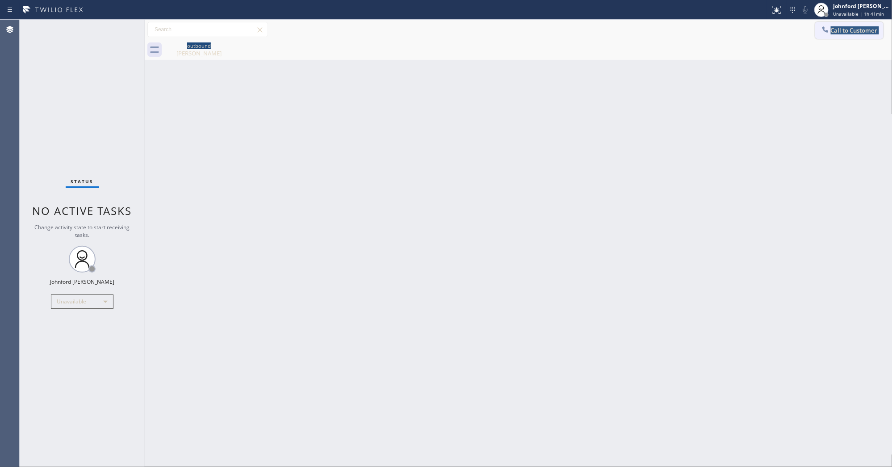
click at [816, 38] on div "Call to Customer Outbound call Location 5 Star Plumbing Your caller id phone nu…" at bounding box center [519, 40] width 748 height 40
click at [819, 32] on button "Call to Customer" at bounding box center [849, 30] width 68 height 17
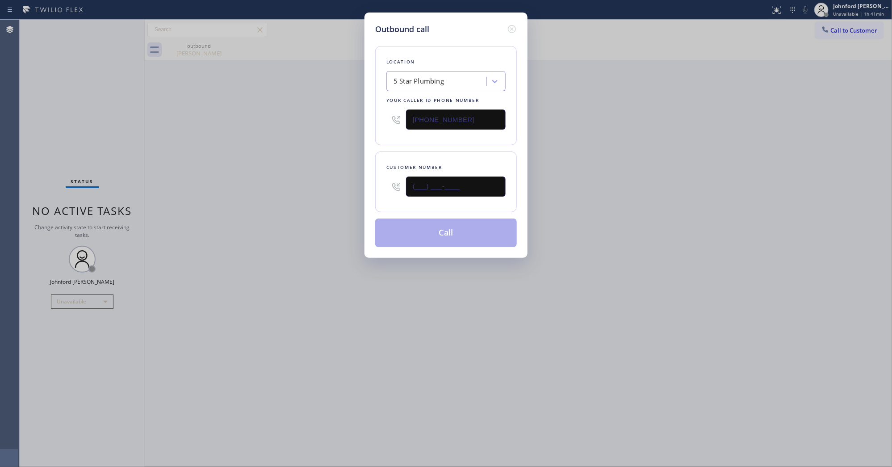
click at [438, 193] on input "(___) ___-____" at bounding box center [456, 186] width 100 height 20
paste input "424) 346-3811"
click at [289, 222] on div "Outbound call Location 5 Star Plumbing Your caller id phone number [PHONE_NUMBE…" at bounding box center [446, 233] width 892 height 467
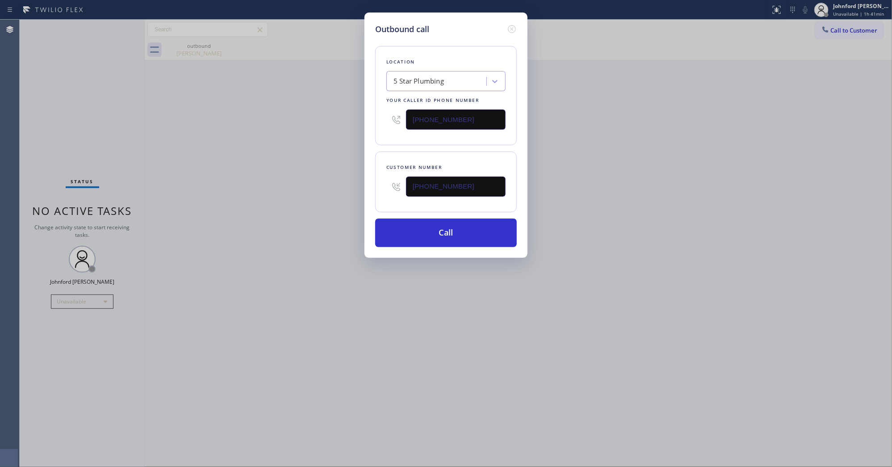
click at [247, 144] on div "Outbound call Location 5 Star Plumbing Your caller id phone number [PHONE_NUMBE…" at bounding box center [446, 233] width 892 height 467
click at [838, 24] on div "Outbound call Location 5 Star Plumbing Your caller id phone number [PHONE_NUMBE…" at bounding box center [446, 233] width 892 height 467
drag, startPoint x: 487, startPoint y: 186, endPoint x: 321, endPoint y: 183, distance: 166.2
click at [322, 182] on div "Outbound call Location 5 Star Plumbing Your caller id phone number [PHONE_NUMBE…" at bounding box center [446, 233] width 892 height 467
paste input "818) 635-1818"
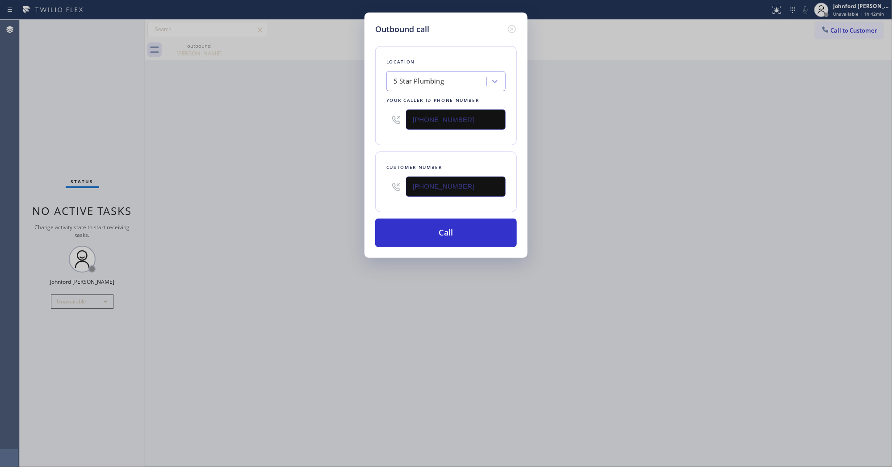
type input "[PHONE_NUMBER]"
drag, startPoint x: 595, startPoint y: 153, endPoint x: 612, endPoint y: 23, distance: 131.0
click at [598, 151] on div "Outbound call Location 5 Star Plumbing Your caller id phone number [PHONE_NUMBE…" at bounding box center [446, 233] width 892 height 467
drag, startPoint x: 494, startPoint y: 121, endPoint x: 318, endPoint y: 126, distance: 176.0
click at [352, 121] on div "Outbound call Location 5 Star Plumbing Your caller id phone number [PHONE_NUMBE…" at bounding box center [446, 233] width 892 height 467
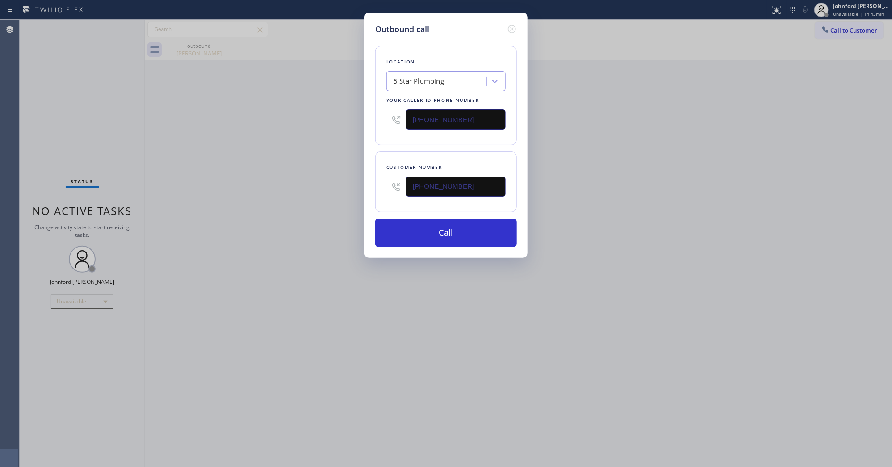
paste input "55) 731-4952"
type input "[PHONE_NUMBER]"
click at [262, 159] on div "Outbound call Location 5 Star Plumbing Your caller id phone number [PHONE_NUMBE…" at bounding box center [446, 233] width 892 height 467
click at [436, 243] on button "Call" at bounding box center [446, 232] width 142 height 29
drag, startPoint x: 644, startPoint y: 164, endPoint x: 665, endPoint y: 17, distance: 148.9
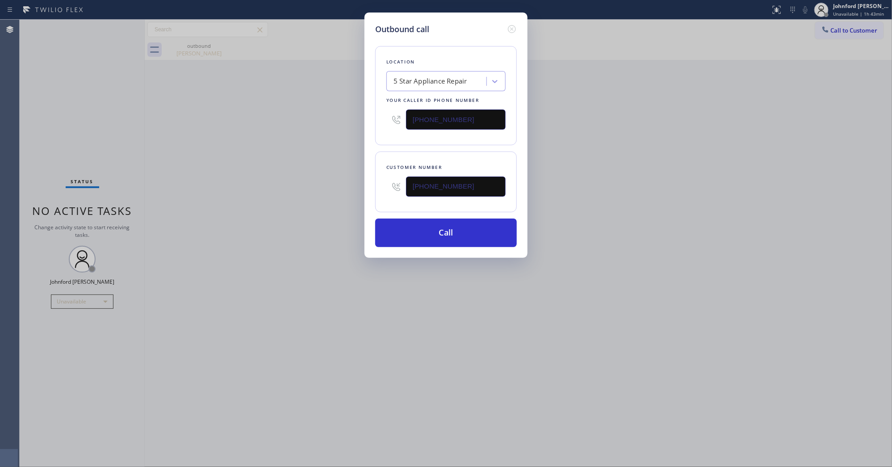
click at [669, 145] on div "Outbound call Location 5 Star Appliance Repair Your caller id phone number [PHO…" at bounding box center [446, 233] width 892 height 467
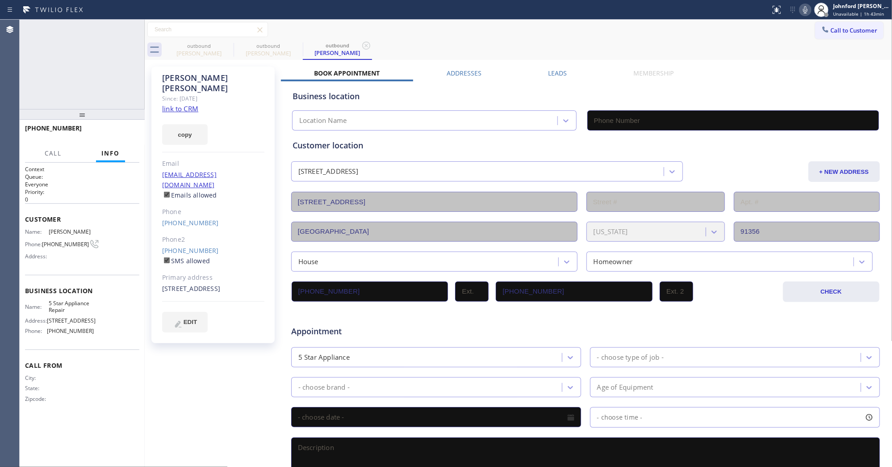
type input "[PHONE_NUMBER]"
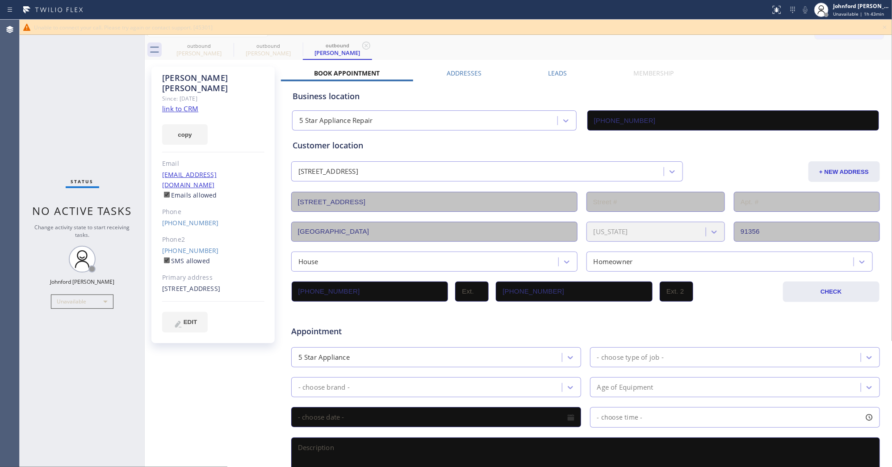
click at [188, 256] on label "SMS allowed" at bounding box center [186, 260] width 48 height 8
click at [886, 29] on icon at bounding box center [885, 27] width 11 height 11
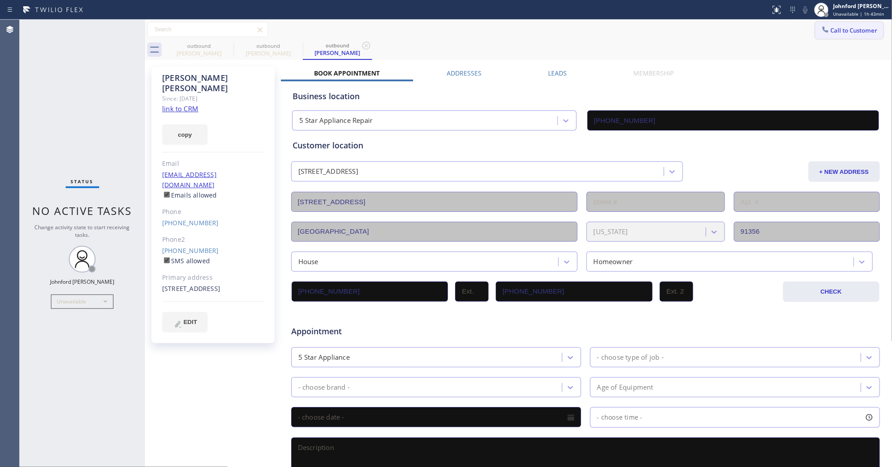
drag, startPoint x: 880, startPoint y: 27, endPoint x: 867, endPoint y: 34, distance: 15.6
click at [879, 27] on div "Call to Customer Outbound call Location 5 Star Appliance Repair Your caller id …" at bounding box center [853, 30] width 77 height 16
drag, startPoint x: 846, startPoint y: 35, endPoint x: 700, endPoint y: 106, distance: 163.0
click at [842, 34] on button "Call to Customer" at bounding box center [849, 30] width 68 height 17
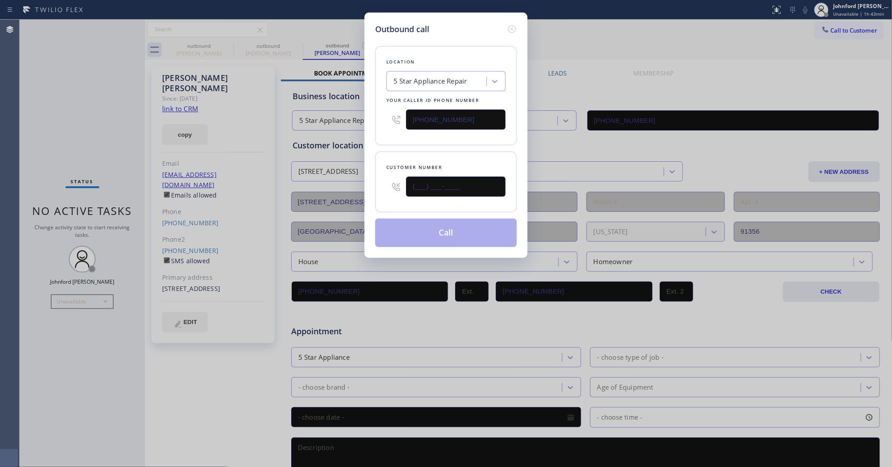
drag, startPoint x: 481, startPoint y: 191, endPoint x: 375, endPoint y: 191, distance: 105.9
click at [375, 191] on div "Customer number (___) ___-____" at bounding box center [446, 181] width 142 height 61
paste input "818) 705-5773"
type input "[PHONE_NUMBER]"
click at [372, 135] on div "Outbound call Location 5 Star Appliance Repair Your caller id phone number [PHO…" at bounding box center [445, 135] width 163 height 245
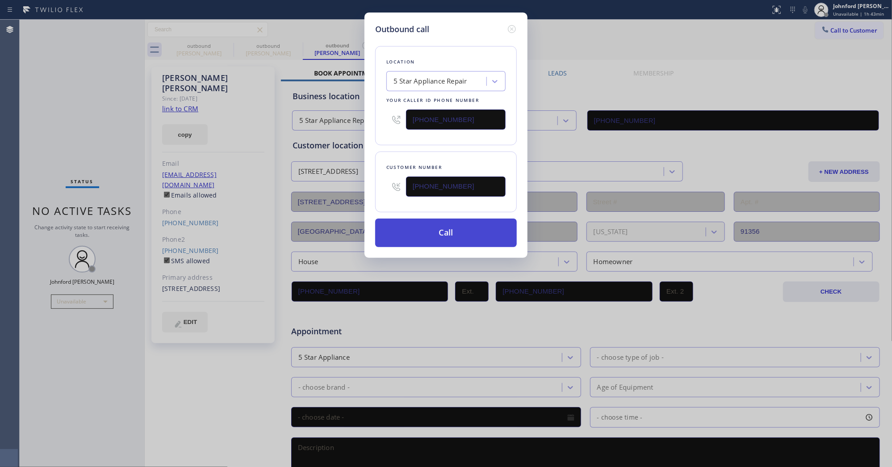
click at [423, 218] on button "Call" at bounding box center [446, 232] width 142 height 29
click at [423, 223] on button "Call" at bounding box center [446, 232] width 142 height 29
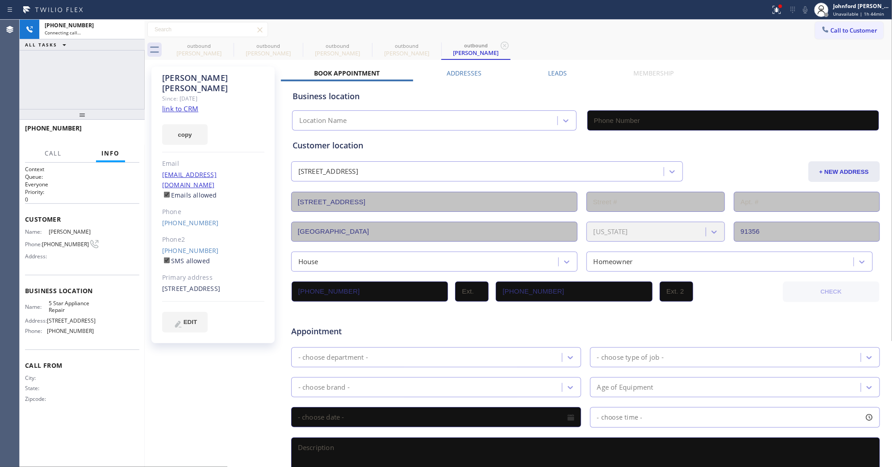
type input "[PHONE_NUMBER]"
click at [230, 42] on icon at bounding box center [227, 45] width 11 height 11
click at [293, 42] on icon at bounding box center [297, 46] width 8 height 8
click at [0, 0] on icon at bounding box center [0, 0] width 0 height 0
click at [110, 80] on div "[PHONE_NUMBER] Connecting call… ALL TASKS ALL TASKS ACTIVE TASKS TASKS IN WRAP …" at bounding box center [82, 64] width 125 height 89
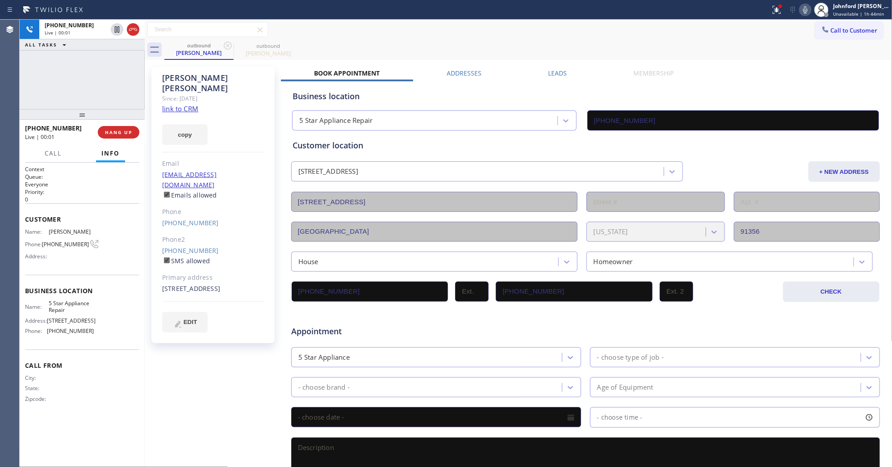
click at [16, 80] on div "Agent Desktop" at bounding box center [9, 243] width 19 height 447
click at [116, 133] on span "HANG UP" at bounding box center [118, 132] width 27 height 6
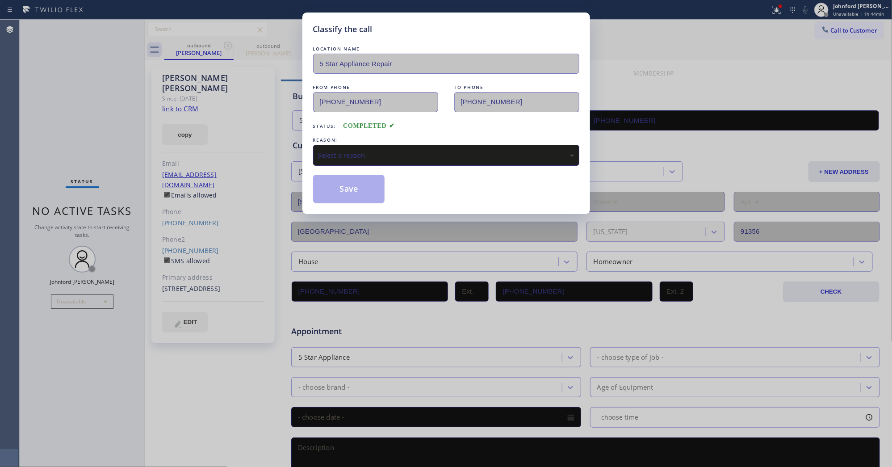
click at [351, 151] on div "Select a reason" at bounding box center [446, 155] width 256 height 10
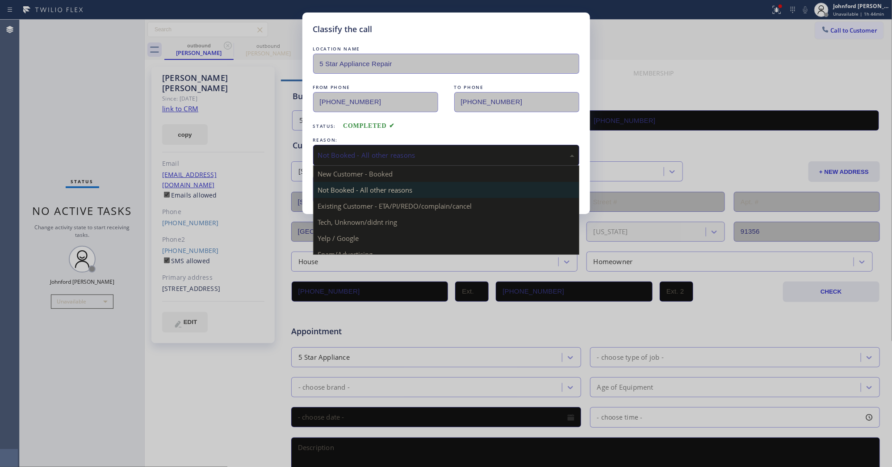
click at [360, 160] on div "Not Booked - All other reasons" at bounding box center [446, 155] width 266 height 21
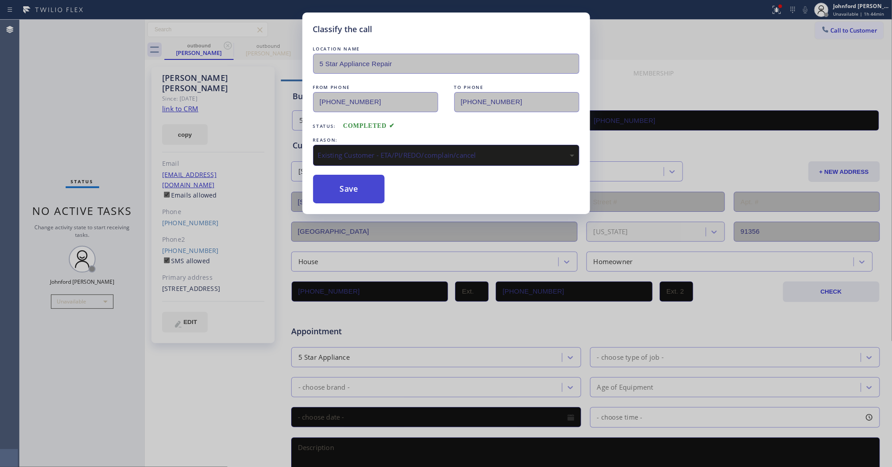
click at [345, 190] on button "Save" at bounding box center [349, 189] width 72 height 29
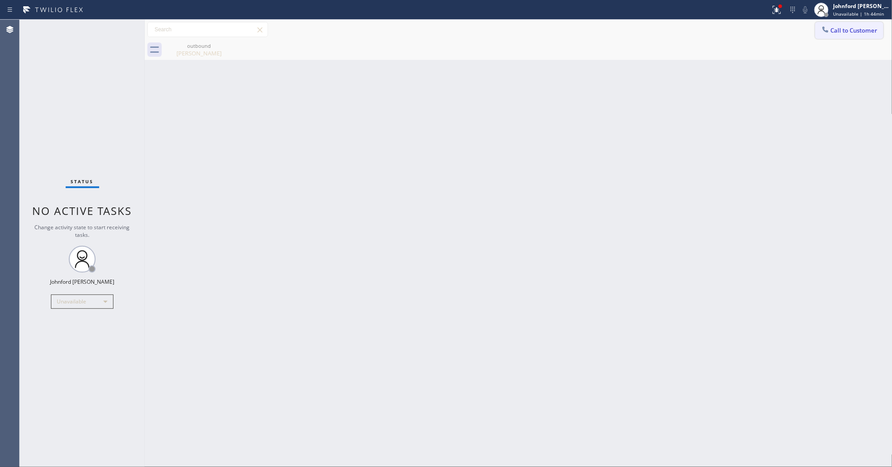
click at [819, 26] on button "Call to Customer" at bounding box center [849, 30] width 68 height 17
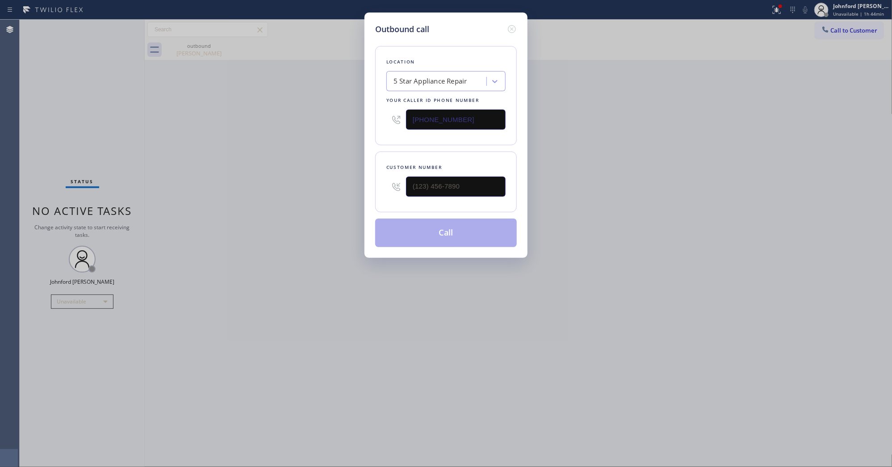
drag, startPoint x: 438, startPoint y: 172, endPoint x: 385, endPoint y: 177, distance: 53.4
click at [385, 177] on div "Customer number" at bounding box center [446, 181] width 142 height 61
drag, startPoint x: 470, startPoint y: 188, endPoint x: 396, endPoint y: 188, distance: 73.7
click at [400, 188] on div "(___) ___-____" at bounding box center [445, 186] width 119 height 29
paste input "818) 644-2618"
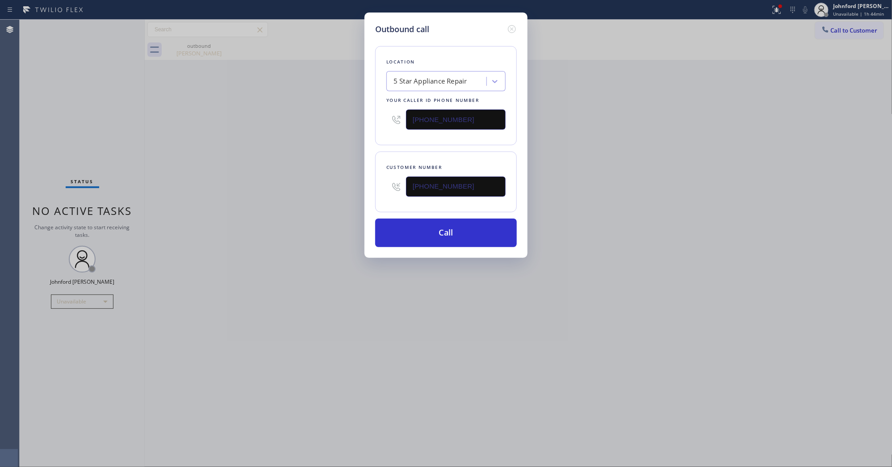
type input "[PHONE_NUMBER]"
drag, startPoint x: 479, startPoint y: 117, endPoint x: 363, endPoint y: 130, distance: 116.9
click at [367, 128] on div "Outbound call Location 5 Star Appliance Repair Your caller id phone number [PHO…" at bounding box center [445, 135] width 163 height 245
paste input "18) 938-1170"
type input "[PHONE_NUMBER]"
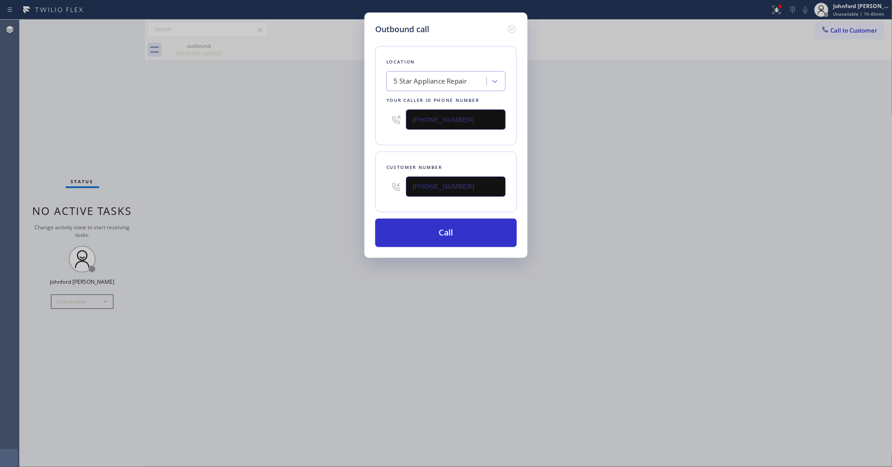
click at [646, 142] on div "Outbound call Location 5 Star Appliance Repair Your caller id phone number [PHO…" at bounding box center [446, 233] width 892 height 467
click at [427, 224] on button "Call" at bounding box center [446, 232] width 142 height 29
click at [696, 172] on div "Outbound call Location Fair Air Duct Cleaning Van Nuys Your caller id phone num…" at bounding box center [446, 233] width 892 height 467
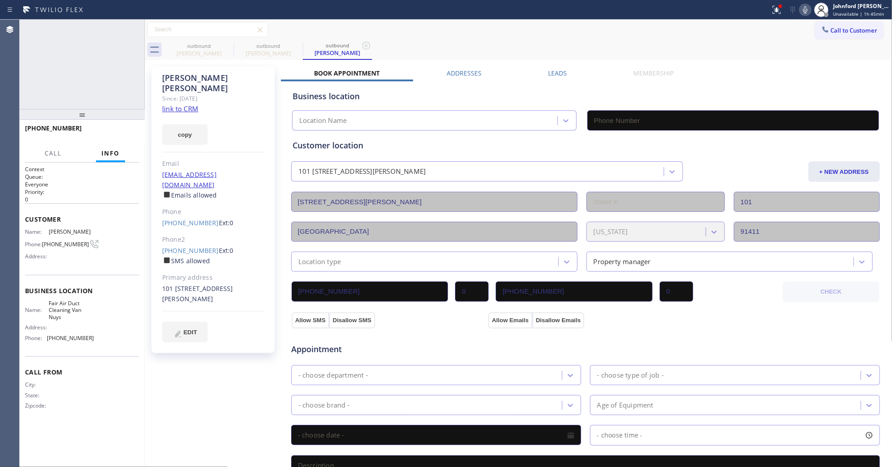
type input "[PHONE_NUMBER]"
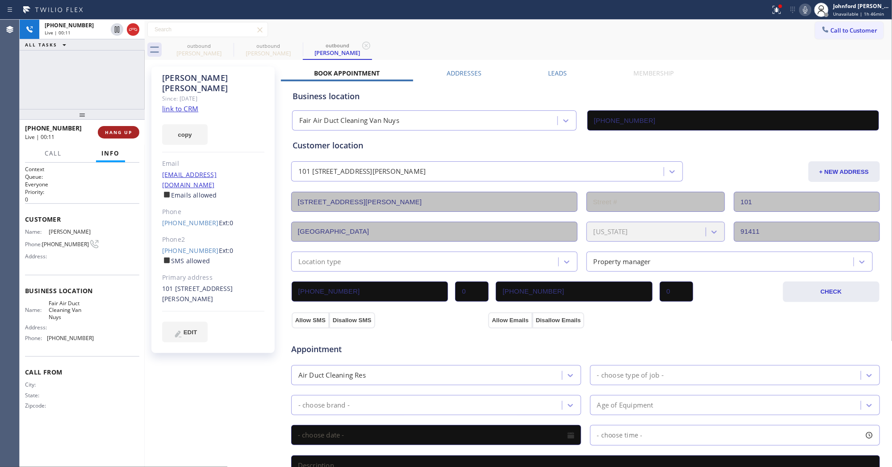
click at [116, 129] on span "HANG UP" at bounding box center [118, 132] width 27 height 6
click at [116, 129] on span "COMPLETE" at bounding box center [116, 132] width 31 height 6
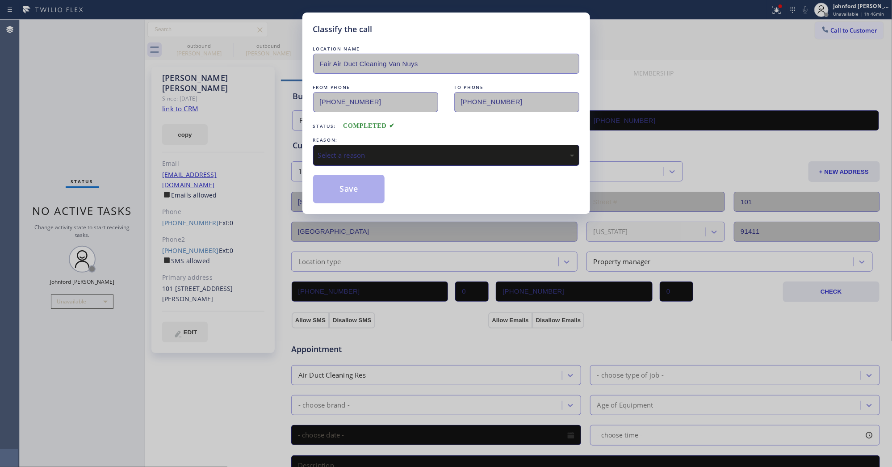
click at [352, 145] on div "Select a reason" at bounding box center [446, 155] width 266 height 21
click at [363, 199] on button "Save" at bounding box center [349, 189] width 72 height 29
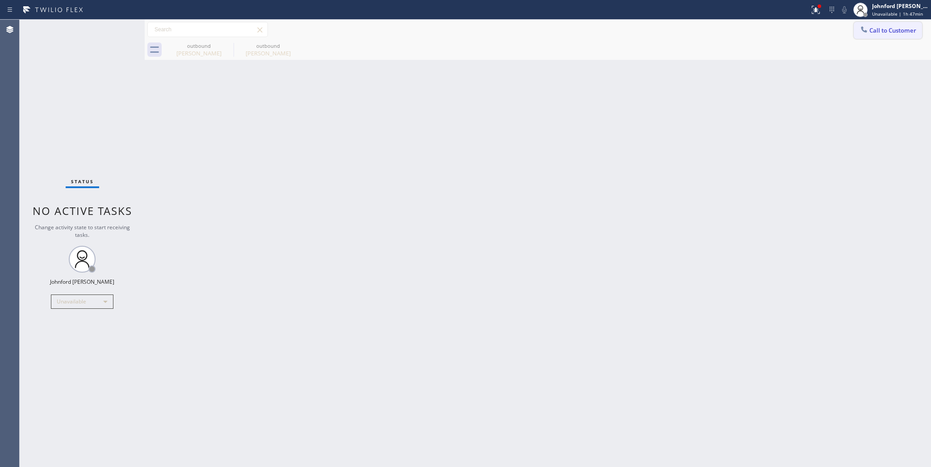
click at [892, 25] on button "Call to Customer" at bounding box center [888, 30] width 68 height 17
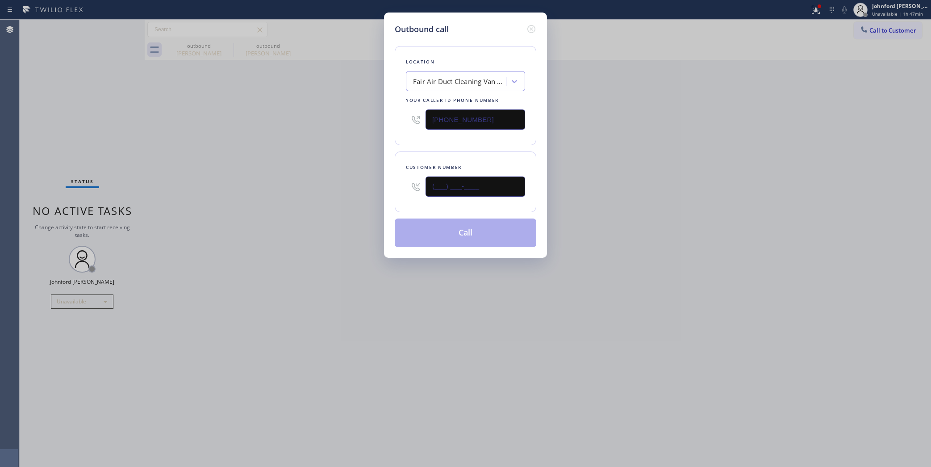
drag, startPoint x: 400, startPoint y: 196, endPoint x: 386, endPoint y: 197, distance: 13.5
click at [396, 196] on div "Customer number (___) ___-____" at bounding box center [466, 181] width 142 height 61
paste input "209) 609-2283"
type input "[PHONE_NUMBER]"
click at [735, 172] on div "Outbound call Location Fair Air Duct Cleaning Van Nuys Your caller id phone num…" at bounding box center [465, 233] width 931 height 467
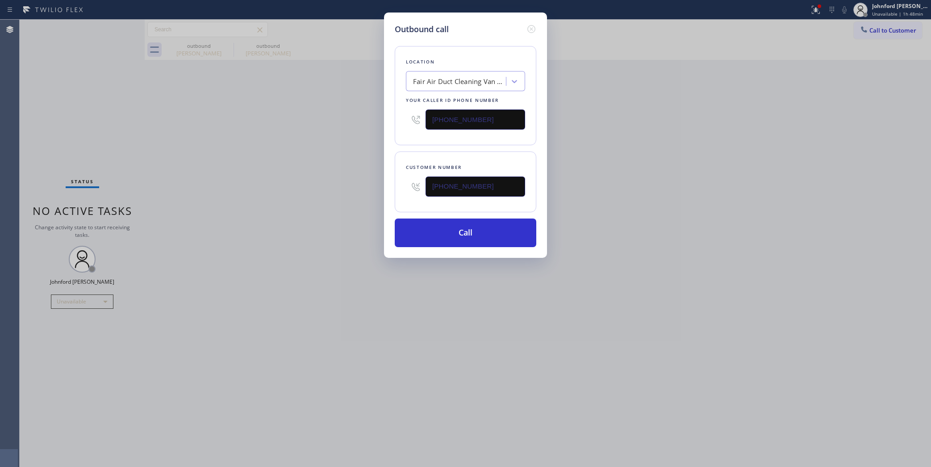
drag, startPoint x: 496, startPoint y: 119, endPoint x: 402, endPoint y: 121, distance: 93.8
click at [404, 121] on div "Location Fair Air Duct Cleaning Van Nuys Your caller id phone number [PHONE_NUM…" at bounding box center [466, 95] width 142 height 99
paste input "949) 267-379"
type input "[PHONE_NUMBER]"
click at [400, 148] on div "Location Highlands Air Duct Cleaning [GEOGRAPHIC_DATA] Your caller id phone num…" at bounding box center [466, 141] width 142 height 212
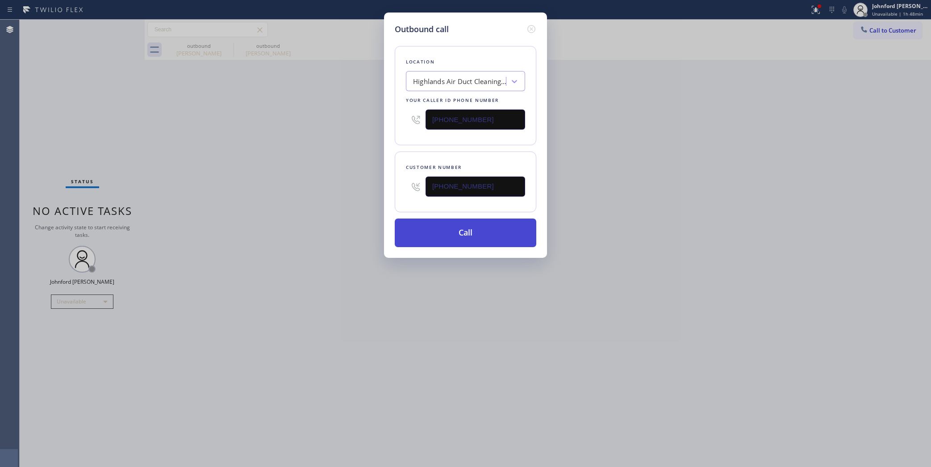
click at [441, 230] on button "Call" at bounding box center [466, 232] width 142 height 29
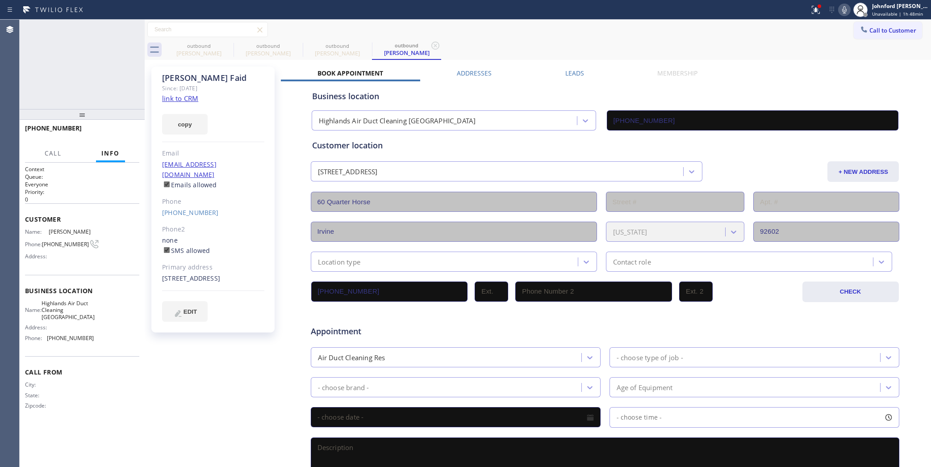
type input "[PHONE_NUMBER]"
click at [61, 82] on div "ALL TASKS ALL TASKS ACTIVE TASKS TASKS IN WRAP UP [PHONE_NUMBER] Wrap up | 00:40" at bounding box center [82, 64] width 125 height 89
click at [108, 132] on span "COMPLETE" at bounding box center [116, 132] width 31 height 6
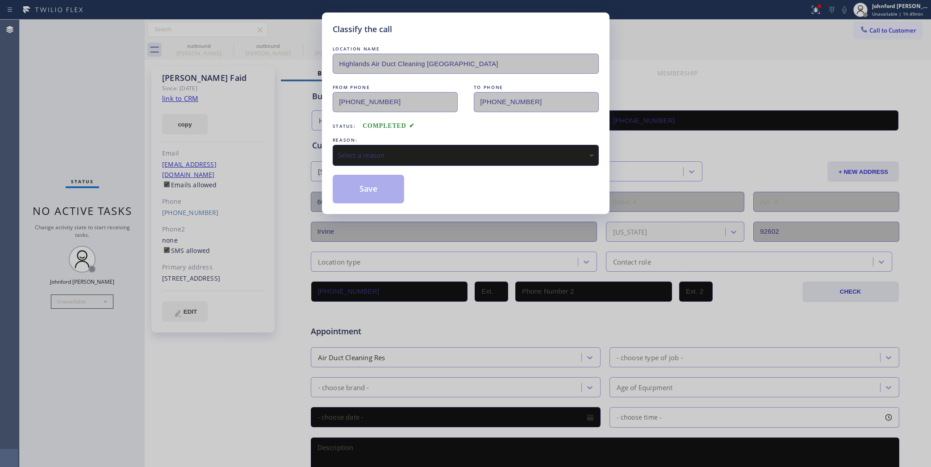
click at [400, 158] on div "Select a reason" at bounding box center [466, 155] width 266 height 21
click at [370, 195] on button "Save" at bounding box center [369, 189] width 72 height 29
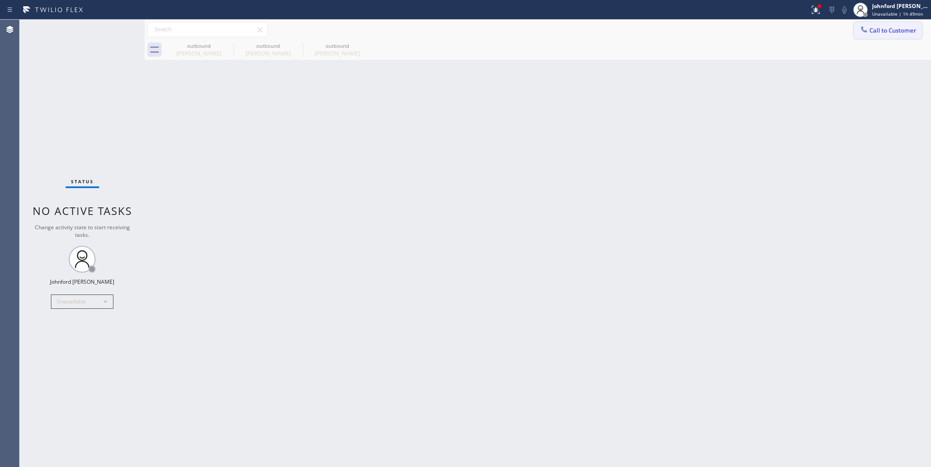
click at [870, 27] on span "Call to Customer" at bounding box center [893, 30] width 47 height 8
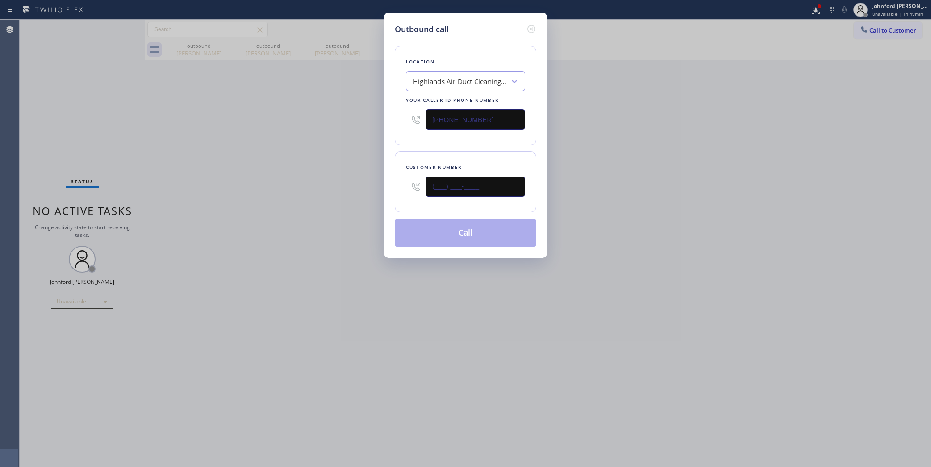
drag, startPoint x: 476, startPoint y: 188, endPoint x: 383, endPoint y: 183, distance: 93.5
click at [384, 184] on div "Outbound call Location Highlands Air Duct Cleaning [GEOGRAPHIC_DATA] Your calle…" at bounding box center [465, 135] width 163 height 245
paste input "817) 313-2995"
type input "[PHONE_NUMBER]"
drag, startPoint x: 501, startPoint y: 111, endPoint x: 354, endPoint y: 114, distance: 147.4
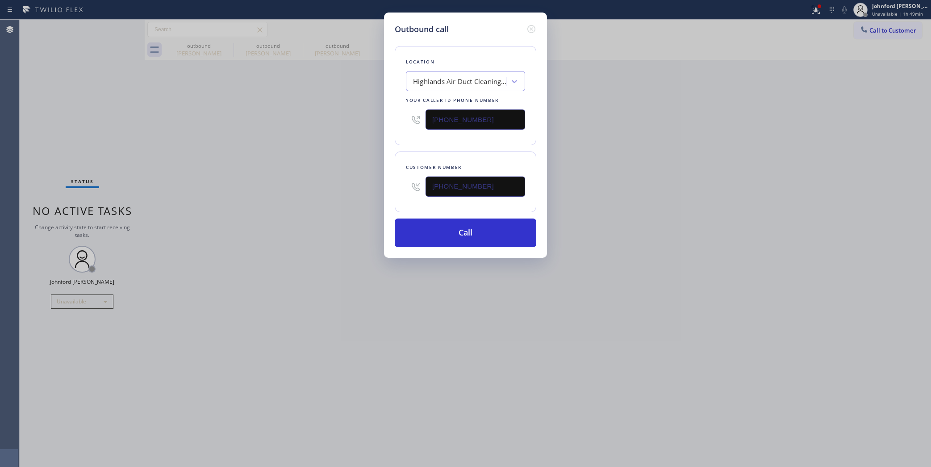
click at [354, 114] on div "Outbound call Location Highlands Air Duct Cleaning [GEOGRAPHIC_DATA] Your calle…" at bounding box center [465, 233] width 931 height 467
paste input "858) 800-3094"
type input "[PHONE_NUMBER]"
click at [682, 109] on div "Outbound call Location Highlands Air Duct Cleaning [GEOGRAPHIC_DATA] Your calle…" at bounding box center [465, 233] width 931 height 467
click at [455, 235] on button "Call" at bounding box center [466, 232] width 142 height 29
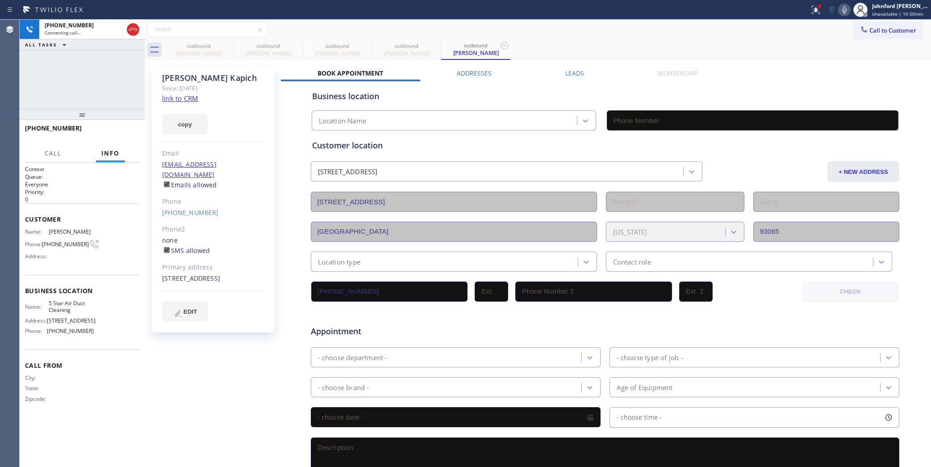
type input "[PHONE_NUMBER]"
click at [809, 9] on div at bounding box center [816, 9] width 20 height 11
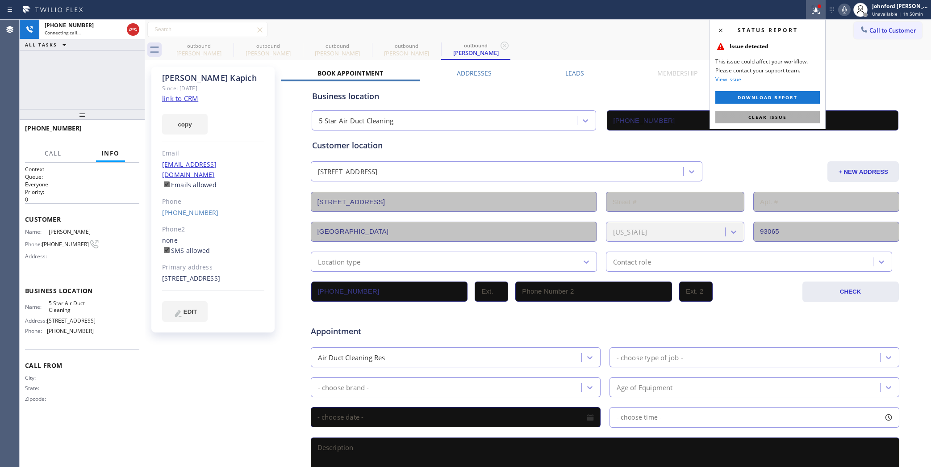
click at [796, 112] on button "Clear issue" at bounding box center [768, 117] width 105 height 13
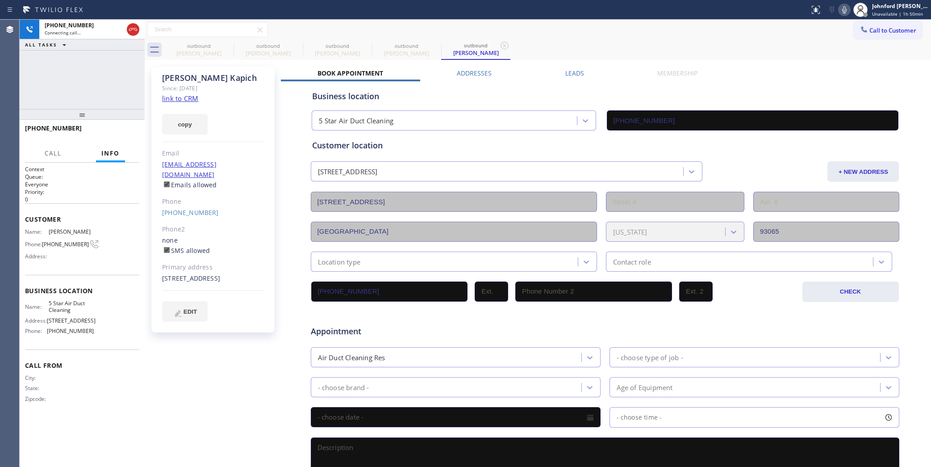
click at [842, 4] on icon at bounding box center [844, 9] width 11 height 11
click at [210, 46] on div "outbound" at bounding box center [198, 45] width 67 height 7
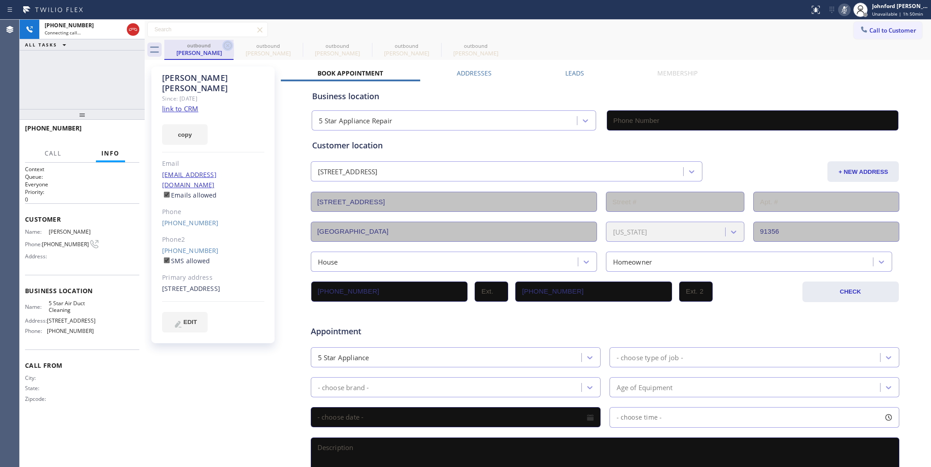
type input "[PHONE_NUMBER]"
click at [229, 45] on icon at bounding box center [227, 45] width 11 height 11
click at [0, 0] on icon at bounding box center [0, 0] width 0 height 0
type input "[PHONE_NUMBER]"
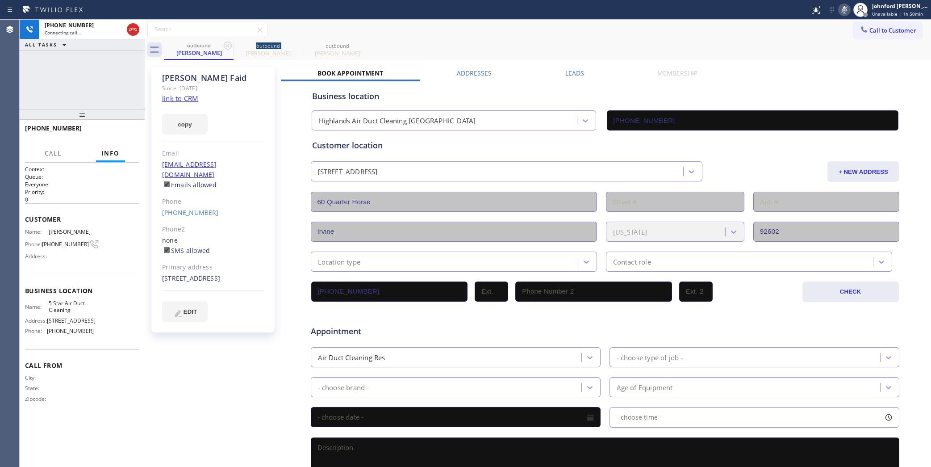
click at [229, 45] on icon at bounding box center [227, 45] width 11 height 11
type input "[PHONE_NUMBER]"
click at [848, 13] on icon at bounding box center [844, 9] width 11 height 11
click at [119, 142] on div "[PHONE_NUMBER] Live | 00:00 HANG UP" at bounding box center [82, 132] width 114 height 23
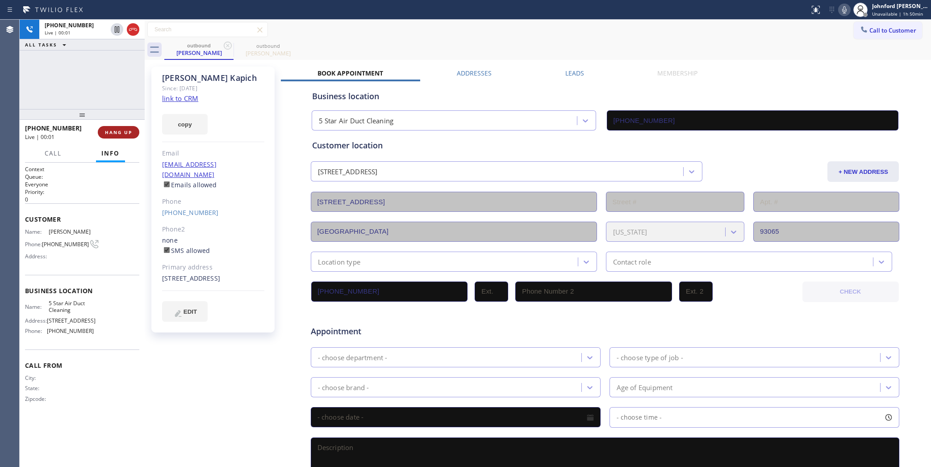
click at [119, 136] on button "HANG UP" at bounding box center [119, 132] width 42 height 13
click at [130, 139] on div "[PHONE_NUMBER] Wrap up | 00:00 COMPLETE" at bounding box center [82, 132] width 114 height 23
click at [117, 133] on span "COMPLETE" at bounding box center [116, 132] width 31 height 6
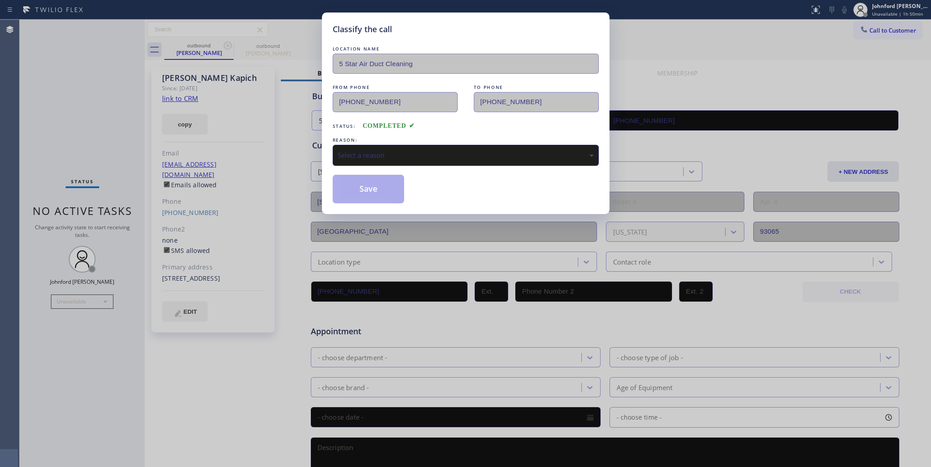
click at [478, 145] on div "Select a reason" at bounding box center [466, 155] width 266 height 21
click at [384, 189] on button "Save" at bounding box center [369, 189] width 72 height 29
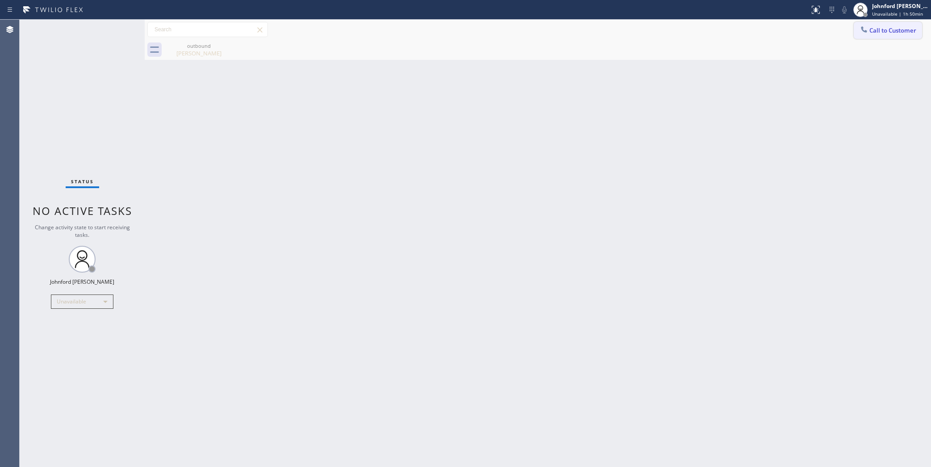
click at [862, 25] on icon at bounding box center [864, 29] width 9 height 9
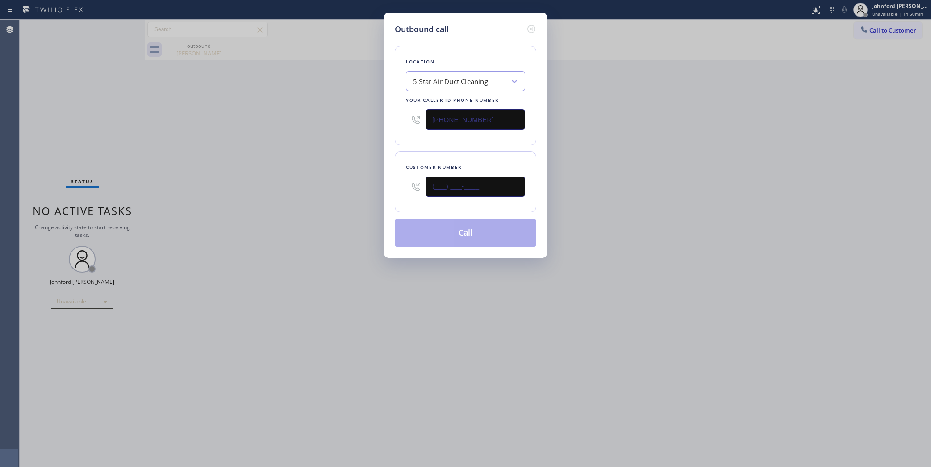
drag, startPoint x: 507, startPoint y: 174, endPoint x: 367, endPoint y: 195, distance: 141.4
click at [382, 195] on div "Outbound call Location 5 Star Air Duct Cleaning Your caller id phone number [PH…" at bounding box center [465, 233] width 931 height 467
paste input "626) 625-8105"
type input "[PHONE_NUMBER]"
drag, startPoint x: 335, startPoint y: 197, endPoint x: 450, endPoint y: 235, distance: 120.5
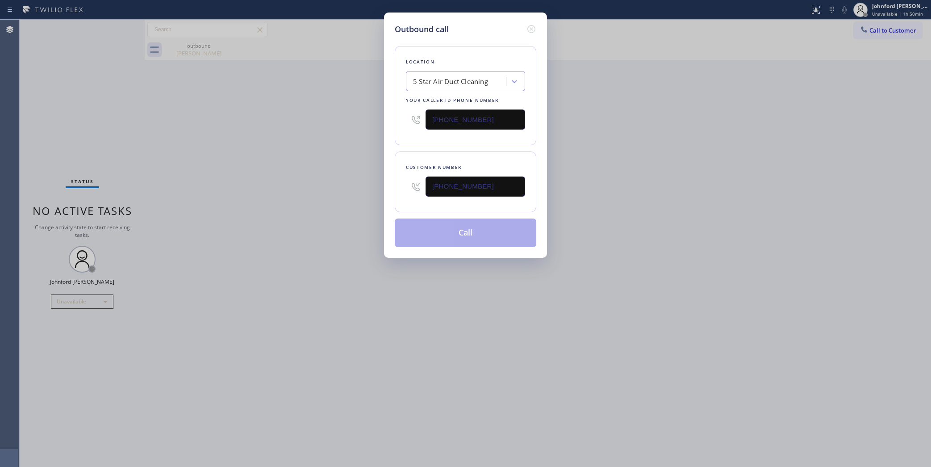
click at [335, 197] on div "Outbound call Location 5 Star Air Duct Cleaning Your caller id phone number [PH…" at bounding box center [465, 233] width 931 height 467
click at [450, 235] on button "Call" at bounding box center [466, 232] width 142 height 29
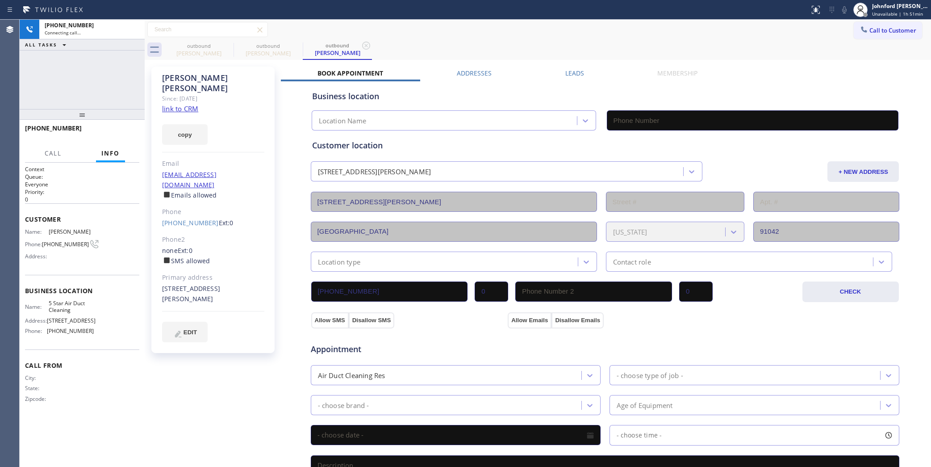
type input "[PHONE_NUMBER]"
click at [124, 133] on span "HANG UP" at bounding box center [118, 132] width 27 height 6
click at [115, 126] on button "COMPLETE" at bounding box center [116, 132] width 45 height 13
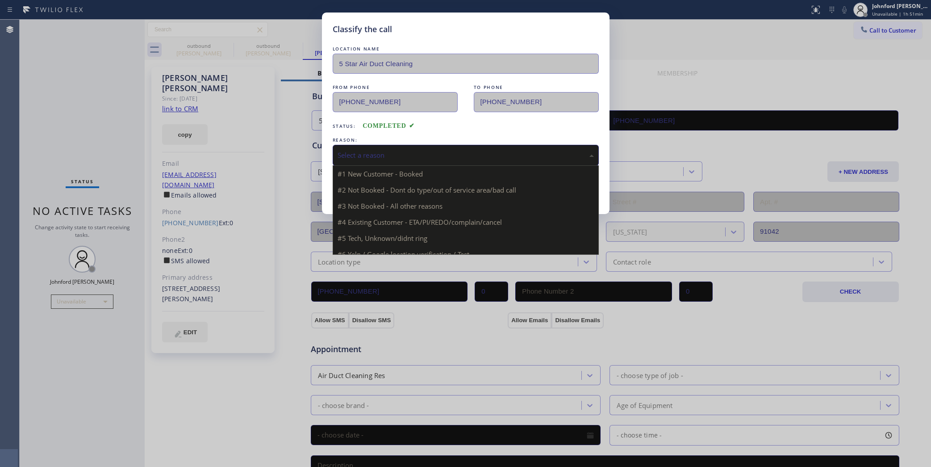
click at [425, 158] on div "Select a reason" at bounding box center [466, 155] width 266 height 21
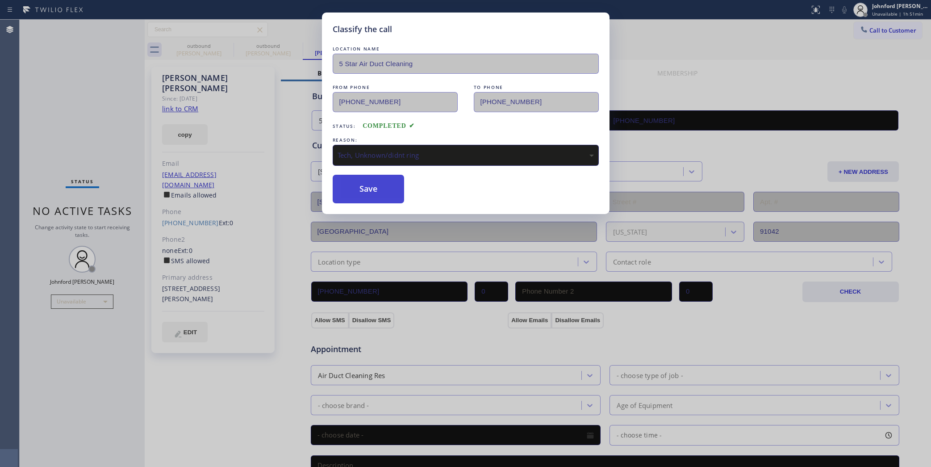
click at [365, 197] on button "Save" at bounding box center [369, 189] width 72 height 29
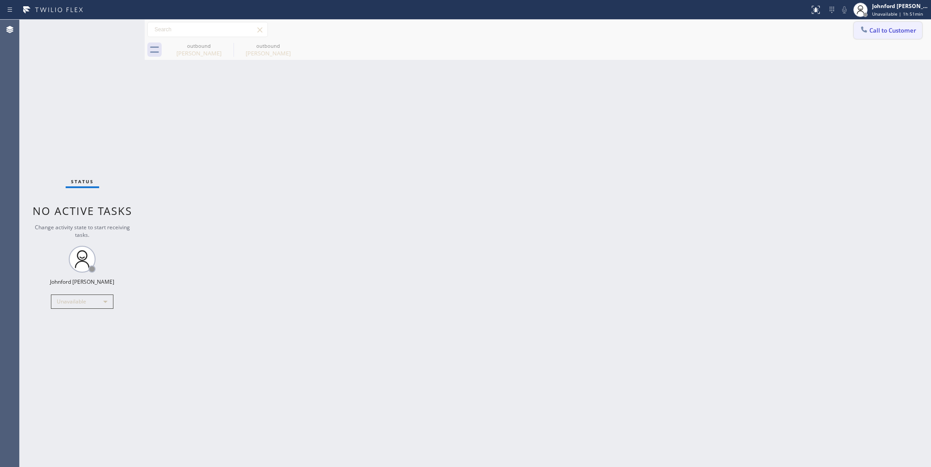
drag, startPoint x: 868, startPoint y: 25, endPoint x: 833, endPoint y: 42, distance: 39.0
click at [865, 25] on icon at bounding box center [864, 29] width 9 height 9
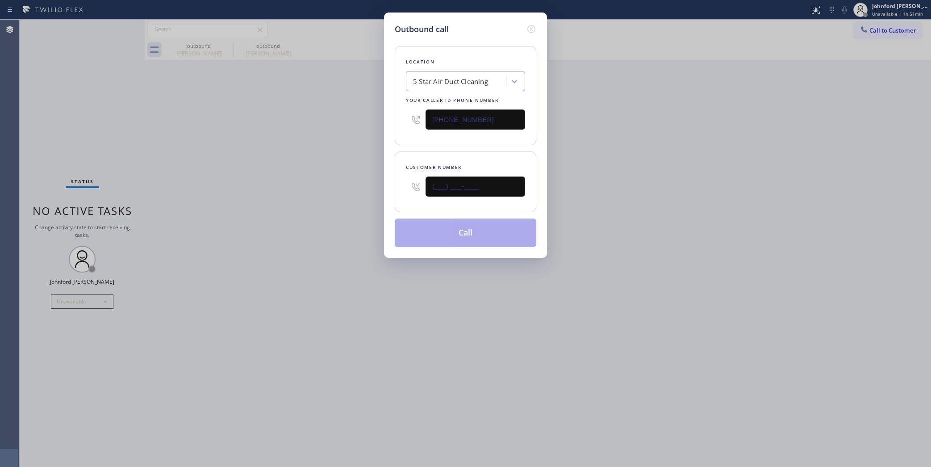
drag, startPoint x: 459, startPoint y: 184, endPoint x: 345, endPoint y: 185, distance: 113.9
click at [348, 184] on div "Outbound call Location 5 Star Air Duct Cleaning Your caller id phone number [PH…" at bounding box center [465, 233] width 931 height 467
paste input "213) 800-2927"
type input "[PHONE_NUMBER]"
click at [469, 228] on button "Call" at bounding box center [466, 232] width 142 height 29
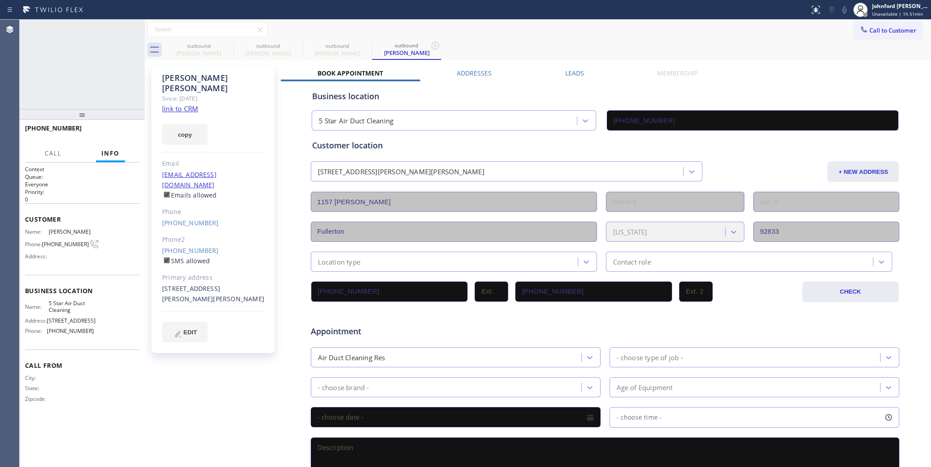
type input "[PHONE_NUMBER]"
click at [845, 8] on icon at bounding box center [844, 9] width 11 height 11
click at [112, 71] on div "[PHONE_NUMBER] Live | 01:38 ALL TASKS ALL TASKS ACTIVE TASKS TASKS IN WRAP UP" at bounding box center [82, 64] width 125 height 89
drag, startPoint x: 83, startPoint y: 115, endPoint x: 85, endPoint y: 104, distance: 11.0
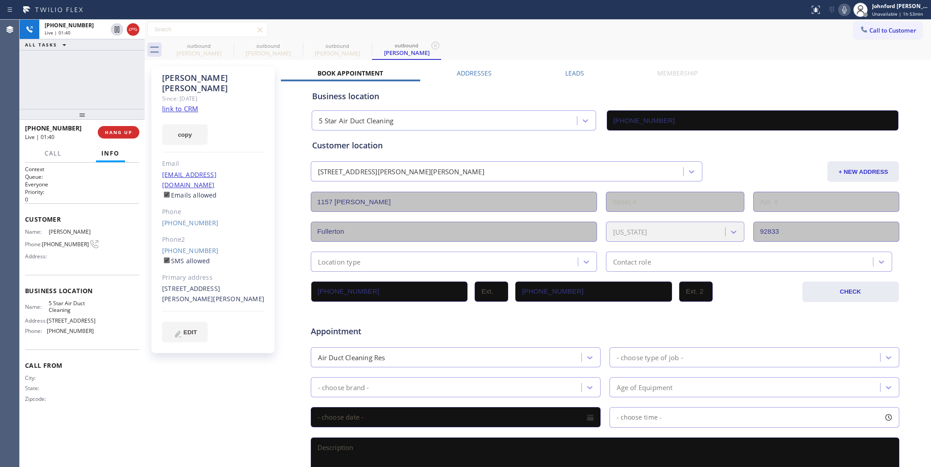
click at [85, 104] on div "[PHONE_NUMBER] Live | 01:40 ALL TASKS ALL TASKS ACTIVE TASKS TASKS IN WRAP UP […" at bounding box center [82, 243] width 125 height 447
click at [128, 130] on span "HANG UP" at bounding box center [118, 132] width 27 height 6
click at [122, 131] on span "COMPLETE" at bounding box center [116, 132] width 31 height 6
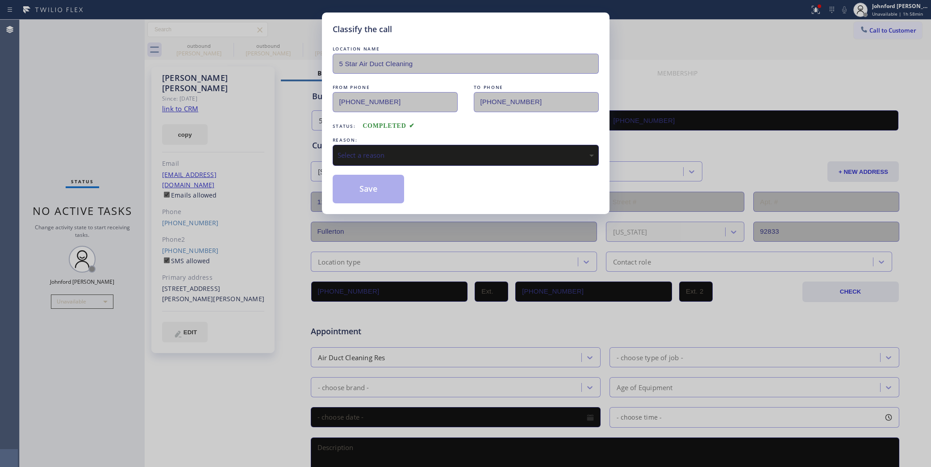
click at [80, 300] on div "Classify the call LOCATION NAME 5 Star Air Duct Cleaning FROM PHONE [PHONE_NUMB…" at bounding box center [465, 233] width 931 height 467
click at [64, 302] on div "Classify the call LOCATION NAME 5 Star Air Duct Cleaning FROM PHONE [PHONE_NUMB…" at bounding box center [465, 233] width 931 height 467
click at [422, 147] on div "Select a reason" at bounding box center [466, 155] width 266 height 21
click at [362, 190] on button "Save" at bounding box center [369, 189] width 72 height 29
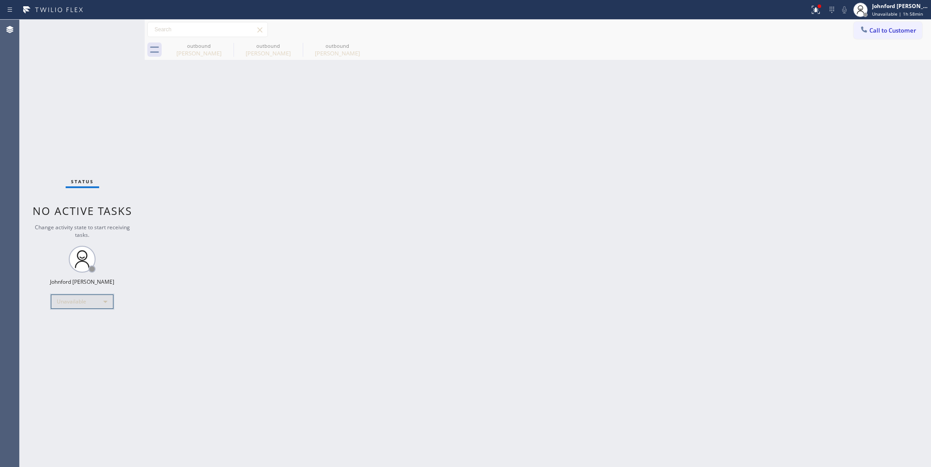
click at [73, 304] on div "Unavailable" at bounding box center [82, 301] width 63 height 14
click at [80, 343] on li "Break" at bounding box center [81, 347] width 61 height 11
click at [81, 302] on div "Break" at bounding box center [82, 301] width 63 height 14
click at [79, 339] on li "Unavailable" at bounding box center [81, 336] width 61 height 11
click at [72, 108] on div "Status No active tasks Change activity state to start receiving tasks. [PERSON_…" at bounding box center [82, 243] width 125 height 447
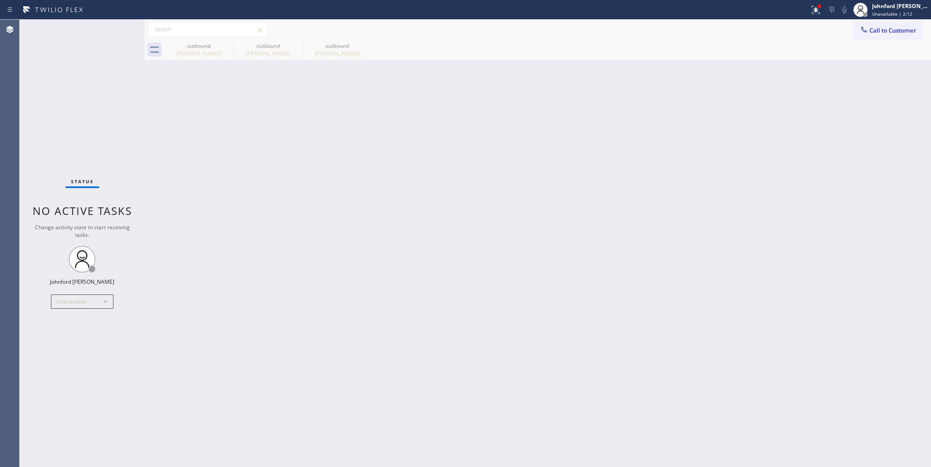
click at [873, 32] on span "Call to Customer" at bounding box center [893, 30] width 47 height 8
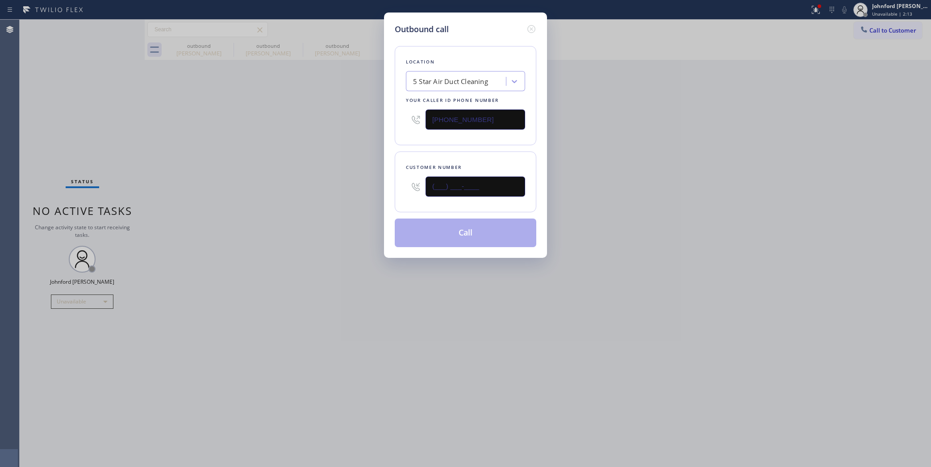
drag, startPoint x: 487, startPoint y: 188, endPoint x: 342, endPoint y: 199, distance: 145.6
click at [364, 199] on div "Outbound call Location 5 Star Air Duct Cleaning Your caller id phone number [PH…" at bounding box center [465, 233] width 931 height 467
paste input "213) 800-2927"
type input "[PHONE_NUMBER]"
drag, startPoint x: 494, startPoint y: 122, endPoint x: 365, endPoint y: 130, distance: 128.9
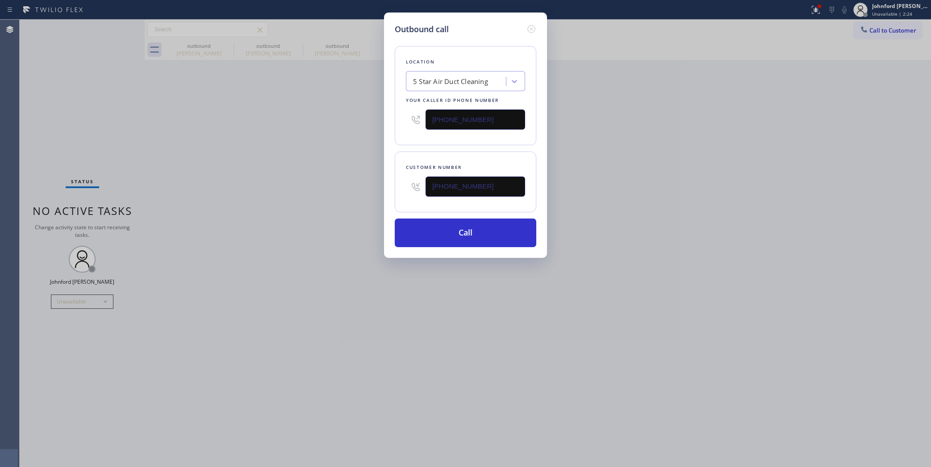
click at [385, 128] on div "Outbound call Location 5 Star Air Duct Cleaning Your caller id phone number [PH…" at bounding box center [465, 135] width 163 height 245
paste input "text"
type input "[PHONE_NUMBER]"
click at [316, 142] on div "Outbound call Location 5 Star Air Duct Cleaning Your caller id phone number [PH…" at bounding box center [465, 233] width 931 height 467
drag, startPoint x: 486, startPoint y: 175, endPoint x: 381, endPoint y: 188, distance: 105.8
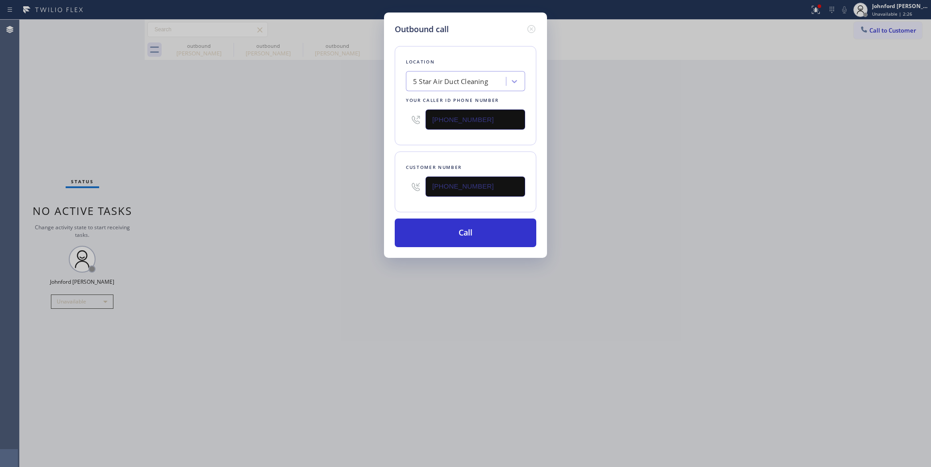
click at [387, 188] on div "Outbound call Location 5 Star Air Duct Cleaning Your caller id phone number [PH…" at bounding box center [465, 135] width 163 height 245
paste input "858) 800-3094"
type input "[PHONE_NUMBER]"
drag, startPoint x: 481, startPoint y: 122, endPoint x: 379, endPoint y: 127, distance: 102.0
click at [380, 126] on div "Outbound call Location 5 Star Air Duct Cleaning Your caller id phone number [PH…" at bounding box center [465, 233] width 931 height 467
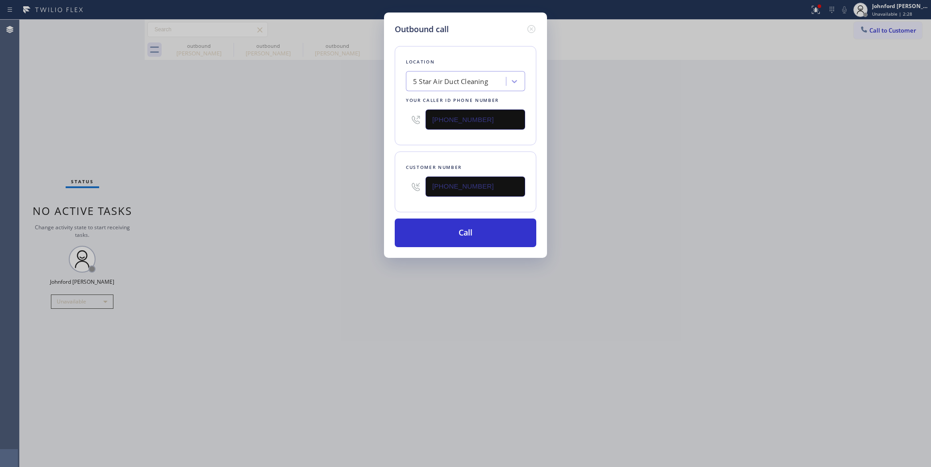
paste input "text"
type input "[PHONE_NUMBER]"
drag, startPoint x: 411, startPoint y: 190, endPoint x: 383, endPoint y: 190, distance: 28.6
click at [383, 190] on div "Outbound call Location 5 Star Air Duct Cleaning Your caller id phone number [PH…" at bounding box center [465, 233] width 931 height 467
paste input "213) 800-2927"
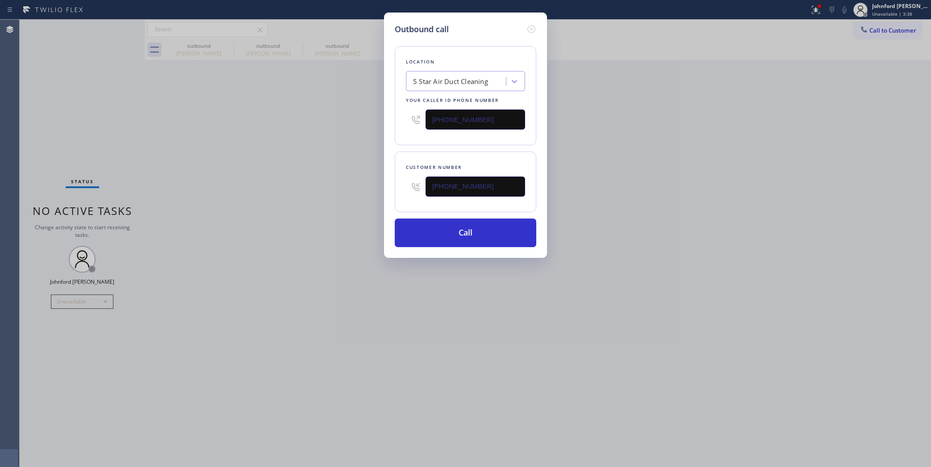
drag, startPoint x: 376, startPoint y: 193, endPoint x: 359, endPoint y: 194, distance: 17.0
click at [359, 194] on div "Outbound call Location 5 Star Air Duct Cleaning Your caller id phone number [PH…" at bounding box center [465, 233] width 931 height 467
paste input "505-3668"
type input "[PHONE_NUMBER]"
drag, startPoint x: 448, startPoint y: 126, endPoint x: 277, endPoint y: 150, distance: 172.2
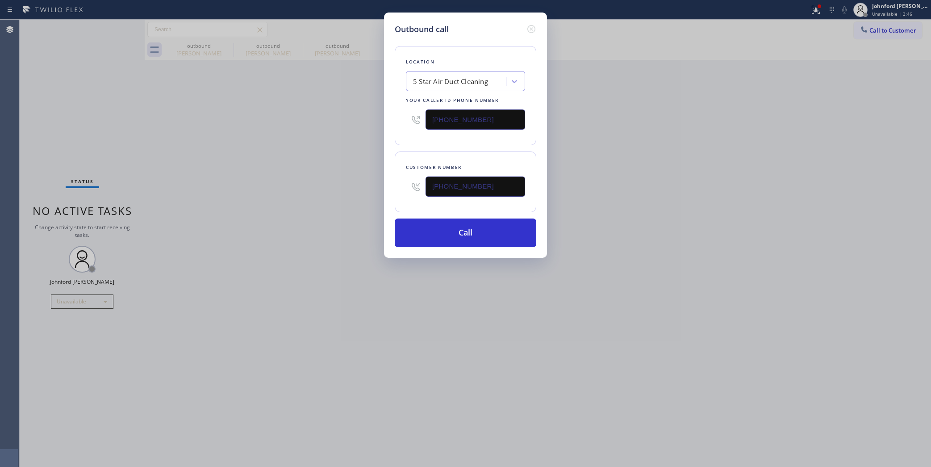
click at [333, 138] on div "Outbound call Location 5 Star Air Duct Cleaning Your caller id phone number [PH…" at bounding box center [465, 233] width 931 height 467
paste input "213) 805-7518"
type input "[PHONE_NUMBER]"
click at [479, 231] on button "Call" at bounding box center [466, 232] width 142 height 29
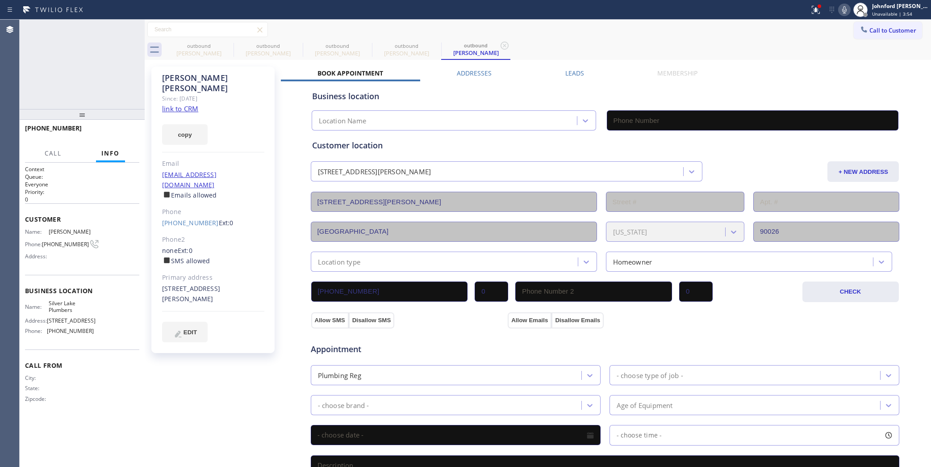
type input "[PHONE_NUMBER]"
click at [839, 8] on icon at bounding box center [844, 9] width 11 height 11
click at [811, 14] on button at bounding box center [816, 10] width 20 height 20
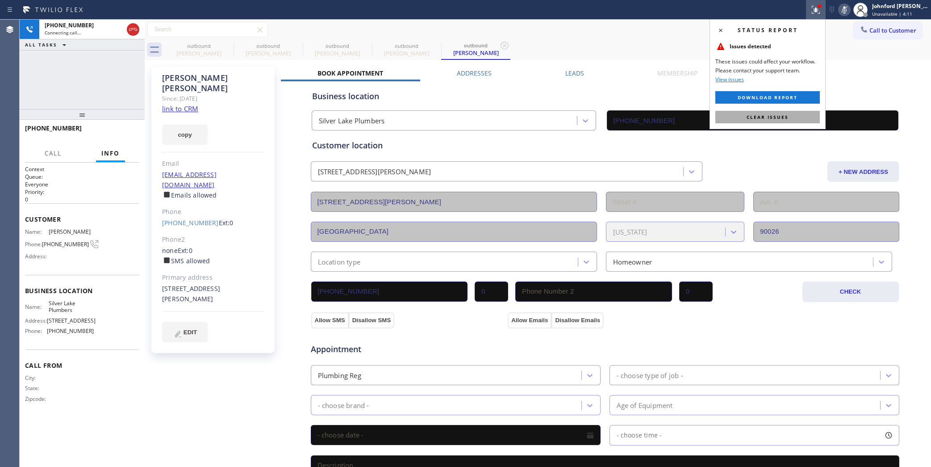
click at [787, 120] on span "Clear issues" at bounding box center [768, 117] width 42 height 6
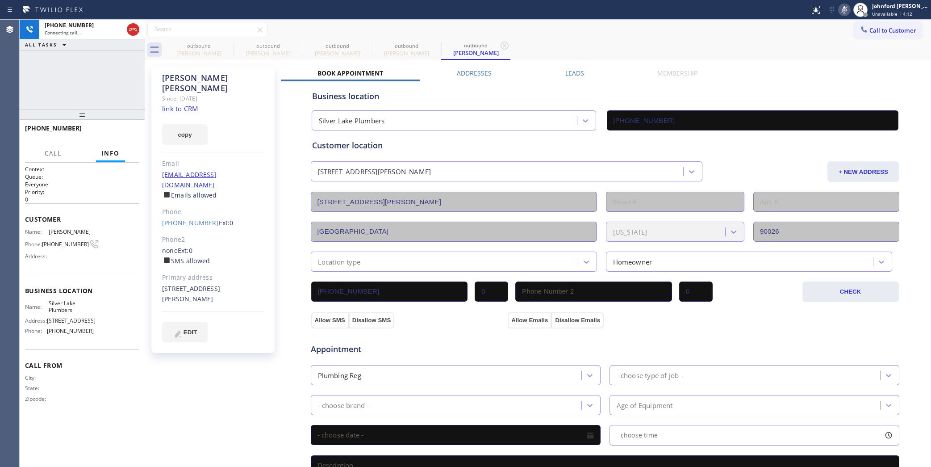
click at [846, 7] on rect at bounding box center [845, 9] width 6 height 6
click at [780, 47] on div "outbound [PERSON_NAME] outbound [PERSON_NAME] outbound [PERSON_NAME] outbound […" at bounding box center [547, 50] width 767 height 20
click at [135, 31] on icon at bounding box center [133, 29] width 11 height 11
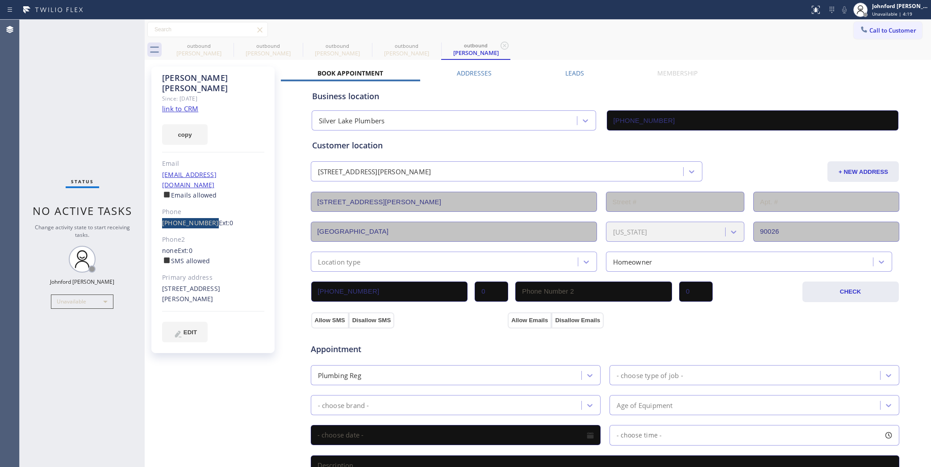
drag, startPoint x: 156, startPoint y: 205, endPoint x: 206, endPoint y: 202, distance: 49.7
click at [206, 202] on div "[PERSON_NAME] Since: [DATE] link to CRM copy Email [EMAIL_ADDRESS][DOMAIN_NAME]…" at bounding box center [212, 210] width 123 height 286
copy link "[PHONE_NUMBER]"
click at [584, 72] on div "Leads" at bounding box center [574, 75] width 92 height 13
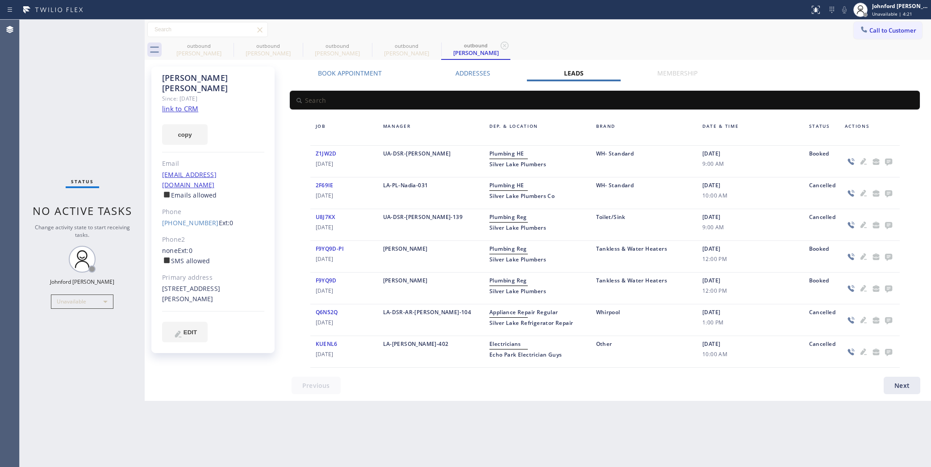
click at [887, 163] on icon at bounding box center [888, 162] width 7 height 7
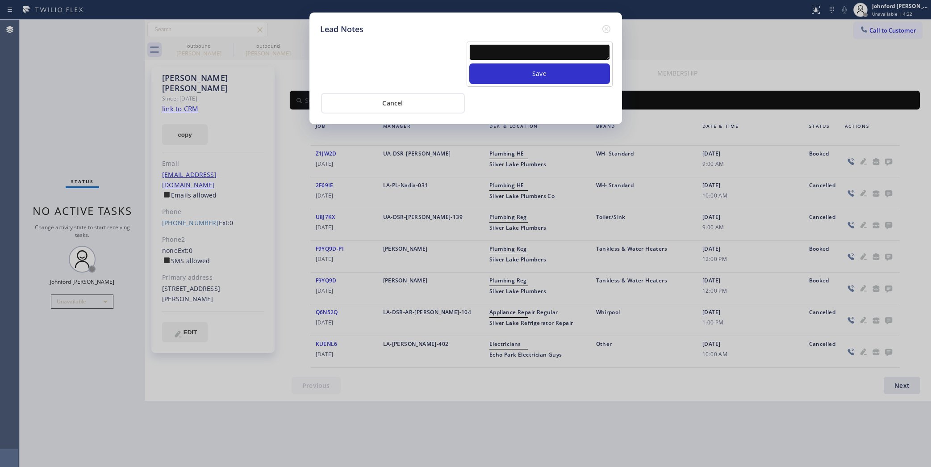
click at [491, 53] on textarea at bounding box center [539, 52] width 141 height 16
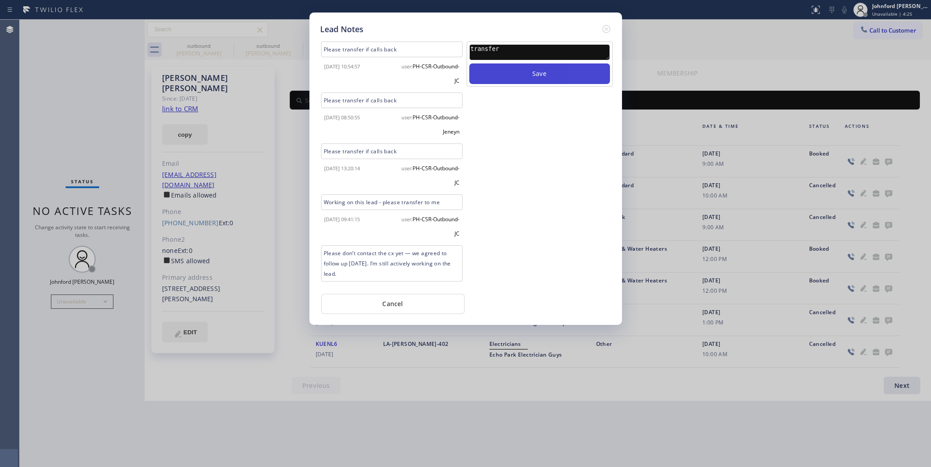
type textarea "transfer"
click at [491, 63] on button "Save" at bounding box center [539, 73] width 141 height 21
click at [603, 27] on icon at bounding box center [606, 29] width 11 height 11
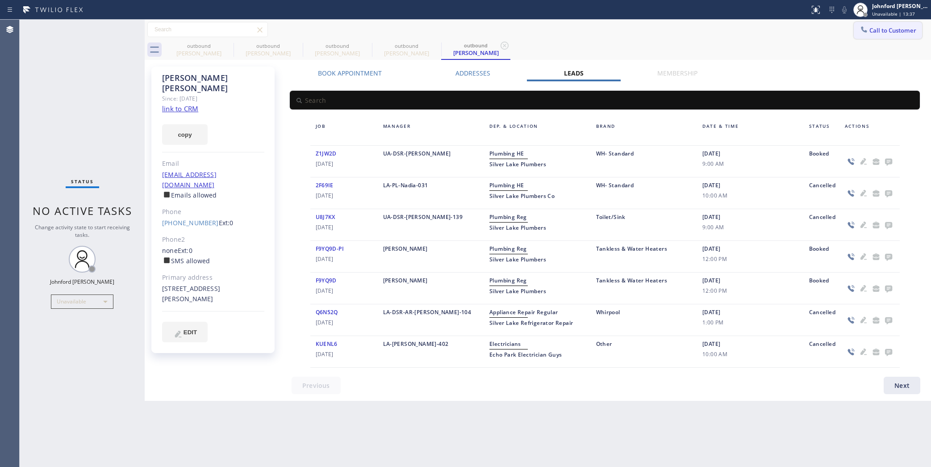
click at [892, 28] on span "Call to Customer" at bounding box center [893, 30] width 47 height 8
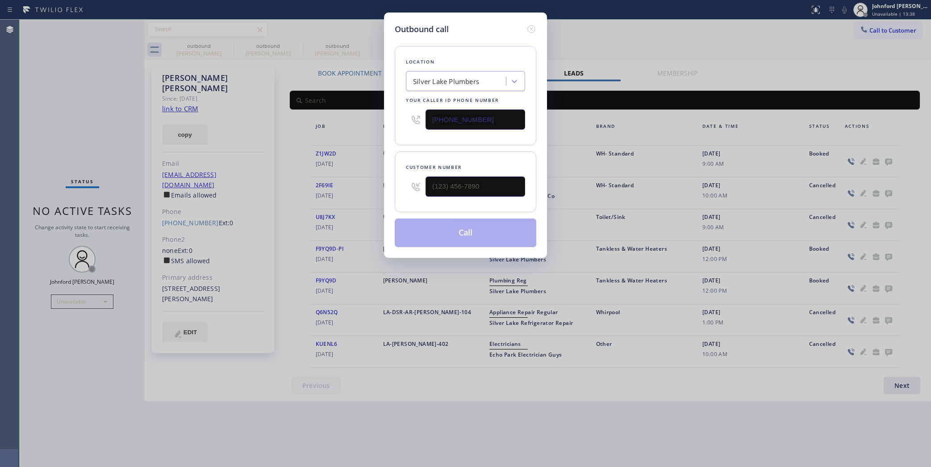
drag, startPoint x: 433, startPoint y: 119, endPoint x: 369, endPoint y: 124, distance: 64.5
click at [371, 124] on div "Outbound call Location [GEOGRAPHIC_DATA] Your caller id phone number [PHONE_NUM…" at bounding box center [465, 233] width 931 height 467
paste input "877) 777-0796"
type input "[PHONE_NUMBER]"
drag, startPoint x: 491, startPoint y: 185, endPoint x: 401, endPoint y: 185, distance: 90.7
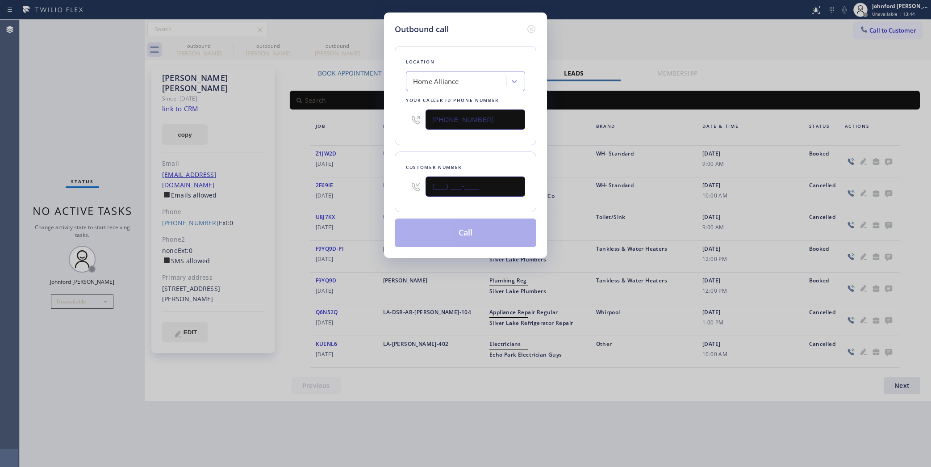
click at [401, 185] on div "Customer number (___) ___-____" at bounding box center [466, 181] width 142 height 61
paste input "585) 703-0835"
type input "[PHONE_NUMBER]"
click at [420, 144] on div "Location Home Alliance Your caller id phone number [PHONE_NUMBER] Customer numb…" at bounding box center [466, 141] width 142 height 212
click at [465, 232] on button "Call" at bounding box center [466, 232] width 142 height 29
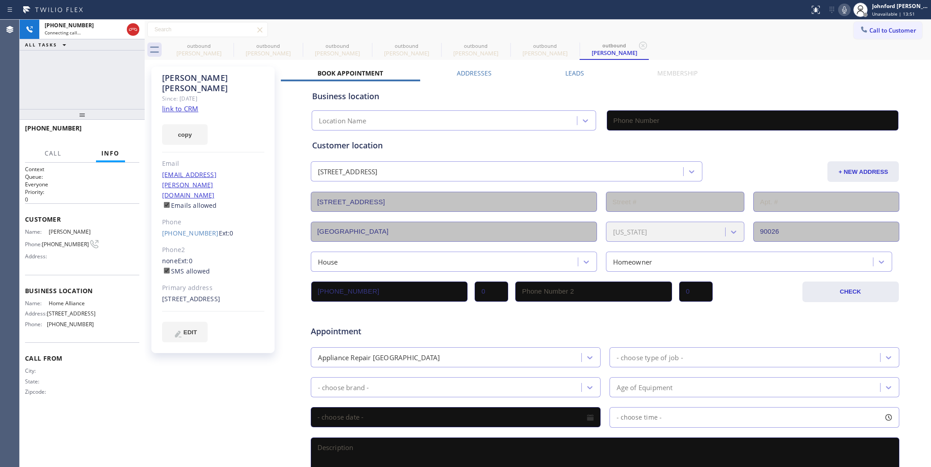
type input "[PHONE_NUMBER]"
click at [846, 11] on icon at bounding box center [844, 9] width 11 height 11
click at [83, 95] on div "[PHONE_NUMBER] Live | 01:44 ALL TASKS ALL TASKS ACTIVE TASKS TASKS IN WRAP UP" at bounding box center [82, 64] width 125 height 89
click at [849, 13] on icon at bounding box center [844, 9] width 11 height 11
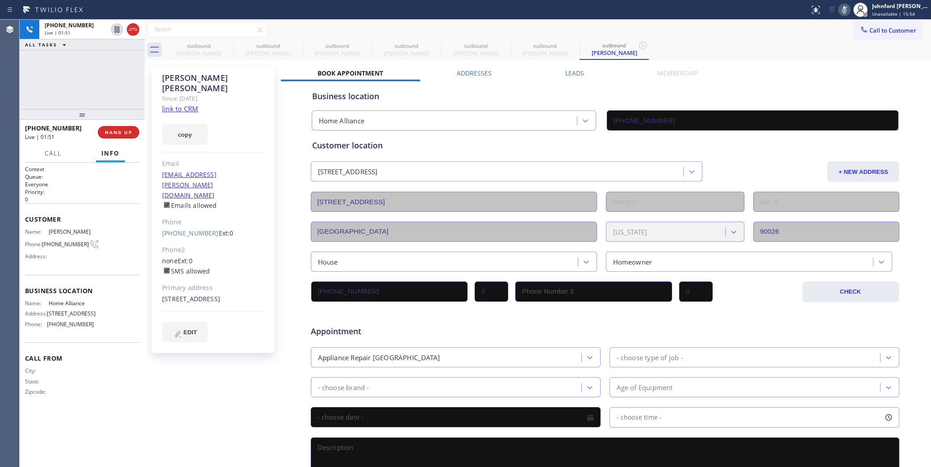
click at [844, 11] on icon at bounding box center [844, 9] width 11 height 11
drag, startPoint x: 126, startPoint y: 132, endPoint x: 166, endPoint y: 105, distance: 48.4
click at [126, 132] on span "HANG UP" at bounding box center [118, 132] width 27 height 6
click at [48, 70] on div "ALL TASKS ALL TASKS ACTIVE TASKS TASKS IN WRAP UP [PHONE_NUMBER] Wrap up | 00:00" at bounding box center [82, 64] width 125 height 89
click at [110, 128] on button "COMPLETE" at bounding box center [116, 132] width 45 height 13
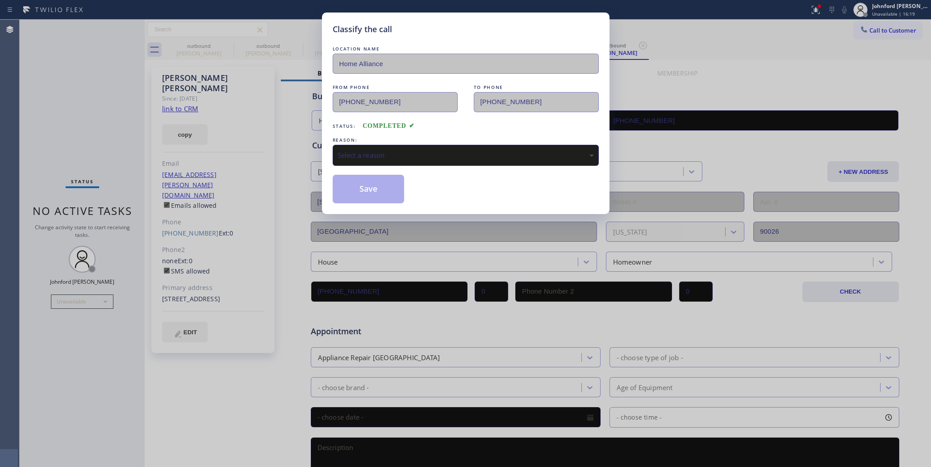
click at [394, 157] on div "Select a reason" at bounding box center [466, 155] width 256 height 10
click at [391, 193] on button "Save" at bounding box center [369, 189] width 72 height 29
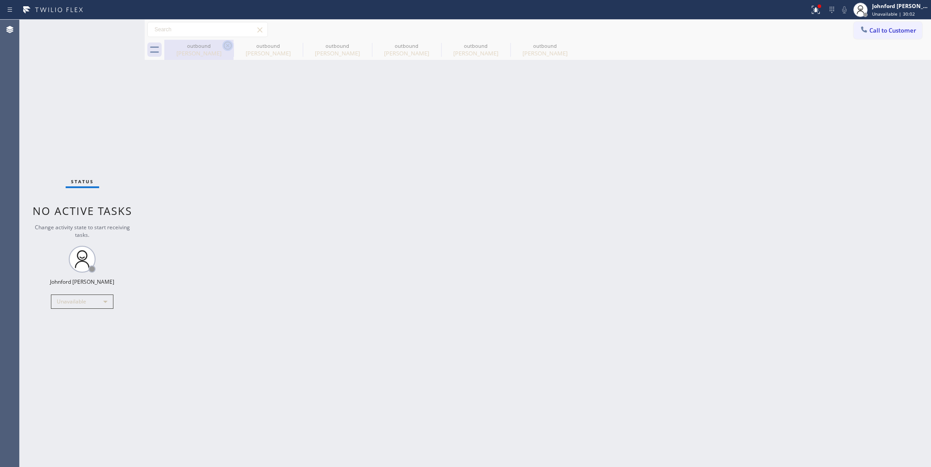
click at [229, 48] on icon at bounding box center [227, 45] width 11 height 11
type input "[PHONE_NUMBER]"
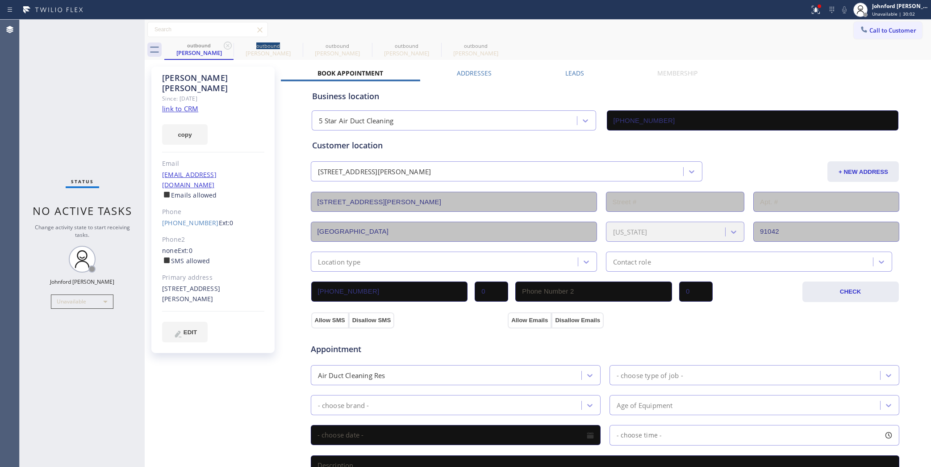
click at [229, 48] on icon at bounding box center [227, 45] width 11 height 11
click at [0, 0] on icon at bounding box center [0, 0] width 0 height 0
click at [229, 48] on icon at bounding box center [227, 45] width 11 height 11
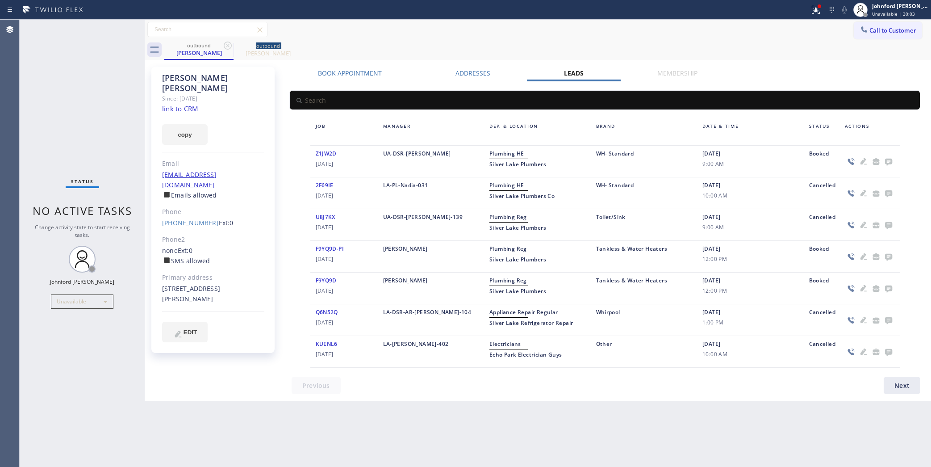
click at [229, 48] on icon at bounding box center [227, 45] width 11 height 11
type input "[PHONE_NUMBER]"
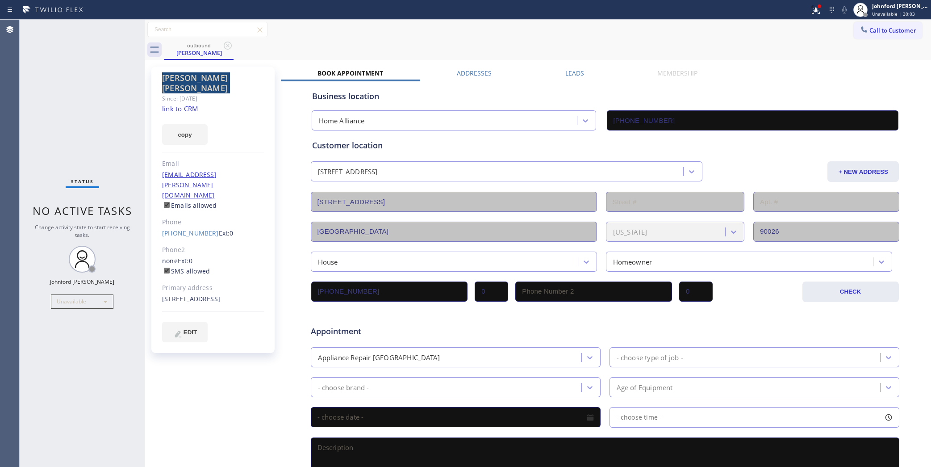
click at [229, 48] on icon at bounding box center [227, 45] width 11 height 11
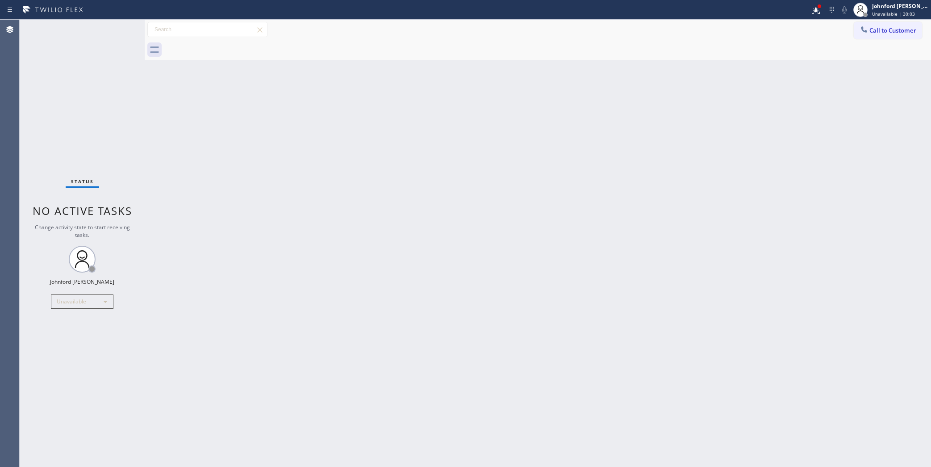
click at [229, 48] on div at bounding box center [547, 50] width 767 height 20
drag, startPoint x: 892, startPoint y: 28, endPoint x: 863, endPoint y: 38, distance: 30.7
click at [892, 28] on span "Call to Customer" at bounding box center [893, 30] width 47 height 8
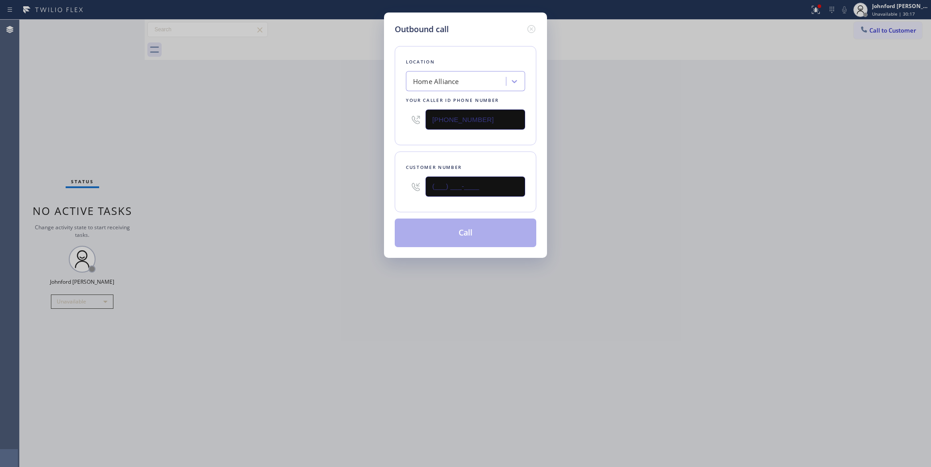
drag, startPoint x: 497, startPoint y: 184, endPoint x: 330, endPoint y: 192, distance: 167.3
click at [334, 191] on div "Outbound call Location Home Alliance Your caller id phone number [PHONE_NUMBER]…" at bounding box center [465, 233] width 931 height 467
paste input "310) 562-4367"
type input "[PHONE_NUMBER]"
click at [318, 191] on div "Outbound call Location Home Alliance Your caller id phone number [PHONE_NUMBER]…" at bounding box center [465, 233] width 931 height 467
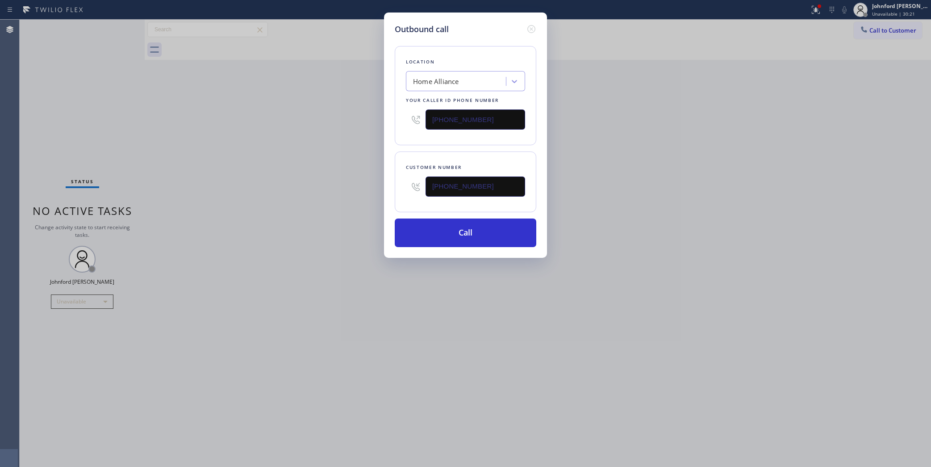
drag, startPoint x: 487, startPoint y: 117, endPoint x: 371, endPoint y: 125, distance: 116.4
click at [400, 121] on div "Location Home Alliance Your caller id phone number [PHONE_NUMBER]" at bounding box center [466, 95] width 142 height 99
paste input "58) 800-3094"
click at [307, 151] on div "Outbound call Location Home Alliance Your caller id phone number [PHONE_NUMBER]…" at bounding box center [465, 233] width 931 height 467
drag, startPoint x: 799, startPoint y: 207, endPoint x: 532, endPoint y: 175, distance: 269.0
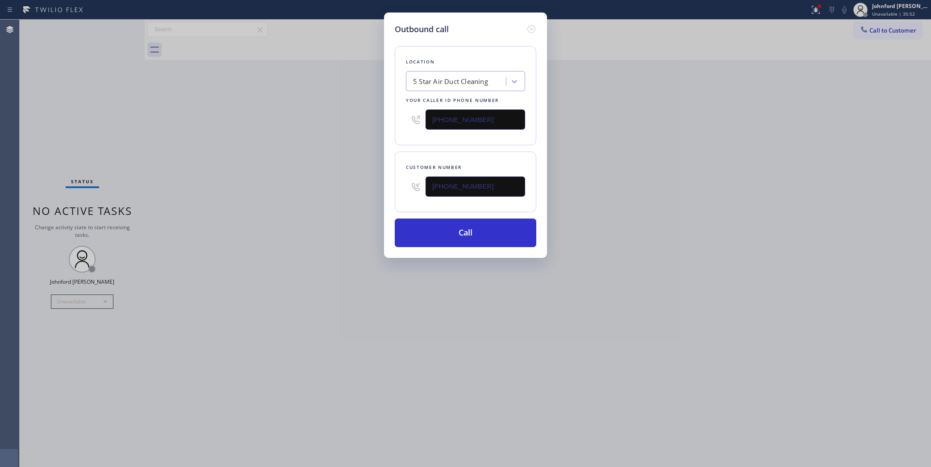
click at [797, 210] on div "Outbound call Location 5 Star Air Duct Cleaning Your caller id phone number [PH…" at bounding box center [465, 233] width 931 height 467
click at [545, 18] on div "Outbound call Location 5 Star Air Duct Cleaning Your caller id phone number [PH…" at bounding box center [465, 135] width 163 height 245
drag, startPoint x: 494, startPoint y: 109, endPoint x: 394, endPoint y: 117, distance: 101.3
click at [398, 117] on div "Location 5 Star Air Duct Cleaning Your caller id phone number [PHONE_NUMBER]" at bounding box center [466, 95] width 142 height 99
paste input "___) ___-____"
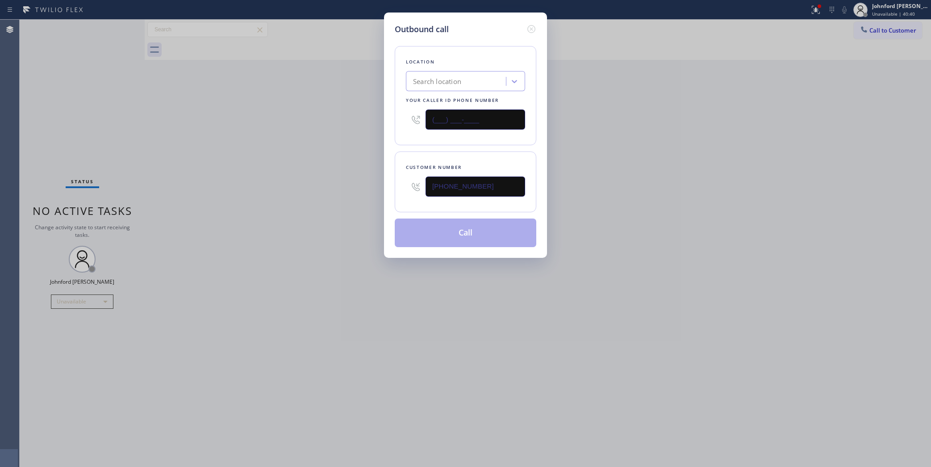
paste input "text"
type input "(___) ___-____"
drag, startPoint x: 490, startPoint y: 110, endPoint x: 371, endPoint y: 130, distance: 121.2
click at [381, 129] on div "Outbound call Location Search location Your caller id phone number (___) ___-__…" at bounding box center [465, 233] width 931 height 467
paste input "877) 777-0796"
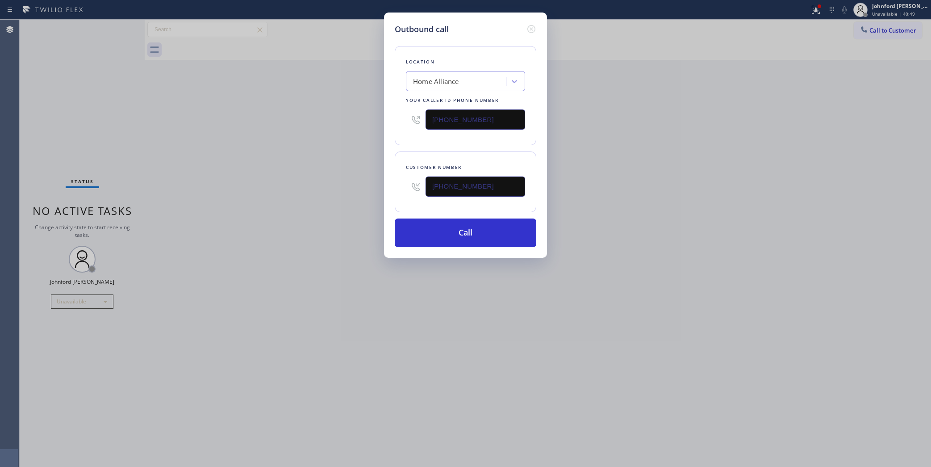
type input "[PHONE_NUMBER]"
click at [410, 178] on div "Customer number [PHONE_NUMBER]" at bounding box center [466, 181] width 142 height 61
click at [365, 183] on div "Outbound call Location Home Alliance Your caller id phone number [PHONE_NUMBER]…" at bounding box center [465, 233] width 931 height 467
paste input "585) 703-0835"
type input "[PHONE_NUMBER]"
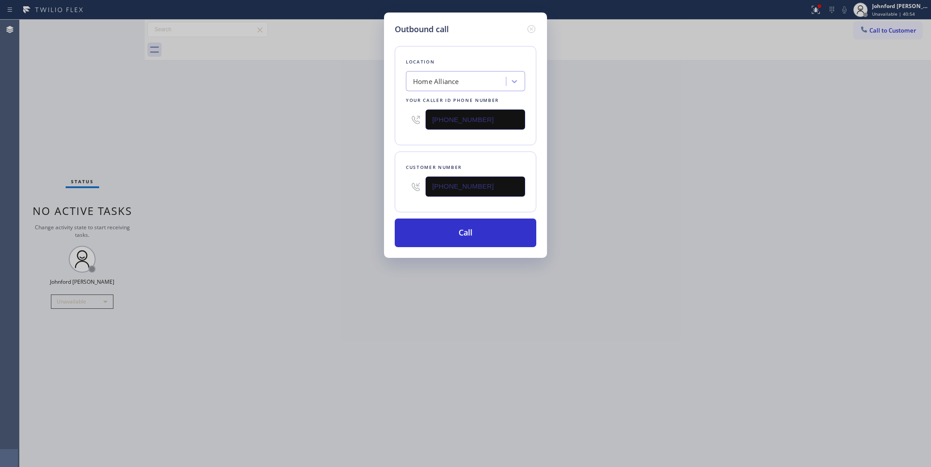
click at [335, 193] on div "Outbound call Location Home Alliance Your caller id phone number [PHONE_NUMBER]…" at bounding box center [465, 233] width 931 height 467
click at [470, 238] on button "Call" at bounding box center [466, 232] width 142 height 29
drag, startPoint x: 653, startPoint y: 171, endPoint x: 658, endPoint y: 170, distance: 4.6
click at [658, 170] on div "Outbound call Location Home Alliance Your caller id phone number [PHONE_NUMBER]…" at bounding box center [465, 233] width 931 height 467
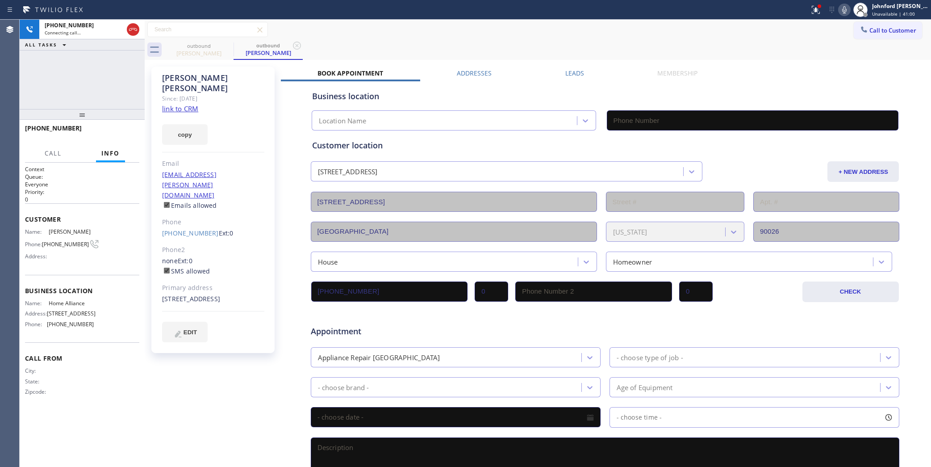
type input "[PHONE_NUMBER]"
click at [843, 10] on icon at bounding box center [844, 9] width 11 height 11
click at [809, 16] on button at bounding box center [816, 10] width 20 height 20
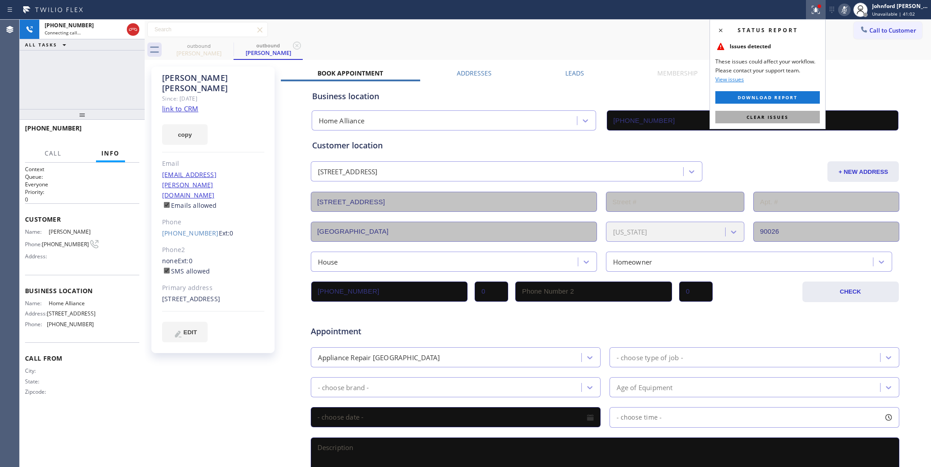
click at [797, 112] on button "Clear issues" at bounding box center [768, 117] width 105 height 13
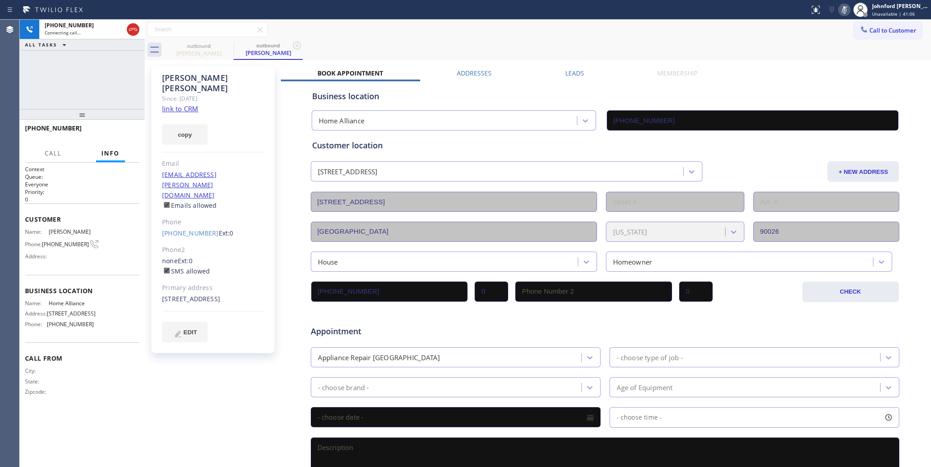
click at [840, 9] on icon at bounding box center [844, 9] width 11 height 11
click at [115, 131] on span "HANG UP" at bounding box center [118, 132] width 27 height 6
click at [72, 70] on div "ALL TASKS ALL TASKS ACTIVE TASKS TASKS IN WRAP UP [PHONE_NUMBER] Wrap up | 01:31" at bounding box center [82, 64] width 125 height 89
click at [133, 131] on button "COMPLETE" at bounding box center [116, 132] width 45 height 13
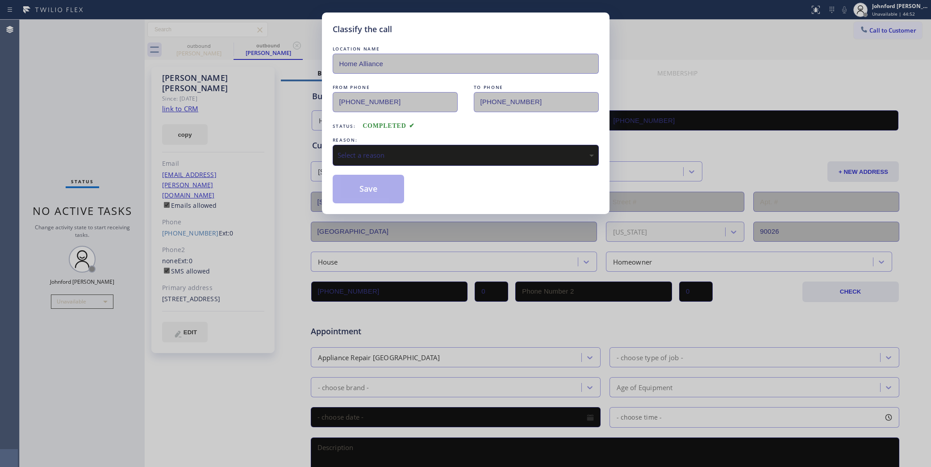
click at [405, 164] on div "LOCATION NAME Home Alliance FROM PHONE [PHONE_NUMBER] TO PHONE [PHONE_NUMBER] S…" at bounding box center [466, 123] width 266 height 159
click at [411, 151] on div "Select a reason" at bounding box center [466, 155] width 256 height 10
click at [383, 193] on button "Save" at bounding box center [369, 189] width 72 height 29
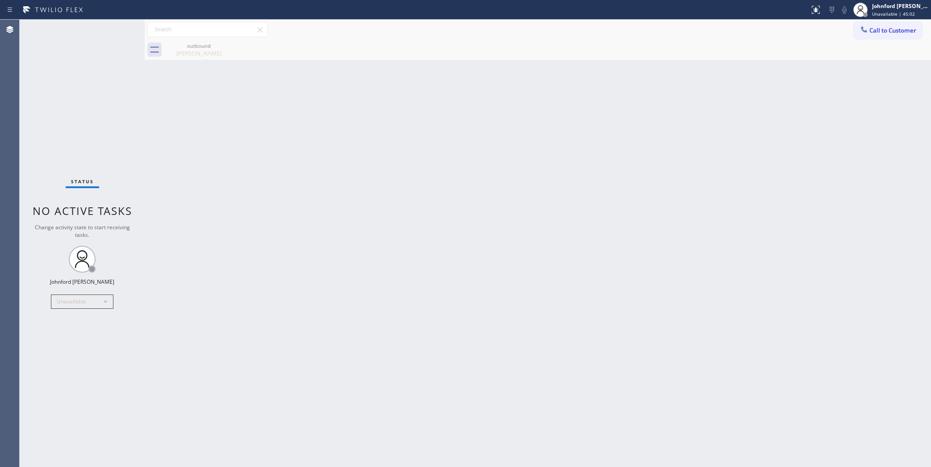
drag, startPoint x: 86, startPoint y: 76, endPoint x: 83, endPoint y: 50, distance: 26.0
click at [86, 75] on div "Status No active tasks Change activity state to start receiving tasks. [PERSON_…" at bounding box center [82, 243] width 125 height 447
click at [222, 50] on icon at bounding box center [227, 45] width 11 height 11
click at [225, 46] on icon at bounding box center [227, 45] width 11 height 11
drag, startPoint x: 875, startPoint y: 34, endPoint x: 528, endPoint y: 119, distance: 358.2
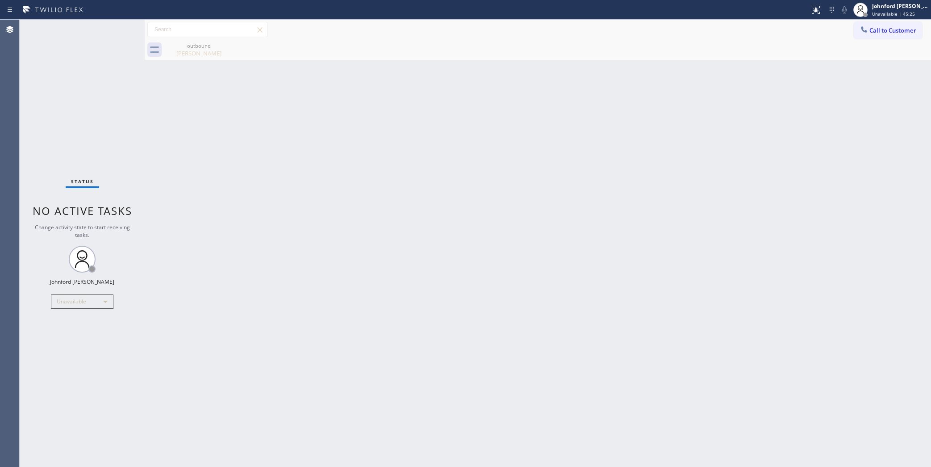
click at [876, 35] on button "Call to Customer" at bounding box center [888, 30] width 68 height 17
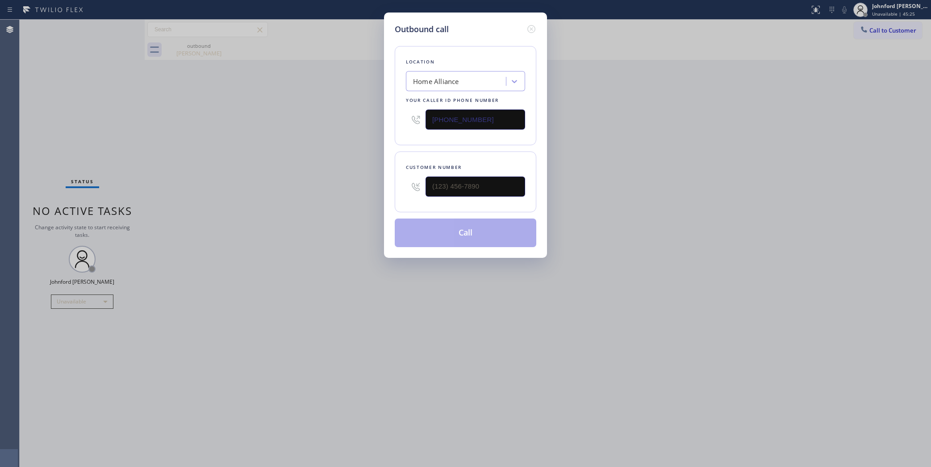
drag, startPoint x: 451, startPoint y: 126, endPoint x: 430, endPoint y: 100, distance: 34.3
click at [421, 126] on div "[PHONE_NUMBER]" at bounding box center [465, 119] width 119 height 29
paste input "___) ___-____"
paste input "855) 731-4952"
type input "[PHONE_NUMBER]"
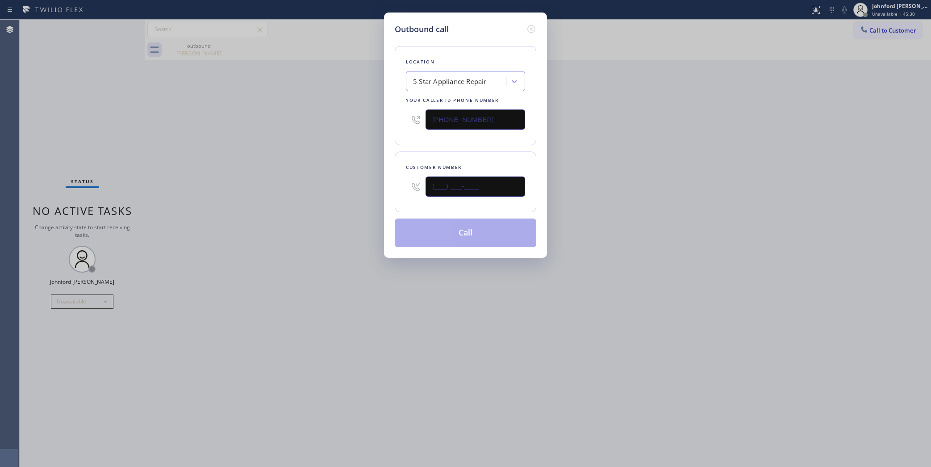
drag, startPoint x: 459, startPoint y: 178, endPoint x: 354, endPoint y: 182, distance: 105.1
click at [369, 185] on div "Outbound call Location 5 Star Appliance Repair Your caller id phone number [PHO…" at bounding box center [465, 233] width 931 height 467
paste input "310) 562-4367"
type input "[PHONE_NUMBER]"
click at [331, 181] on div "Outbound call Location 5 Star Appliance Repair Your caller id phone number [PHO…" at bounding box center [465, 233] width 931 height 467
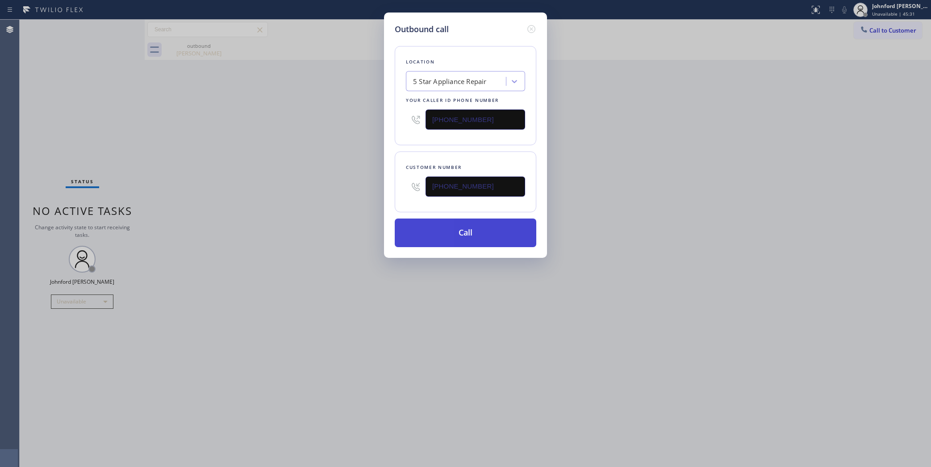
click at [416, 237] on button "Call" at bounding box center [466, 232] width 142 height 29
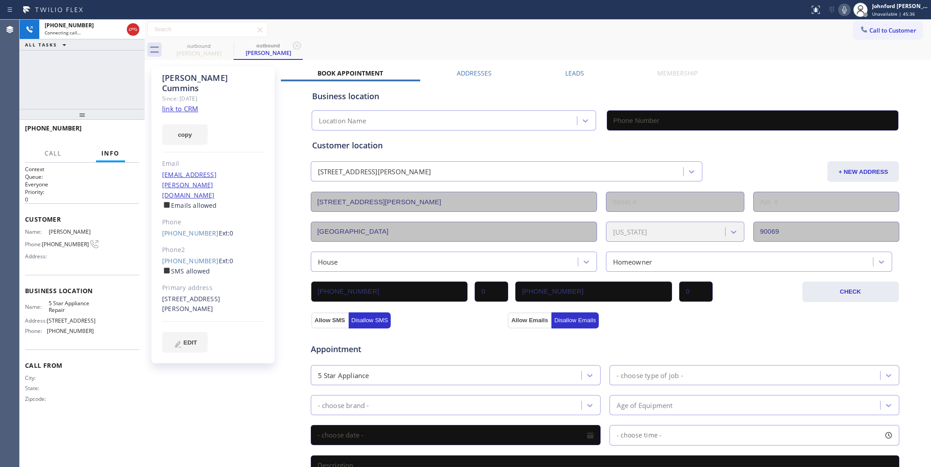
type input "[PHONE_NUMBER]"
click at [844, 12] on icon at bounding box center [844, 9] width 11 height 11
click at [120, 138] on button "COMPLETE" at bounding box center [116, 132] width 45 height 13
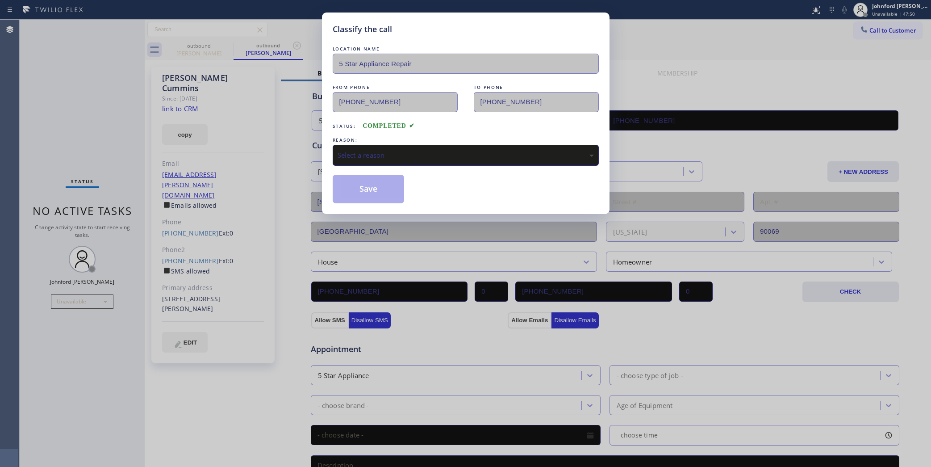
click at [409, 145] on div "Select a reason" at bounding box center [466, 155] width 266 height 21
click at [383, 193] on button "Save" at bounding box center [369, 189] width 72 height 29
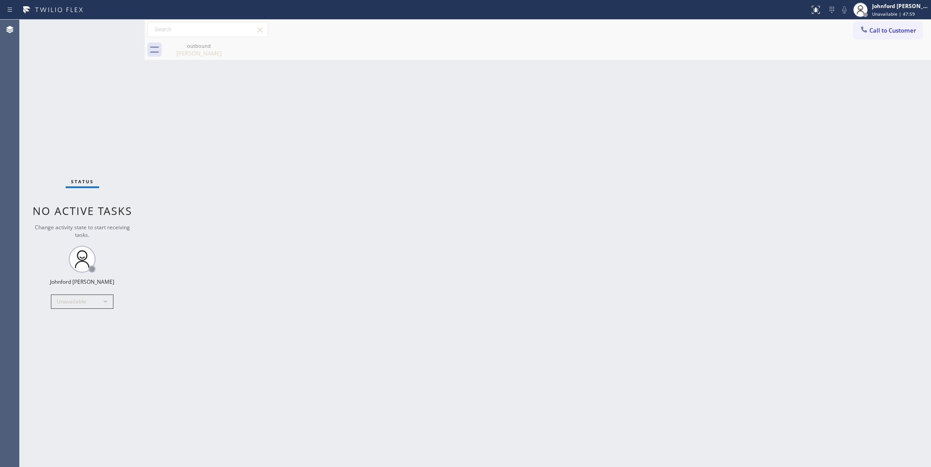
drag, startPoint x: 860, startPoint y: 22, endPoint x: 865, endPoint y: 31, distance: 10.0
click at [863, 22] on button "Call to Customer" at bounding box center [888, 30] width 68 height 17
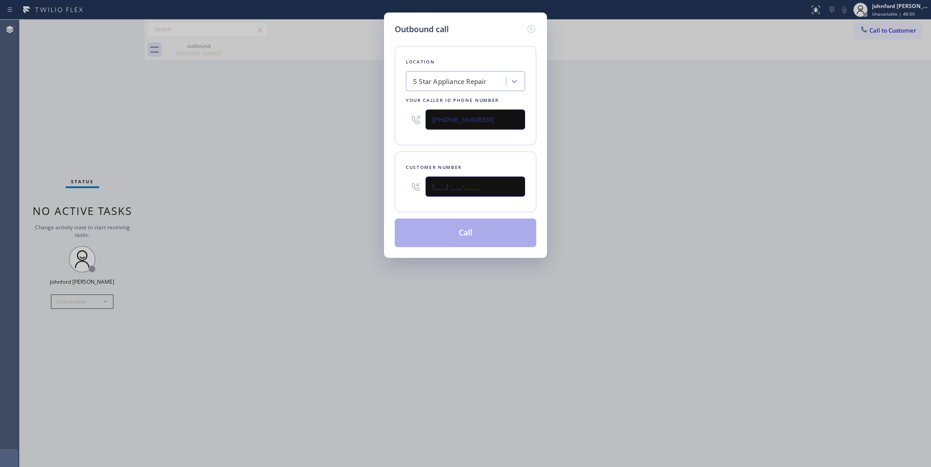
drag, startPoint x: 494, startPoint y: 192, endPoint x: 373, endPoint y: 190, distance: 121.1
click at [373, 190] on div "Outbound call Location 5 Star Appliance Repair Your caller id phone number [PHO…" at bounding box center [465, 233] width 931 height 467
paste input "414) 530-7720"
type input "[PHONE_NUMBER]"
drag, startPoint x: 488, startPoint y: 114, endPoint x: 369, endPoint y: 114, distance: 118.4
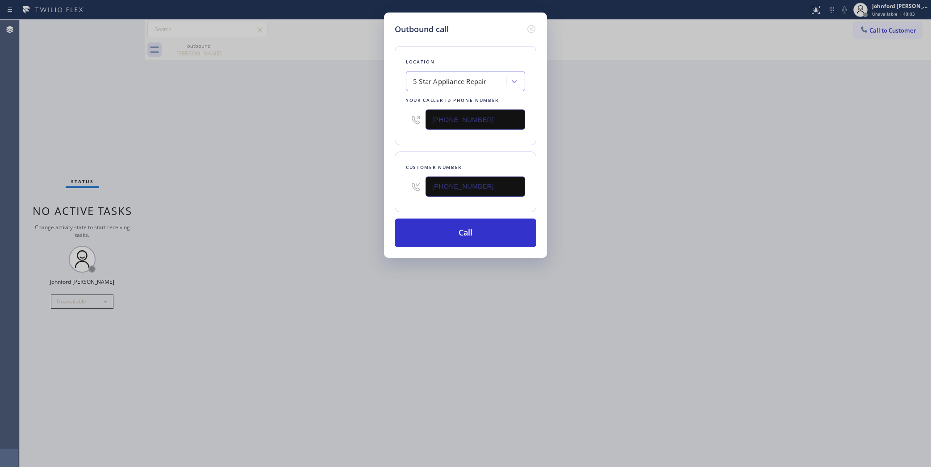
click at [373, 114] on div "Outbound call Location 5 Star Appliance Repair Your caller id phone number [PHO…" at bounding box center [465, 233] width 931 height 467
paste input "8) 800-3094"
type input "[PHONE_NUMBER]"
drag, startPoint x: 340, startPoint y: 117, endPoint x: 338, endPoint y: 134, distance: 17.1
click at [338, 134] on div "Outbound call Location 5 Star Appliance Repair Your caller id phone number [PHO…" at bounding box center [465, 233] width 931 height 467
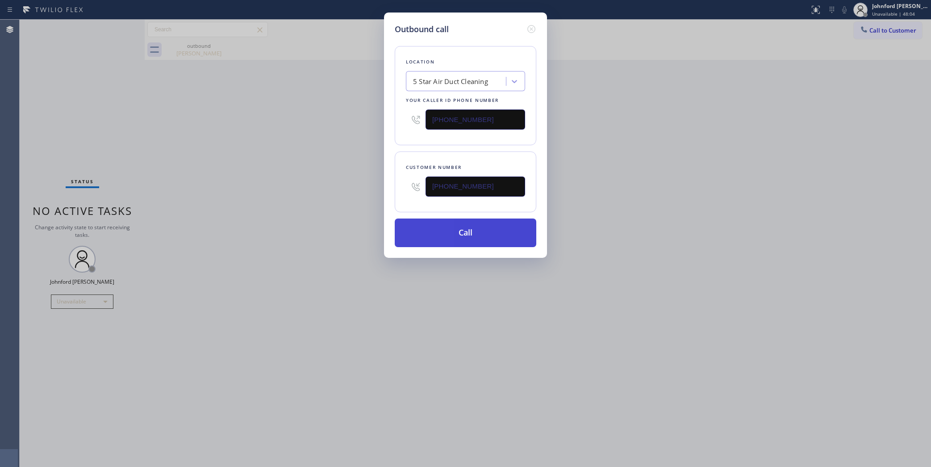
click at [409, 229] on button "Call" at bounding box center [466, 232] width 142 height 29
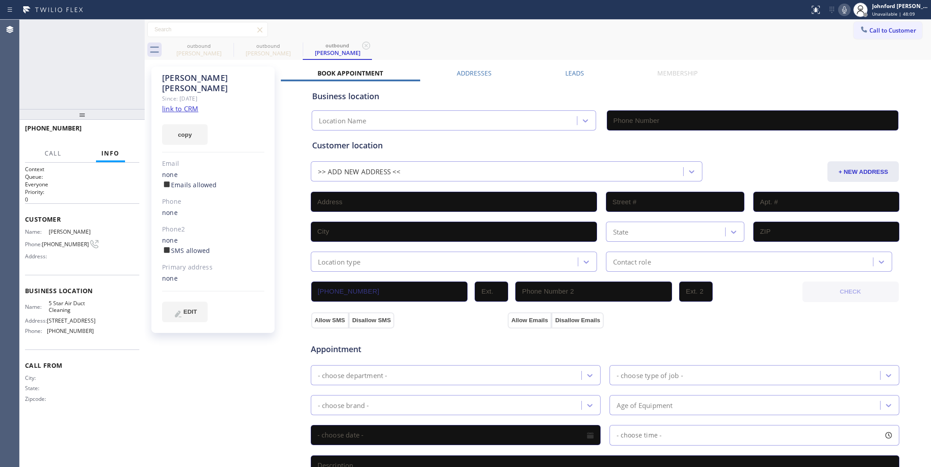
type input "[PHONE_NUMBER]"
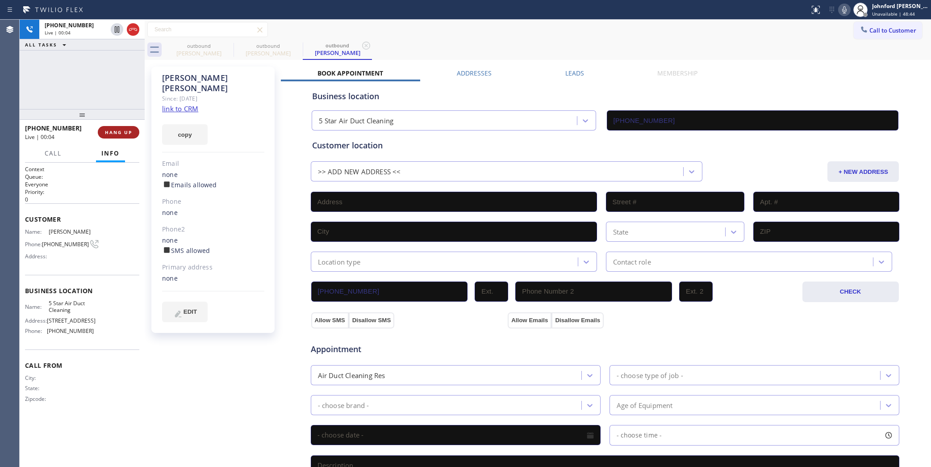
click at [137, 131] on button "HANG UP" at bounding box center [119, 132] width 42 height 13
click at [96, 133] on button "COMPLETE" at bounding box center [116, 132] width 45 height 13
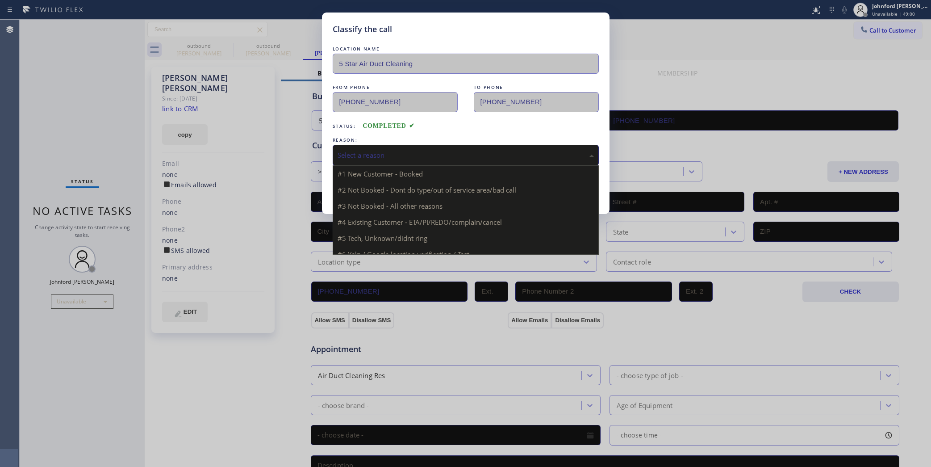
click at [402, 150] on div "Select a reason" at bounding box center [466, 155] width 256 height 10
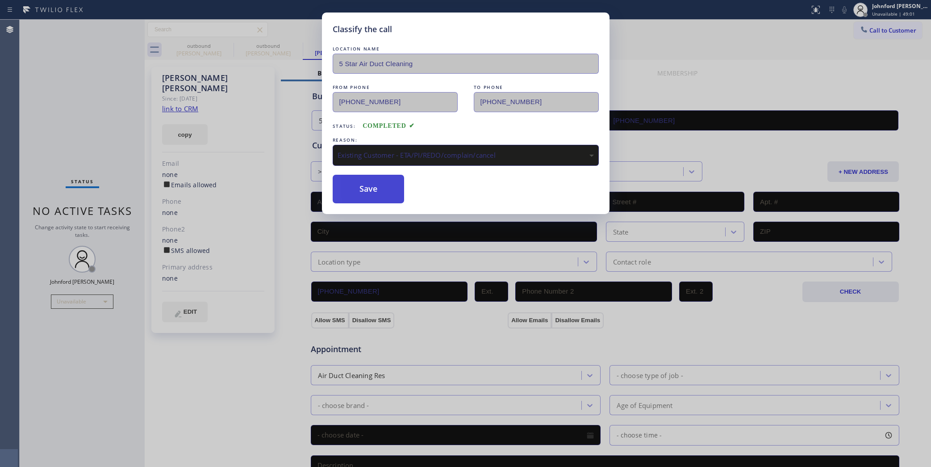
click at [366, 189] on button "Save" at bounding box center [369, 189] width 72 height 29
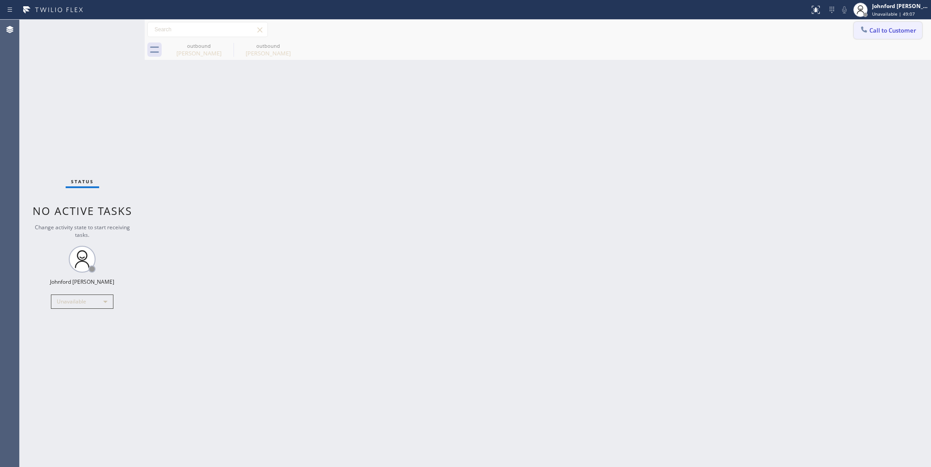
click at [885, 36] on button "Call to Customer" at bounding box center [888, 30] width 68 height 17
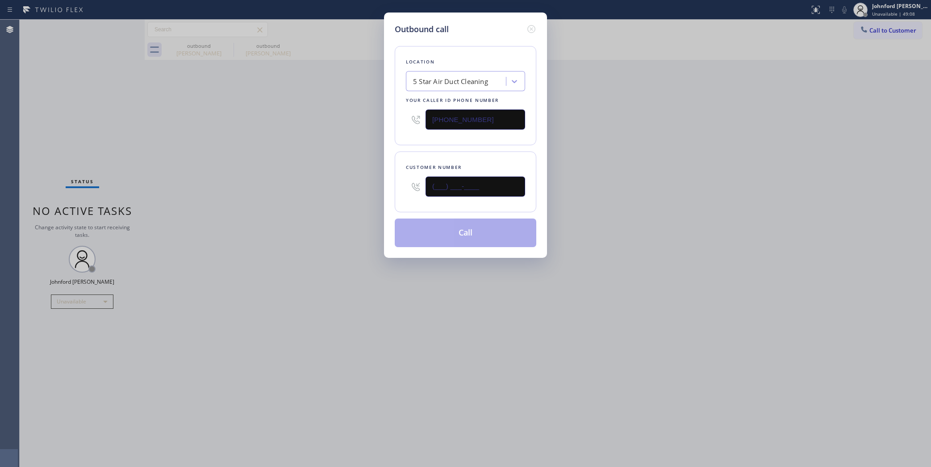
drag, startPoint x: 492, startPoint y: 184, endPoint x: 348, endPoint y: 193, distance: 145.1
click at [350, 193] on div "Outbound call Location 5 Star Air Duct Cleaning Your caller id phone number [PH…" at bounding box center [465, 233] width 931 height 467
paste input "949) 290-2882"
type input "[PHONE_NUMBER]"
drag, startPoint x: 316, startPoint y: 195, endPoint x: 495, endPoint y: 90, distance: 207.0
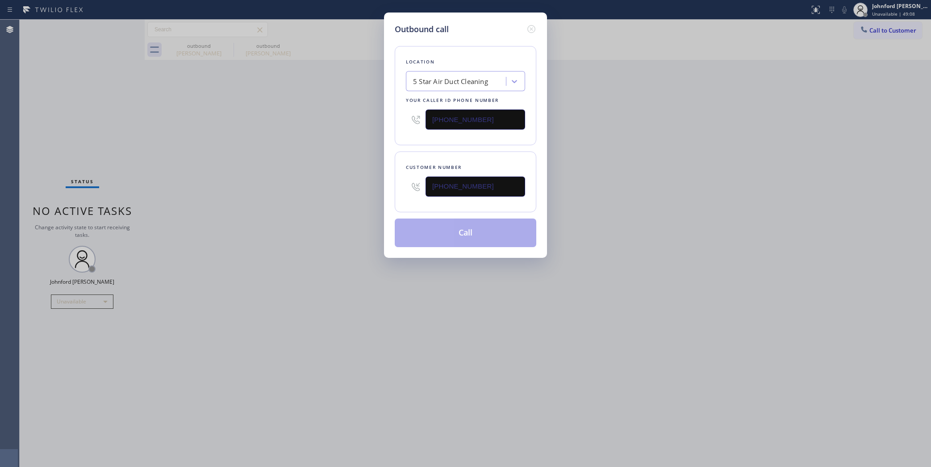
click at [314, 196] on div "Outbound call Location 5 Star Air Duct Cleaning Your caller id phone number [PH…" at bounding box center [465, 233] width 931 height 467
drag, startPoint x: 488, startPoint y: 117, endPoint x: 355, endPoint y: 119, distance: 132.7
click at [360, 119] on div "Outbound call Location 5 Star Air Duct Cleaning Your caller id phone number [PH…" at bounding box center [465, 233] width 931 height 467
paste input "272) 006-____"
click at [693, 135] on div "Outbound call Location 5 Star Air Duct Cleaning Your caller id phone number (27…" at bounding box center [465, 233] width 931 height 467
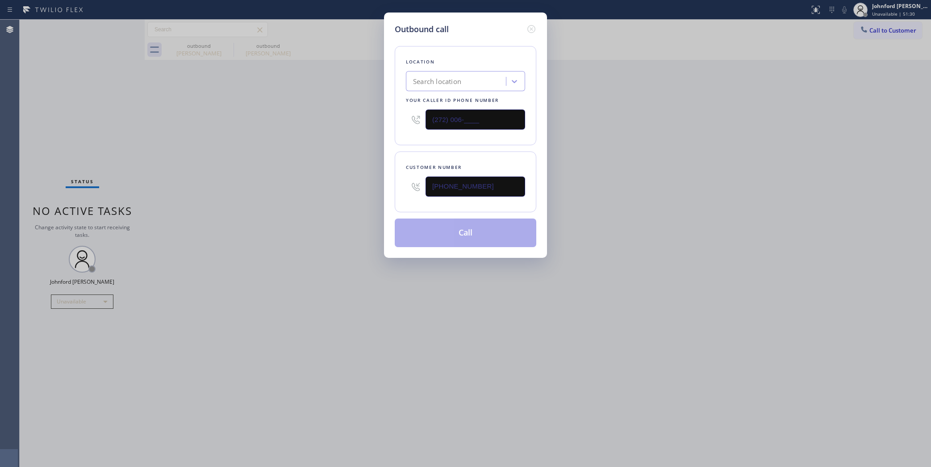
drag, startPoint x: 483, startPoint y: 113, endPoint x: 398, endPoint y: 121, distance: 85.2
click at [398, 121] on div "Location Search location Your caller id phone number (272) 006-____" at bounding box center [466, 95] width 142 height 99
paste input "text"
drag, startPoint x: 409, startPoint y: 116, endPoint x: 385, endPoint y: 119, distance: 23.8
click at [385, 119] on div "Outbound call Location Search location Your caller id phone number (272) 006-__…" at bounding box center [465, 135] width 163 height 245
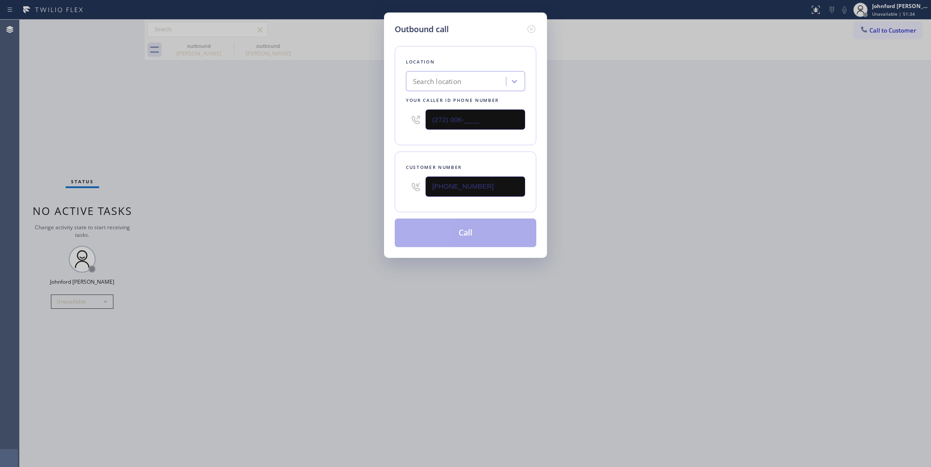
paste input "877) 708-1808"
type input "[PHONE_NUMBER]"
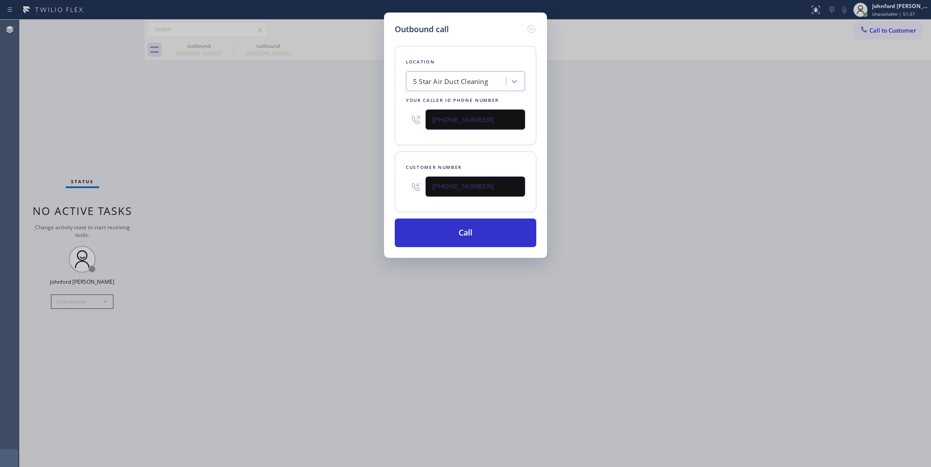
drag, startPoint x: 463, startPoint y: 197, endPoint x: 388, endPoint y: 200, distance: 75.5
click at [381, 208] on div "Outbound call Location 5 Star Air Duct Cleaning Your caller id phone number [PH…" at bounding box center [465, 233] width 931 height 467
click at [479, 176] on input "(___) ___-____" at bounding box center [476, 186] width 100 height 20
drag, startPoint x: 485, startPoint y: 182, endPoint x: 408, endPoint y: 190, distance: 77.3
click at [408, 190] on div "(___) ___-____" at bounding box center [465, 186] width 119 height 29
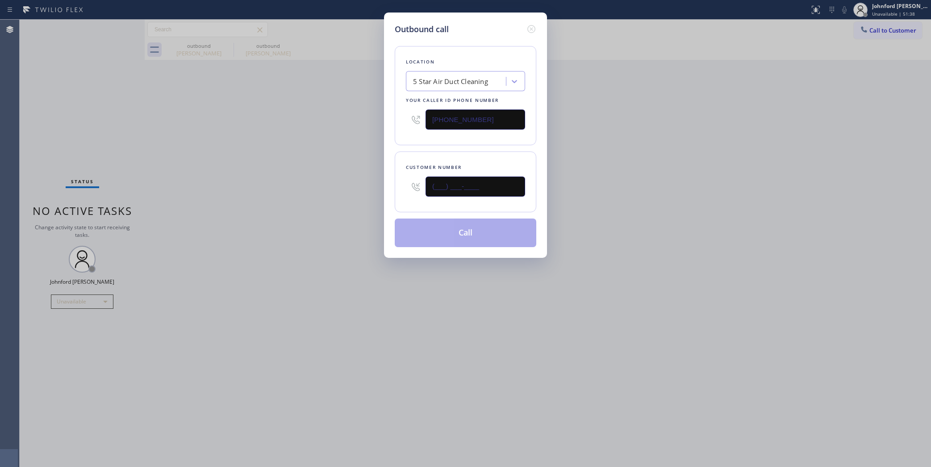
paste input "949) 290-2882"
type input "[PHONE_NUMBER]"
click at [355, 199] on div "Outbound call Location 5 Star Air Duct Cleaning Your caller id phone number [PH…" at bounding box center [465, 233] width 931 height 467
click at [441, 229] on button "Call" at bounding box center [466, 232] width 142 height 29
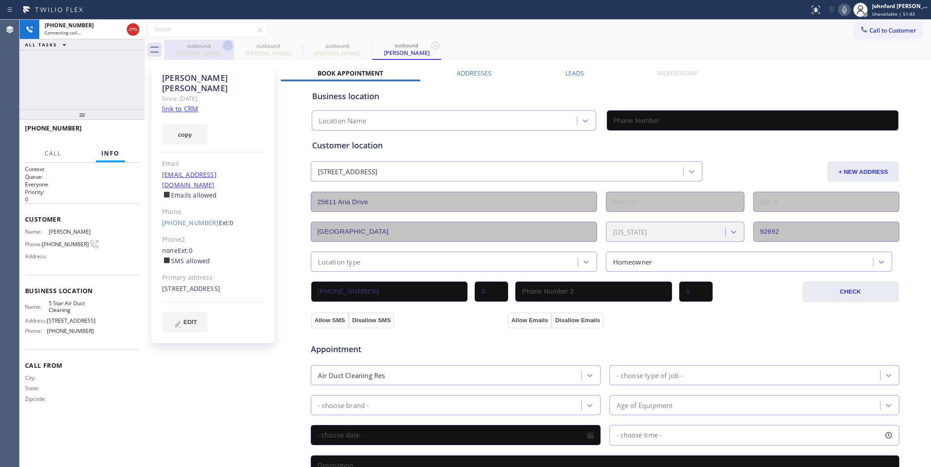
click at [227, 45] on icon at bounding box center [228, 46] width 8 height 8
click at [0, 0] on icon at bounding box center [0, 0] width 0 height 0
type input "[PHONE_NUMBER]"
click at [113, 133] on span "HANG UP" at bounding box center [118, 132] width 27 height 6
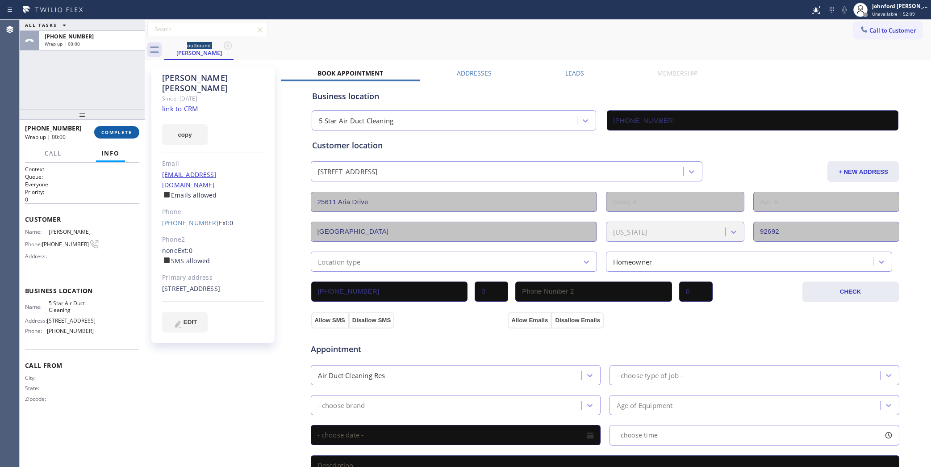
click at [133, 135] on button "COMPLETE" at bounding box center [116, 132] width 45 height 13
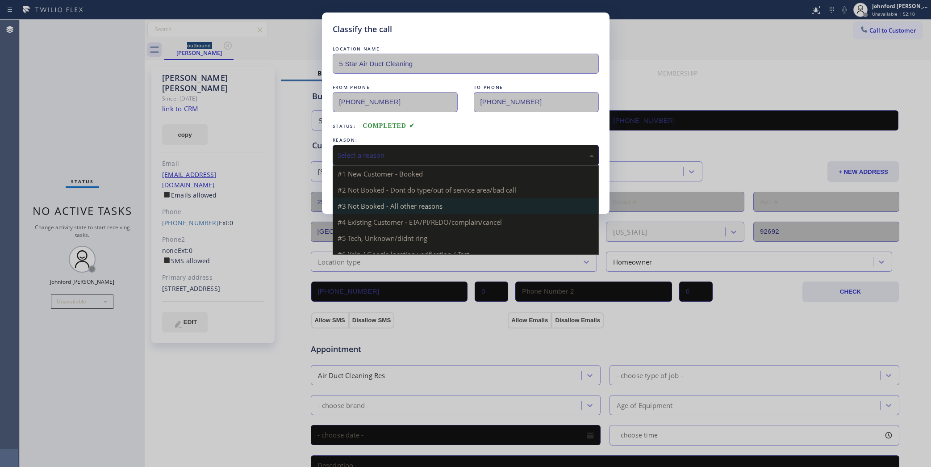
drag, startPoint x: 374, startPoint y: 159, endPoint x: 394, endPoint y: 191, distance: 38.5
click at [375, 158] on div "Select a reason" at bounding box center [466, 155] width 266 height 21
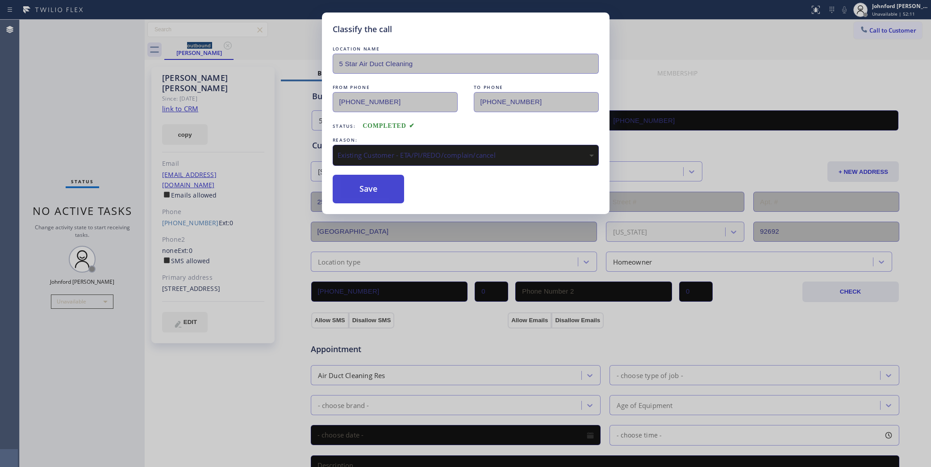
click at [373, 187] on button "Save" at bounding box center [369, 189] width 72 height 29
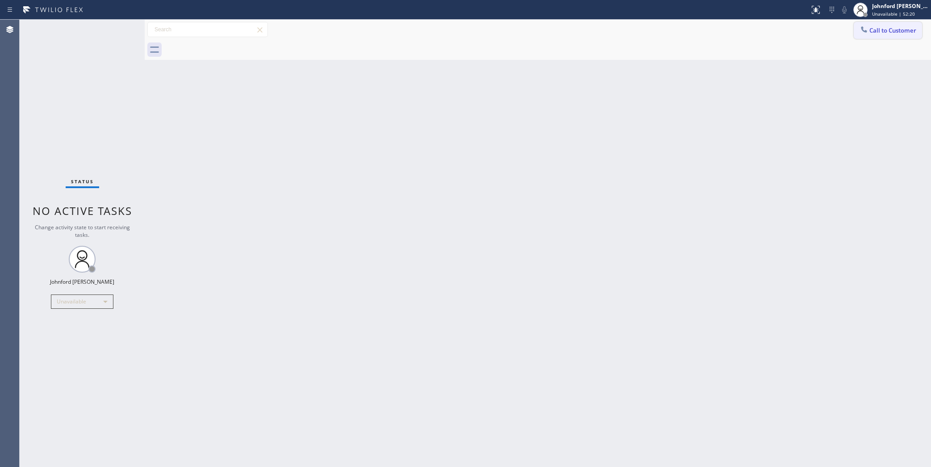
click at [871, 27] on span "Call to Customer" at bounding box center [893, 30] width 47 height 8
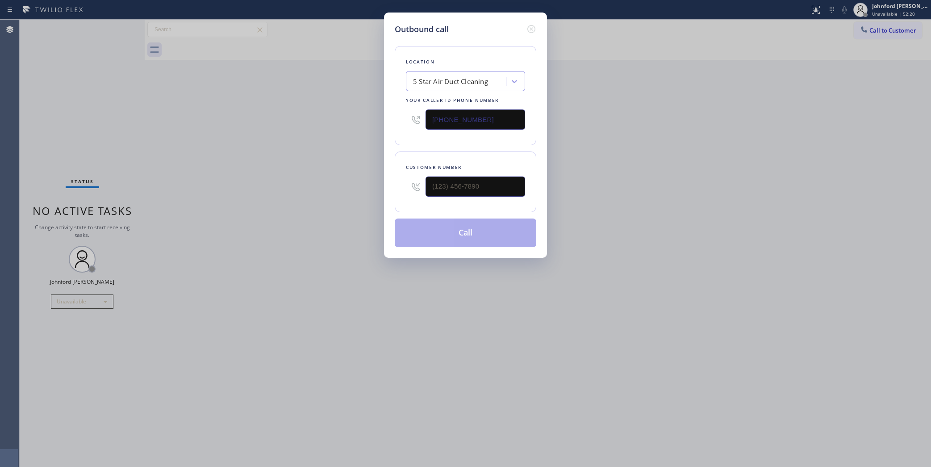
drag, startPoint x: 498, startPoint y: 121, endPoint x: 404, endPoint y: 127, distance: 94.5
click at [404, 127] on div "Location 5 Star Air Duct Cleaning Your caller id phone number [PHONE_NUMBER]" at bounding box center [466, 95] width 142 height 99
drag, startPoint x: 494, startPoint y: 193, endPoint x: 359, endPoint y: 193, distance: 135.8
click at [365, 193] on div "Outbound call Location 5 Star Air Duct Cleaning Your caller id phone number [PH…" at bounding box center [465, 233] width 931 height 467
paste input "949) 290-3900"
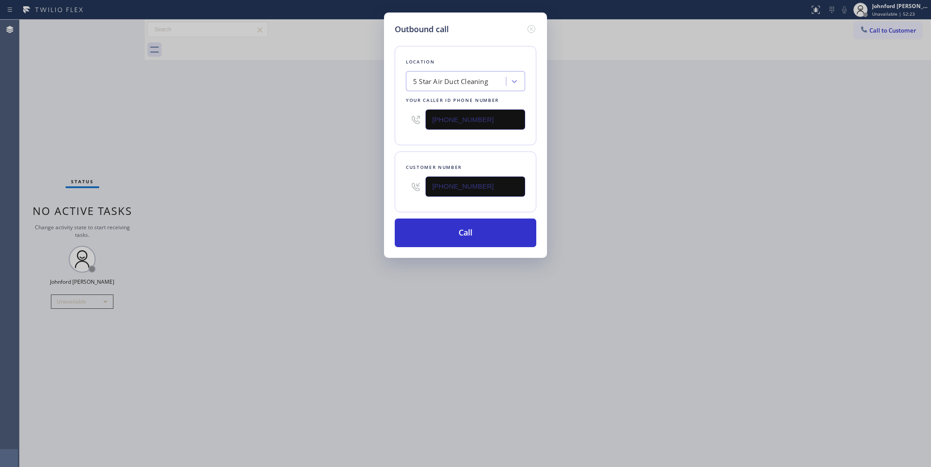
type input "[PHONE_NUMBER]"
drag, startPoint x: 401, startPoint y: 116, endPoint x: 360, endPoint y: 111, distance: 41.4
click at [349, 116] on div "Outbound call Location 5 Star Air Duct Cleaning Your caller id phone number [PH…" at bounding box center [465, 233] width 931 height 467
paste input "949) 522-7474"
type input "[PHONE_NUMBER]"
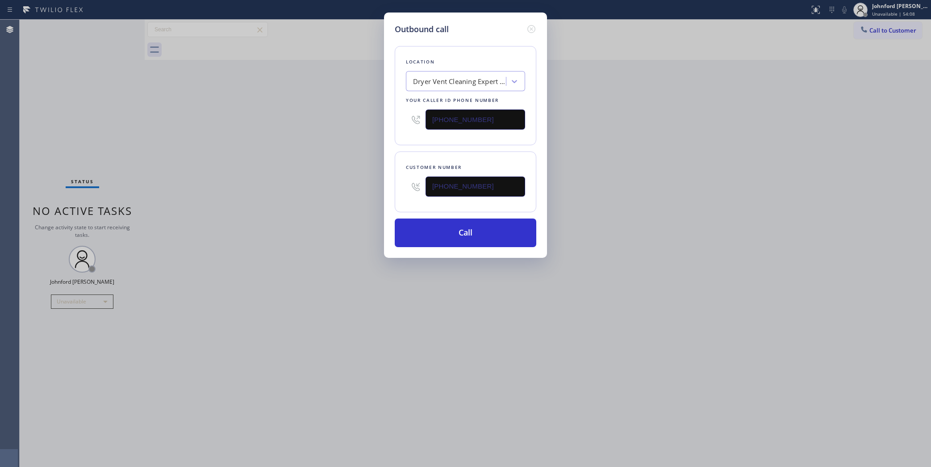
drag, startPoint x: 485, startPoint y: 185, endPoint x: 363, endPoint y: 147, distance: 127.6
click at [360, 187] on div "Outbound call Location Dryer Vent Cleaning Expert Corona Del Mar Your caller id…" at bounding box center [465, 233] width 931 height 467
paste input "text"
type input "[PHONE_NUMBER]"
click at [711, 205] on div "Outbound call Location Dryer Vent Cleaning Expert Corona Del Mar Your caller id…" at bounding box center [465, 233] width 931 height 467
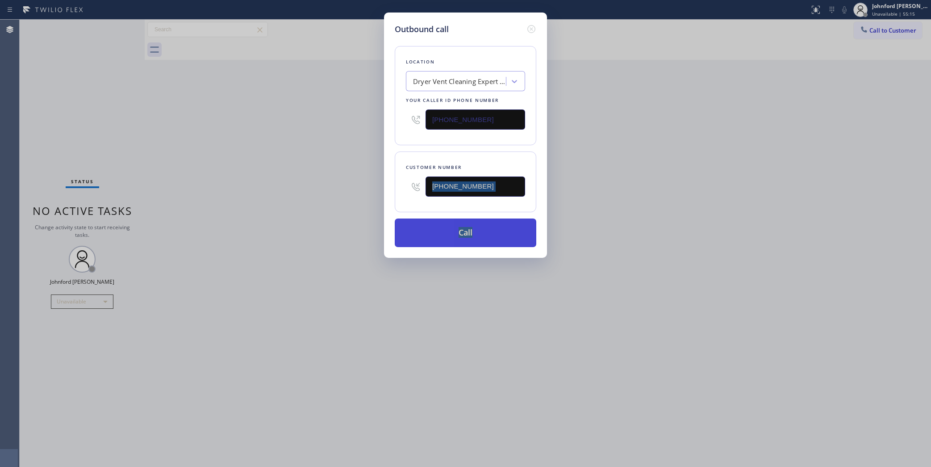
click at [475, 229] on button "Call" at bounding box center [466, 232] width 142 height 29
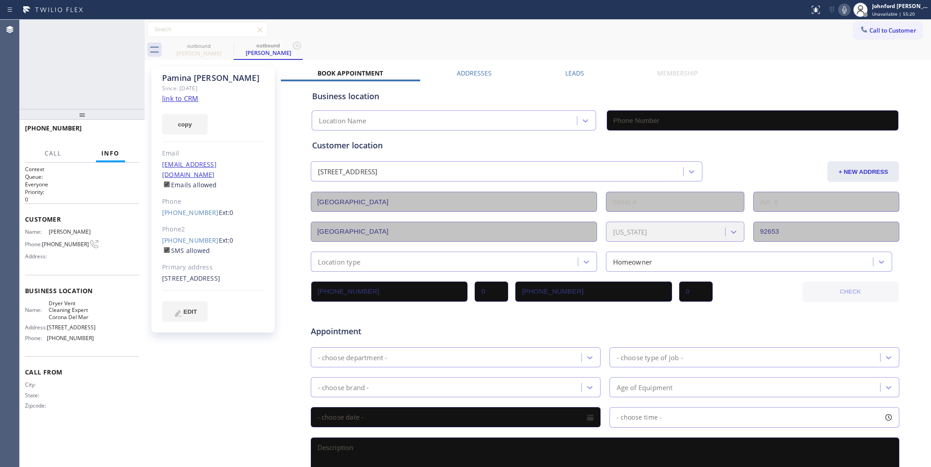
type input "[PHONE_NUMBER]"
click at [843, 17] on div "Status report No issues detected If you experience an issue, please download th…" at bounding box center [868, 10] width 125 height 20
click at [843, 15] on button at bounding box center [844, 10] width 13 height 13
click at [38, 71] on div "[PHONE_NUMBER] Connecting call… ALL TASKS ALL TASKS ACTIVE TASKS TASKS IN WRAP …" at bounding box center [82, 64] width 125 height 89
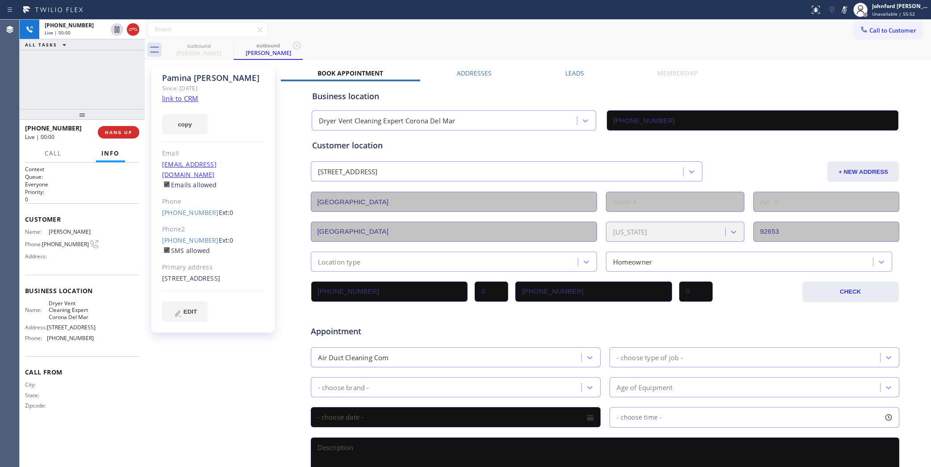
click at [845, 10] on icon at bounding box center [844, 9] width 11 height 11
click at [135, 131] on button "HANG UP" at bounding box center [119, 132] width 42 height 13
click at [860, 28] on icon at bounding box center [864, 29] width 9 height 9
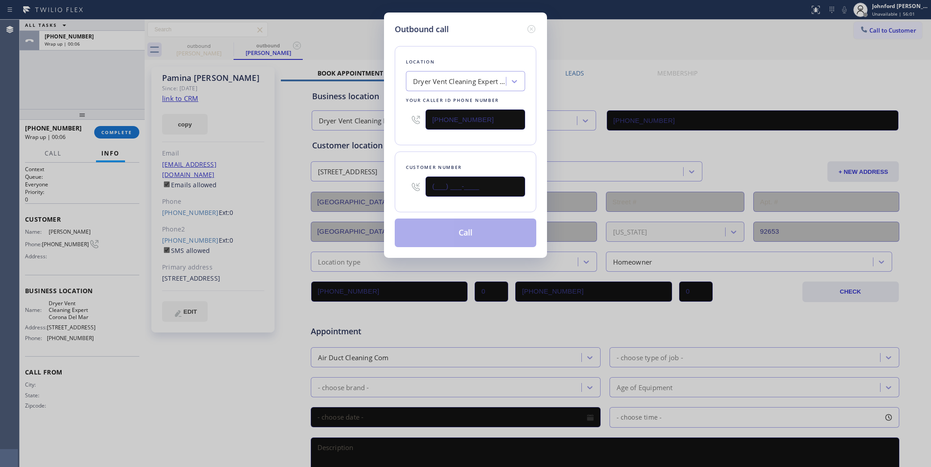
drag, startPoint x: 447, startPoint y: 188, endPoint x: 332, endPoint y: 190, distance: 115.3
click at [339, 190] on div "Outbound call Location Dryer Vent Cleaning Expert Corona Del Mar Your caller id…" at bounding box center [465, 233] width 931 height 467
paste input "310) 498-3888"
type input "[PHONE_NUMBER]"
drag, startPoint x: 501, startPoint y: 104, endPoint x: 410, endPoint y: 109, distance: 91.3
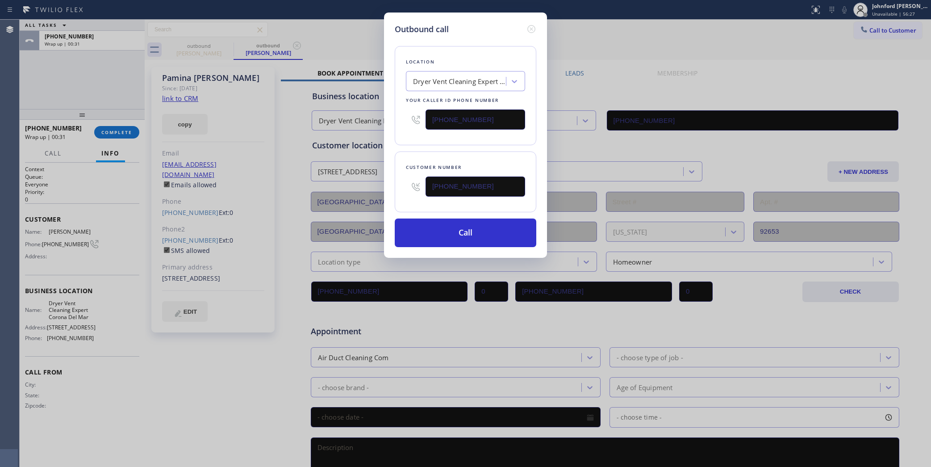
click at [410, 109] on div "[PHONE_NUMBER]" at bounding box center [465, 119] width 119 height 29
drag, startPoint x: 489, startPoint y: 113, endPoint x: 385, endPoint y: 116, distance: 104.6
click at [385, 116] on div "Outbound call Location Dryer Vent Cleaning Expert Corona Del Mar Your caller id…" at bounding box center [465, 135] width 163 height 245
paste input "239-152"
type input "[PHONE_NUMBER]"
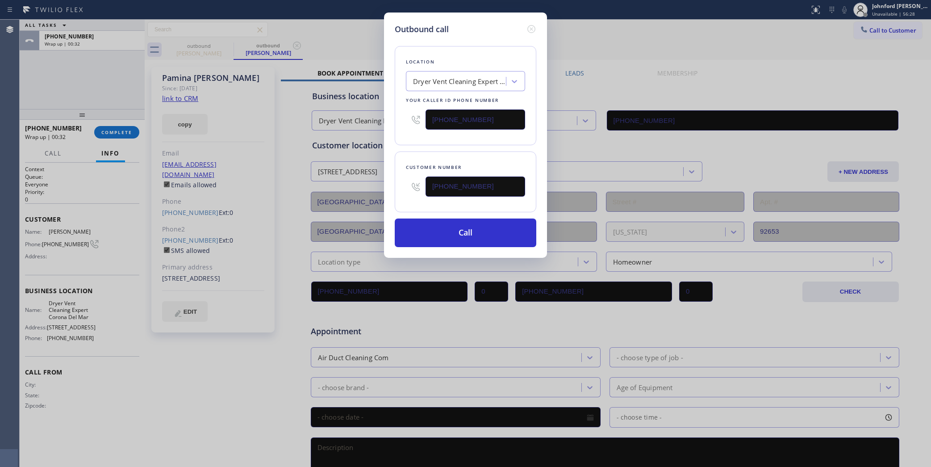
click at [409, 155] on div "Customer number [PHONE_NUMBER]" at bounding box center [466, 181] width 142 height 61
click at [446, 226] on button "Call" at bounding box center [466, 232] width 142 height 29
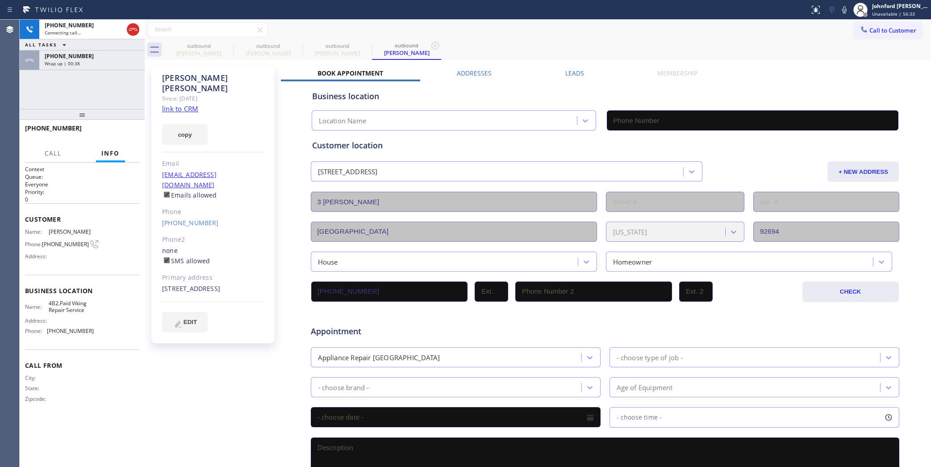
type input "[PHONE_NUMBER]"
click at [104, 73] on div "[PHONE_NUMBER] Connecting call… ALL TASKS ALL TASKS ACTIVE TASKS TASKS IN WRAP …" at bounding box center [82, 64] width 125 height 89
click at [104, 64] on div "Wrap up | 00:40" at bounding box center [92, 63] width 95 height 6
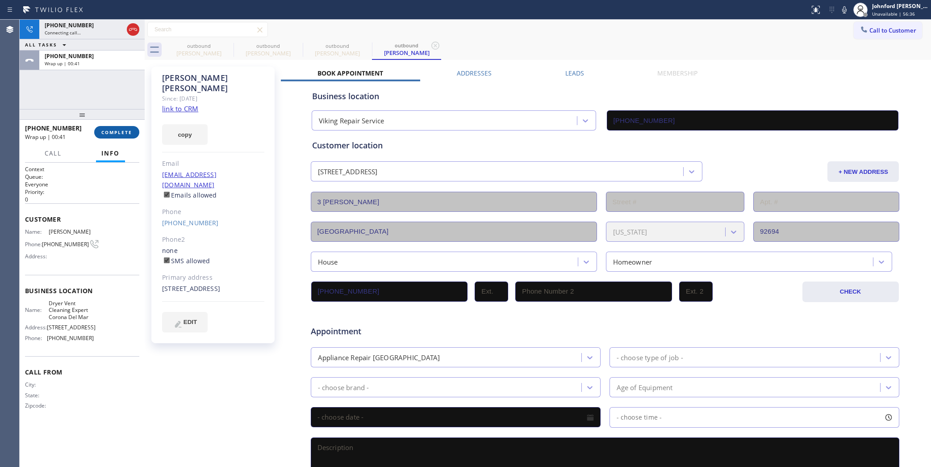
click at [123, 130] on span "COMPLETE" at bounding box center [116, 132] width 31 height 6
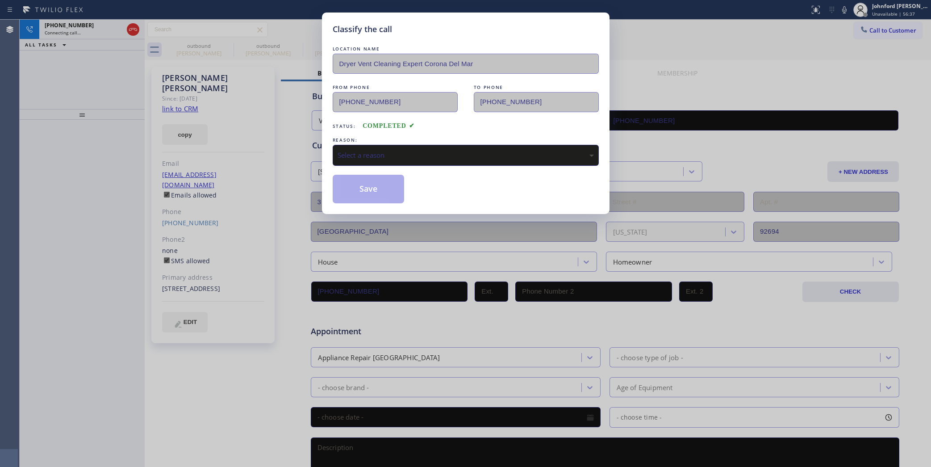
click at [389, 137] on div "REASON:" at bounding box center [466, 139] width 266 height 9
click at [390, 155] on div "Select a reason" at bounding box center [466, 155] width 256 height 10
click at [383, 195] on button "Save" at bounding box center [369, 189] width 72 height 29
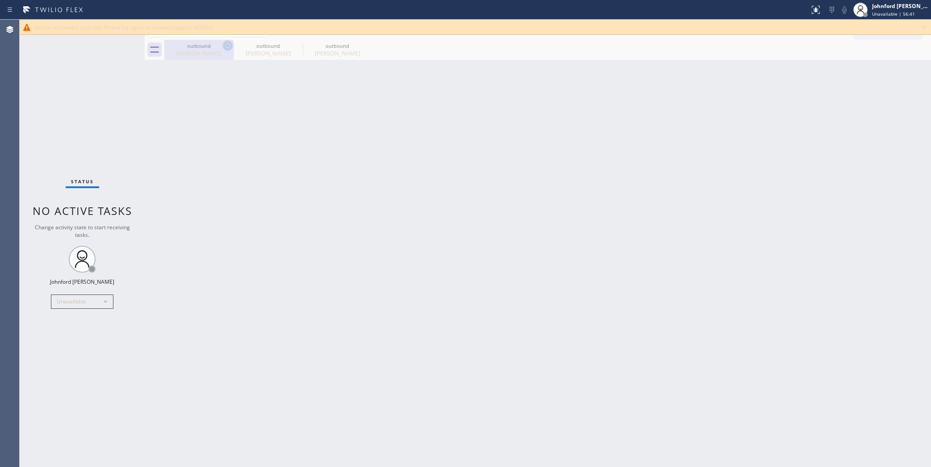
click at [226, 45] on icon at bounding box center [227, 45] width 11 height 11
type input "[PHONE_NUMBER]"
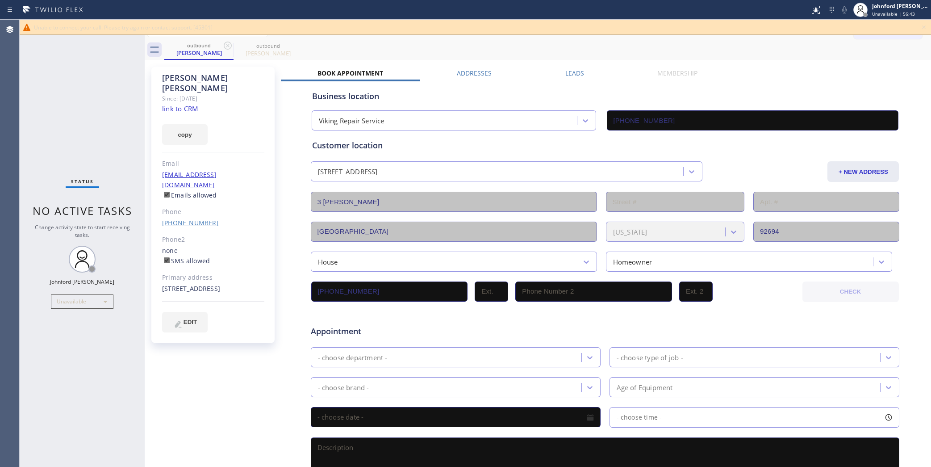
click at [191, 218] on link "[PHONE_NUMBER]" at bounding box center [190, 222] width 57 height 8
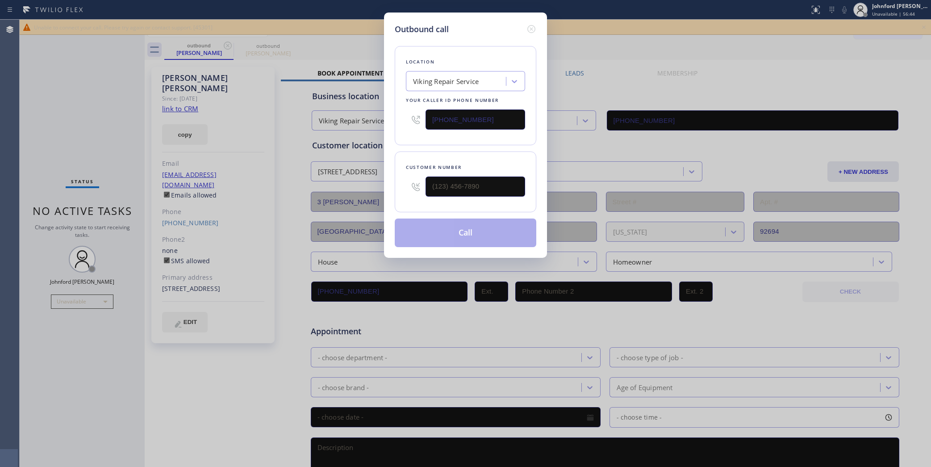
type input "[PHONE_NUMBER]"
click at [566, 44] on div "Outbound call Location Viking Repair Service Your caller id phone number [PHONE…" at bounding box center [465, 233] width 931 height 467
drag, startPoint x: 507, startPoint y: 111, endPoint x: 409, endPoint y: 123, distance: 99.5
click at [409, 123] on div "[PHONE_NUMBER]" at bounding box center [465, 119] width 119 height 29
paste input "858) 800-309"
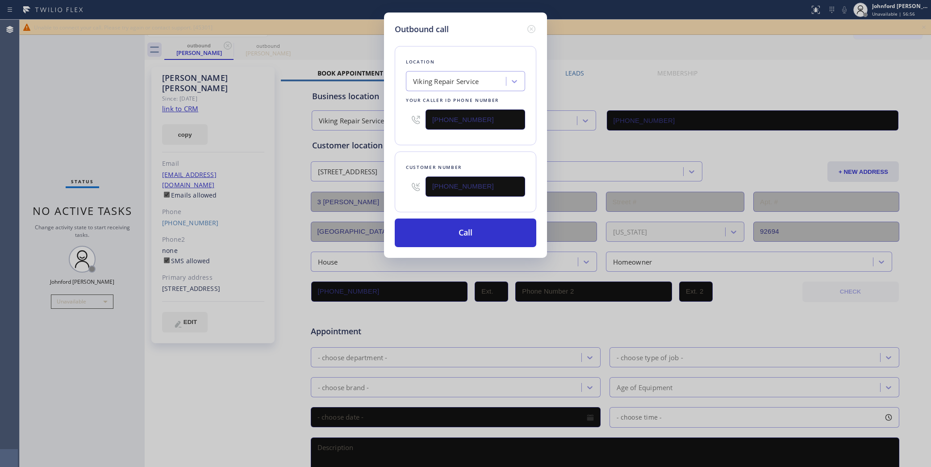
type input "[PHONE_NUMBER]"
click at [409, 141] on div "Location Viking Repair Service Your caller id phone number [PHONE_NUMBER]" at bounding box center [466, 95] width 142 height 99
click at [429, 229] on button "Call" at bounding box center [466, 232] width 142 height 29
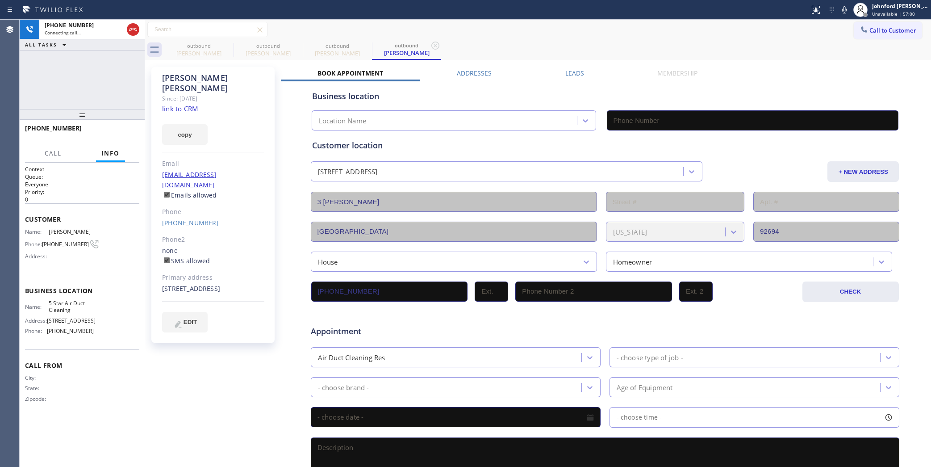
type input "[PHONE_NUMBER]"
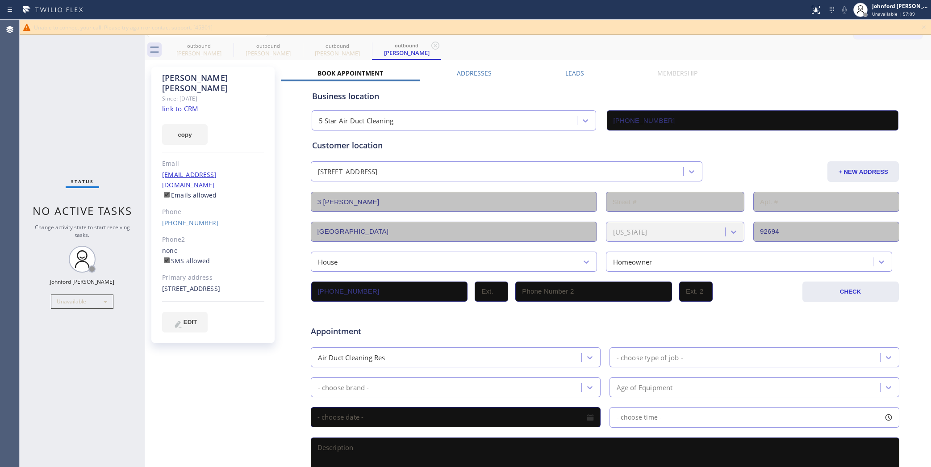
click at [101, 68] on div "Status No active tasks Change activity state to start receiving tasks. [PERSON_…" at bounding box center [82, 243] width 125 height 447
drag, startPoint x: 644, startPoint y: 44, endPoint x: 773, endPoint y: 45, distance: 128.6
click at [645, 43] on div "outbound [PERSON_NAME] outbound [PERSON_NAME] outbound [PERSON_NAME] outbound […" at bounding box center [547, 50] width 767 height 20
click at [892, 24] on icon at bounding box center [924, 27] width 11 height 11
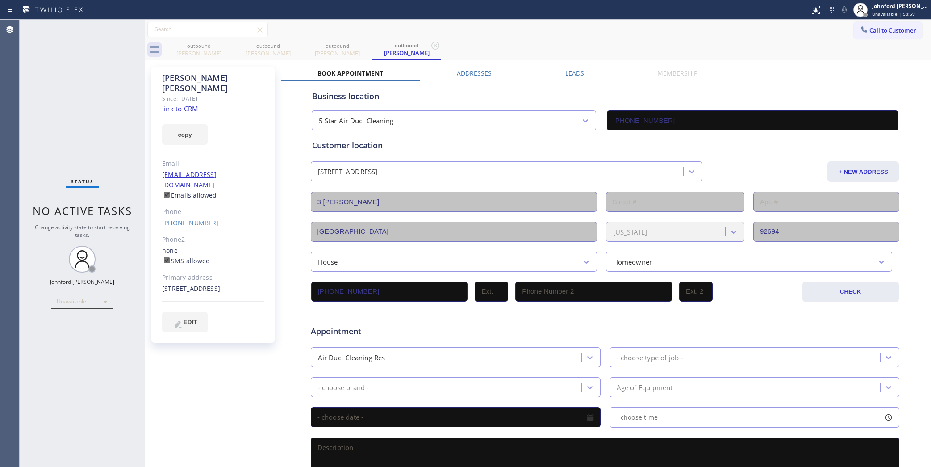
click at [881, 41] on div "outbound [PERSON_NAME] outbound [PERSON_NAME] outbound [PERSON_NAME] outbound […" at bounding box center [547, 50] width 767 height 20
click at [868, 35] on button "Call to Customer" at bounding box center [888, 30] width 68 height 17
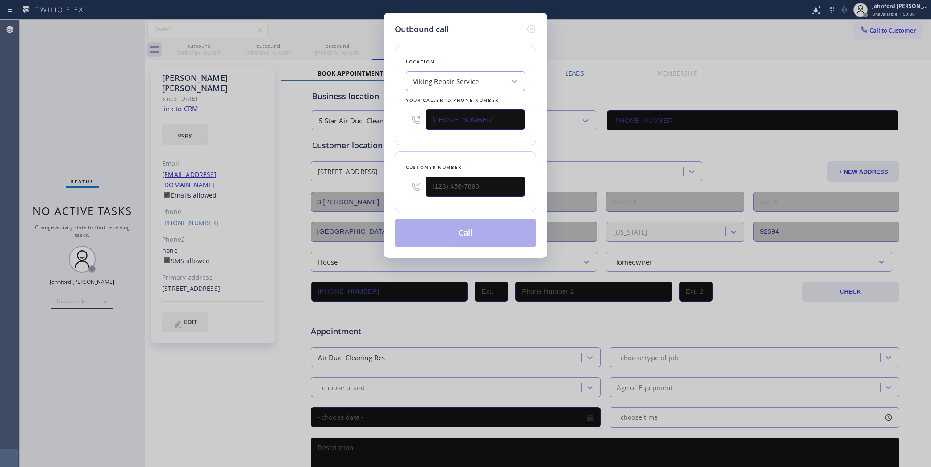
drag, startPoint x: 472, startPoint y: 177, endPoint x: 377, endPoint y: 196, distance: 96.5
click at [377, 196] on div "Outbound call Location Viking Repair Service Your caller id phone number [PHONE…" at bounding box center [465, 233] width 931 height 467
drag, startPoint x: 481, startPoint y: 190, endPoint x: 397, endPoint y: 190, distance: 84.4
click at [397, 190] on div "Customer number (___) ___-____" at bounding box center [466, 181] width 142 height 61
paste input "626) 826-4768"
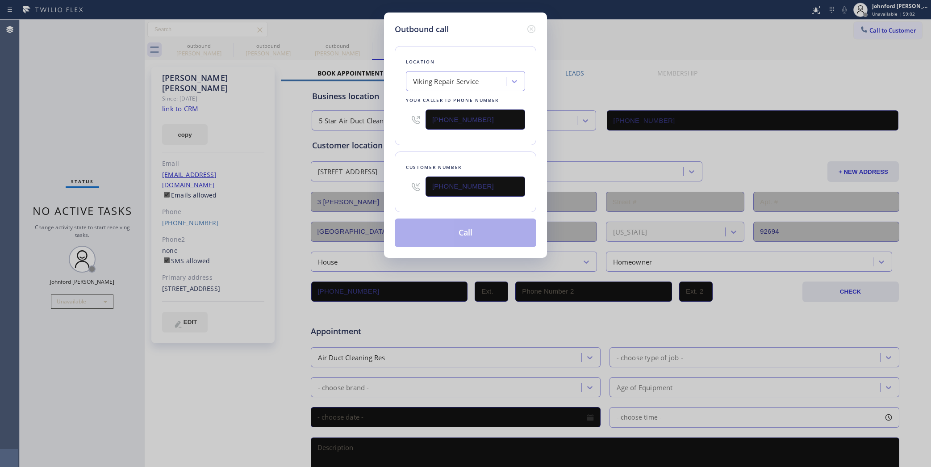
type input "[PHONE_NUMBER]"
drag, startPoint x: 499, startPoint y: 113, endPoint x: 390, endPoint y: 117, distance: 109.5
click at [419, 115] on div "[PHONE_NUMBER]" at bounding box center [465, 119] width 119 height 29
paste input "800) 686-5038"
type input "[PHONE_NUMBER]"
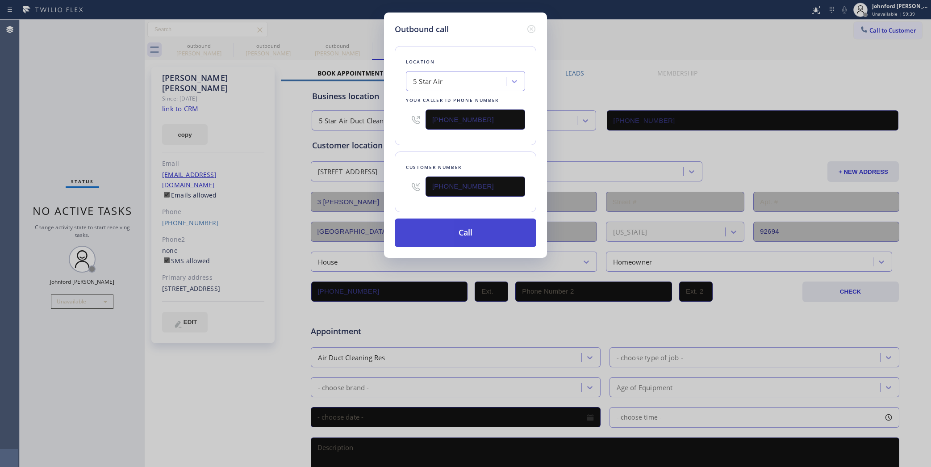
click at [434, 228] on button "Call" at bounding box center [466, 232] width 142 height 29
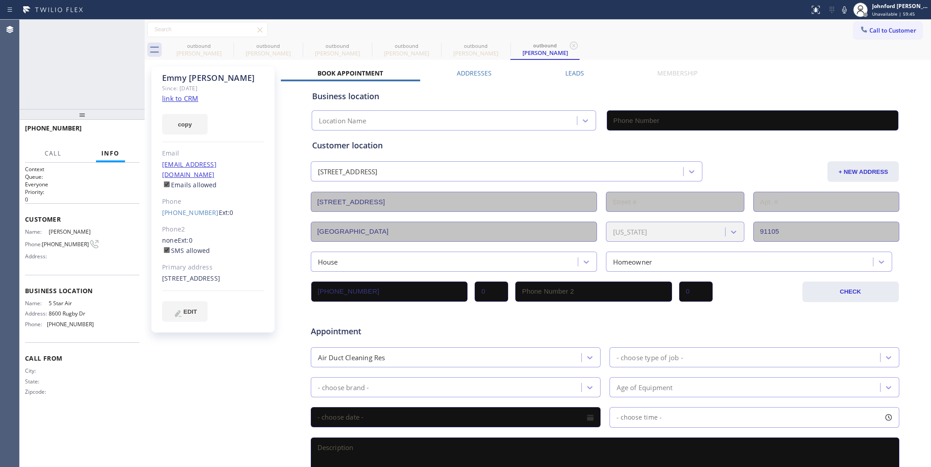
type input "[PHONE_NUMBER]"
click at [117, 128] on button "HANG UP" at bounding box center [119, 132] width 42 height 13
click at [173, 208] on link "[PHONE_NUMBER]" at bounding box center [190, 212] width 57 height 8
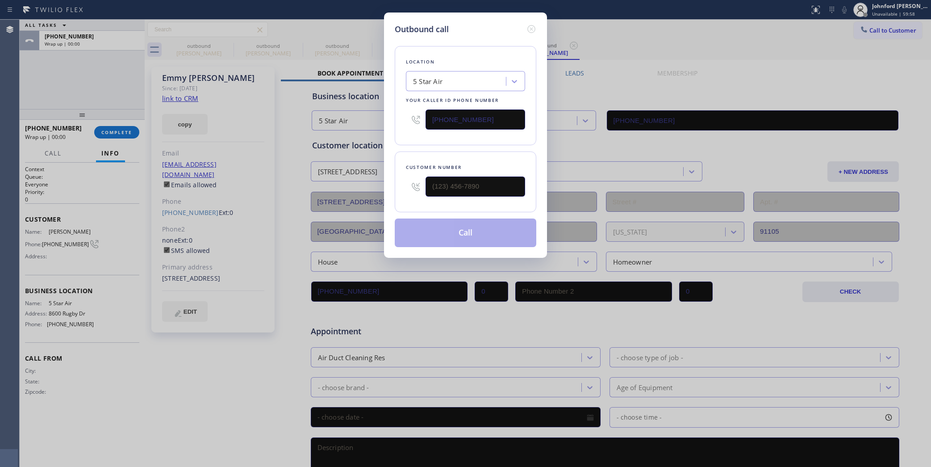
type input "[PHONE_NUMBER]"
click at [467, 235] on button "Call" at bounding box center [466, 232] width 142 height 29
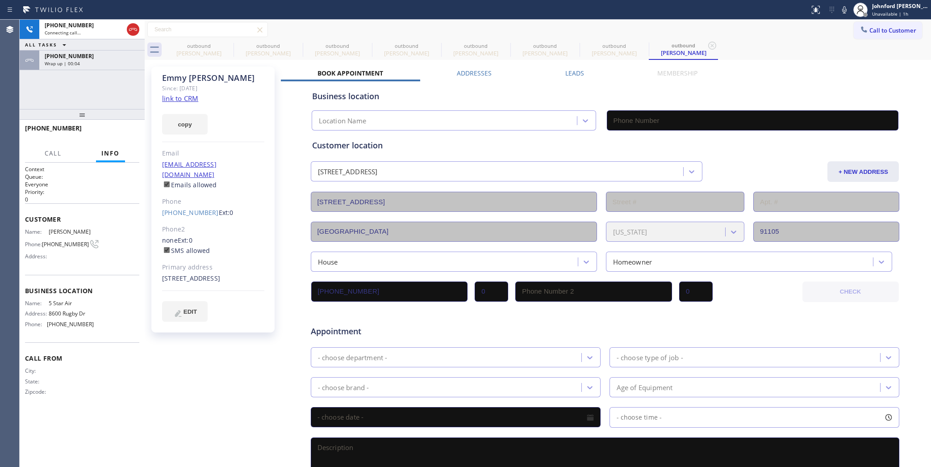
type input "[PHONE_NUMBER]"
click at [63, 71] on div "[PHONE_NUMBER] Live | 00:02 ALL TASKS ALL TASKS ACTIVE TASKS TASKS IN WRAP UP […" at bounding box center [82, 64] width 125 height 89
click at [139, 37] on div at bounding box center [125, 30] width 32 height 20
click at [119, 129] on span "HANG UP" at bounding box center [118, 132] width 27 height 6
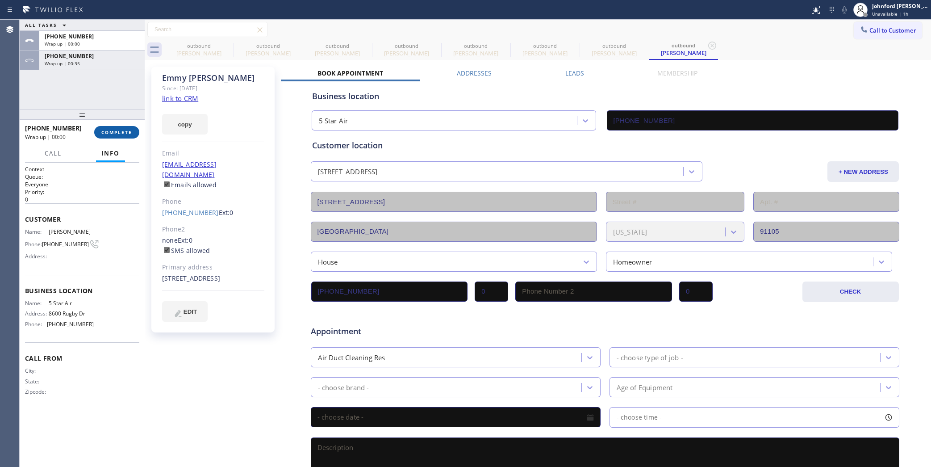
click at [121, 132] on span "COMPLETE" at bounding box center [116, 132] width 31 height 6
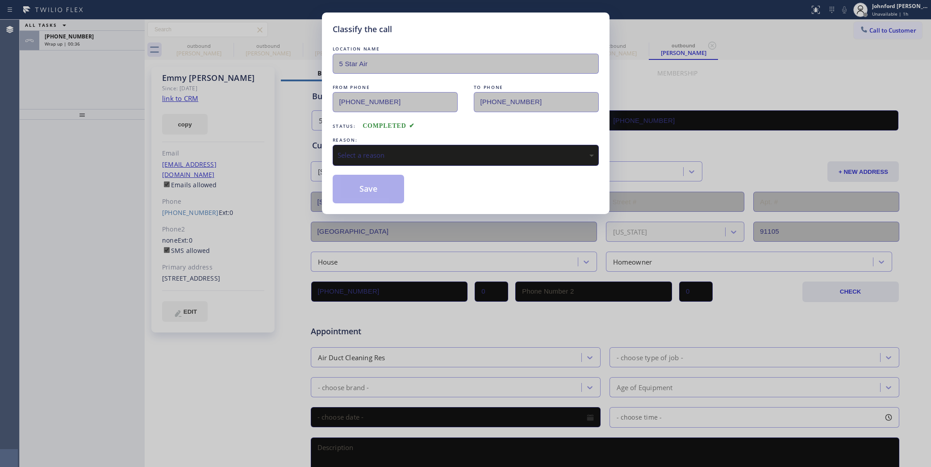
click at [415, 152] on div "Select a reason" at bounding box center [466, 155] width 256 height 10
click at [393, 190] on button "Save" at bounding box center [369, 189] width 72 height 29
click at [108, 34] on div "Classify the call LOCATION NAME 5 Star Air FROM PHONE [PHONE_NUMBER] TO PHONE […" at bounding box center [465, 233] width 931 height 467
click at [108, 34] on div "[PHONE_NUMBER]" at bounding box center [92, 37] width 95 height 8
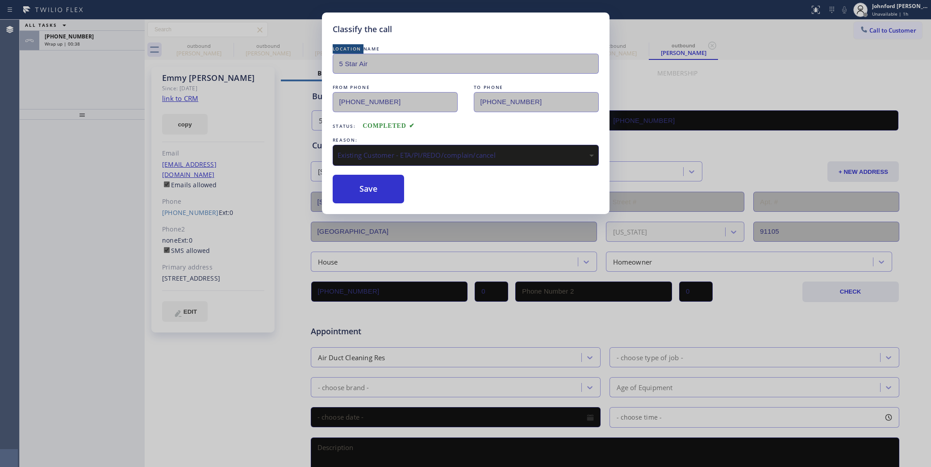
click at [108, 34] on div "[PHONE_NUMBER]" at bounding box center [92, 37] width 95 height 8
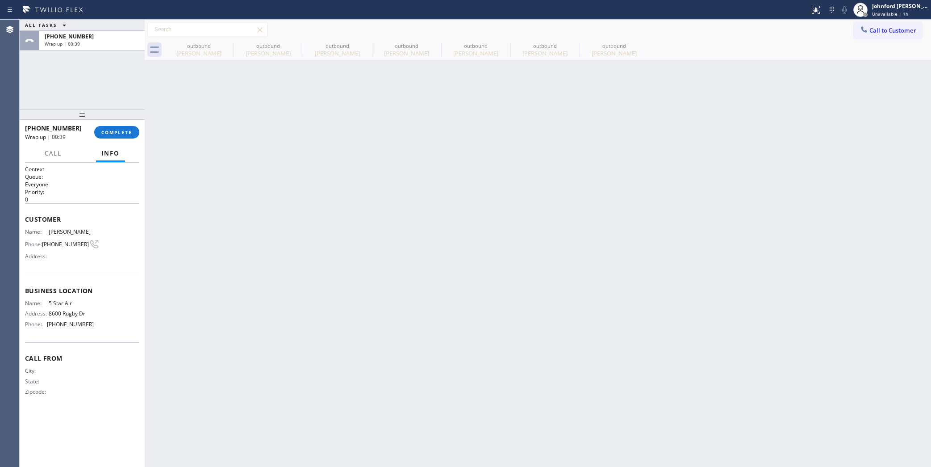
click at [108, 34] on div "[PHONE_NUMBER]" at bounding box center [92, 37] width 95 height 8
click at [113, 144] on div "[PHONE_NUMBER] Wrap up | 00:39 COMPLETE" at bounding box center [82, 132] width 125 height 25
click at [117, 134] on span "COMPLETE" at bounding box center [116, 132] width 31 height 6
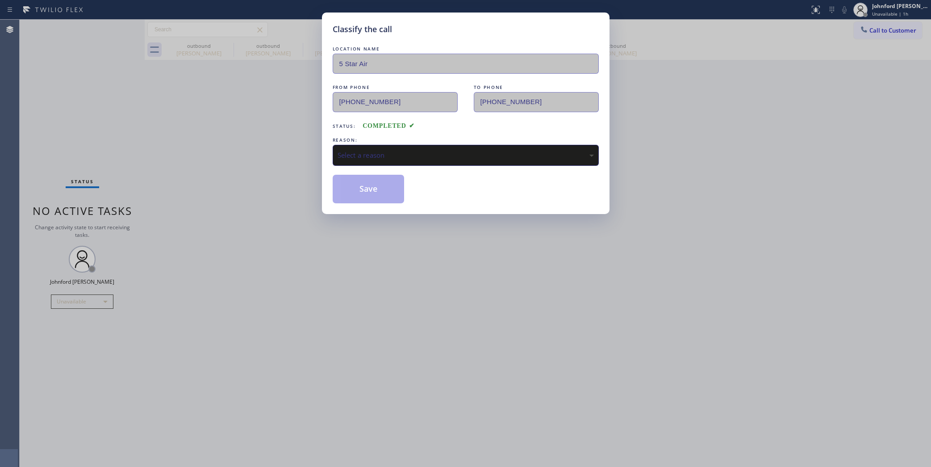
click at [363, 156] on div "Select a reason" at bounding box center [466, 155] width 256 height 10
click at [392, 193] on button "Save" at bounding box center [369, 189] width 72 height 29
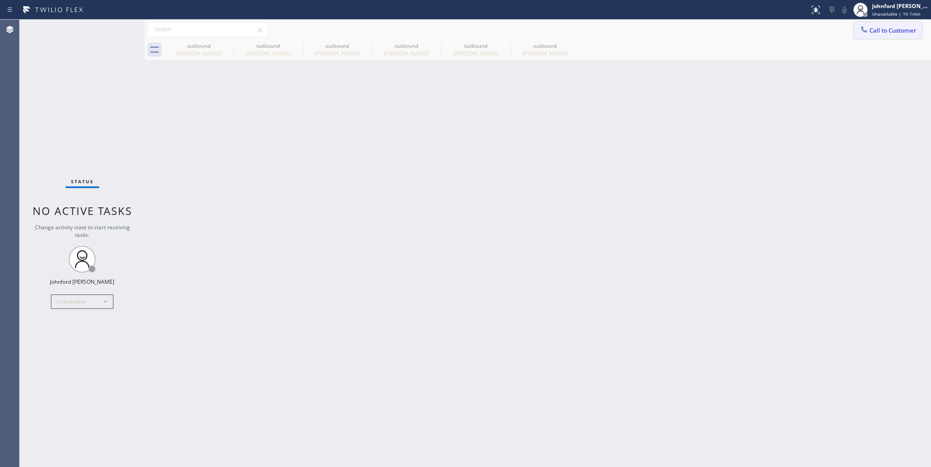
click at [884, 30] on span "Call to Customer" at bounding box center [893, 30] width 47 height 8
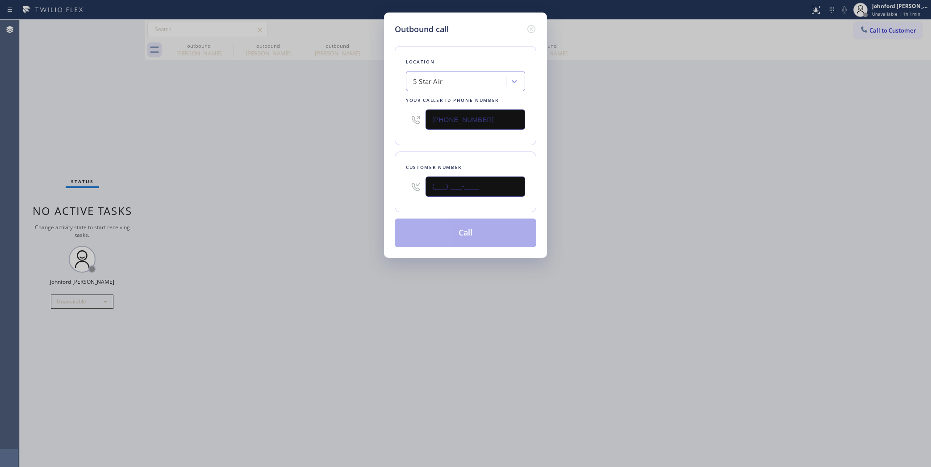
drag, startPoint x: 447, startPoint y: 187, endPoint x: 350, endPoint y: 199, distance: 98.2
click at [364, 197] on div "Outbound call Location 5 Star Air Your caller id phone number [PHONE_NUMBER] Cu…" at bounding box center [465, 233] width 931 height 467
paste input "310) 570-5255"
type input "[PHONE_NUMBER]"
click at [315, 201] on div "Outbound call Location 5 Star Air Your caller id phone number [PHONE_NUMBER] Cu…" at bounding box center [465, 233] width 931 height 467
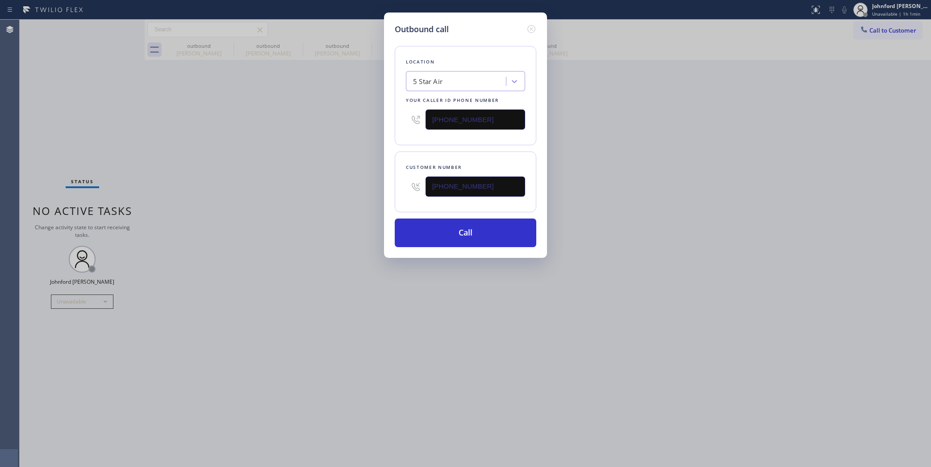
drag, startPoint x: 465, startPoint y: 117, endPoint x: 363, endPoint y: 119, distance: 101.4
click at [390, 118] on div "Outbound call Location 5 Star Air Your caller id phone number [PHONE_NUMBER] Cu…" at bounding box center [465, 135] width 163 height 245
paste input "text"
type input "[PHONE_NUMBER]"
click at [311, 133] on div "Outbound call Location 5 Star Air Your caller id phone number [PHONE_NUMBER] Cu…" at bounding box center [465, 233] width 931 height 467
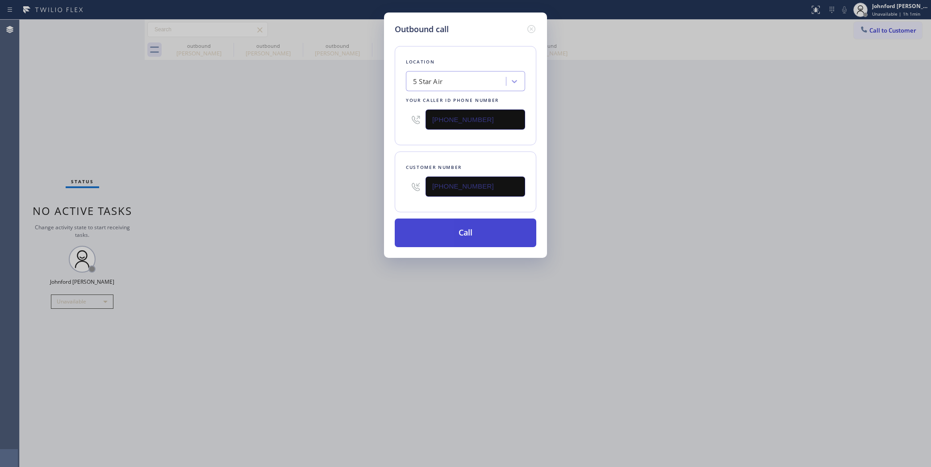
click at [423, 235] on button "Call" at bounding box center [466, 232] width 142 height 29
click at [698, 170] on div "Outbound call Location 5 Star Air Your caller id phone number [PHONE_NUMBER] Cu…" at bounding box center [465, 233] width 931 height 467
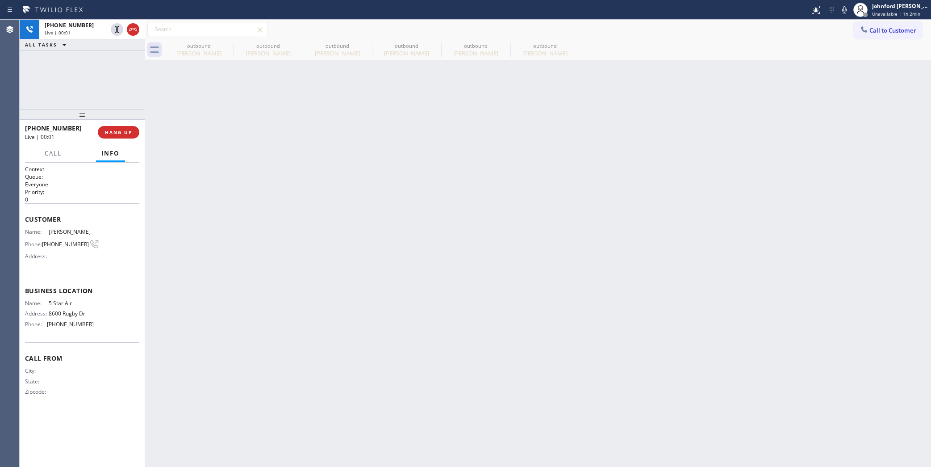
click at [849, 14] on icon at bounding box center [844, 9] width 11 height 11
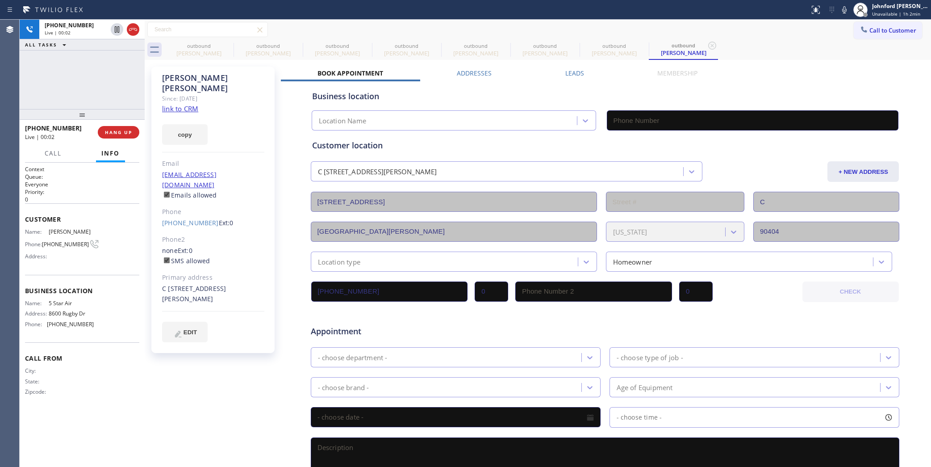
click at [849, 12] on icon at bounding box center [844, 9] width 11 height 11
click at [224, 47] on icon at bounding box center [228, 46] width 8 height 8
click at [0, 0] on icon at bounding box center [0, 0] width 0 height 0
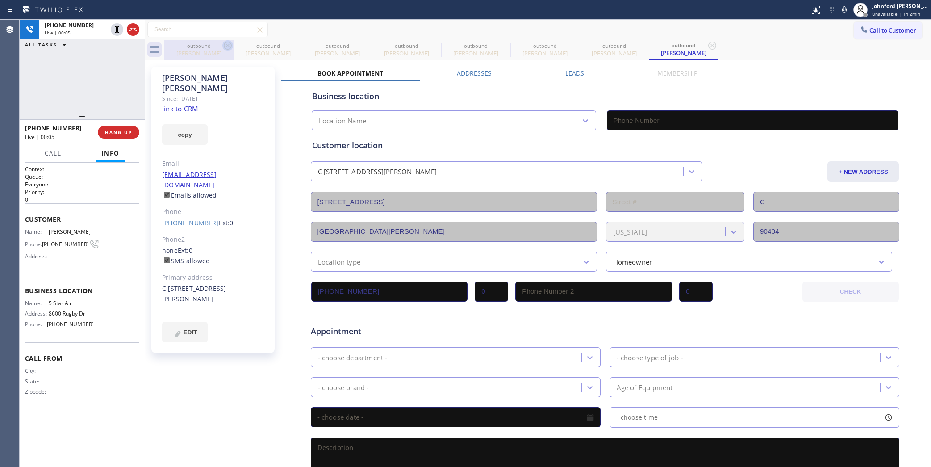
click at [0, 0] on icon at bounding box center [0, 0] width 0 height 0
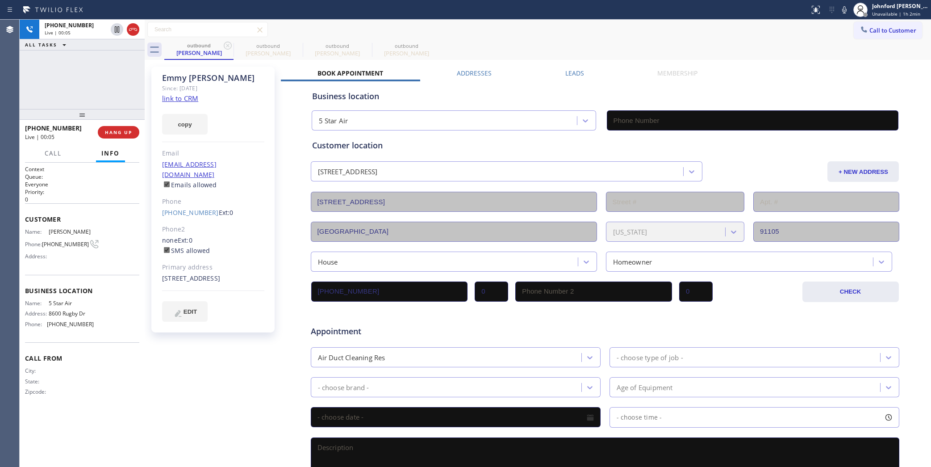
click at [224, 47] on icon at bounding box center [228, 46] width 8 height 8
type input "[PHONE_NUMBER]"
click at [224, 47] on icon at bounding box center [228, 46] width 8 height 8
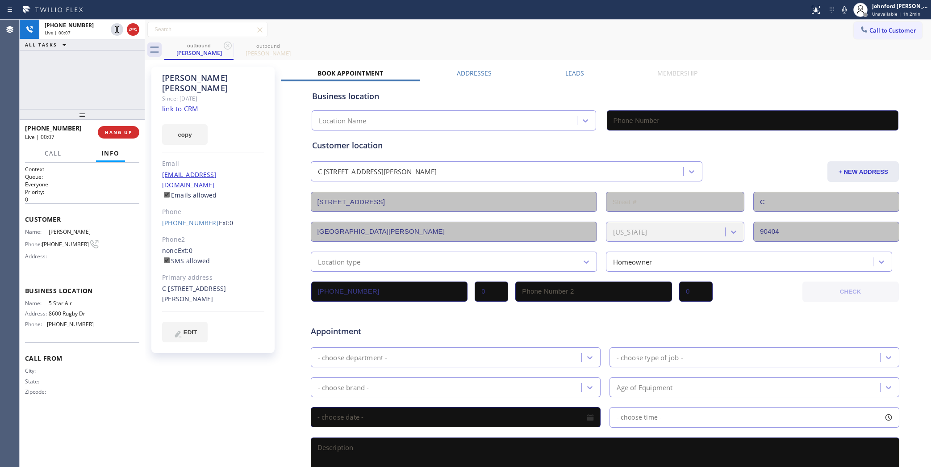
click at [375, 34] on div "Call to Customer Outbound call Location 5 Star Air Your caller id phone number …" at bounding box center [538, 30] width 787 height 16
click at [840, 8] on icon at bounding box center [844, 9] width 11 height 11
type input "[PHONE_NUMBER]"
click at [843, 8] on icon at bounding box center [844, 9] width 4 height 7
click at [125, 133] on span "HANG UP" at bounding box center [118, 132] width 27 height 6
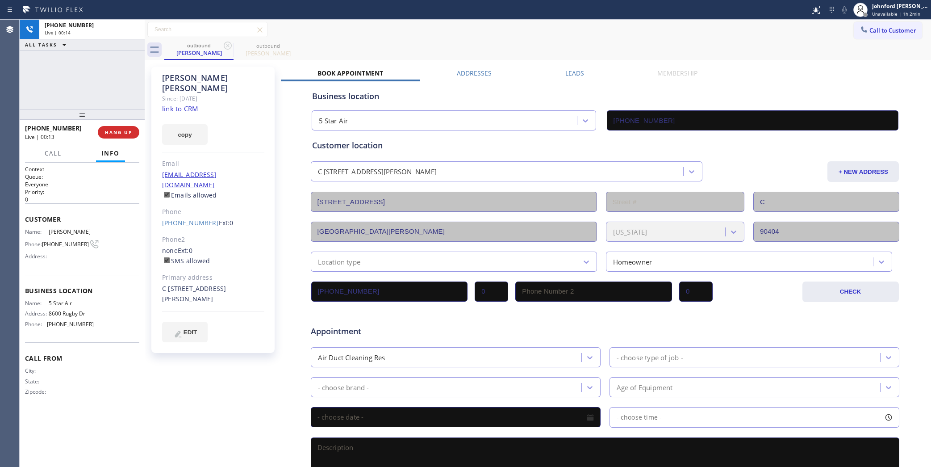
click at [190, 207] on div "Phone" at bounding box center [213, 212] width 102 height 10
click at [201, 218] on link "[PHONE_NUMBER]" at bounding box center [190, 222] width 57 height 8
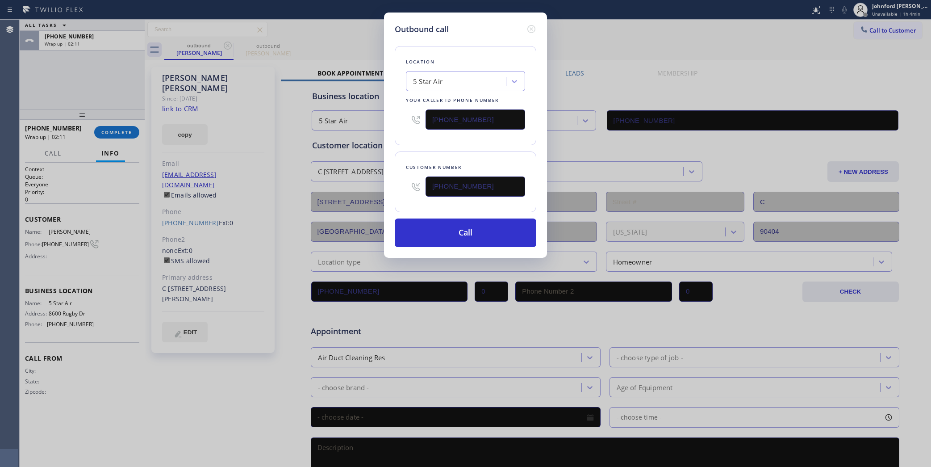
drag, startPoint x: 557, startPoint y: 26, endPoint x: 545, endPoint y: 27, distance: 11.6
click at [557, 27] on div "Outbound call Location 5 Star Air Your caller id phone number [PHONE_NUMBER] Cu…" at bounding box center [465, 233] width 931 height 467
drag, startPoint x: 510, startPoint y: 181, endPoint x: 398, endPoint y: 182, distance: 111.2
click at [398, 182] on div "Customer number [PHONE_NUMBER]" at bounding box center [466, 181] width 142 height 61
paste input "text"
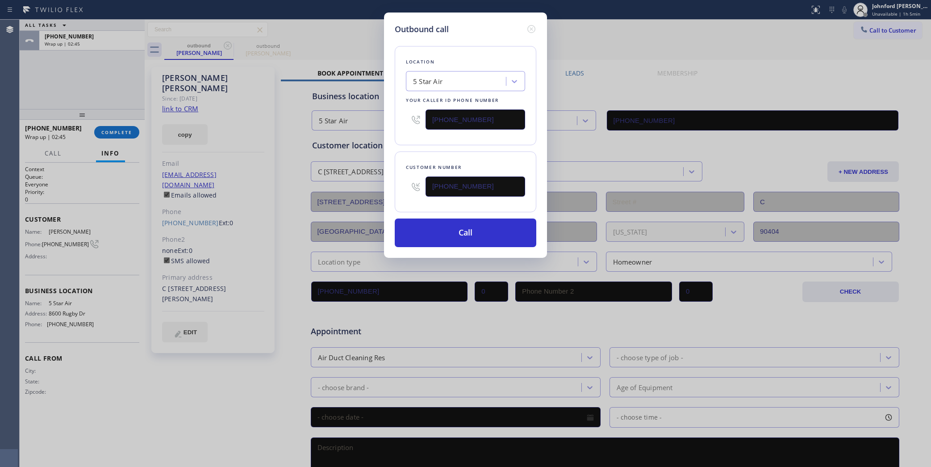
type input "[PHONE_NUMBER]"
click at [418, 151] on div "Customer number [PHONE_NUMBER]" at bounding box center [466, 181] width 142 height 61
click at [437, 226] on button "Call" at bounding box center [466, 232] width 142 height 29
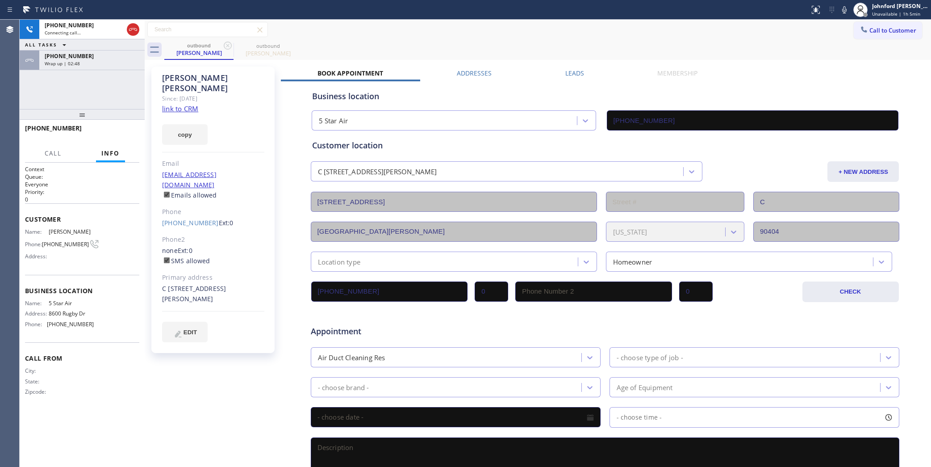
drag, startPoint x: 88, startPoint y: 59, endPoint x: 101, endPoint y: 95, distance: 37.7
click at [88, 59] on div "[PHONE_NUMBER]" at bounding box center [92, 56] width 95 height 8
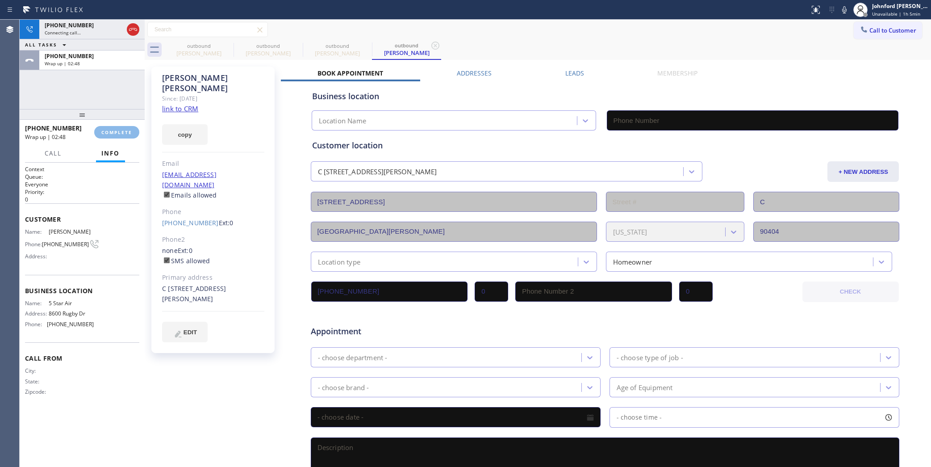
type input "[PHONE_NUMBER]"
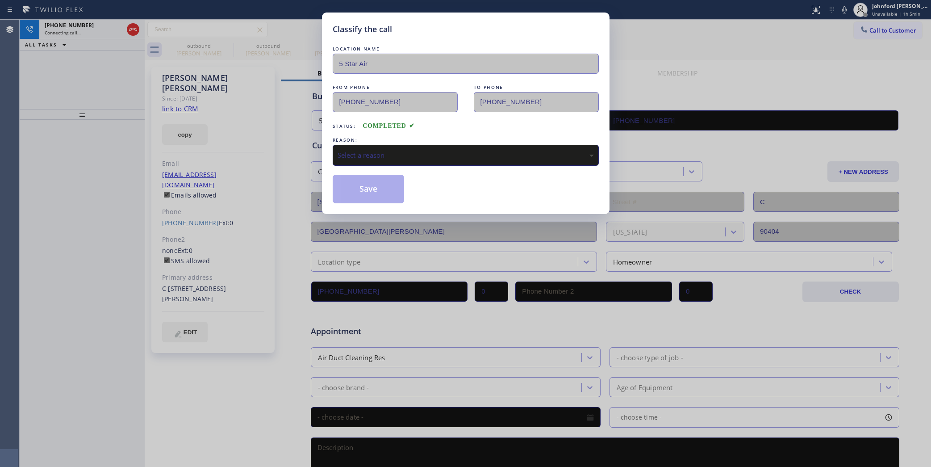
type input "[PHONE_NUMBER]"
click at [367, 159] on div "Select a reason" at bounding box center [466, 155] width 266 height 21
click at [378, 190] on button "Save" at bounding box center [369, 189] width 72 height 29
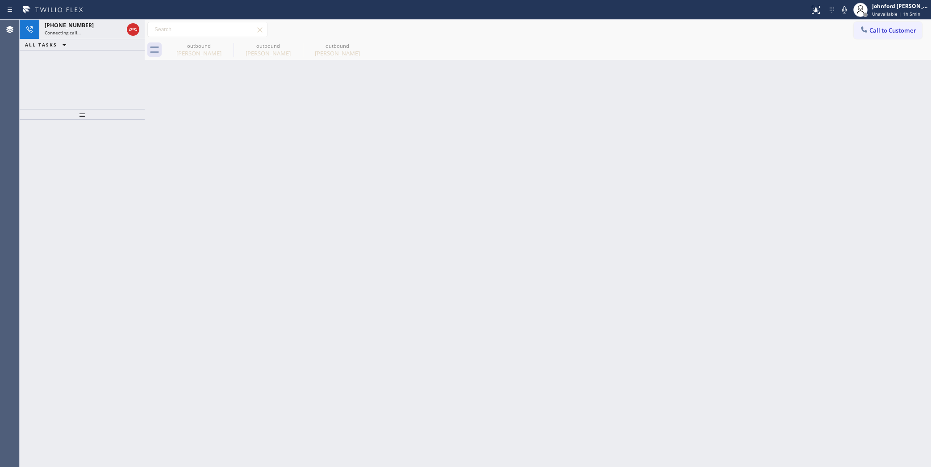
click at [0, 0] on icon at bounding box center [0, 0] width 0 height 0
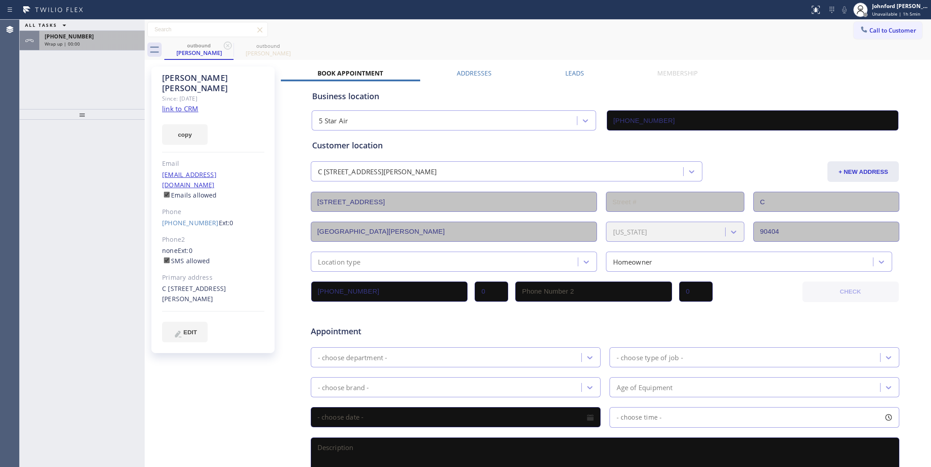
click at [124, 36] on div "[PHONE_NUMBER]" at bounding box center [92, 37] width 95 height 8
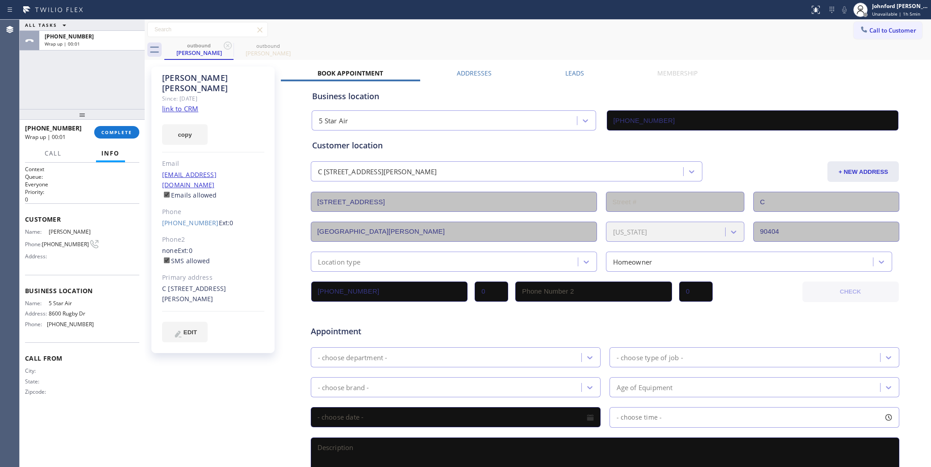
click at [121, 120] on div at bounding box center [82, 114] width 125 height 11
click at [116, 126] on button "COMPLETE" at bounding box center [116, 132] width 45 height 13
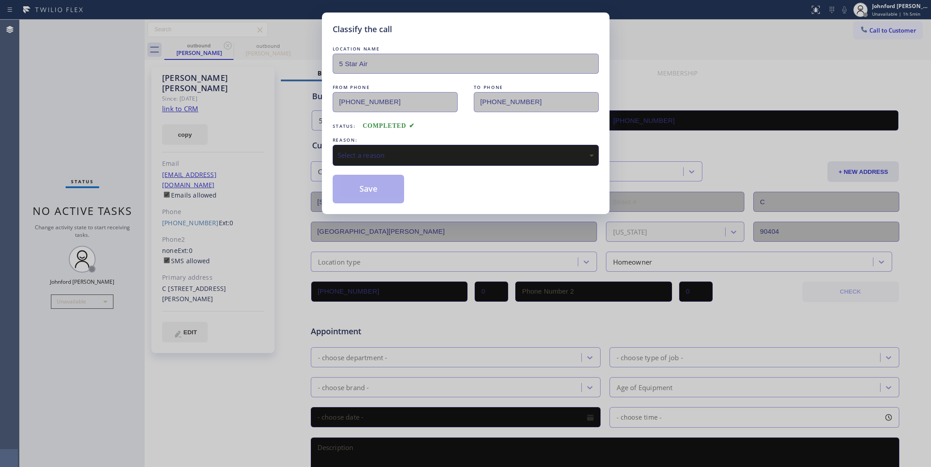
click at [391, 157] on div "Select a reason" at bounding box center [466, 155] width 256 height 10
click at [379, 198] on button "Save" at bounding box center [369, 189] width 72 height 29
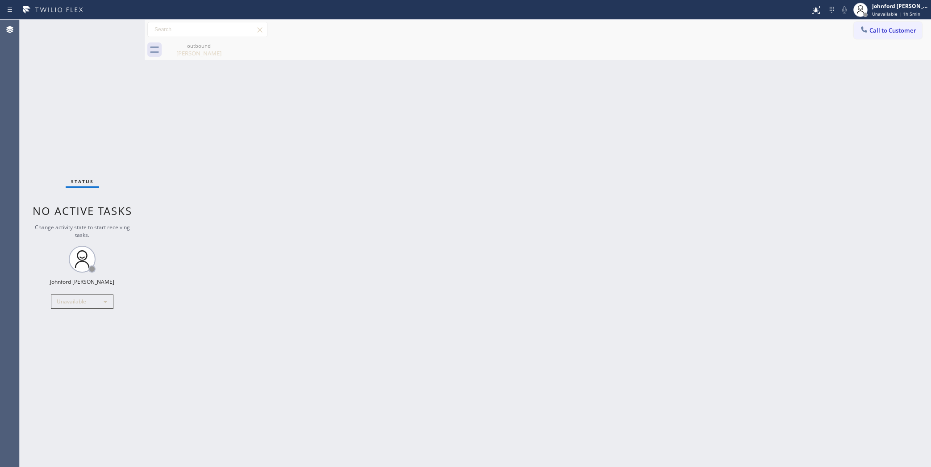
drag, startPoint x: 867, startPoint y: 34, endPoint x: 850, endPoint y: 38, distance: 17.0
click at [866, 34] on div at bounding box center [864, 30] width 11 height 11
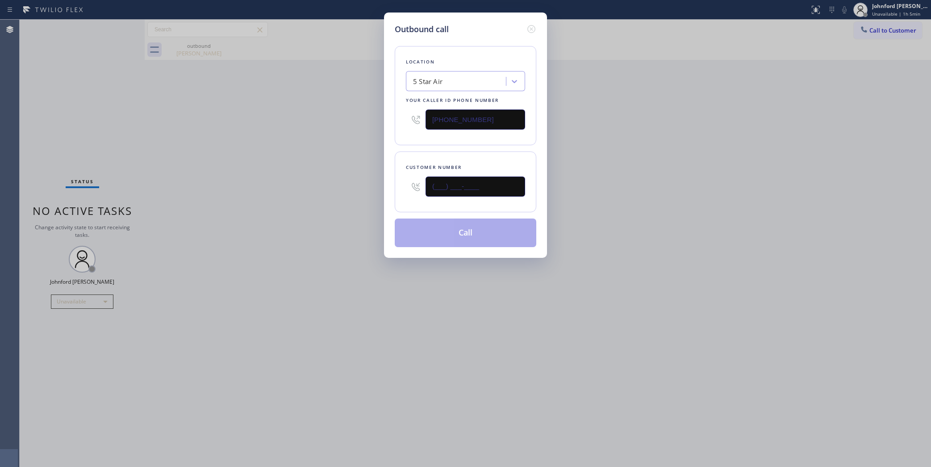
drag, startPoint x: 454, startPoint y: 185, endPoint x: 339, endPoint y: 189, distance: 115.3
click at [382, 188] on div "Outbound call Location 5 Star Air Your caller id phone number [PHONE_NUMBER] Cu…" at bounding box center [465, 233] width 931 height 467
type input "(___) ___-____"
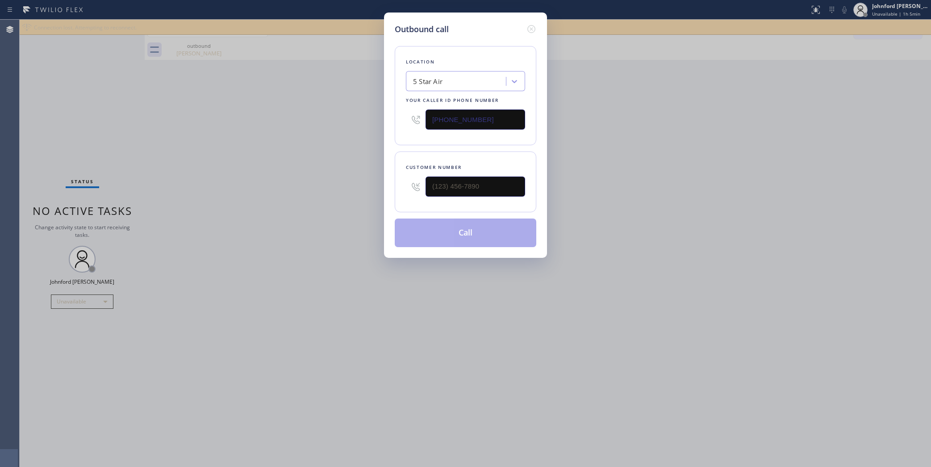
click at [291, 191] on div "Outbound call Location 5 Star Air Your caller id phone number [PHONE_NUMBER] Cu…" at bounding box center [465, 233] width 931 height 467
drag, startPoint x: 499, startPoint y: 184, endPoint x: 348, endPoint y: 188, distance: 150.6
click at [359, 188] on div "Outbound call Location 5 Star Air Your caller id phone number [PHONE_NUMBER] Cu…" at bounding box center [465, 233] width 931 height 467
paste input "323) 664-6631"
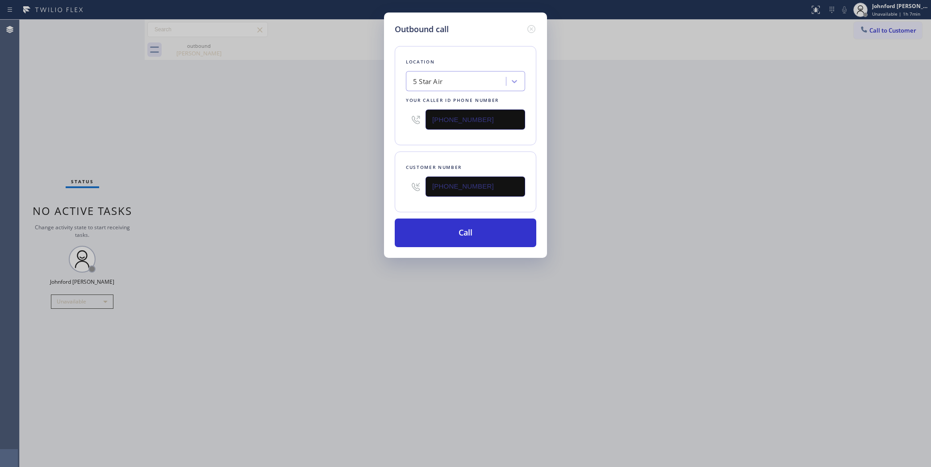
click at [867, 32] on div "Outbound call Location 5 Star Air Your caller id phone number [PHONE_NUMBER] Cu…" at bounding box center [465, 233] width 931 height 467
drag, startPoint x: 511, startPoint y: 179, endPoint x: 382, endPoint y: 186, distance: 129.3
click at [390, 186] on div "Outbound call Location 5 Star Air Your caller id phone number [PHONE_NUMBER] Cu…" at bounding box center [465, 135] width 163 height 245
paste input "text"
type input "[PHONE_NUMBER]"
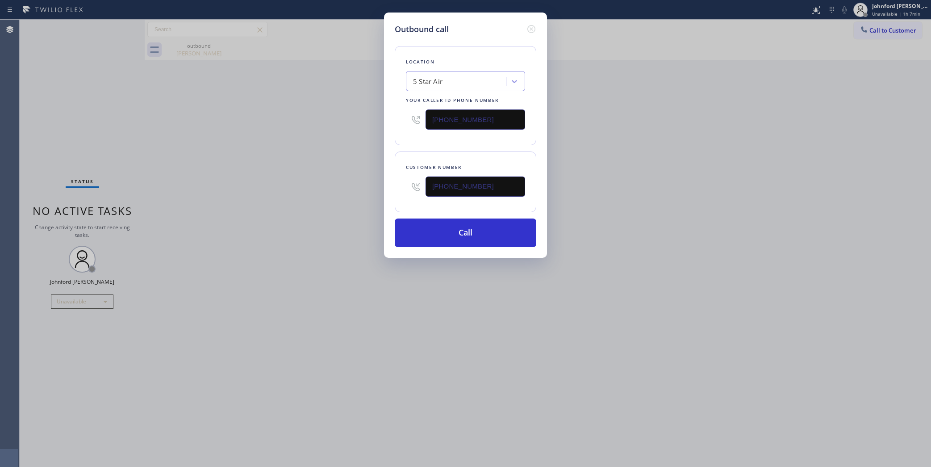
click at [342, 188] on div "Outbound call Location 5 Star Air Your caller id phone number [PHONE_NUMBER] Cu…" at bounding box center [465, 233] width 931 height 467
click at [474, 234] on button "Call" at bounding box center [466, 232] width 142 height 29
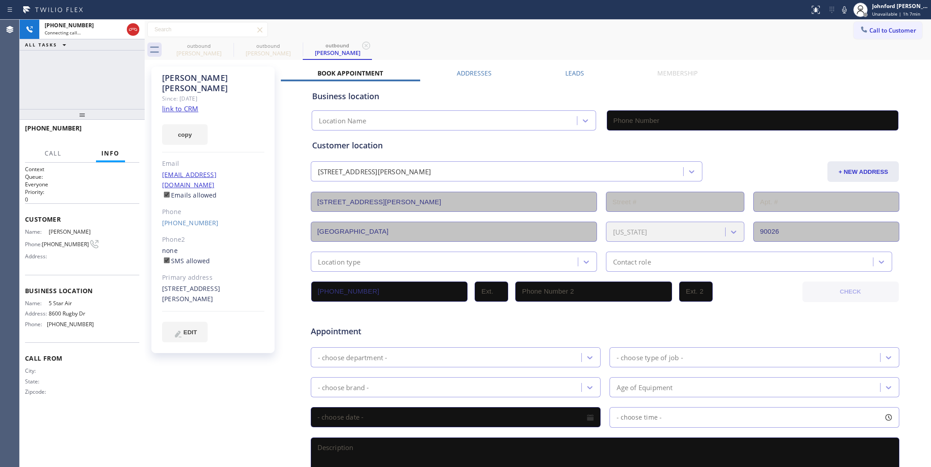
type input "[PHONE_NUMBER]"
click at [229, 46] on icon at bounding box center [227, 45] width 11 height 11
click at [226, 43] on icon at bounding box center [227, 45] width 11 height 11
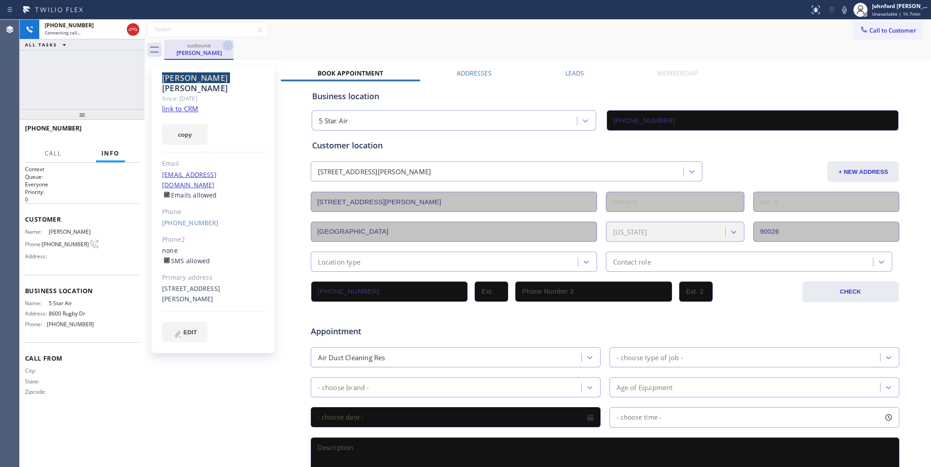
click at [226, 43] on icon at bounding box center [227, 45] width 11 height 11
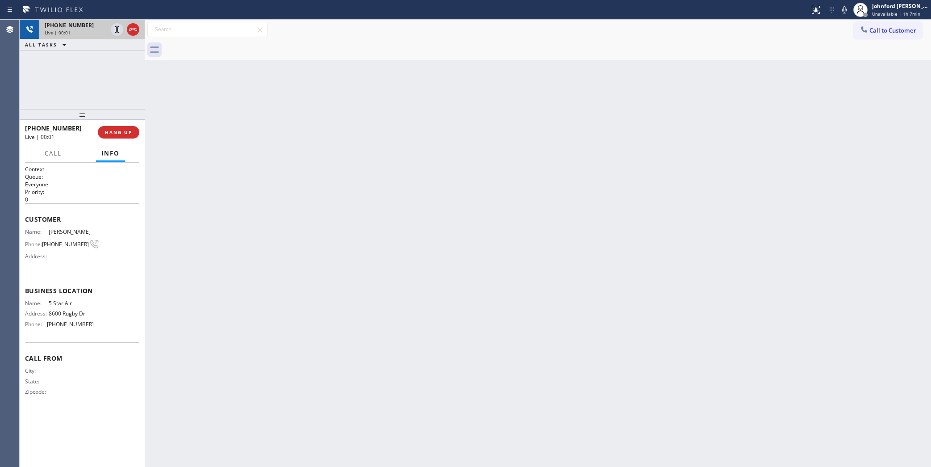
click at [92, 25] on div "[PHONE_NUMBER]" at bounding box center [76, 25] width 63 height 8
click at [121, 129] on span "HANG UP" at bounding box center [118, 132] width 27 height 6
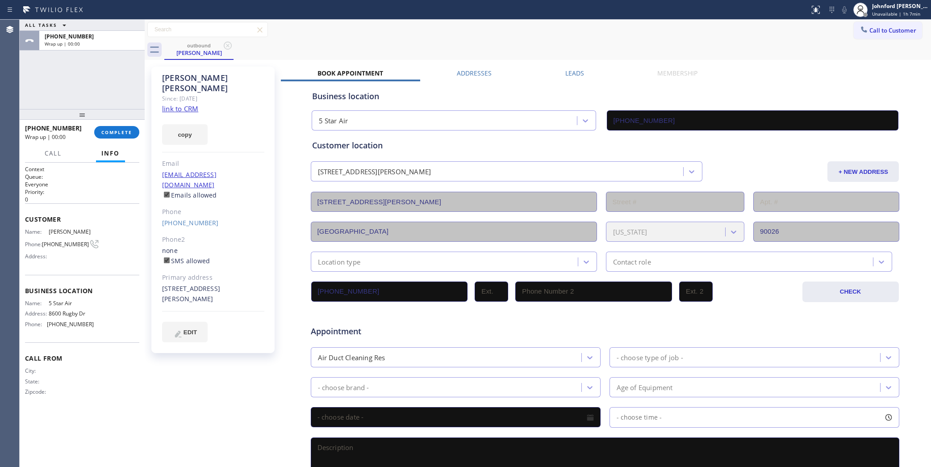
type input "[PHONE_NUMBER]"
click at [79, 54] on div "ALL TASKS ALL TASKS ACTIVE TASKS TASKS IN WRAP UP [PHONE_NUMBER] Wrap up | 00:00" at bounding box center [82, 64] width 125 height 89
click at [104, 124] on div "[PHONE_NUMBER] Wrap up | 00:01 COMPLETE" at bounding box center [82, 132] width 114 height 23
click at [104, 133] on span "COMPLETE" at bounding box center [116, 132] width 31 height 6
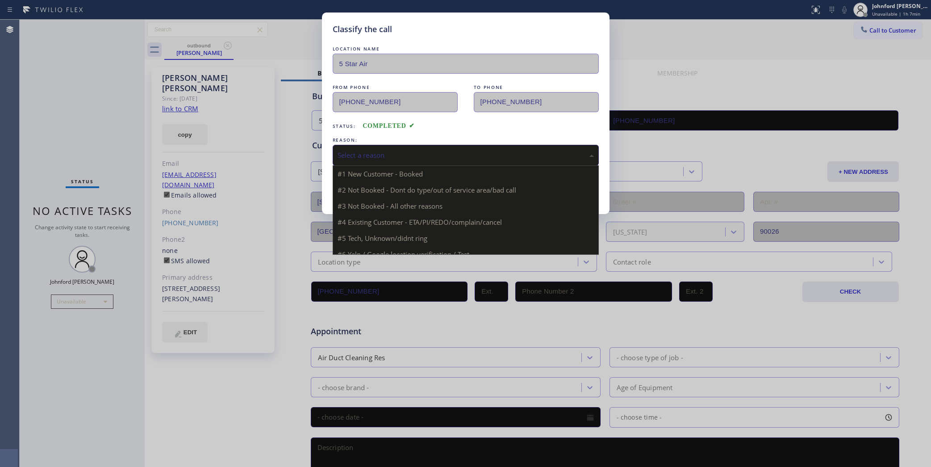
click at [387, 165] on div "#1 New Customer - Booked #2 Not Booked - Dont do type/out of service area/bad c…" at bounding box center [466, 209] width 266 height 89
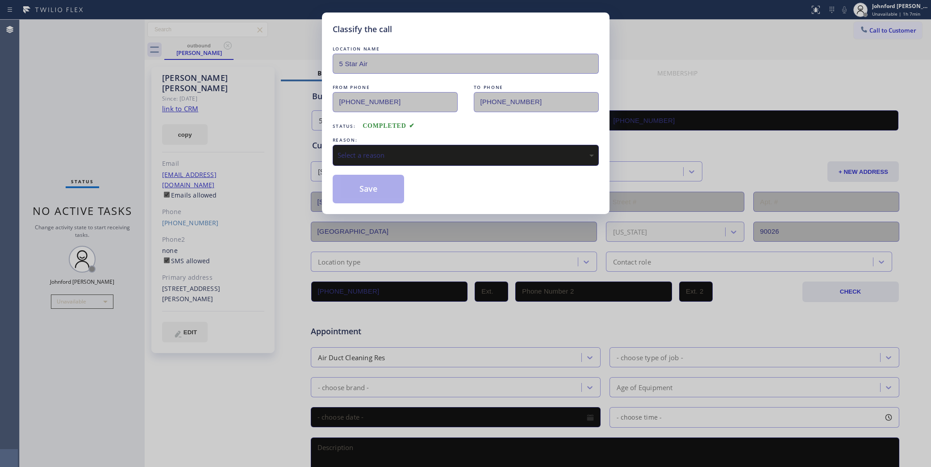
click at [394, 152] on div "Select a reason" at bounding box center [466, 155] width 256 height 10
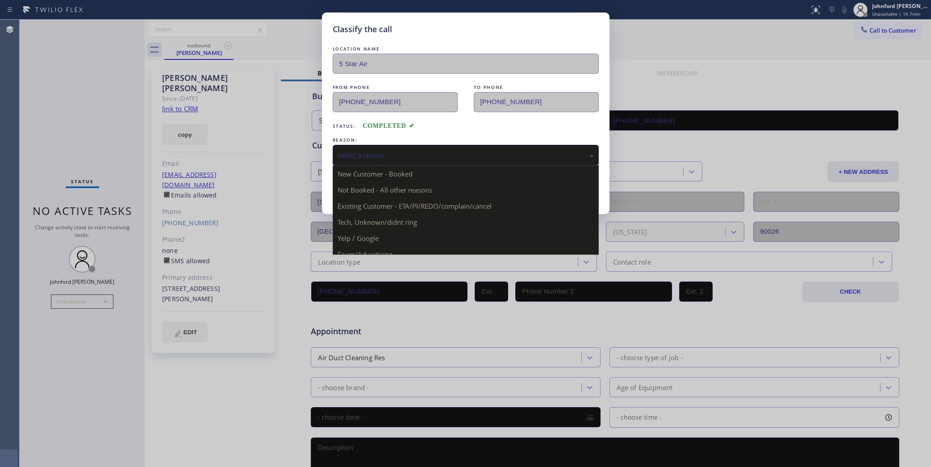
click at [399, 161] on div "Select a reason" at bounding box center [466, 155] width 266 height 21
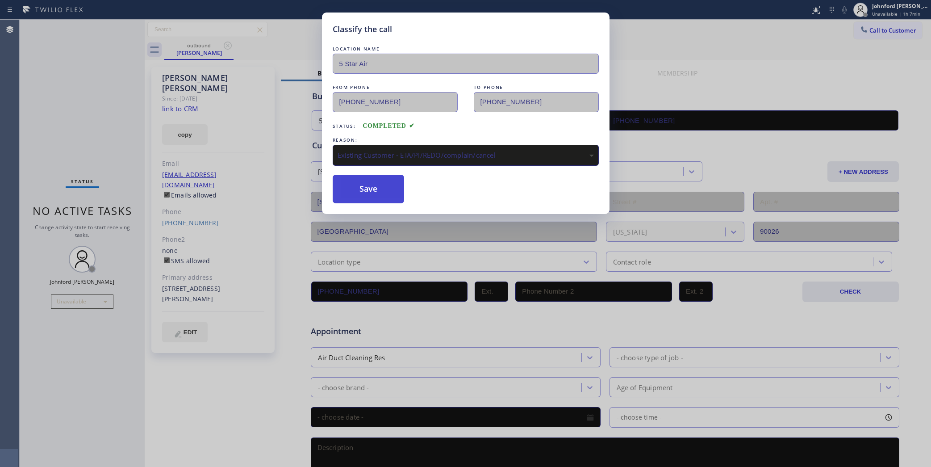
click at [352, 188] on button "Save" at bounding box center [369, 189] width 72 height 29
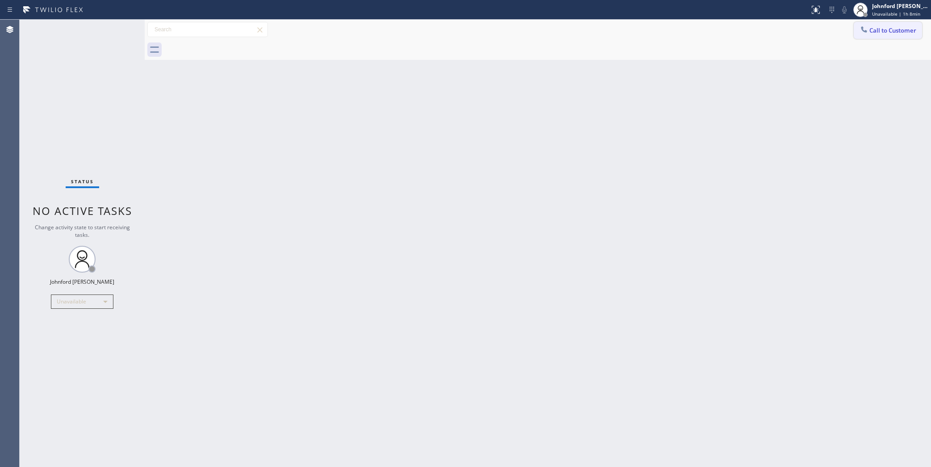
click at [872, 25] on button "Call to Customer" at bounding box center [888, 30] width 68 height 17
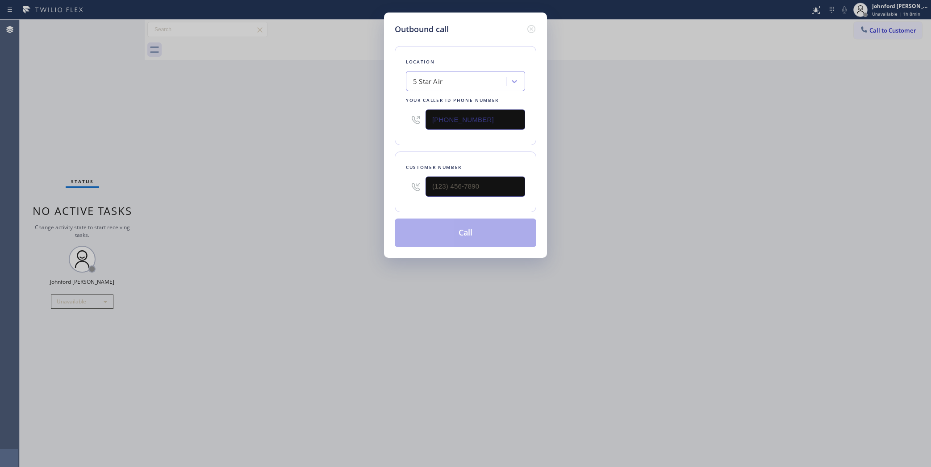
drag, startPoint x: 534, startPoint y: 175, endPoint x: 378, endPoint y: 187, distance: 155.9
click at [383, 187] on div "Outbound call Location 5 Star Air Your caller id phone number [PHONE_NUMBER] Cu…" at bounding box center [465, 233] width 931 height 467
click at [487, 182] on input "(___) ___-____" at bounding box center [476, 186] width 100 height 20
drag, startPoint x: 487, startPoint y: 182, endPoint x: 361, endPoint y: 180, distance: 126.0
click at [361, 180] on div "Outbound call Location 5 Star Air Your caller id phone number [PHONE_NUMBER] Cu…" at bounding box center [465, 233] width 931 height 467
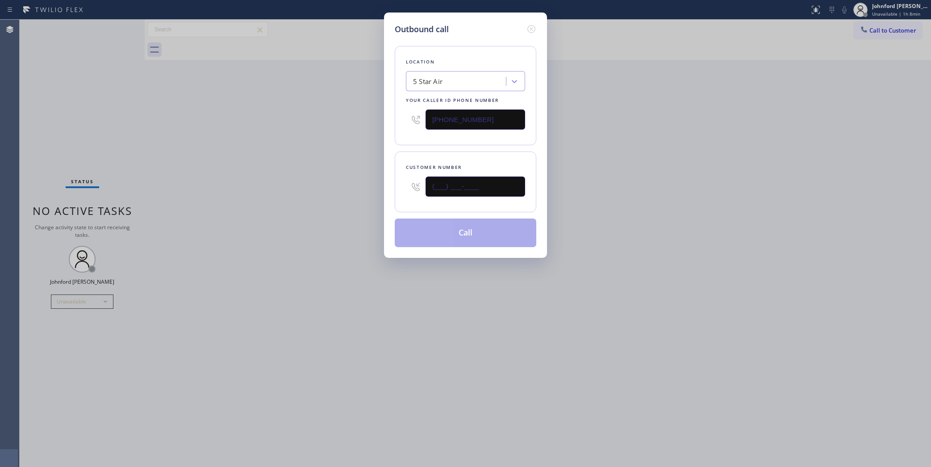
paste input "949) 422-7788"
type input "[PHONE_NUMBER]"
click at [295, 186] on div "Outbound call Location 5 Star Air Your caller id phone number [PHONE_NUMBER] Cu…" at bounding box center [465, 233] width 931 height 467
click at [439, 229] on button "Call" at bounding box center [466, 232] width 142 height 29
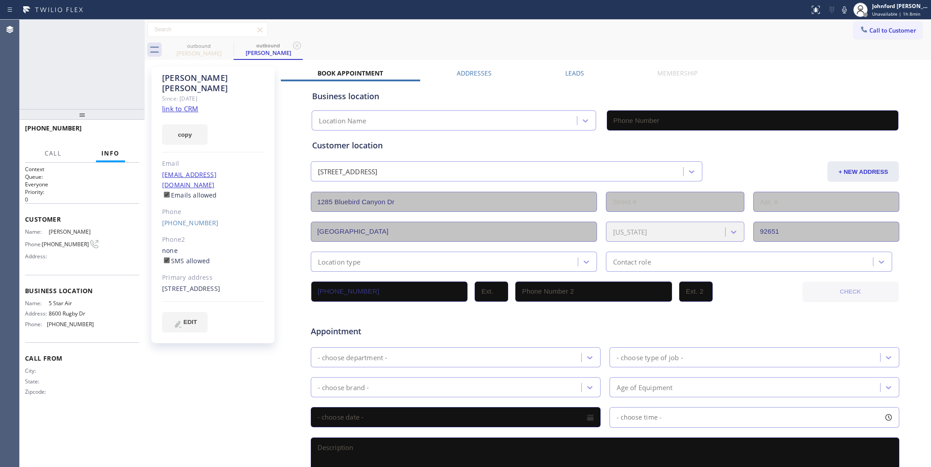
type input "[PHONE_NUMBER]"
click at [131, 32] on icon at bounding box center [133, 29] width 11 height 11
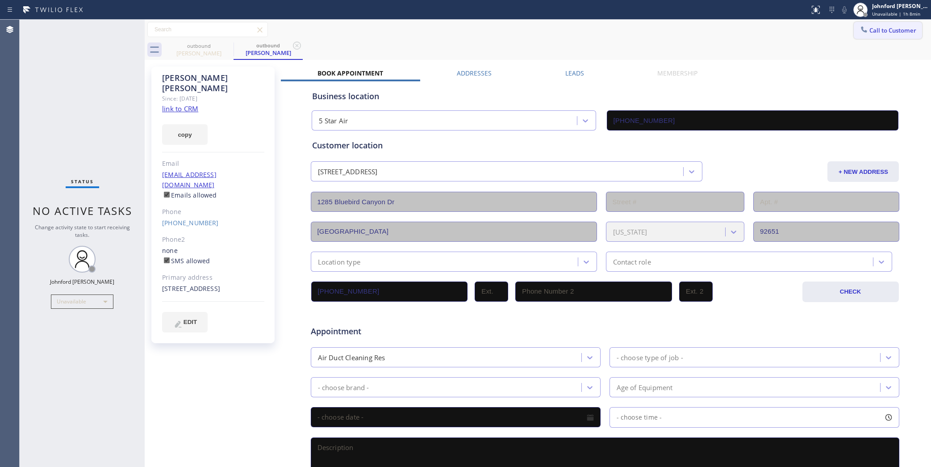
click at [888, 30] on span "Call to Customer" at bounding box center [893, 30] width 47 height 8
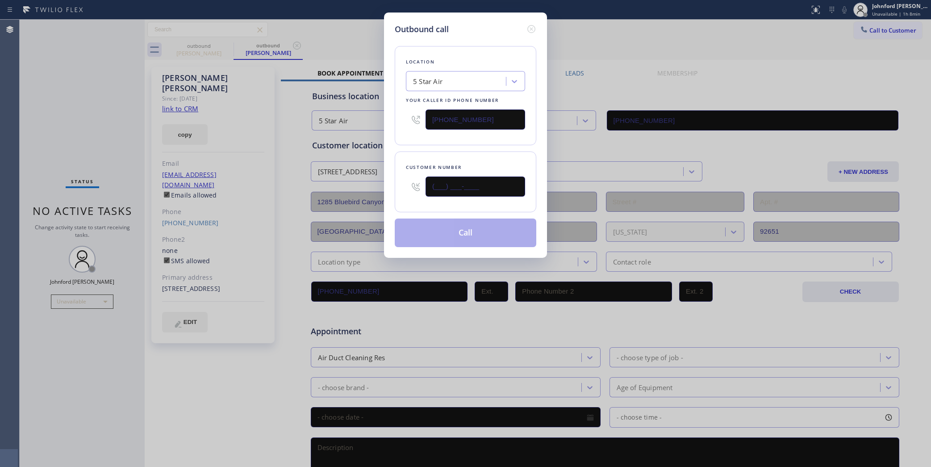
drag, startPoint x: 476, startPoint y: 188, endPoint x: 384, endPoint y: 184, distance: 92.1
click at [384, 184] on div "Outbound call Location 5 Star Air Your caller id phone number [PHONE_NUMBER] Cu…" at bounding box center [465, 135] width 163 height 245
paste input "310) 721-8997"
type input "[PHONE_NUMBER]"
click at [444, 228] on button "Call" at bounding box center [466, 232] width 142 height 29
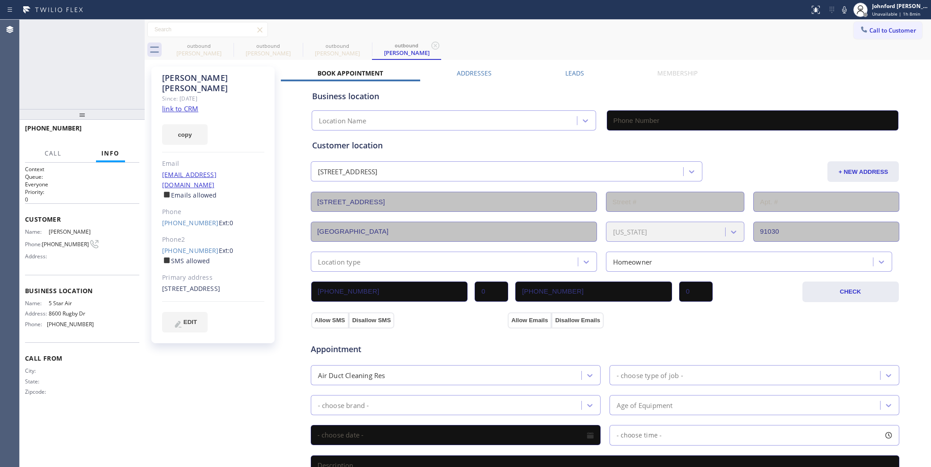
type input "[PHONE_NUMBER]"
click at [125, 134] on span "HANG UP" at bounding box center [118, 132] width 27 height 6
click at [189, 246] on div "[PHONE_NUMBER] Ext: 0 SMS allowed" at bounding box center [213, 256] width 102 height 21
click at [193, 246] on link "[PHONE_NUMBER]" at bounding box center [190, 250] width 57 height 8
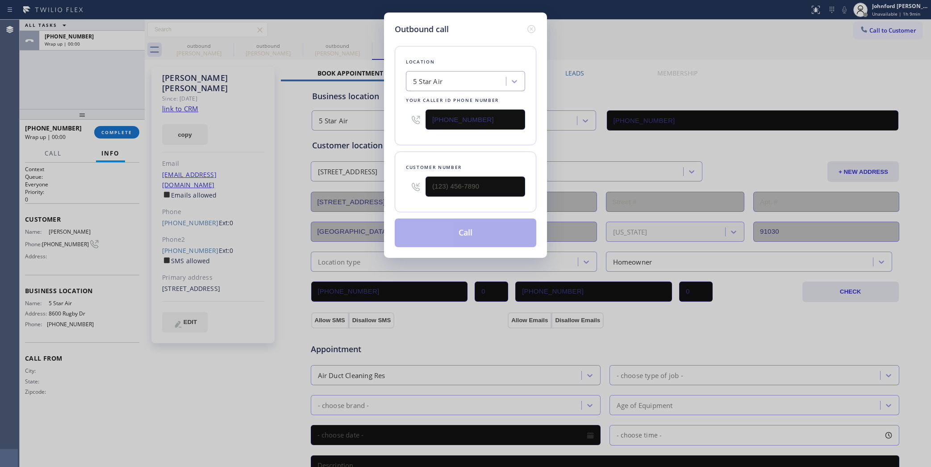
type input "[PHONE_NUMBER]"
click at [467, 238] on button "Call" at bounding box center [466, 232] width 142 height 29
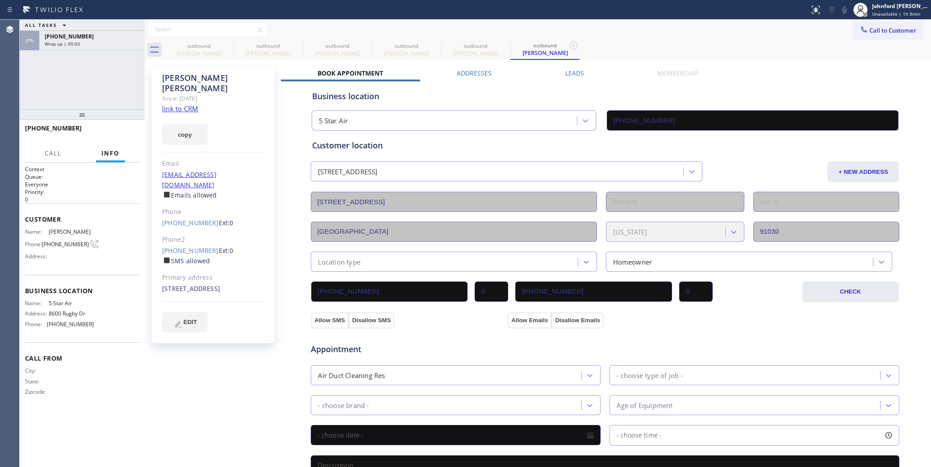
type input "[PHONE_NUMBER]"
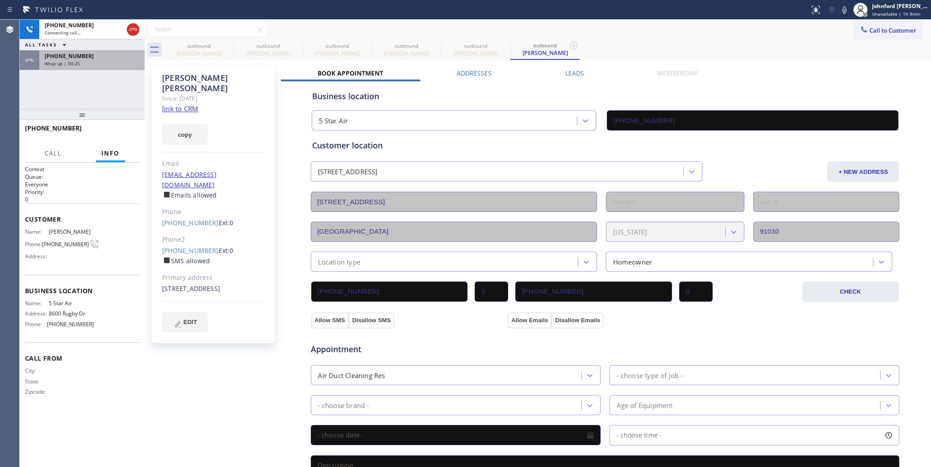
click at [114, 52] on div "[PHONE_NUMBER]" at bounding box center [92, 56] width 95 height 8
click at [112, 56] on div "[PHONE_NUMBER]" at bounding box center [92, 56] width 95 height 8
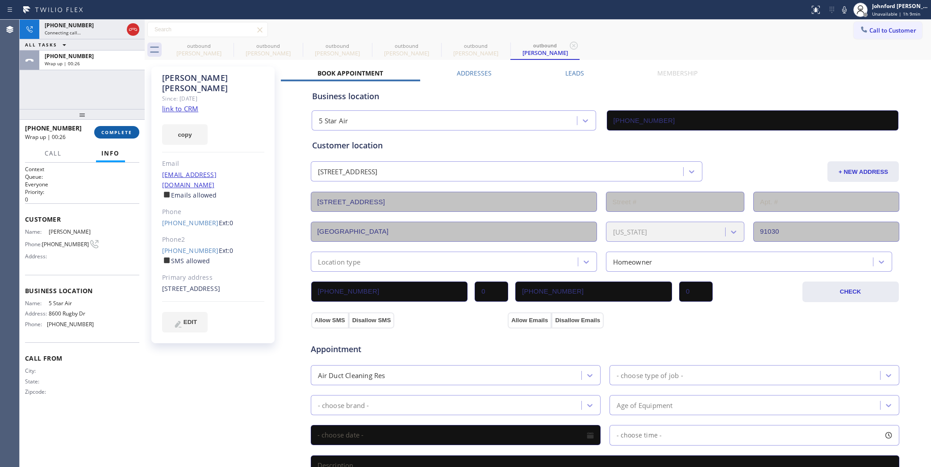
click at [105, 132] on span "COMPLETE" at bounding box center [116, 132] width 31 height 6
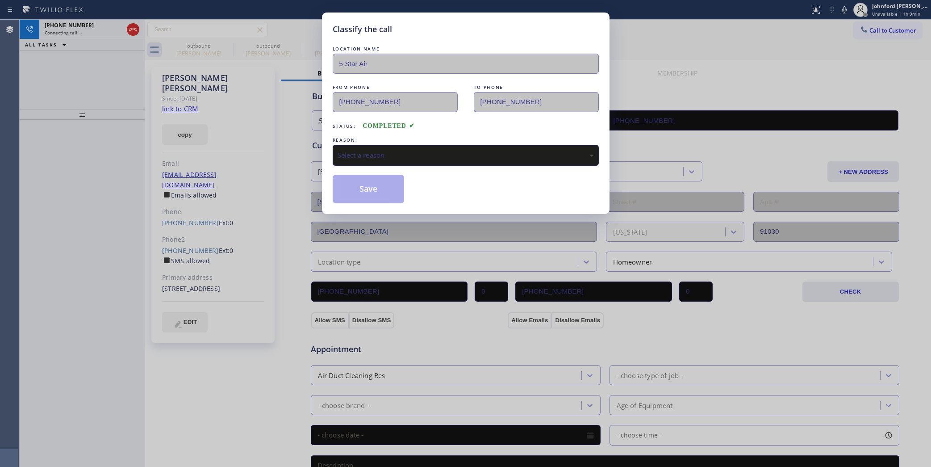
click at [371, 163] on div "Select a reason" at bounding box center [466, 155] width 266 height 21
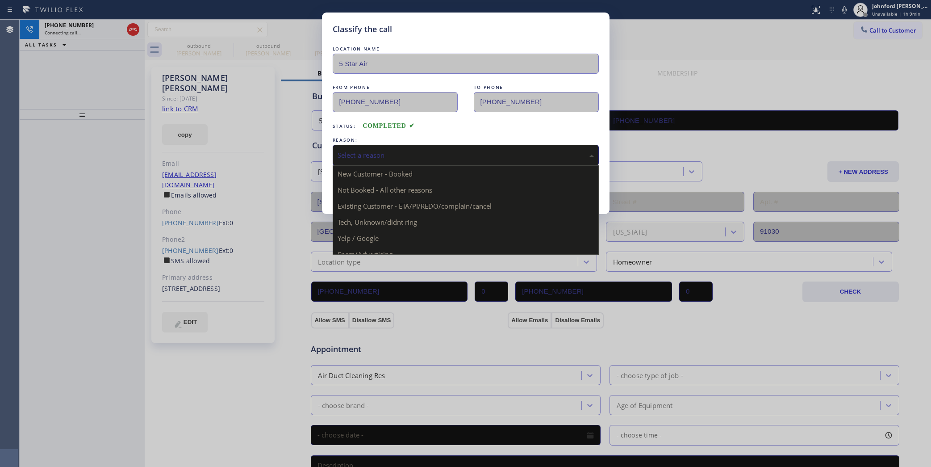
click at [373, 157] on div "Select a reason" at bounding box center [466, 155] width 256 height 10
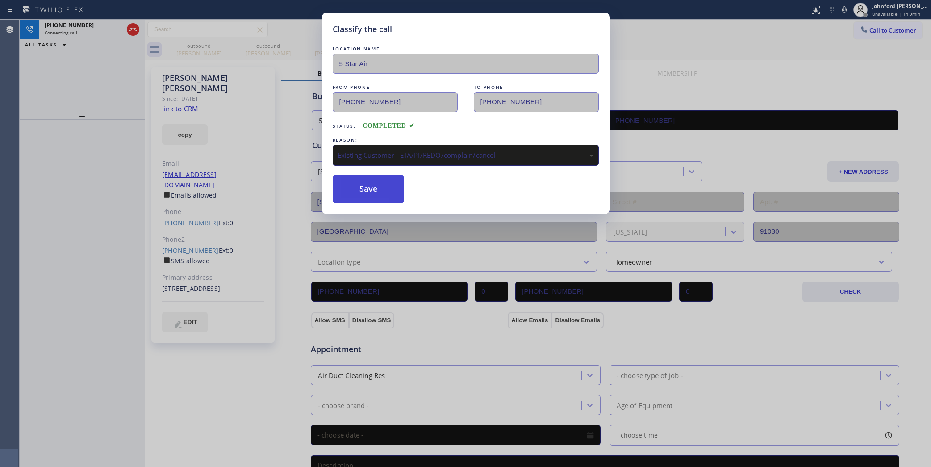
click at [358, 182] on button "Save" at bounding box center [369, 189] width 72 height 29
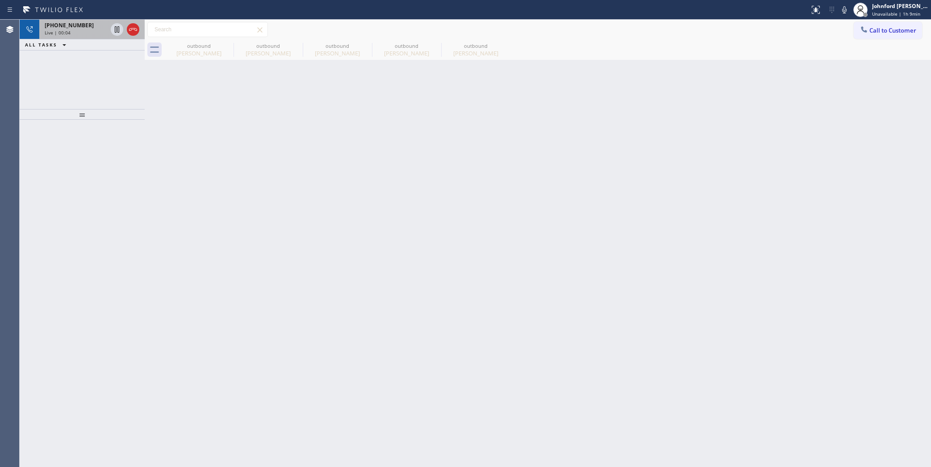
click at [135, 21] on div at bounding box center [125, 30] width 32 height 20
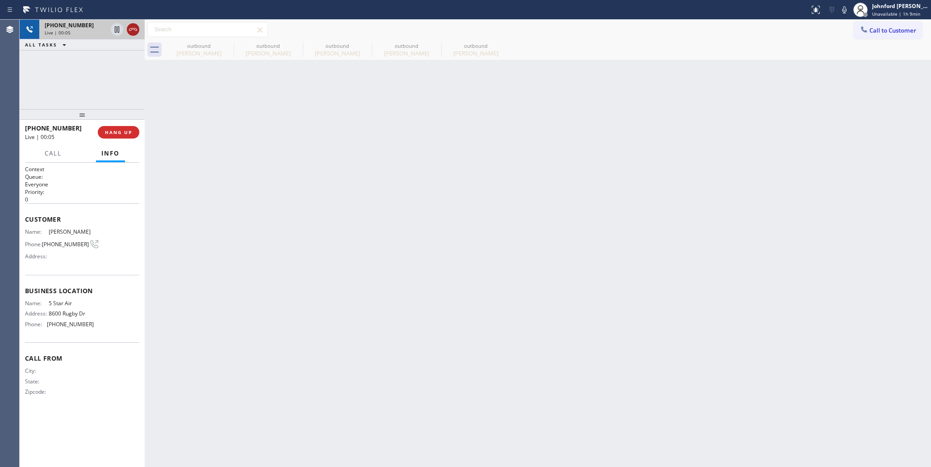
click at [134, 33] on icon at bounding box center [133, 29] width 11 height 11
click at [874, 36] on button "Call to Customer" at bounding box center [888, 30] width 68 height 17
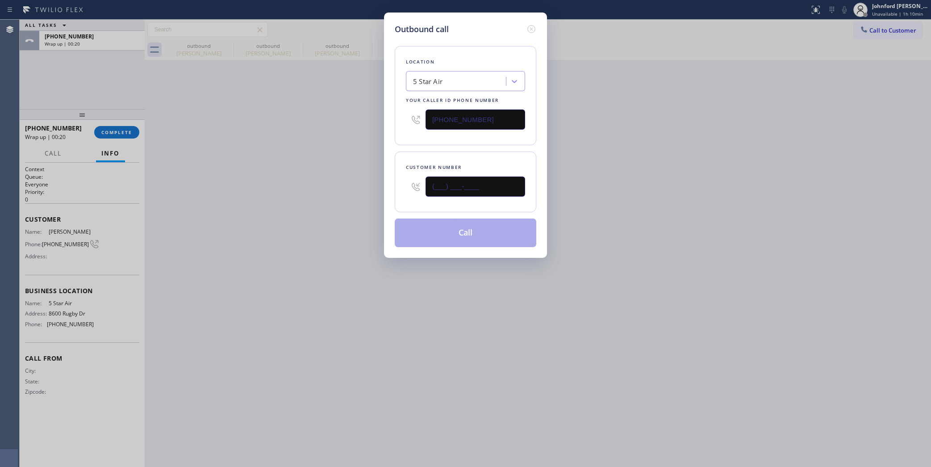
drag, startPoint x: 436, startPoint y: 180, endPoint x: 319, endPoint y: 188, distance: 116.9
click at [367, 181] on div "Outbound call Location 5 Star Air Your caller id phone number [PHONE_NUMBER] Cu…" at bounding box center [465, 233] width 931 height 467
paste input "805) 492-1765"
type input "[PHONE_NUMBER]"
click at [287, 191] on div "Outbound call Location 5 Star Air Your caller id phone number [PHONE_NUMBER] Cu…" at bounding box center [465, 233] width 931 height 467
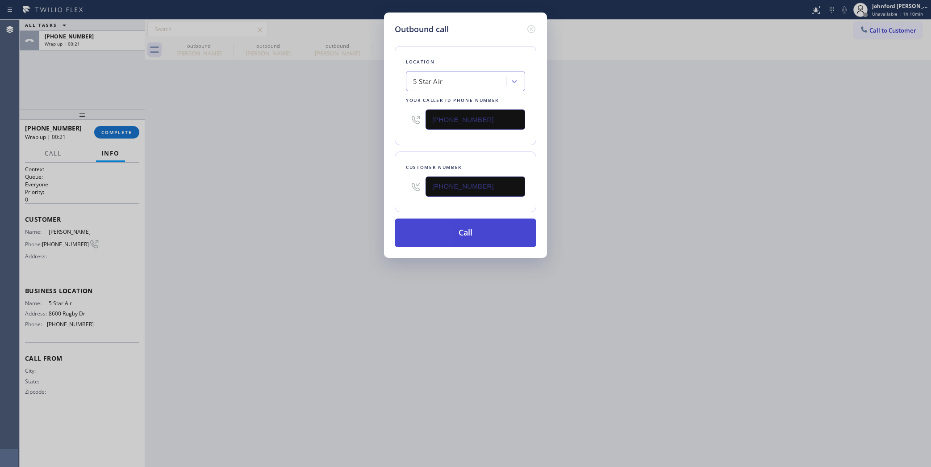
click at [417, 235] on button "Call" at bounding box center [466, 232] width 142 height 29
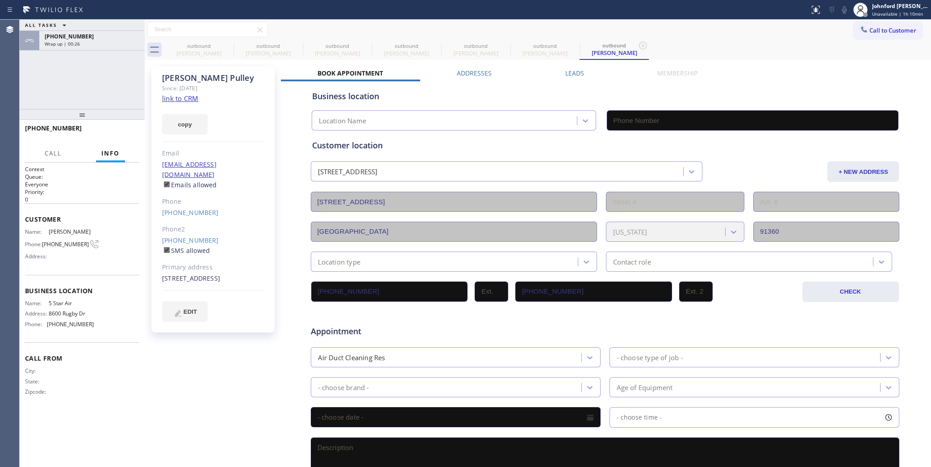
type input "[PHONE_NUMBER]"
click at [132, 27] on icon at bounding box center [133, 29] width 11 height 11
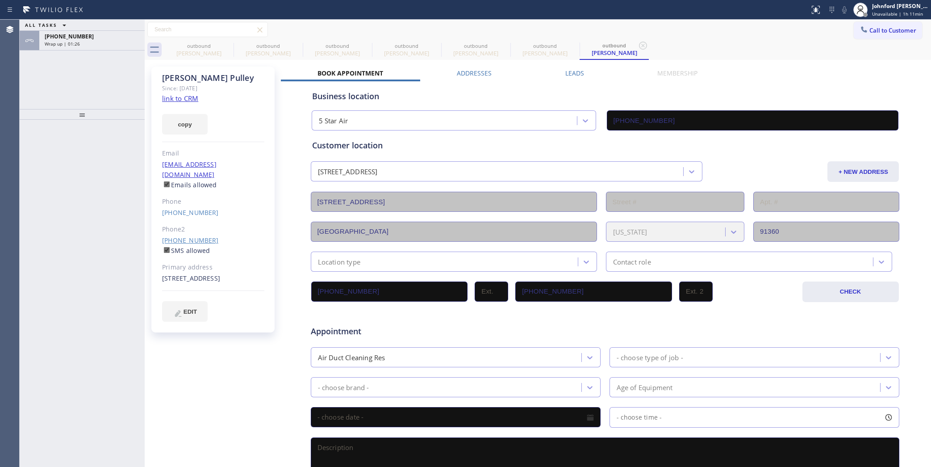
click at [186, 236] on link "[PHONE_NUMBER]" at bounding box center [190, 240] width 57 height 8
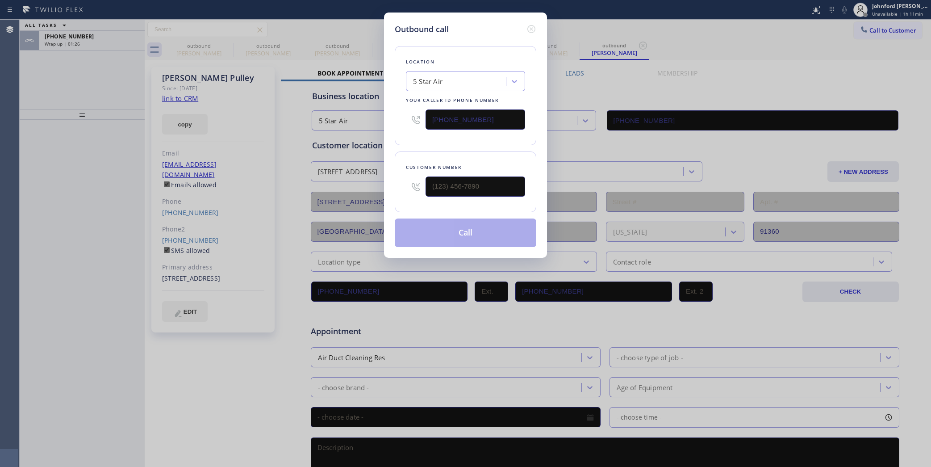
type input "[PHONE_NUMBER]"
click at [467, 236] on button "Call" at bounding box center [466, 232] width 142 height 29
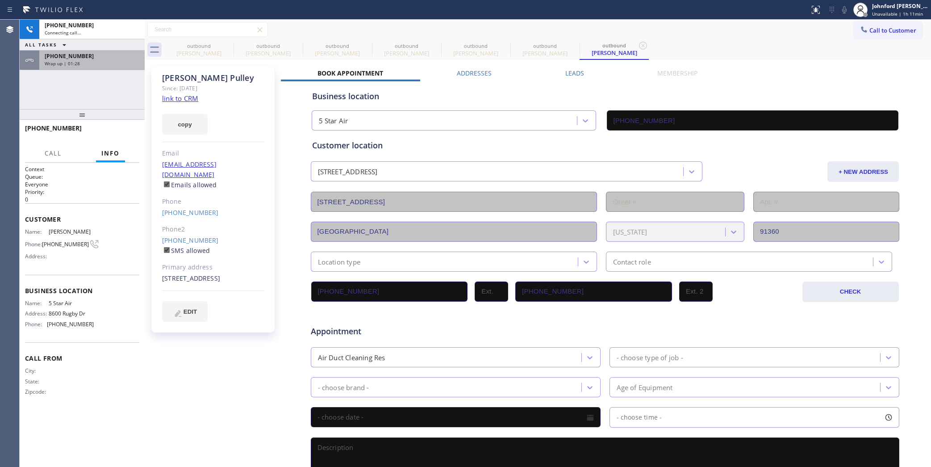
click at [96, 47] on div "ALL TASKS ALL TASKS ACTIVE TASKS TASKS IN WRAP UP" at bounding box center [82, 44] width 125 height 11
click at [98, 63] on div "Wrap up | 01:28" at bounding box center [92, 63] width 95 height 6
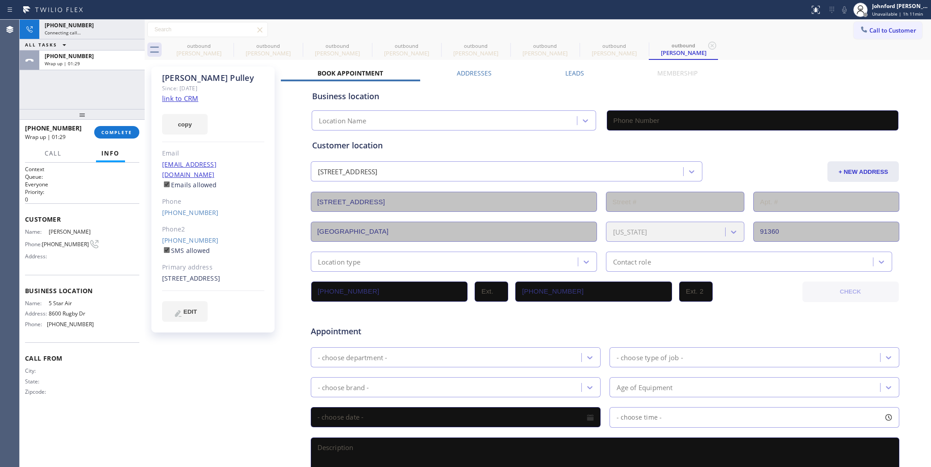
click at [106, 63] on div "Wrap up | 01:29" at bounding box center [92, 63] width 95 height 6
click at [113, 128] on button "COMPLETE" at bounding box center [116, 132] width 45 height 13
type input "[PHONE_NUMBER]"
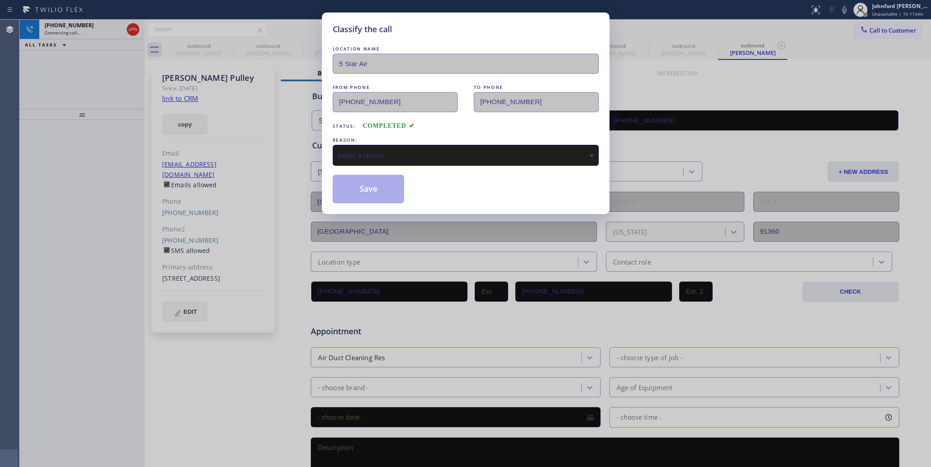
click at [337, 145] on div "Select a reason" at bounding box center [466, 155] width 266 height 21
click at [372, 192] on button "Save" at bounding box center [369, 189] width 72 height 29
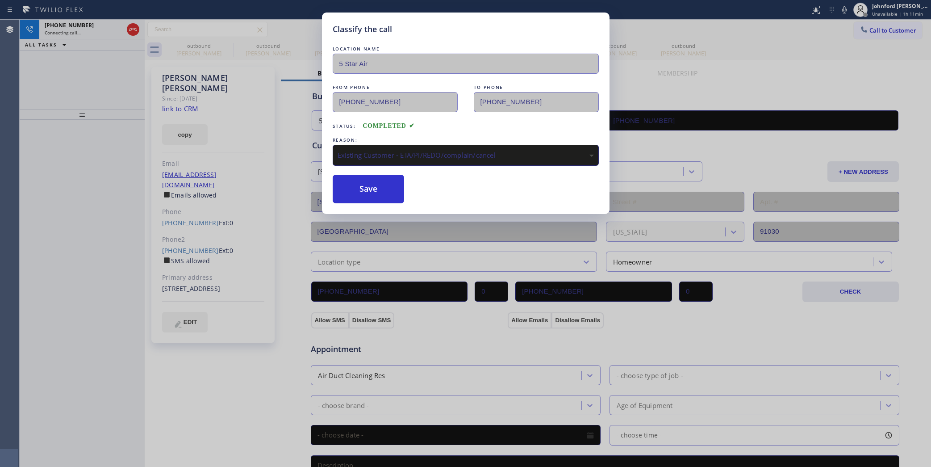
click at [226, 48] on div "Classify the call LOCATION NAME 5 Star Air FROM PHONE [PHONE_NUMBER] TO PHONE […" at bounding box center [465, 233] width 931 height 467
click at [226, 48] on div "outbound [PERSON_NAME]" at bounding box center [198, 50] width 69 height 20
click at [226, 46] on icon at bounding box center [227, 45] width 11 height 11
click at [0, 0] on icon at bounding box center [0, 0] width 0 height 0
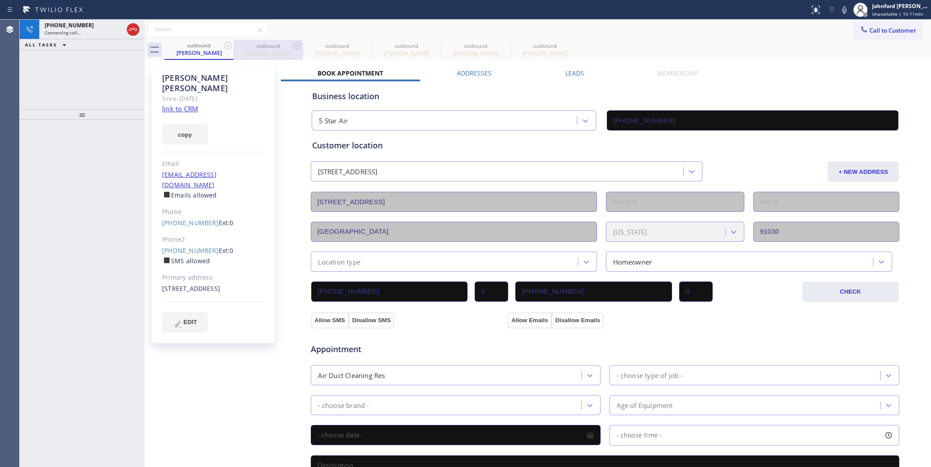
click at [231, 47] on icon at bounding box center [228, 46] width 8 height 8
click at [0, 0] on div "[STREET_ADDRESS]" at bounding box center [0, 0] width 0 height 0
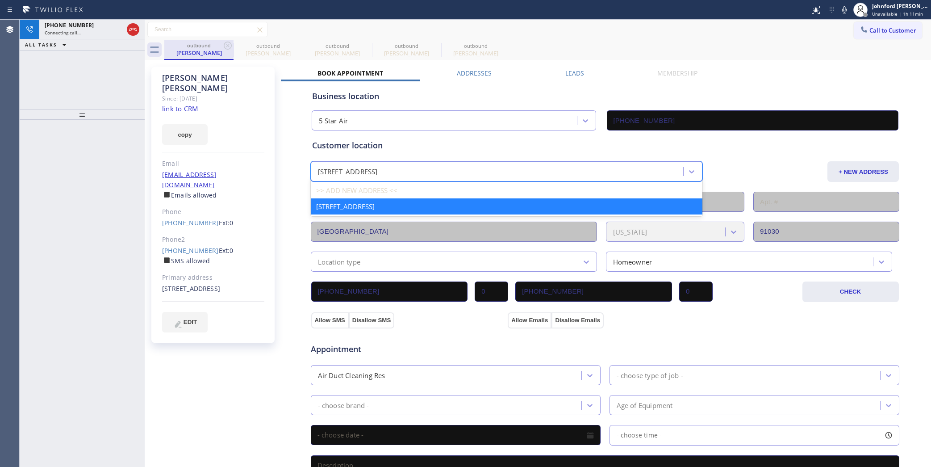
click at [230, 51] on div "[PERSON_NAME]" at bounding box center [198, 53] width 67 height 8
click at [226, 48] on icon at bounding box center [228, 46] width 8 height 8
click at [0, 0] on icon at bounding box center [0, 0] width 0 height 0
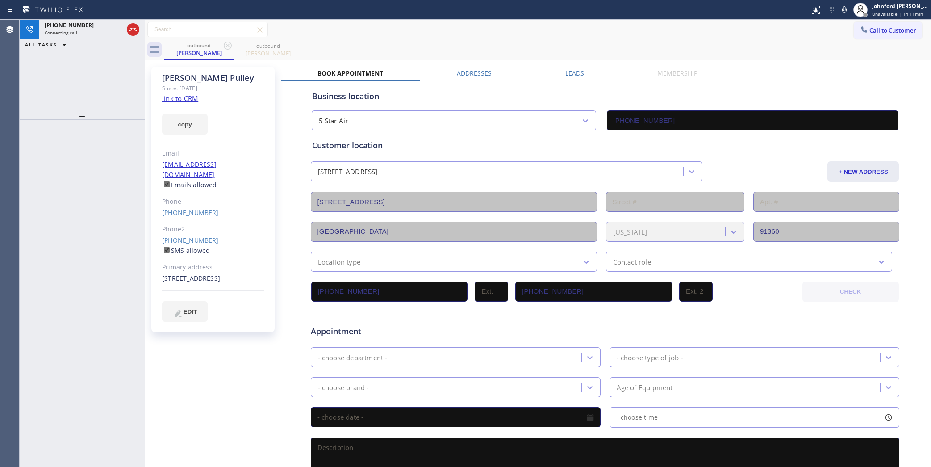
click at [226, 48] on icon at bounding box center [228, 46] width 8 height 8
click at [96, 32] on div "Connecting call…" at bounding box center [84, 32] width 79 height 6
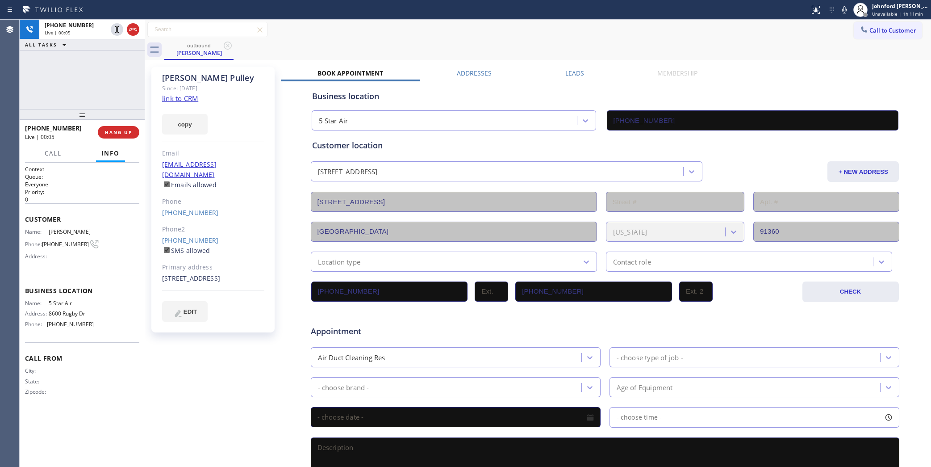
click at [841, 8] on icon at bounding box center [844, 9] width 11 height 11
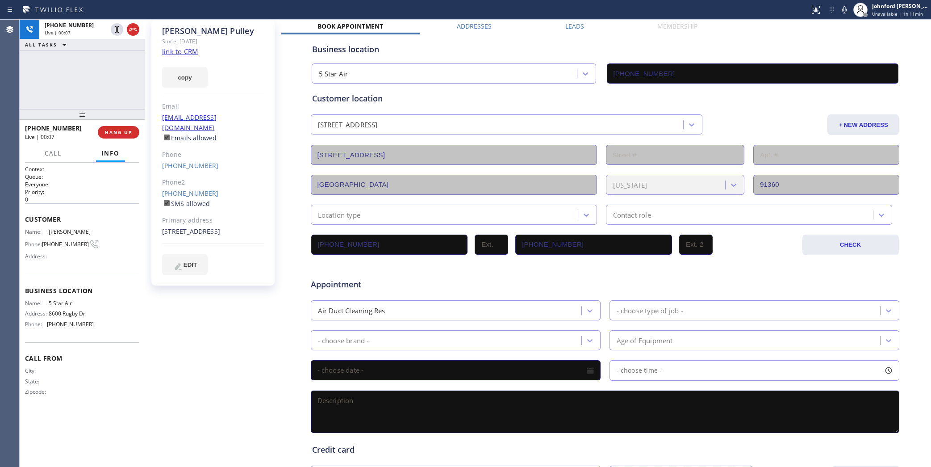
scroll to position [130, 0]
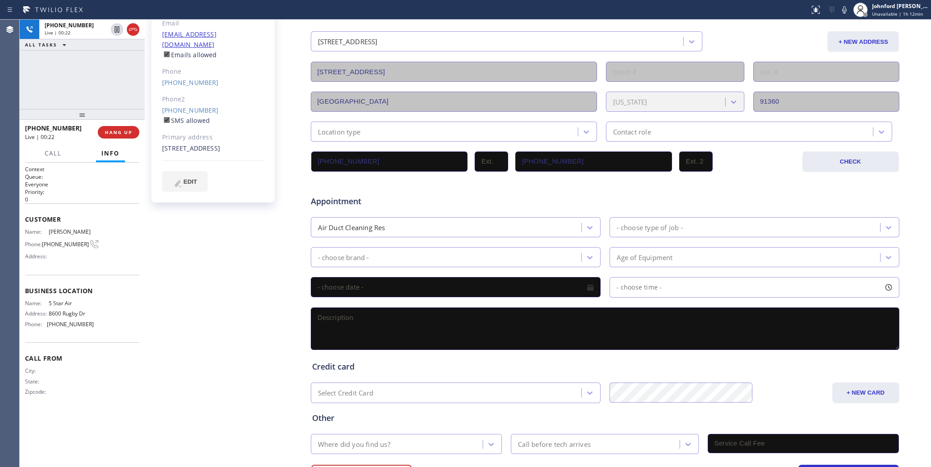
click at [95, 84] on div "[PHONE_NUMBER] Live | 00:22 ALL TASKS ALL TASKS ACTIVE TASKS TASKS IN WRAP UP" at bounding box center [82, 64] width 125 height 89
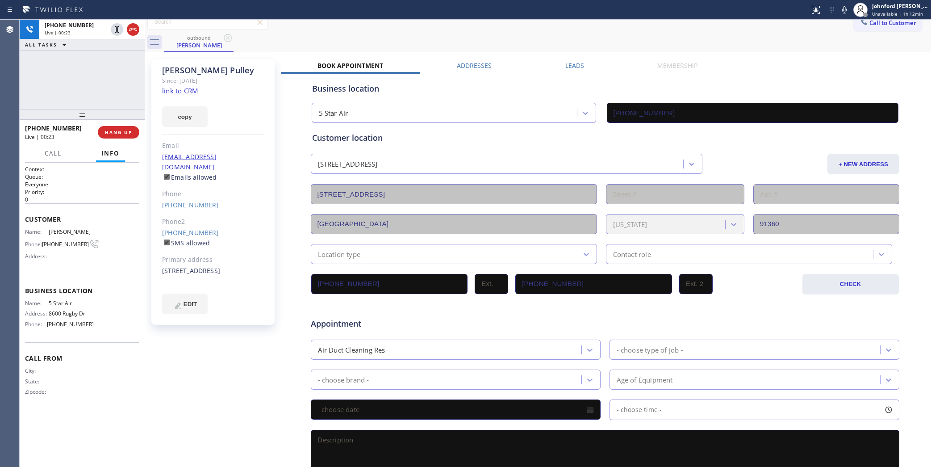
scroll to position [0, 0]
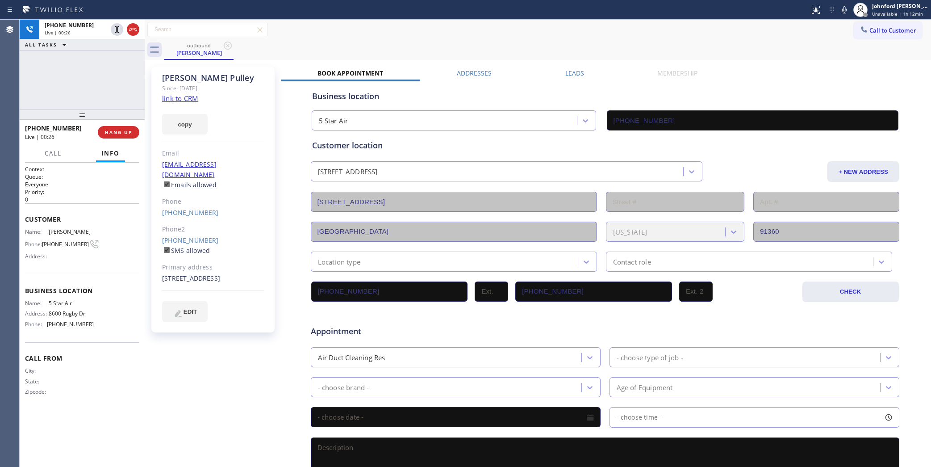
click at [113, 85] on div "[PHONE_NUMBER] Live | 00:26 ALL TASKS ALL TASKS ACTIVE TASKS TASKS IN WRAP UP" at bounding box center [82, 64] width 125 height 89
click at [846, 14] on icon at bounding box center [844, 9] width 11 height 11
drag, startPoint x: 846, startPoint y: 13, endPoint x: 832, endPoint y: 21, distance: 16.5
click at [846, 13] on icon at bounding box center [844, 9] width 4 height 7
click at [88, 30] on div "Live | 00:47" at bounding box center [76, 32] width 63 height 6
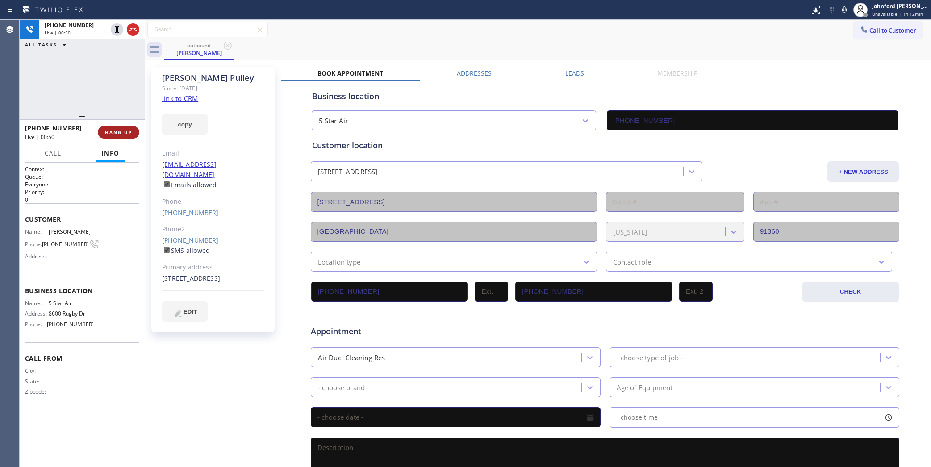
click at [109, 128] on button "HANG UP" at bounding box center [119, 132] width 42 height 13
click at [861, 32] on icon at bounding box center [864, 29] width 6 height 6
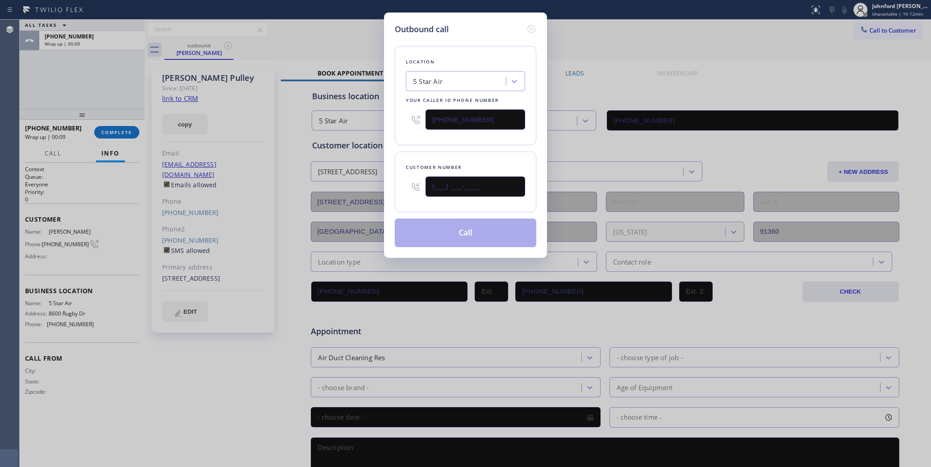
drag, startPoint x: 457, startPoint y: 187, endPoint x: 365, endPoint y: 187, distance: 92.0
click at [368, 187] on div "Outbound call Location 5 Star Air Your caller id phone number [PHONE_NUMBER] Cu…" at bounding box center [465, 233] width 931 height 467
paste input "415) 990-5175"
type input "[PHONE_NUMBER]"
click at [429, 230] on button "Call" at bounding box center [466, 232] width 142 height 29
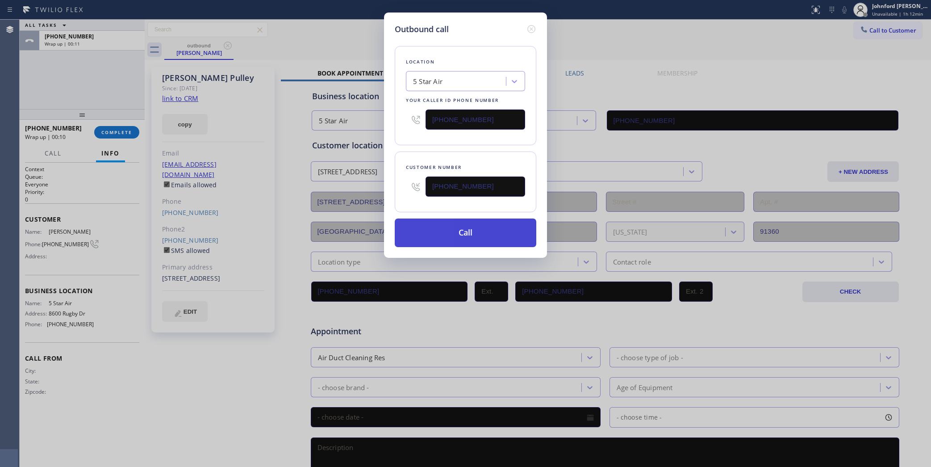
click at [488, 229] on button "Call" at bounding box center [466, 232] width 142 height 29
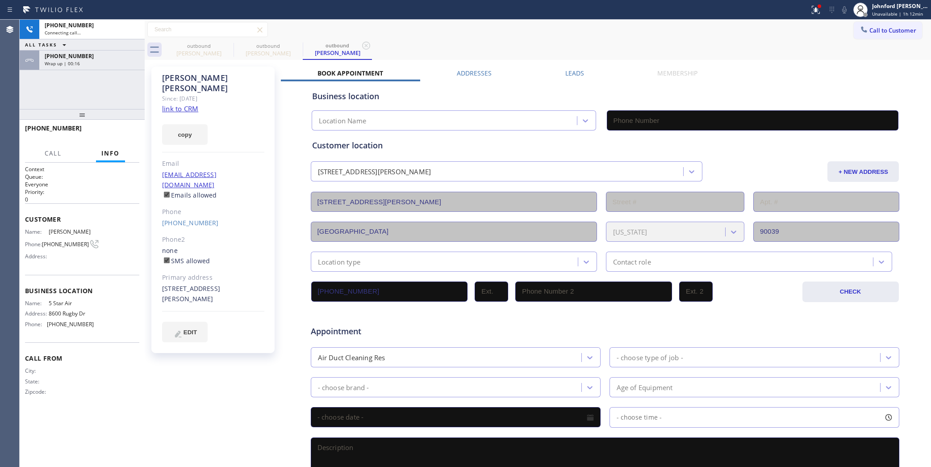
type input "[PHONE_NUMBER]"
click at [121, 60] on div "Wrap up | 00:30" at bounding box center [92, 63] width 95 height 6
click at [110, 138] on button "COMPLETE" at bounding box center [116, 132] width 45 height 13
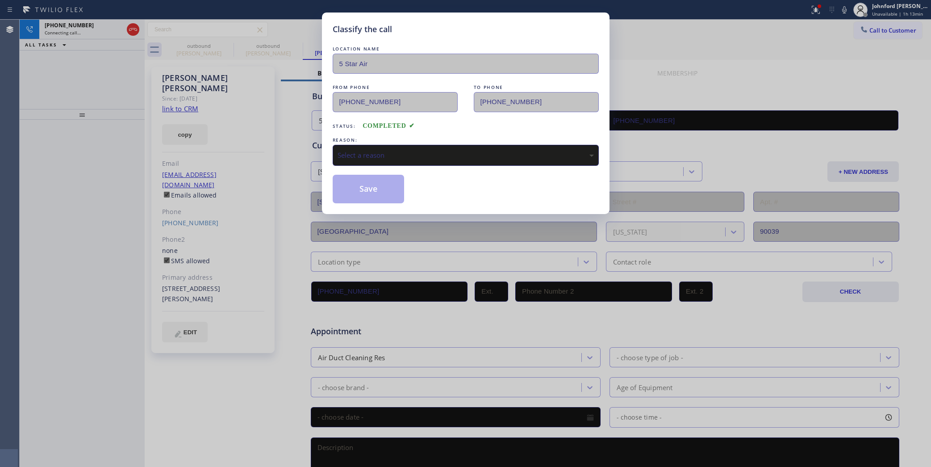
click at [382, 150] on div "Select a reason" at bounding box center [466, 155] width 256 height 10
click at [378, 188] on button "Save" at bounding box center [369, 189] width 72 height 29
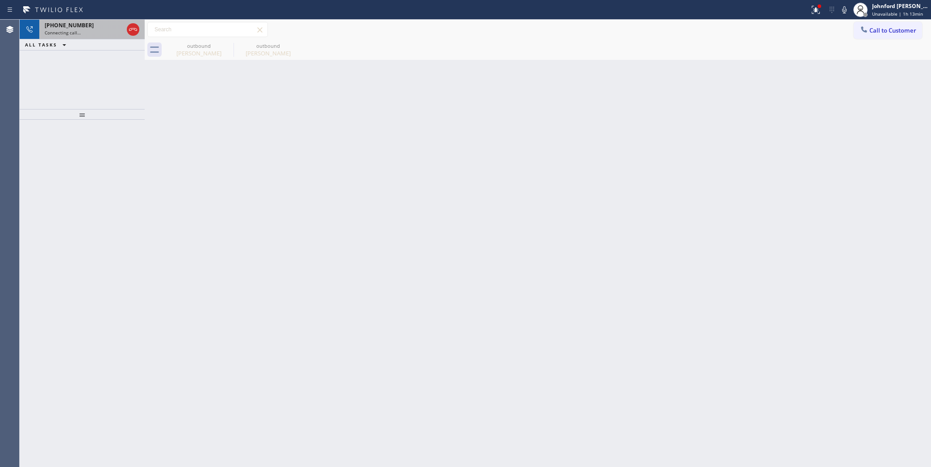
click at [69, 30] on span "Connecting call…" at bounding box center [63, 32] width 36 height 6
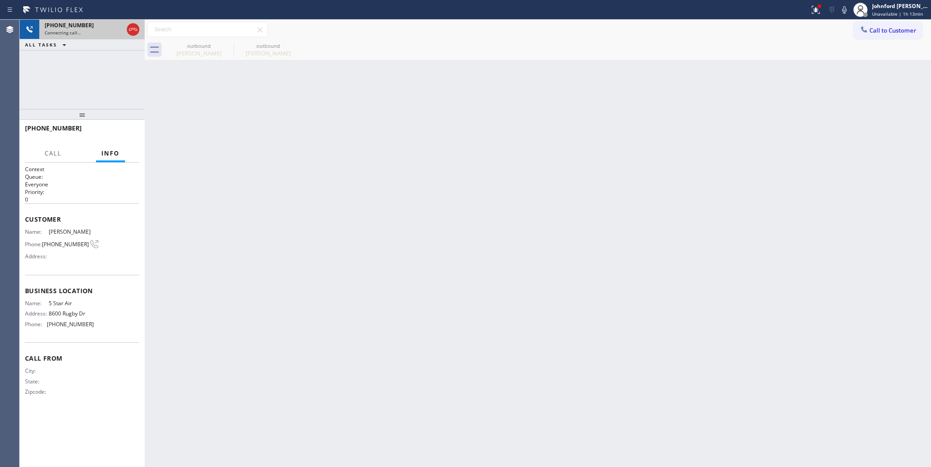
click at [108, 29] on div "Connecting call…" at bounding box center [84, 32] width 79 height 6
click at [216, 48] on div "outbound" at bounding box center [198, 45] width 67 height 7
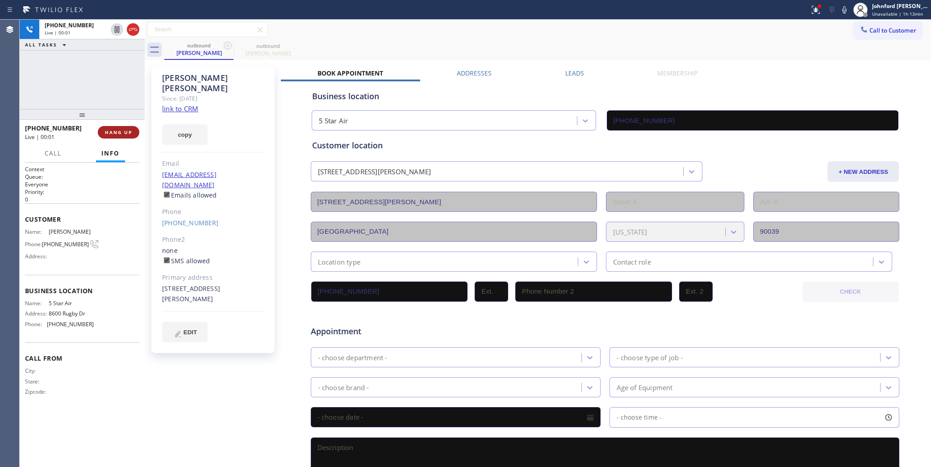
click at [114, 126] on button "HANG UP" at bounding box center [119, 132] width 42 height 13
click at [186, 207] on div "Phone" at bounding box center [213, 212] width 102 height 10
click at [183, 218] on link "[PHONE_NUMBER]" at bounding box center [190, 222] width 57 height 8
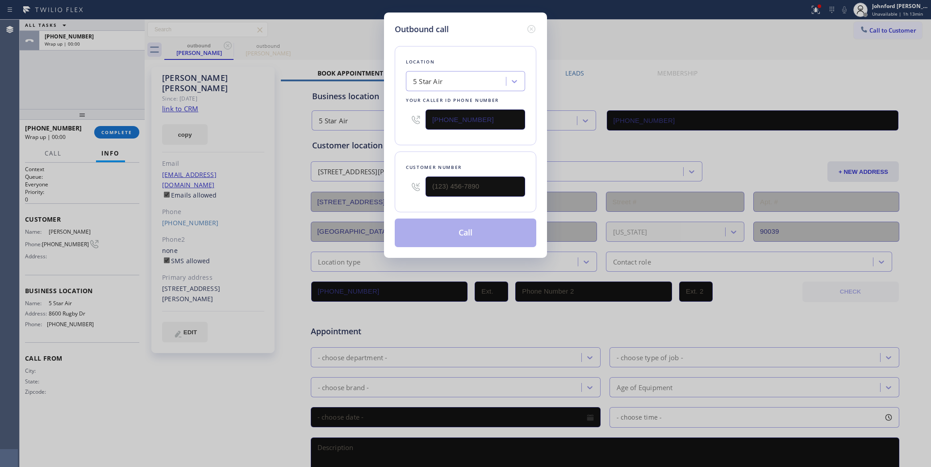
type input "[PHONE_NUMBER]"
click at [422, 225] on button "Call" at bounding box center [466, 232] width 142 height 29
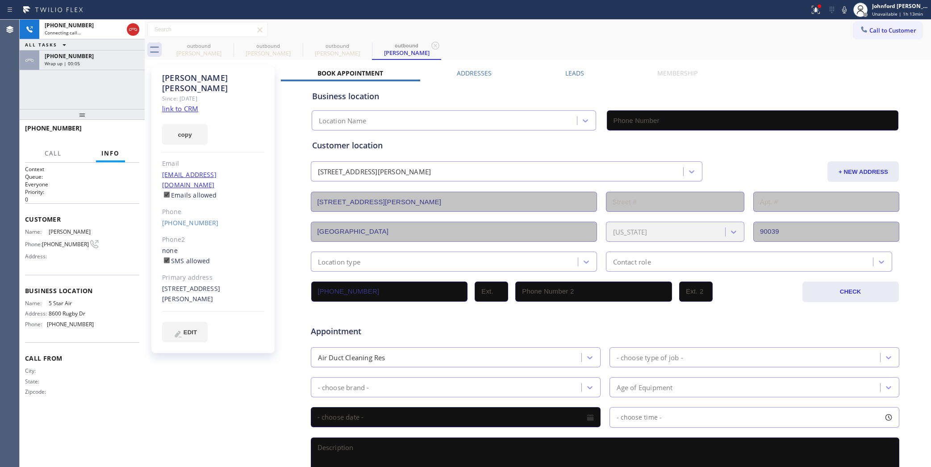
type input "[PHONE_NUMBER]"
click at [79, 60] on div "Wrap up | 00:19" at bounding box center [92, 63] width 95 height 6
click at [104, 132] on span "COMPLETE" at bounding box center [116, 132] width 31 height 6
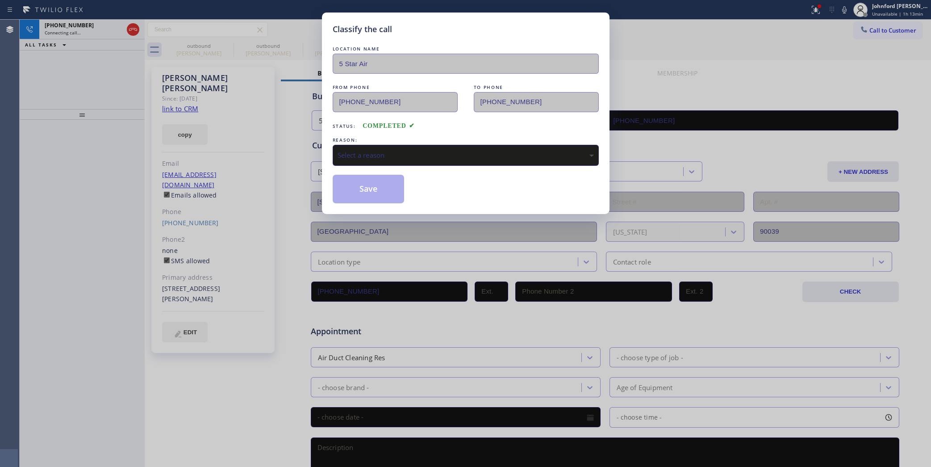
click at [393, 154] on div "Select a reason" at bounding box center [466, 155] width 256 height 10
click at [378, 195] on button "Save" at bounding box center [369, 189] width 72 height 29
click at [138, 31] on div "Classify the call LOCATION NAME 5 Star Air FROM PHONE [PHONE_NUMBER] TO PHONE […" at bounding box center [465, 233] width 931 height 467
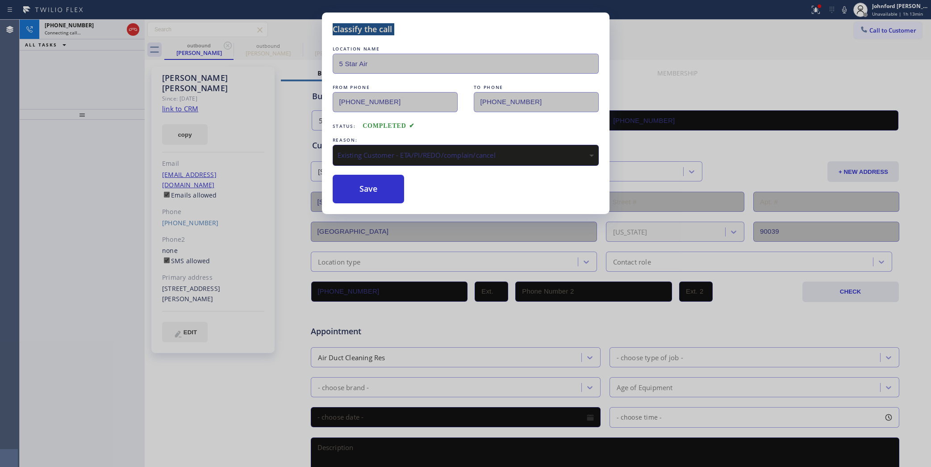
click at [138, 31] on div "Classify the call LOCATION NAME 5 Star Air FROM PHONE [PHONE_NUMBER] TO PHONE […" at bounding box center [465, 233] width 931 height 467
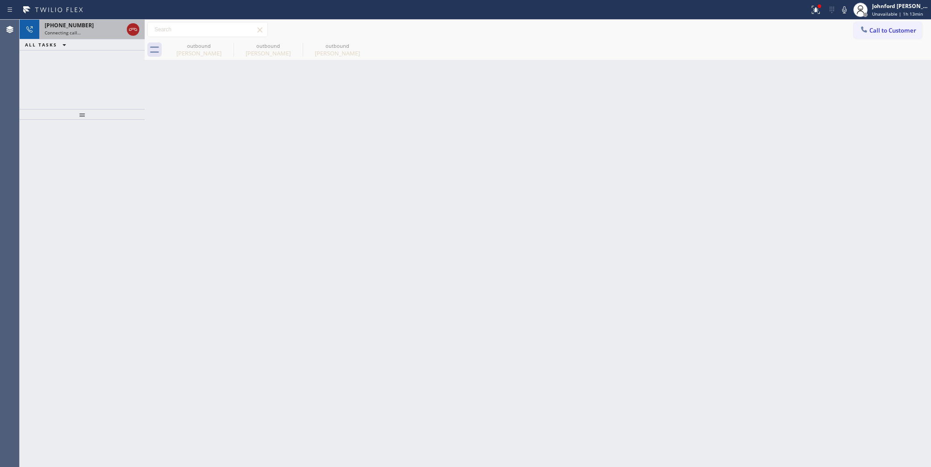
click at [137, 29] on icon at bounding box center [133, 29] width 11 height 11
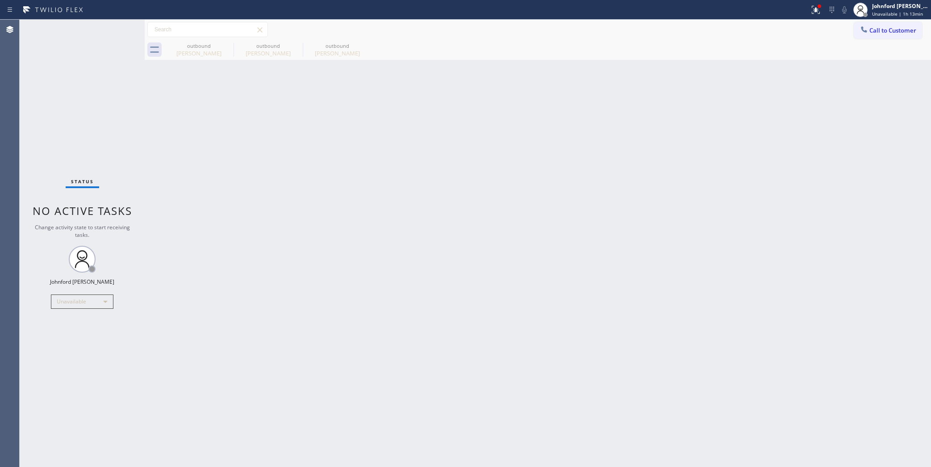
drag, startPoint x: 870, startPoint y: 31, endPoint x: 741, endPoint y: 98, distance: 145.4
click at [870, 34] on button "Call to Customer" at bounding box center [888, 30] width 68 height 17
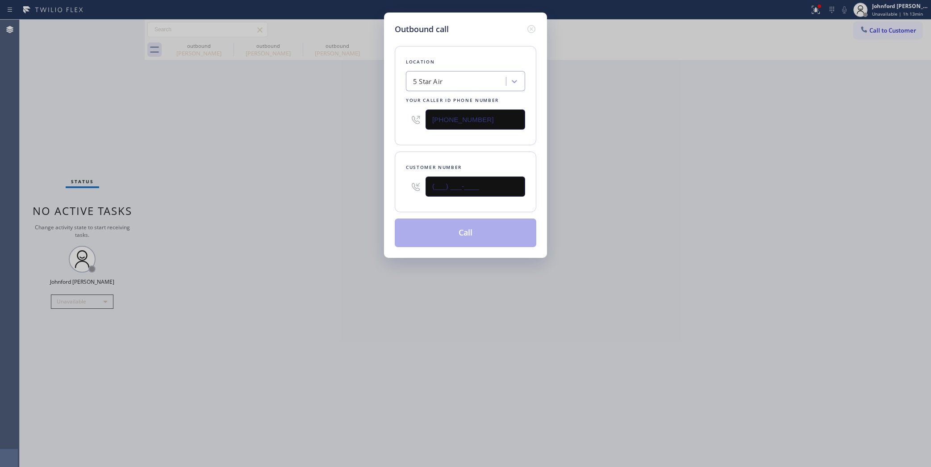
drag, startPoint x: 493, startPoint y: 185, endPoint x: 399, endPoint y: 191, distance: 94.0
click at [411, 191] on div "(___) ___-____" at bounding box center [465, 186] width 119 height 29
paste input "310) 466-1633"
type input "[PHONE_NUMBER]"
click at [318, 199] on div "Outbound call Location 5 Star Air Your caller id phone number [PHONE_NUMBER] Cu…" at bounding box center [465, 233] width 931 height 467
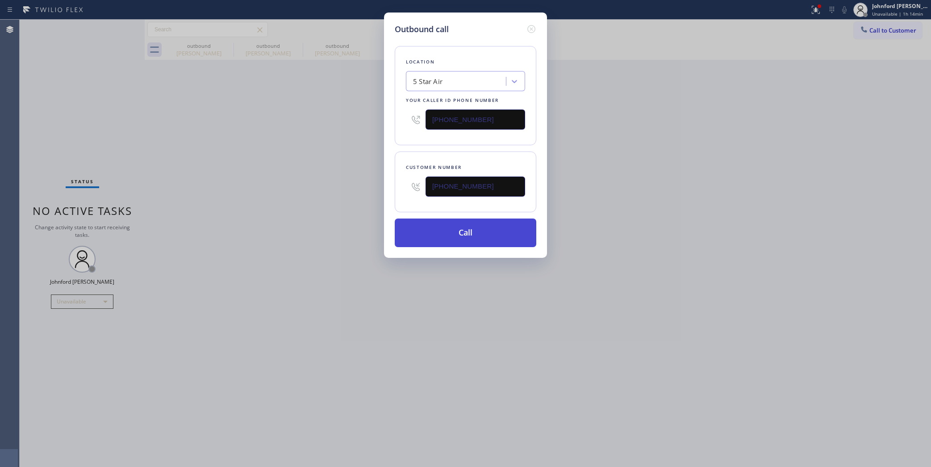
click at [514, 241] on button "Call" at bounding box center [466, 232] width 142 height 29
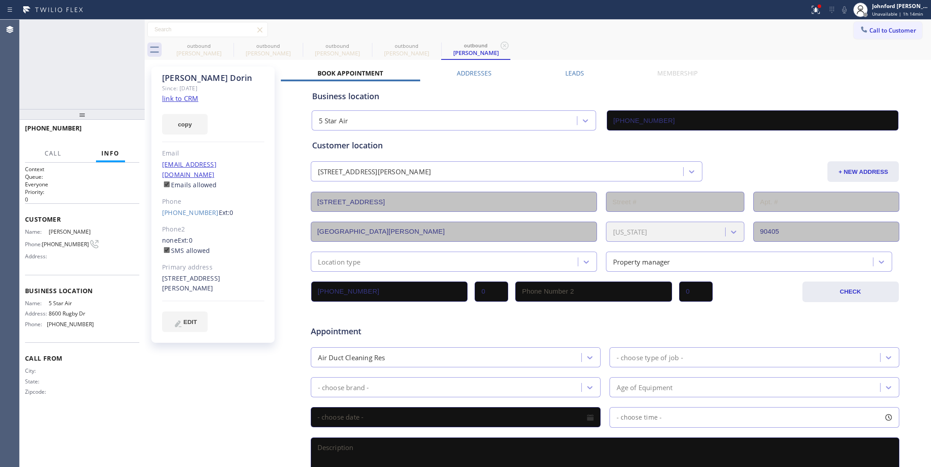
type input "[PHONE_NUMBER]"
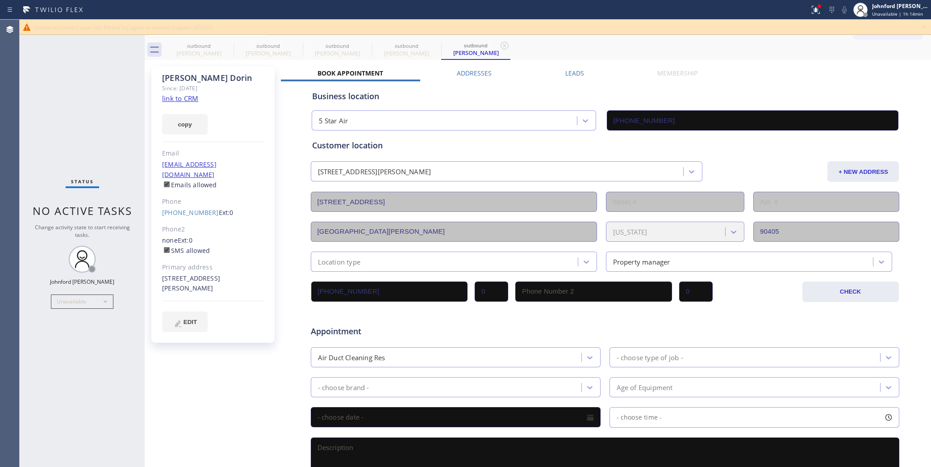
click at [892, 25] on icon at bounding box center [924, 27] width 11 height 11
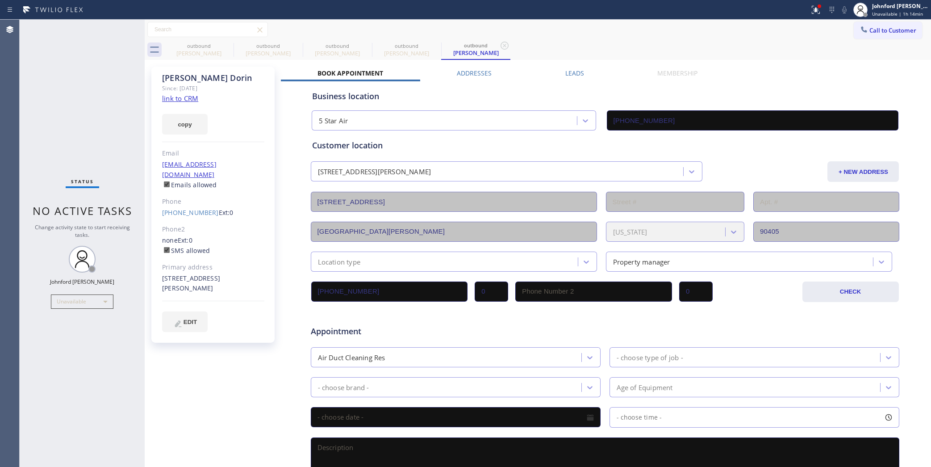
click at [892, 27] on button "Call to Customer" at bounding box center [888, 30] width 68 height 17
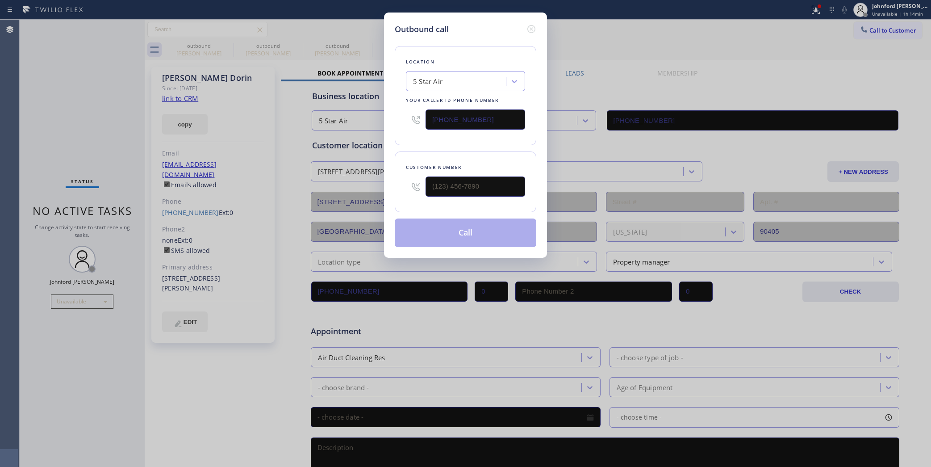
drag, startPoint x: 477, startPoint y: 126, endPoint x: 403, endPoint y: 130, distance: 73.8
click at [424, 128] on div "[PHONE_NUMBER]" at bounding box center [465, 119] width 119 height 29
click at [473, 135] on div "Location 5 Star Air Your caller id phone number" at bounding box center [466, 95] width 142 height 99
click at [533, 24] on icon at bounding box center [531, 29] width 11 height 11
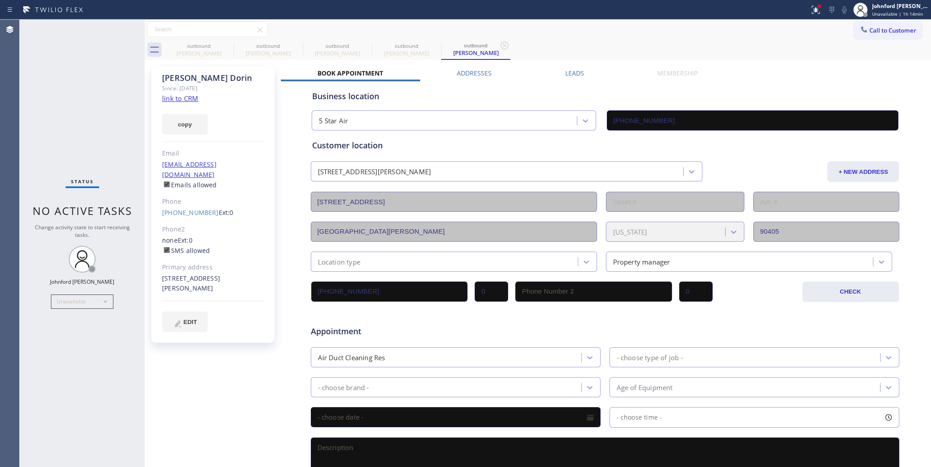
click at [804, 36] on div "Call to Customer Outbound call Location Search location Your caller id phone nu…" at bounding box center [538, 30] width 787 height 16
click at [860, 31] on icon at bounding box center [864, 29] width 9 height 9
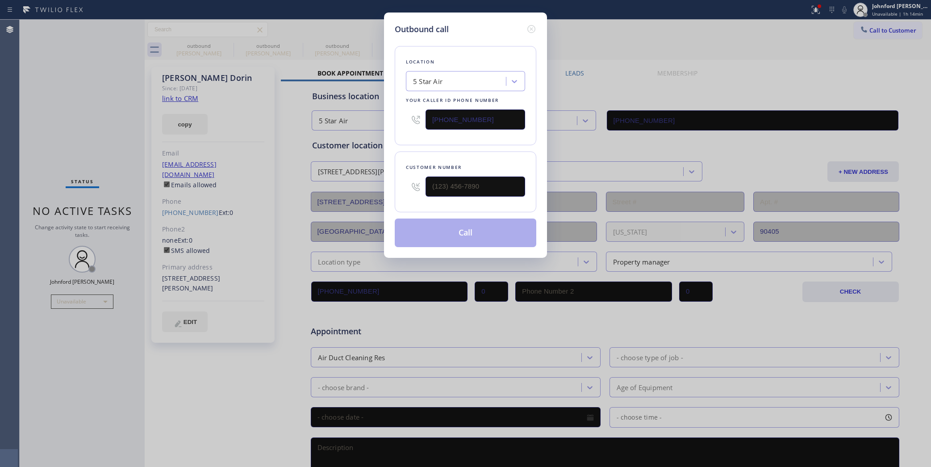
drag, startPoint x: 470, startPoint y: 114, endPoint x: 405, endPoint y: 115, distance: 65.7
click at [411, 114] on div "[PHONE_NUMBER]" at bounding box center [465, 119] width 119 height 29
paste input "55) 731-4952"
drag, startPoint x: 482, startPoint y: 112, endPoint x: 388, endPoint y: 113, distance: 94.7
click at [389, 113] on div "Outbound call Location 5 Star Appliance Repair Your caller id phone number [PHO…" at bounding box center [465, 135] width 163 height 245
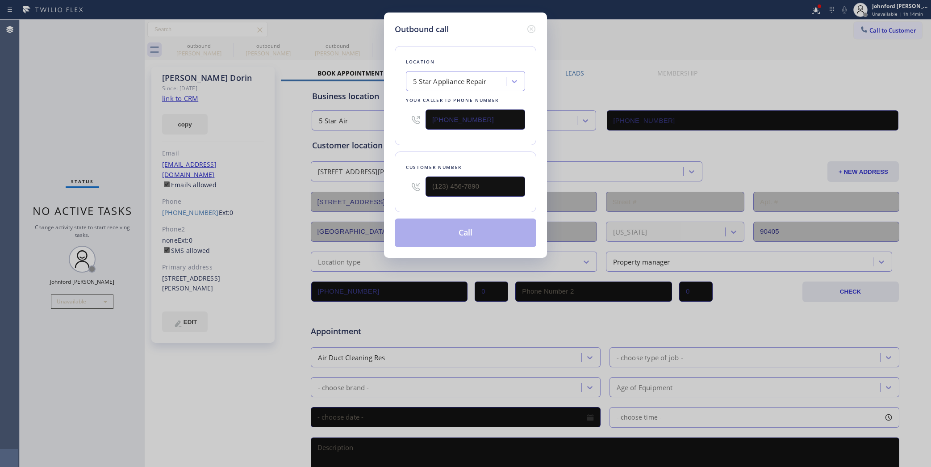
paste input "text"
type input "[PHONE_NUMBER]"
click at [449, 184] on input "(___) ___-____" at bounding box center [476, 186] width 100 height 20
type input "[PHONE_NUMBER]"
click at [464, 231] on button "Call" at bounding box center [466, 232] width 142 height 29
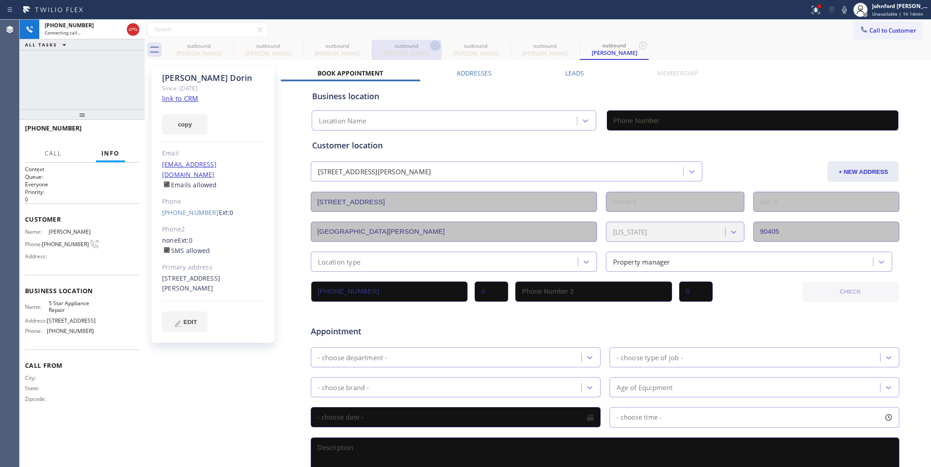
click at [0, 0] on icon at bounding box center [0, 0] width 0 height 0
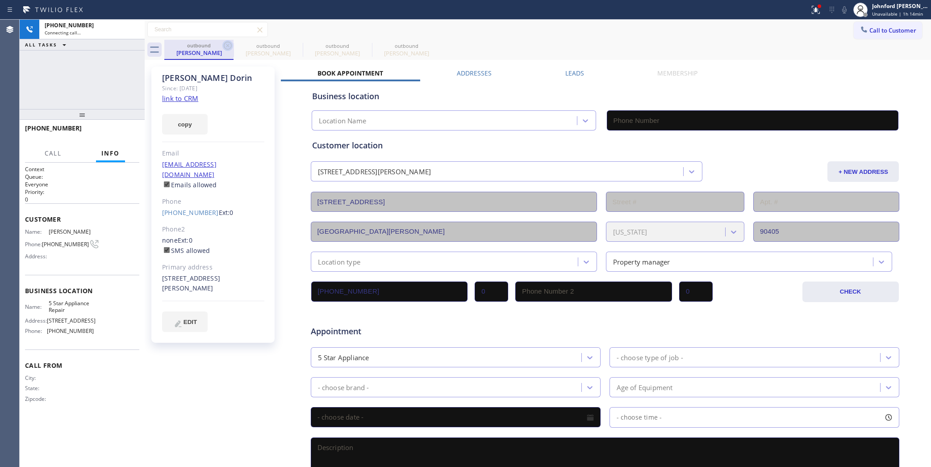
click at [227, 48] on icon at bounding box center [227, 45] width 11 height 11
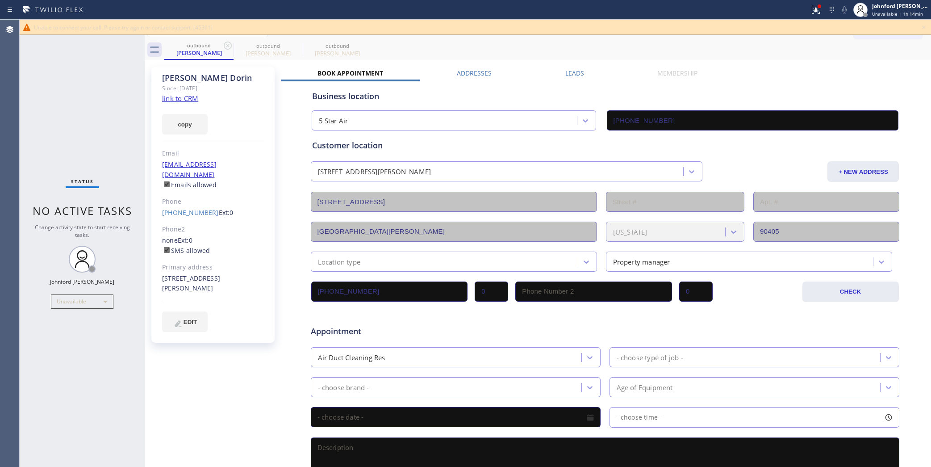
click at [892, 27] on div "Unable to connect your call. Please try again or contact support. [45301]" at bounding box center [476, 27] width 912 height 15
click at [892, 27] on icon at bounding box center [924, 27] width 4 height 4
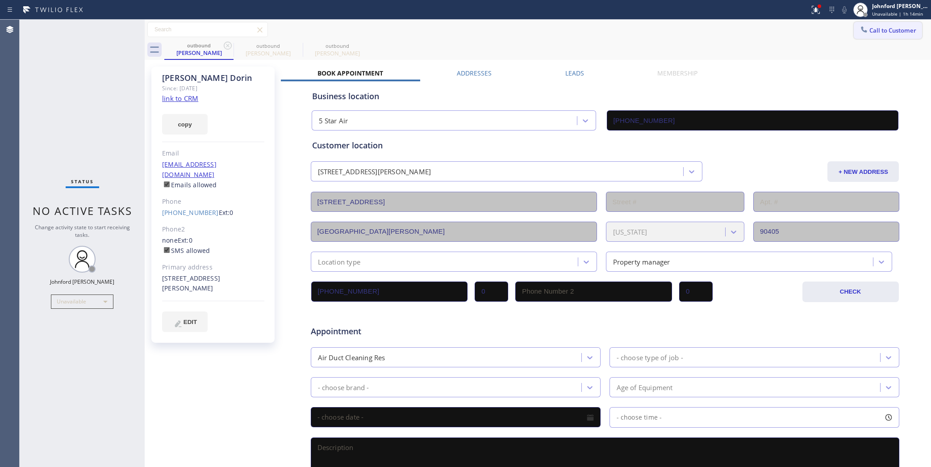
click at [892, 23] on button "Call to Customer" at bounding box center [888, 30] width 68 height 17
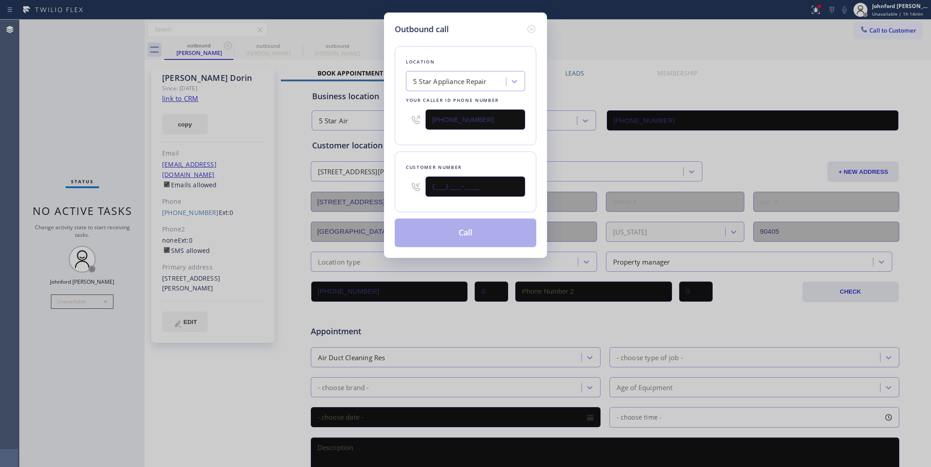
drag, startPoint x: 474, startPoint y: 190, endPoint x: 415, endPoint y: 190, distance: 58.5
click at [427, 190] on input "(___) ___-____" at bounding box center [476, 186] width 100 height 20
paste input "818) 625-8457"
type input "[PHONE_NUMBER]"
click at [408, 155] on div "Customer number [PHONE_NUMBER]" at bounding box center [466, 181] width 142 height 61
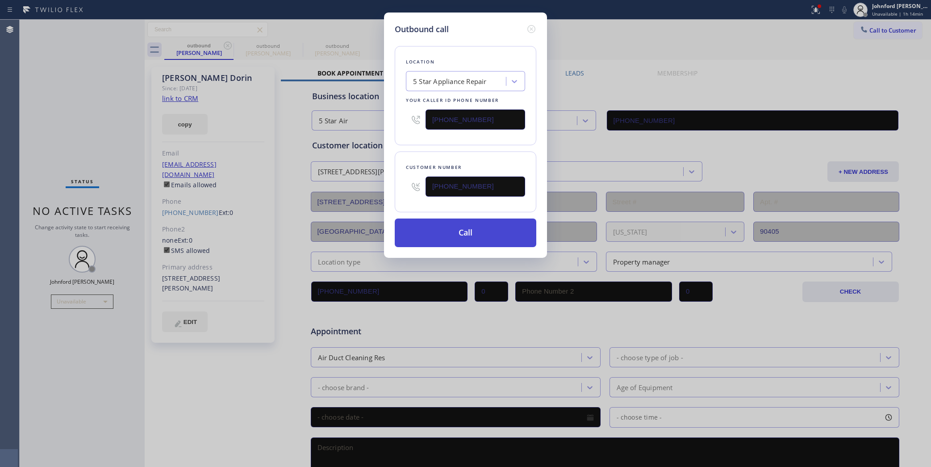
click at [419, 229] on button "Call" at bounding box center [466, 232] width 142 height 29
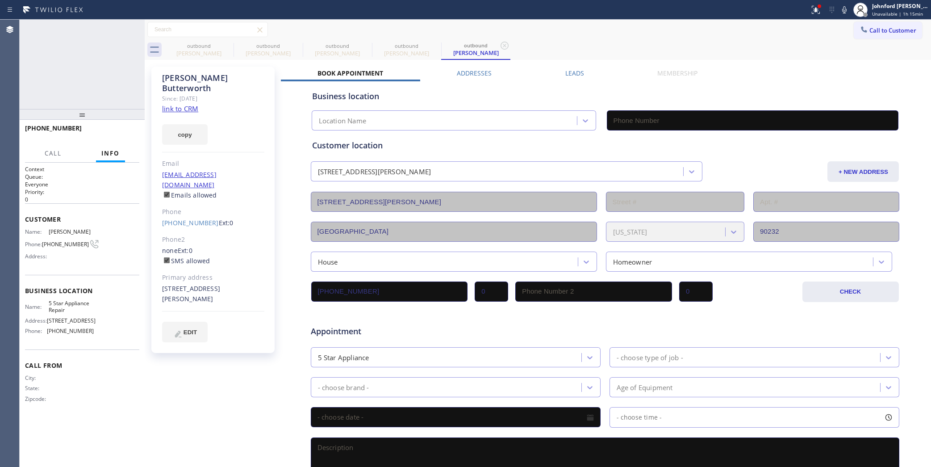
type input "[PHONE_NUMBER]"
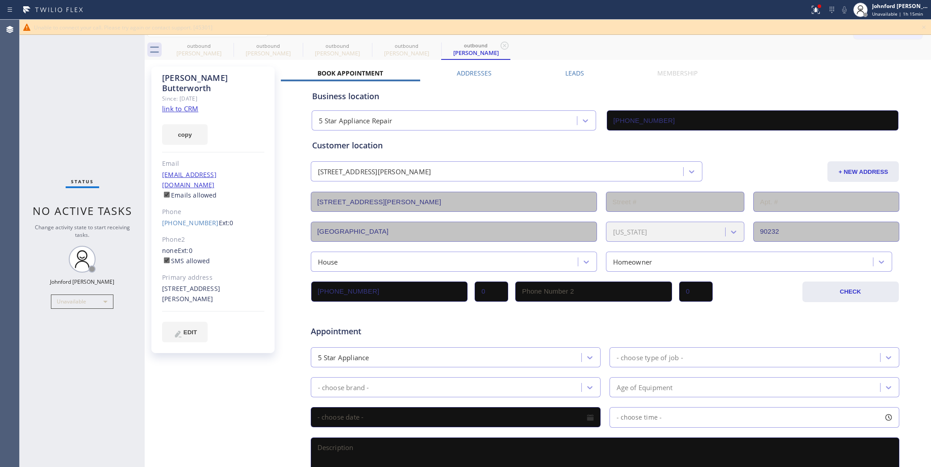
click at [892, 28] on icon at bounding box center [924, 27] width 11 height 11
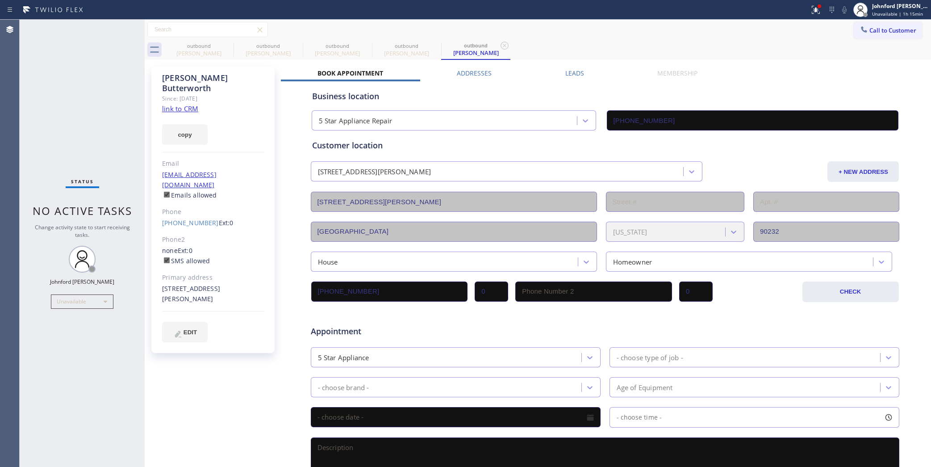
click at [892, 28] on div "Call to Customer Outbound call Location 5 Star Appliance Repair Your caller id …" at bounding box center [892, 30] width 77 height 16
click at [867, 23] on button "Call to Customer" at bounding box center [888, 30] width 68 height 17
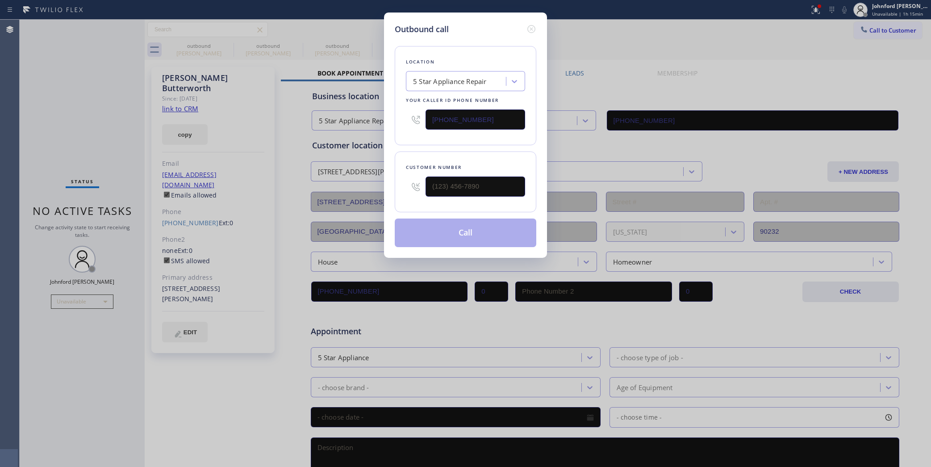
drag, startPoint x: 478, startPoint y: 123, endPoint x: 388, endPoint y: 124, distance: 90.7
click at [391, 124] on div "Outbound call Location 5 Star Appliance Repair Your caller id phone number [PHO…" at bounding box center [465, 135] width 163 height 245
paste input "900-0015"
type input "[PHONE_NUMBER]"
click at [409, 135] on div "Location 5 Star Appliance Repair Your caller id phone number [PHONE_NUMBER]" at bounding box center [466, 95] width 142 height 99
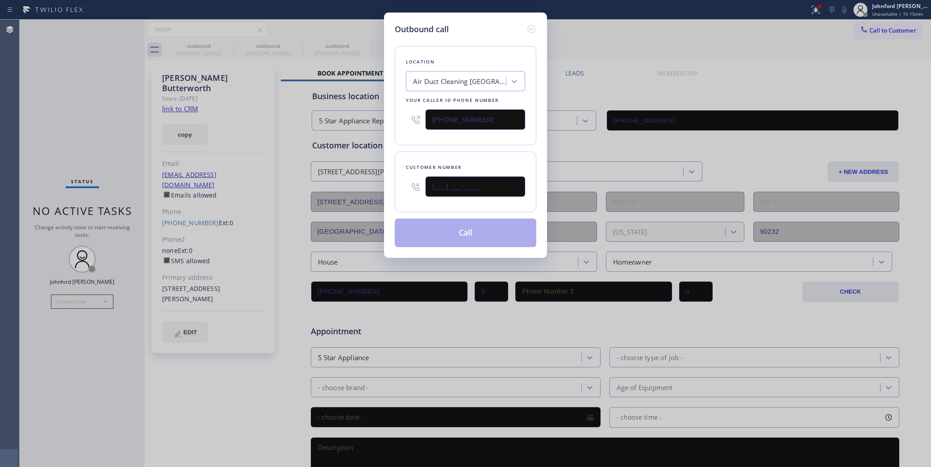
click at [458, 184] on input "(___) ___-____" at bounding box center [476, 186] width 100 height 20
type input "[PHONE_NUMBER]"
click at [506, 220] on button "Call" at bounding box center [466, 232] width 142 height 29
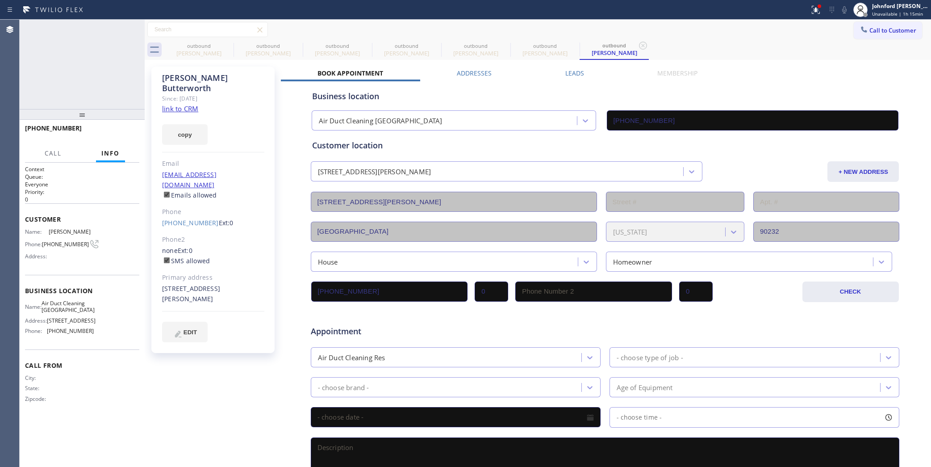
type input "[PHONE_NUMBER]"
click at [122, 130] on span "HANG UP" at bounding box center [118, 132] width 27 height 6
click at [122, 130] on span "COMPLETE" at bounding box center [116, 132] width 31 height 6
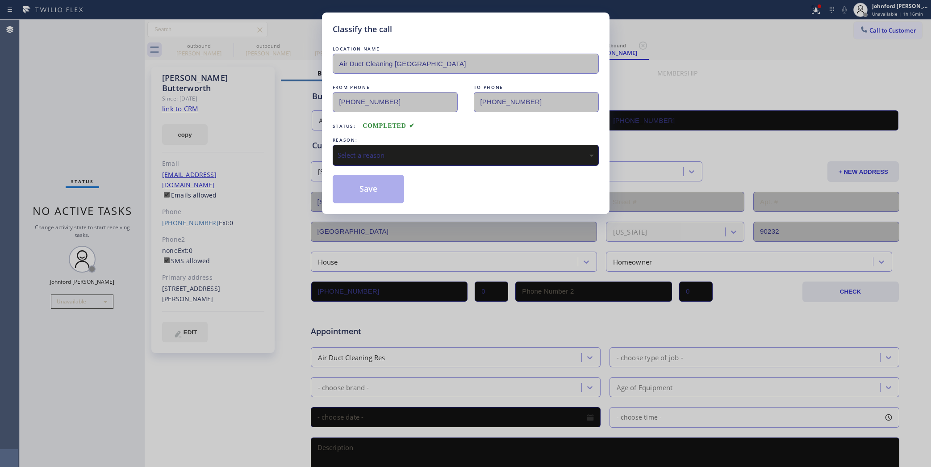
click at [394, 152] on div "Select a reason" at bounding box center [466, 155] width 256 height 10
click at [376, 194] on button "Save" at bounding box center [369, 189] width 72 height 29
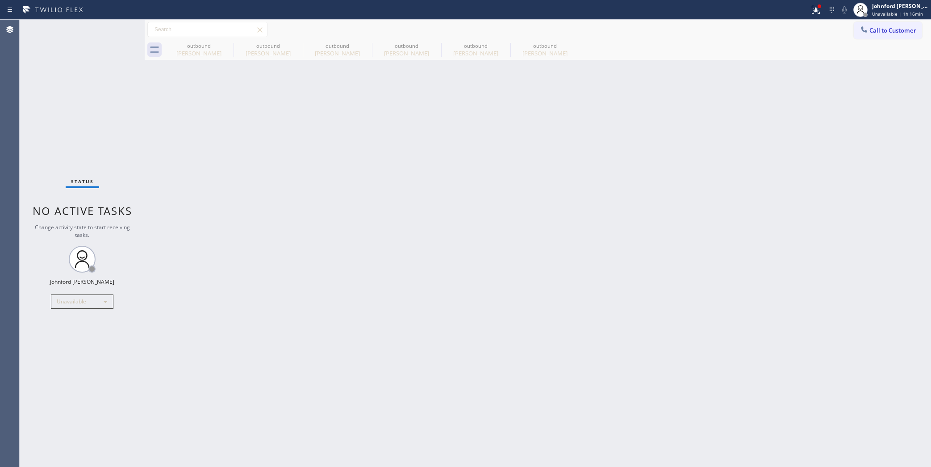
click at [880, 36] on button "Call to Customer" at bounding box center [888, 30] width 68 height 17
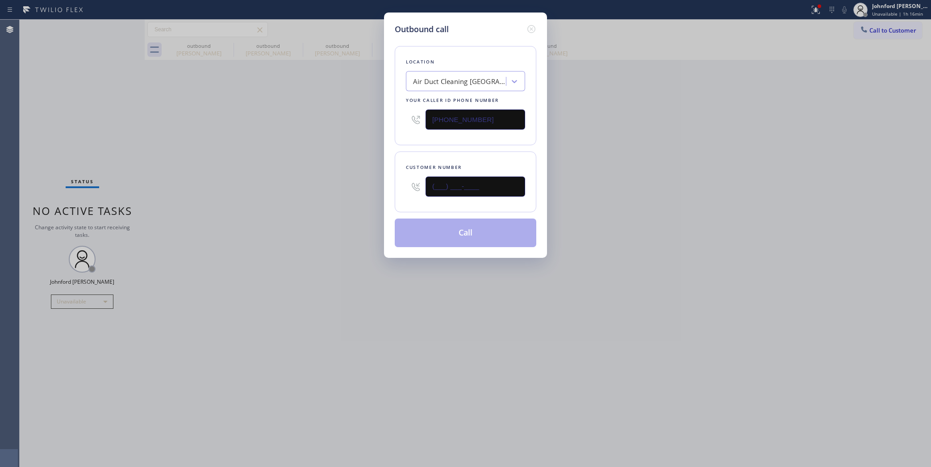
drag, startPoint x: 436, startPoint y: 190, endPoint x: 343, endPoint y: 199, distance: 93.7
click at [360, 199] on div "Outbound call Location Air Duct Cleaning [GEOGRAPHIC_DATA] Your caller id phone…" at bounding box center [465, 233] width 931 height 467
paste input "617) 777-2277"
type input "[PHONE_NUMBER]"
drag, startPoint x: 407, startPoint y: 114, endPoint x: 400, endPoint y: 117, distance: 8.1
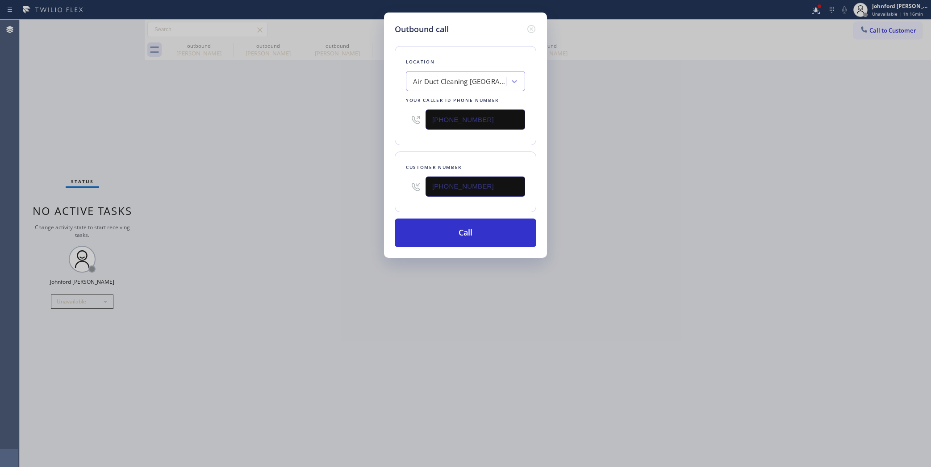
click at [401, 117] on div "Location Air Duct Cleaning [GEOGRAPHIC_DATA] Your caller id phone number [PHONE…" at bounding box center [466, 95] width 142 height 99
paste input "731-4952"
type input "[PHONE_NUMBER]"
click at [339, 126] on div "Outbound call Location Air Duct Cleaning [GEOGRAPHIC_DATA] Your caller id phone…" at bounding box center [465, 233] width 931 height 467
click at [439, 230] on button "Call" at bounding box center [466, 232] width 142 height 29
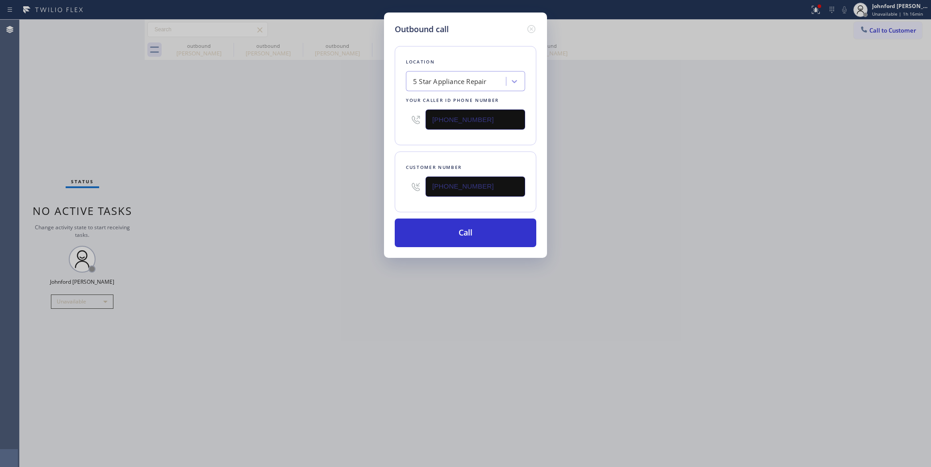
drag, startPoint x: 645, startPoint y: 208, endPoint x: 659, endPoint y: 30, distance: 178.4
click at [650, 199] on div "Outbound call Location 5 Star Appliance Repair Your caller id phone number [PHO…" at bounding box center [465, 233] width 931 height 467
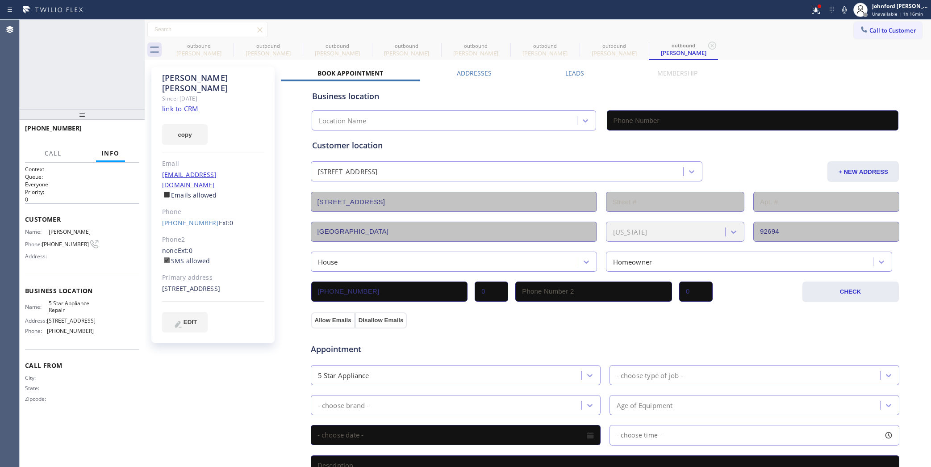
type input "[PHONE_NUMBER]"
click at [822, 9] on div at bounding box center [816, 9] width 20 height 11
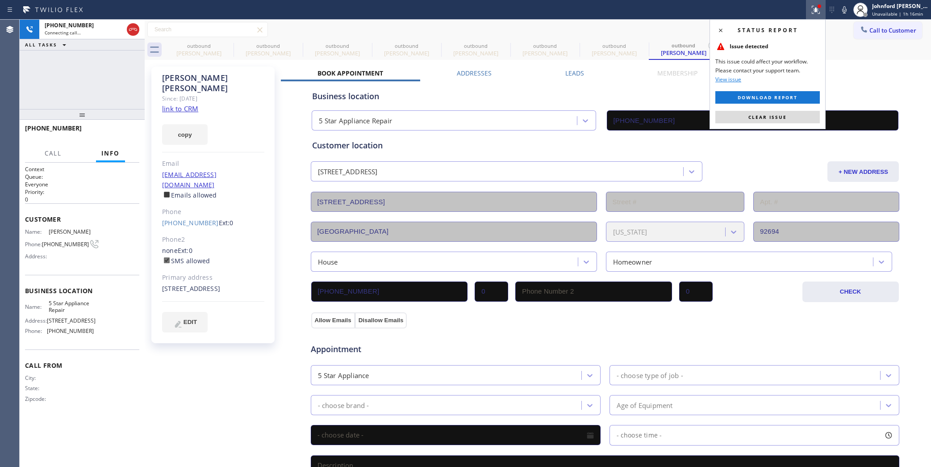
click at [786, 124] on div "Status report Issue detected This issue could affect your workflow. Please cont…" at bounding box center [768, 74] width 116 height 110
click at [785, 120] on span "Clear issue" at bounding box center [768, 117] width 38 height 6
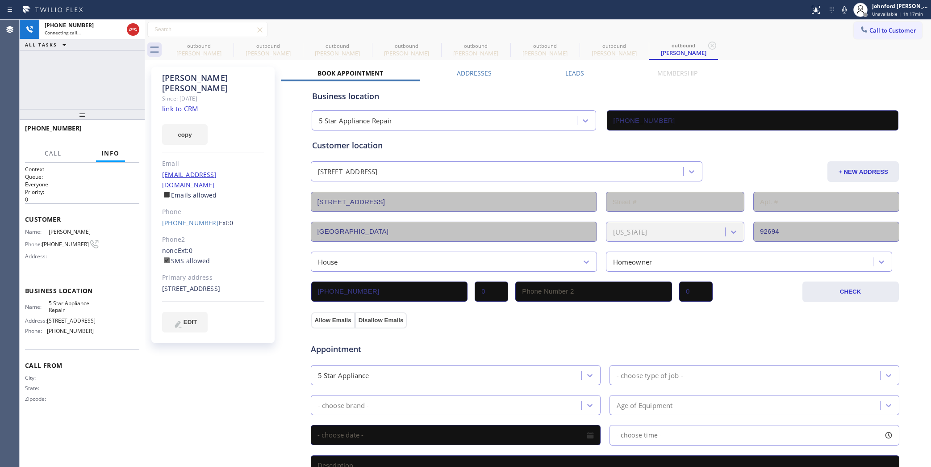
click at [842, 6] on icon at bounding box center [844, 9] width 11 height 11
click at [215, 42] on div "outbound [PERSON_NAME]" at bounding box center [198, 50] width 67 height 20
click at [235, 42] on div "outbound [PERSON_NAME]" at bounding box center [268, 50] width 67 height 20
click at [217, 44] on div "outbound" at bounding box center [198, 45] width 67 height 7
click at [221, 44] on div "outbound" at bounding box center [198, 45] width 67 height 7
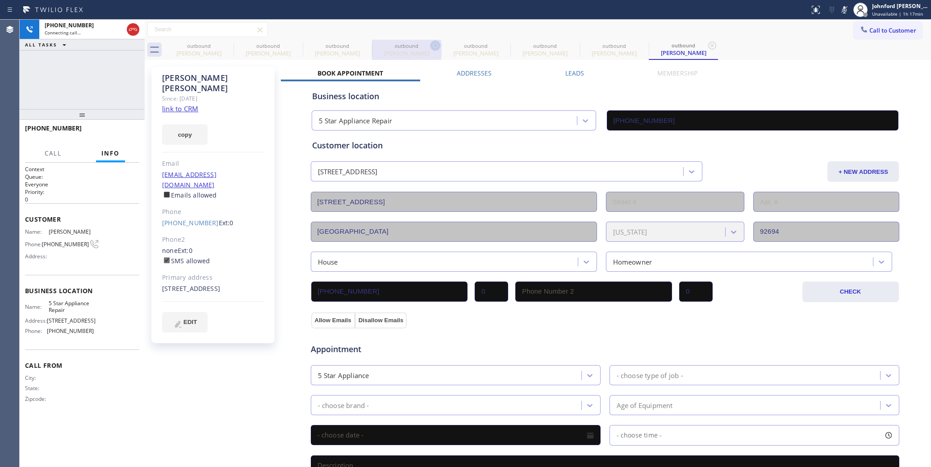
click at [221, 44] on div "outbound" at bounding box center [198, 45] width 67 height 7
click at [0, 0] on icon at bounding box center [0, 0] width 0 height 0
click at [431, 46] on icon at bounding box center [435, 46] width 8 height 8
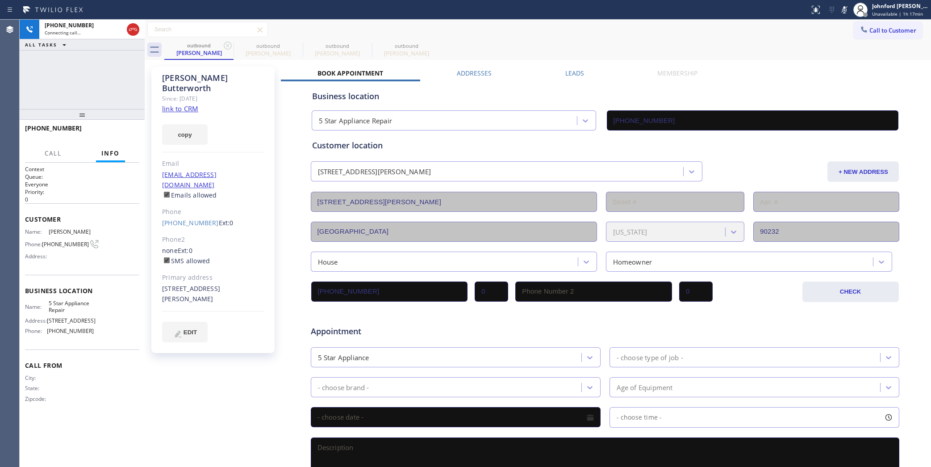
type input "[PHONE_NUMBER]"
click at [228, 46] on icon at bounding box center [228, 46] width 8 height 8
type input "[PHONE_NUMBER]"
click at [228, 46] on icon at bounding box center [228, 46] width 8 height 8
type input "[PHONE_NUMBER]"
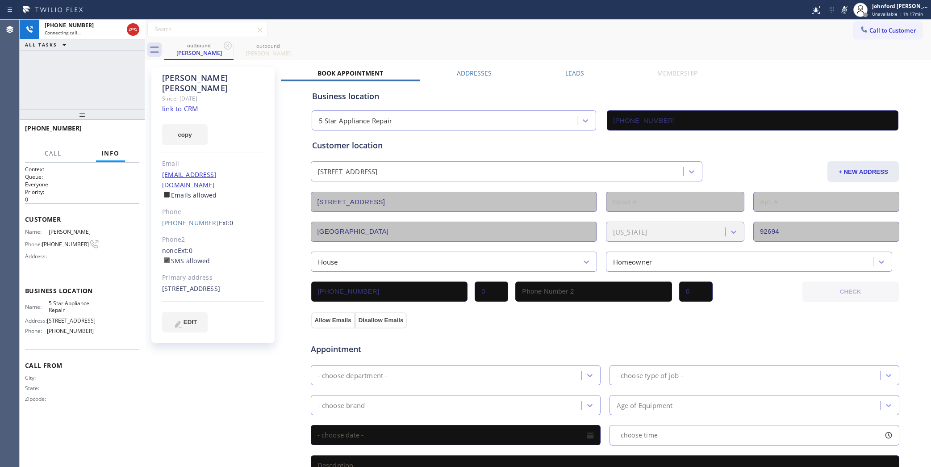
click at [552, 34] on div "Call to Customer Outbound call Location 5 Star Appliance Repair Your caller id …" at bounding box center [538, 30] width 787 height 16
click at [845, 8] on rect at bounding box center [845, 9] width 6 height 6
click at [86, 84] on div "[PHONE_NUMBER] Live | 00:00 ALL TASKS ALL TASKS ACTIVE TASKS TASKS IN WRAP UP" at bounding box center [82, 64] width 125 height 89
click at [134, 134] on button "HANG UP" at bounding box center [119, 132] width 42 height 13
click at [176, 218] on link "[PHONE_NUMBER]" at bounding box center [190, 222] width 57 height 8
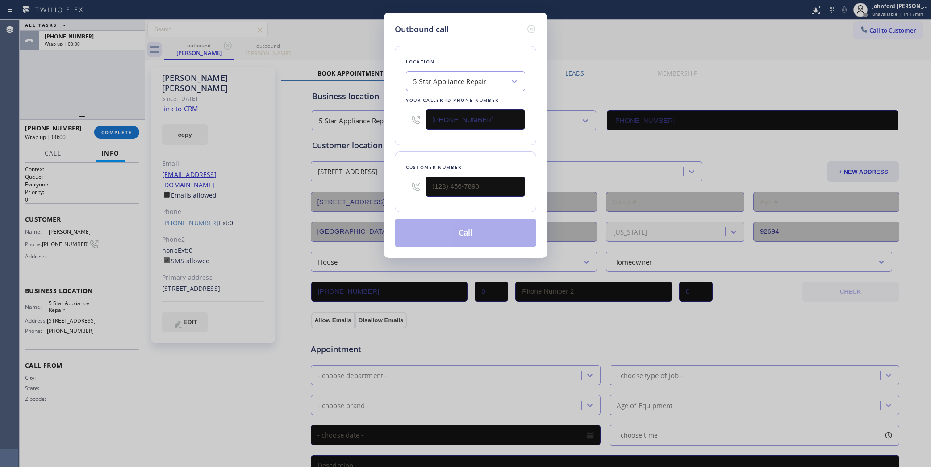
type input "[PHONE_NUMBER]"
click at [468, 218] on button "Call" at bounding box center [466, 232] width 142 height 29
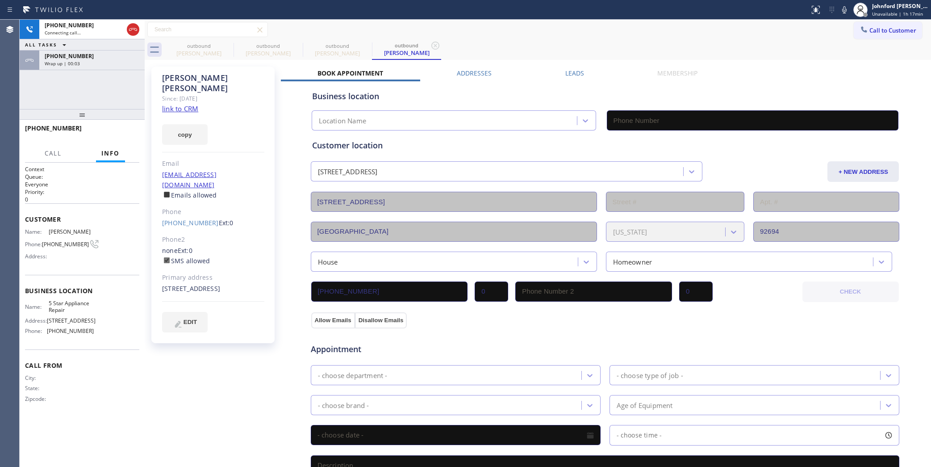
type input "[PHONE_NUMBER]"
drag, startPoint x: 107, startPoint y: 65, endPoint x: 103, endPoint y: 81, distance: 16.3
click at [107, 65] on div "Wrap up | 00:19" at bounding box center [92, 63] width 95 height 6
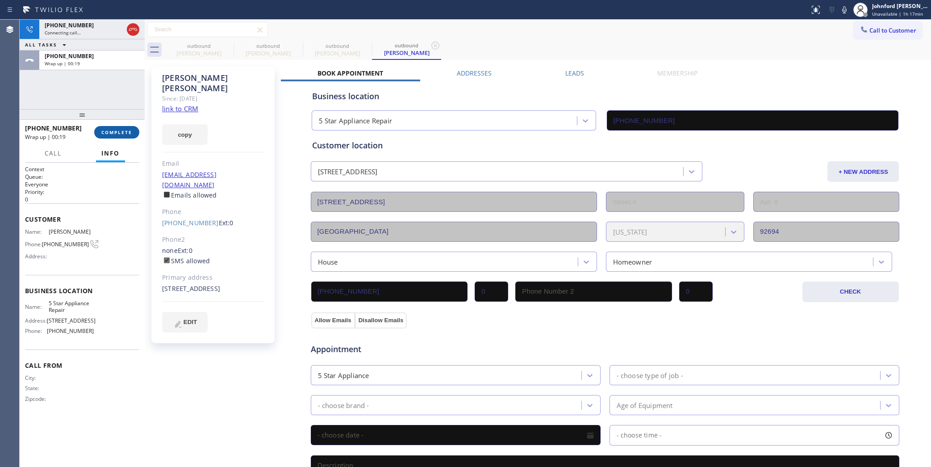
click at [102, 128] on button "COMPLETE" at bounding box center [116, 132] width 45 height 13
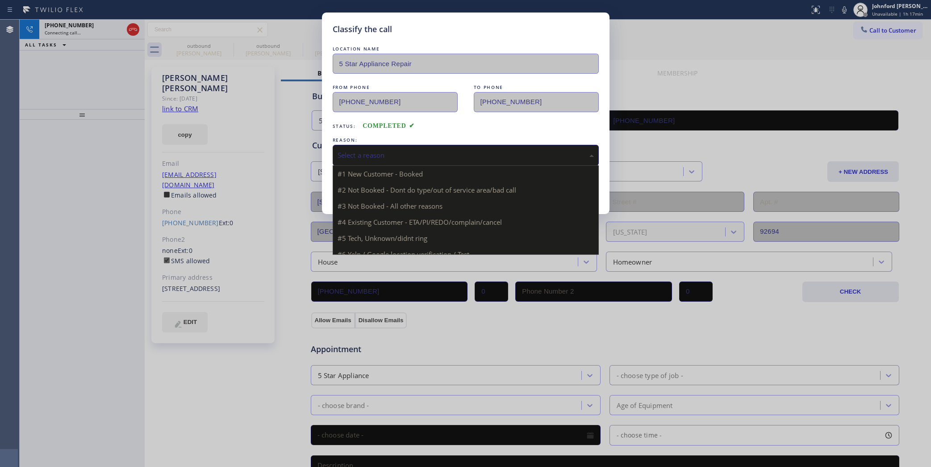
click at [394, 162] on div "Select a reason" at bounding box center [466, 155] width 266 height 21
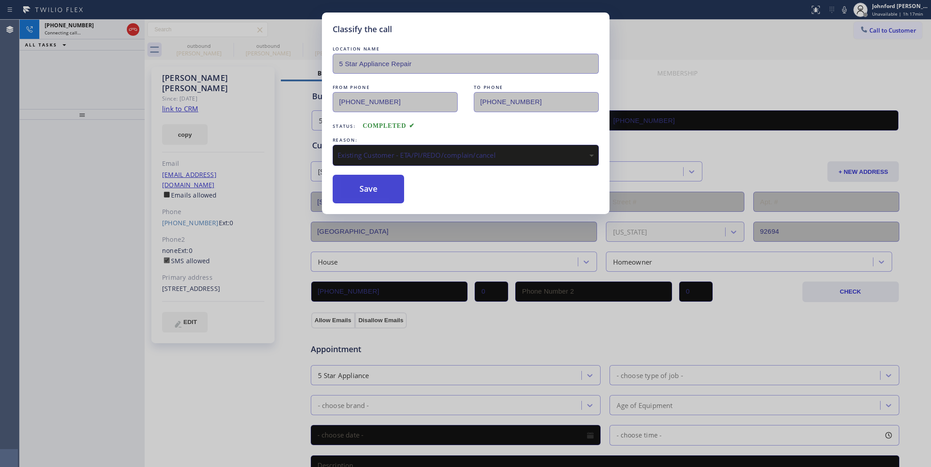
click at [366, 184] on button "Save" at bounding box center [369, 189] width 72 height 29
click at [92, 34] on div "Connecting call…" at bounding box center [84, 32] width 79 height 6
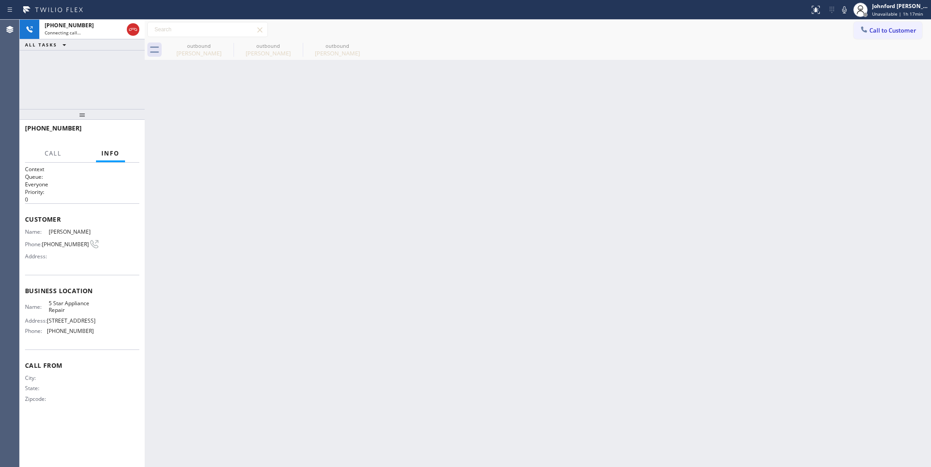
click at [92, 34] on div "Connecting call…" at bounding box center [84, 32] width 79 height 6
click at [69, 92] on div "[PHONE_NUMBER] Connecting call… ALL TASKS ALL TASKS ACTIVE TASKS TASKS IN WRAP …" at bounding box center [82, 64] width 125 height 89
click at [134, 26] on icon at bounding box center [133, 29] width 11 height 11
click at [119, 122] on div "[PHONE_NUMBER] Wrap up | 00:00 COMPLETE" at bounding box center [82, 132] width 114 height 23
click at [109, 133] on span "COMPLETE" at bounding box center [116, 132] width 31 height 6
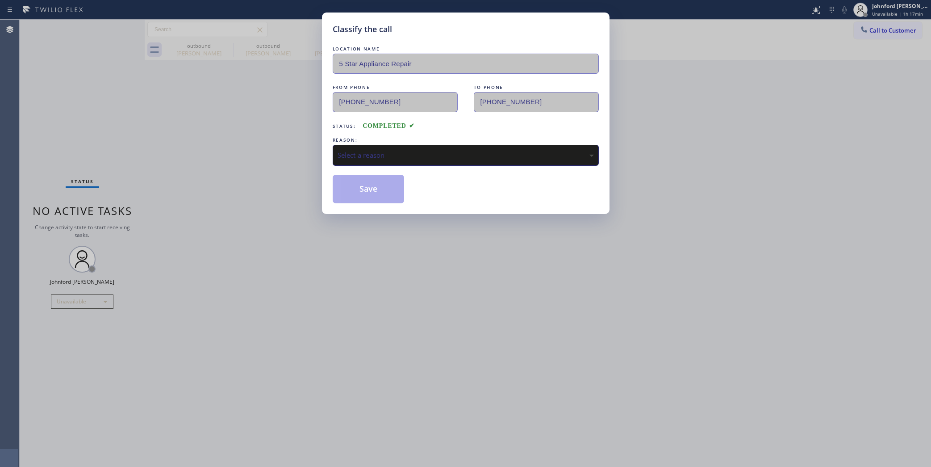
click at [348, 157] on div "Select a reason" at bounding box center [466, 155] width 266 height 21
click at [380, 188] on button "Save" at bounding box center [369, 189] width 72 height 29
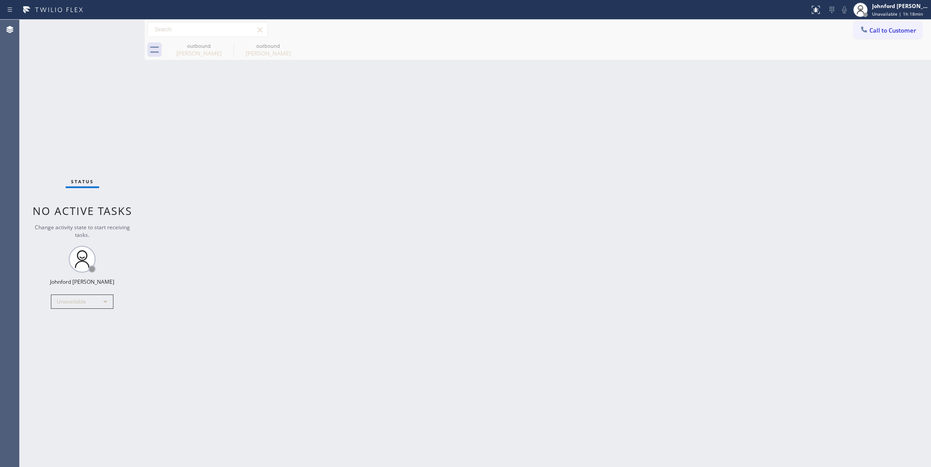
click at [49, 302] on div "Status No active tasks Change activity state to start receiving tasks. [PERSON_…" at bounding box center [82, 243] width 125 height 447
click at [59, 305] on div "Unavailable" at bounding box center [82, 301] width 63 height 14
click at [59, 348] on li "Break" at bounding box center [81, 347] width 61 height 11
click at [202, 306] on div "Back to Dashboard Change Sender ID Customers Technicians Select a contact Outbo…" at bounding box center [538, 243] width 787 height 447
